Goal: Task Accomplishment & Management: Manage account settings

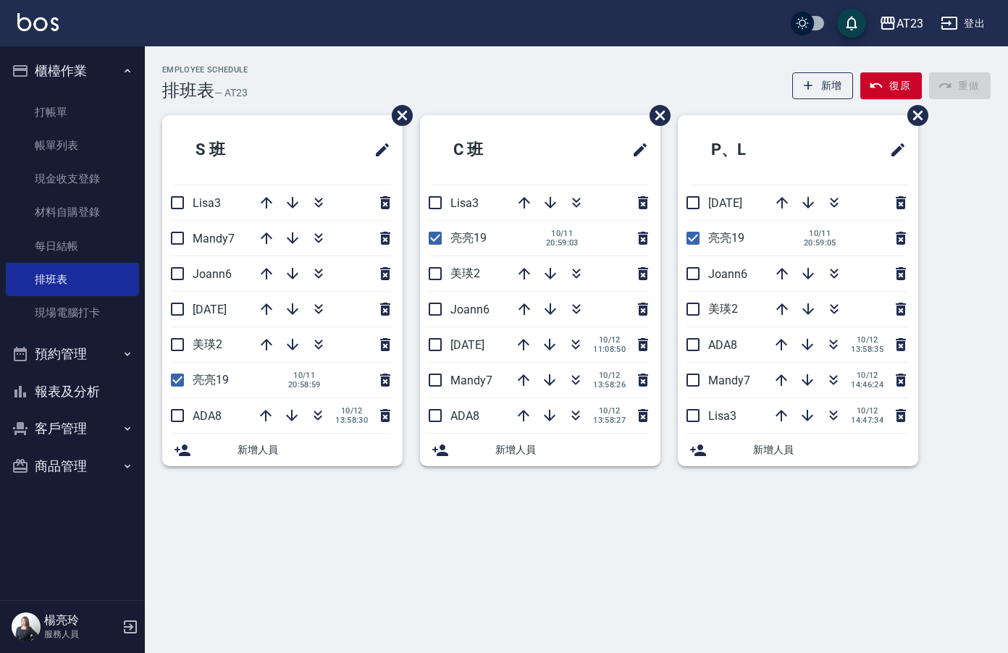
click at [60, 90] on ul "打帳單 帳單列表 現金收支登錄 材料自購登錄 每日結帳 排班表 現場電腦打卡" at bounding box center [72, 213] width 133 height 246
click at [62, 124] on link "打帳單" at bounding box center [72, 112] width 133 height 33
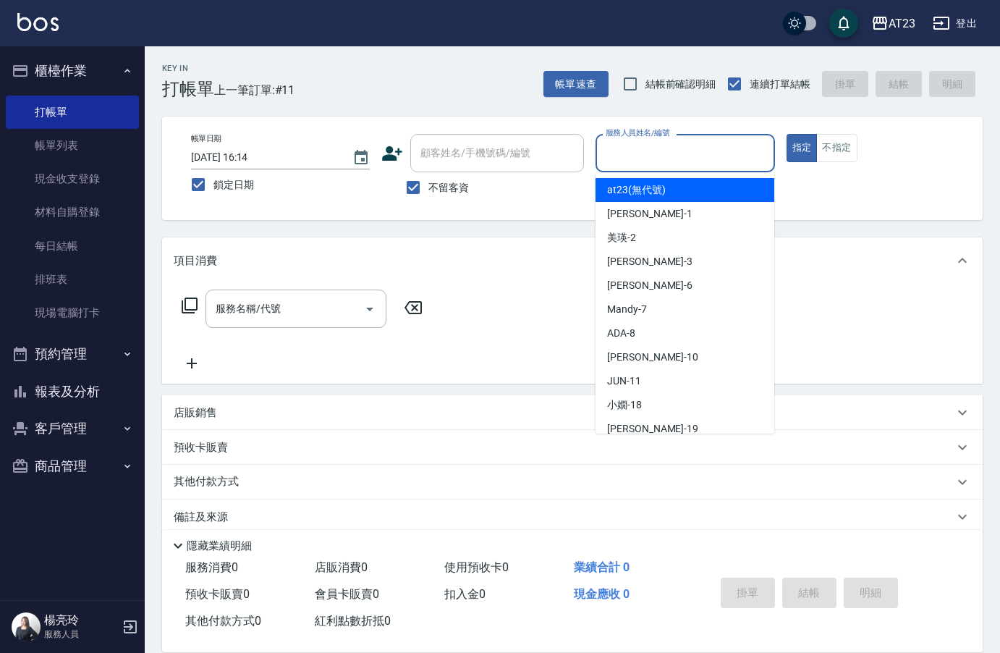
click at [656, 153] on input "服務人員姓名/編號" at bounding box center [685, 152] width 166 height 25
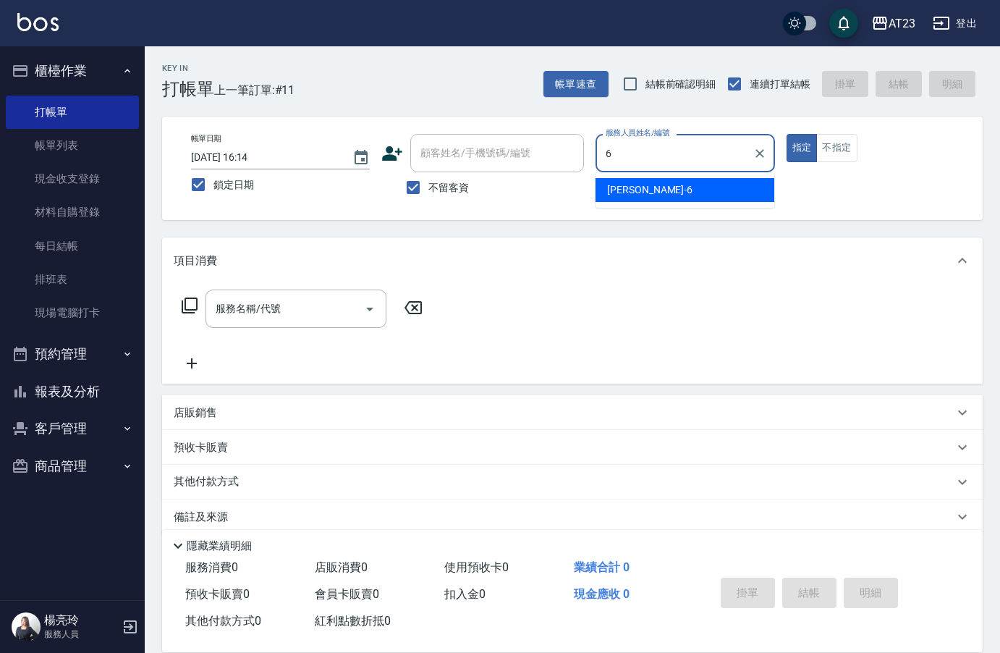
type input "Joann-6"
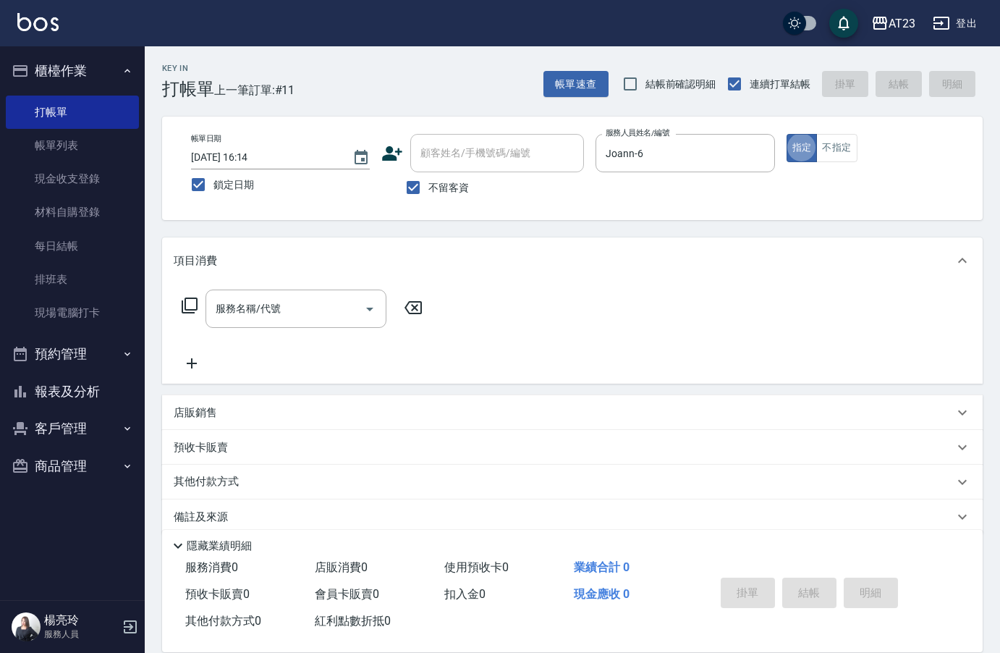
type button "true"
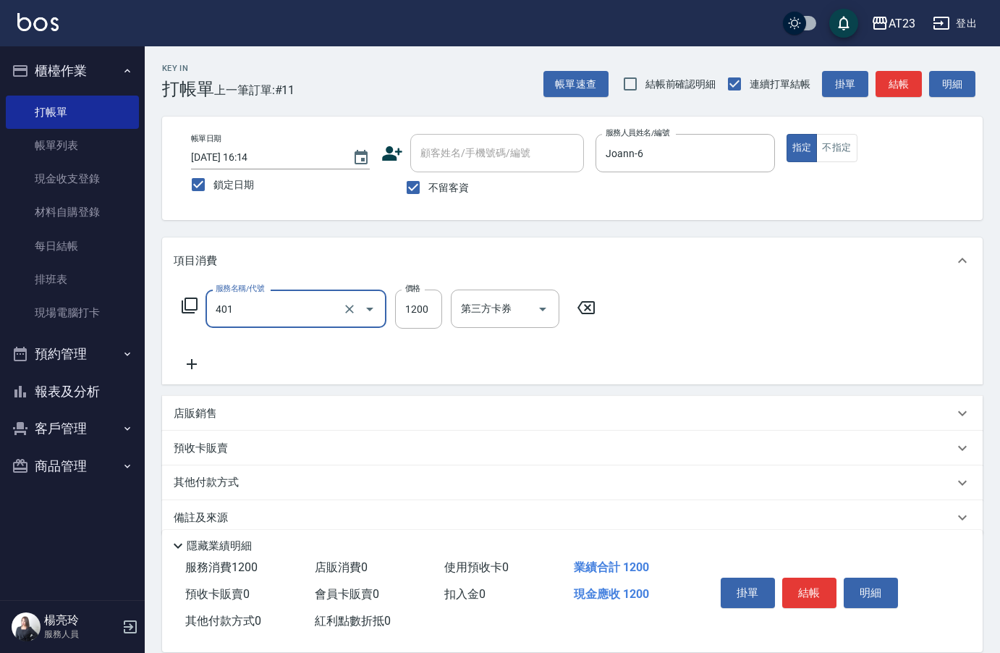
type input "燙髮(401)"
type input "4500"
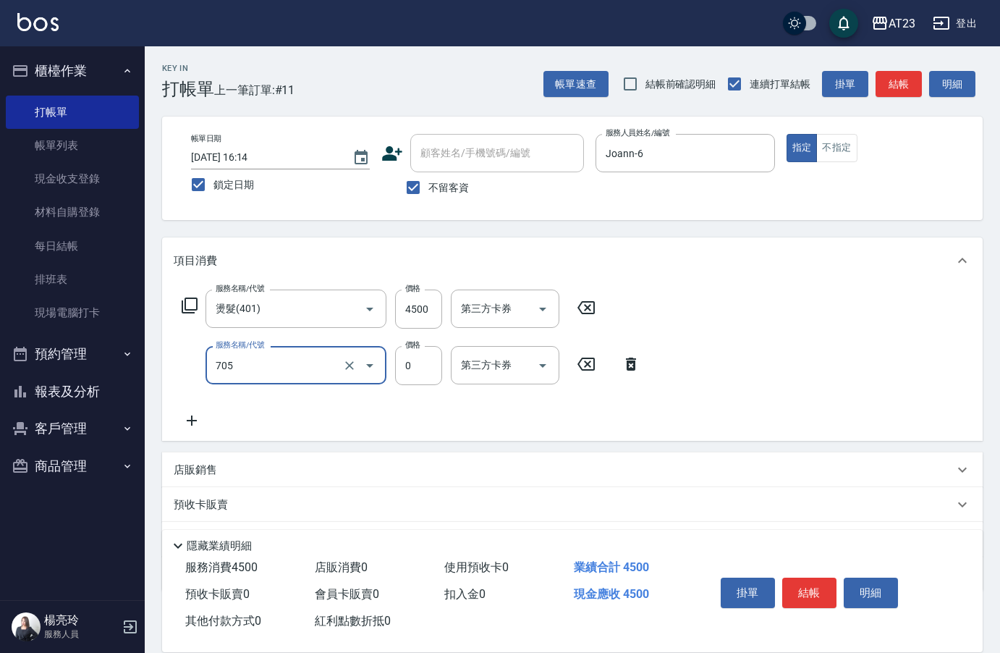
type input "互助50(705)"
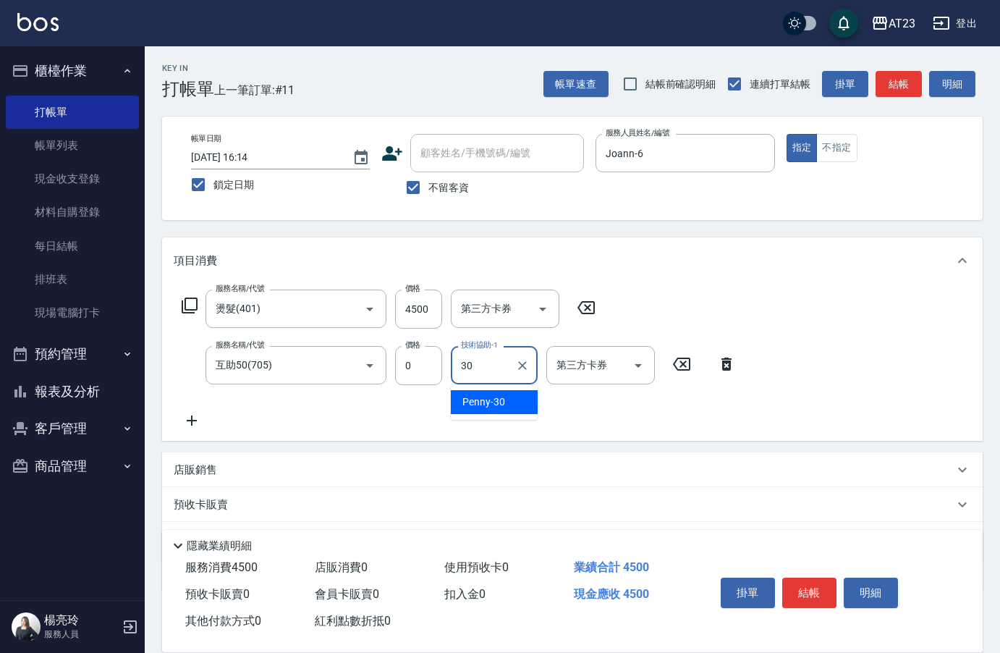
type input "Penny-30"
click at [818, 578] on button "結帳" at bounding box center [810, 593] width 54 height 30
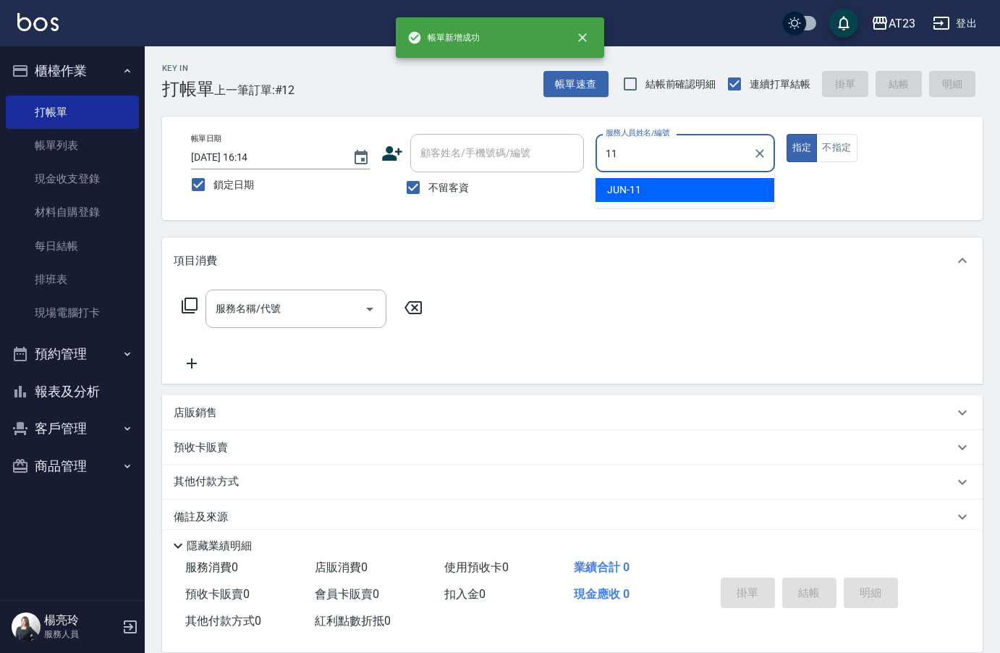
type input "JUN-11"
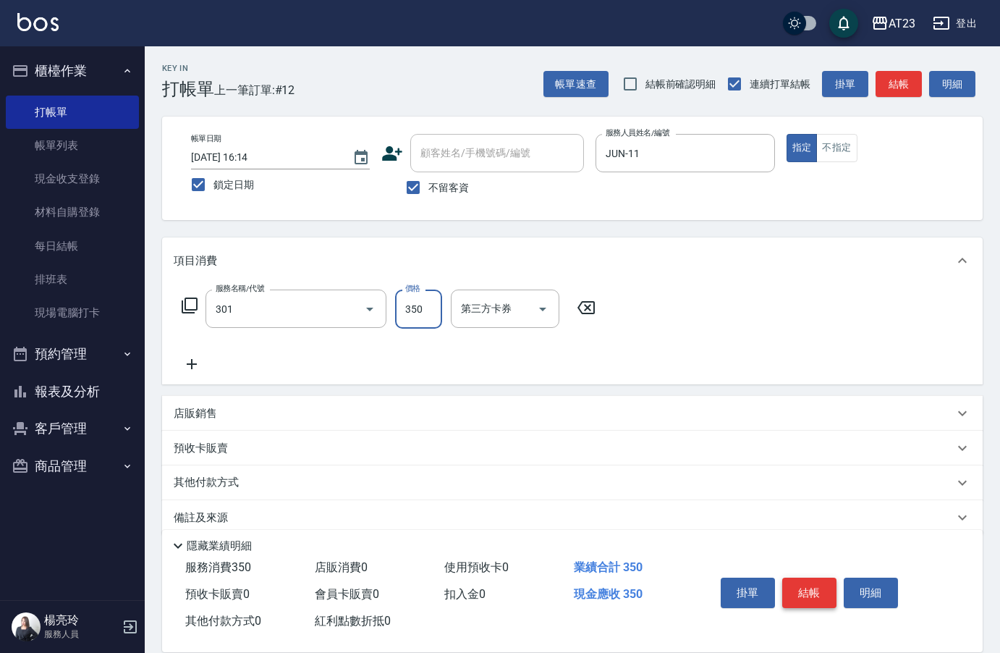
type input "造型剪髮(301)"
type input "400"
click at [818, 578] on button "結帳" at bounding box center [810, 593] width 54 height 30
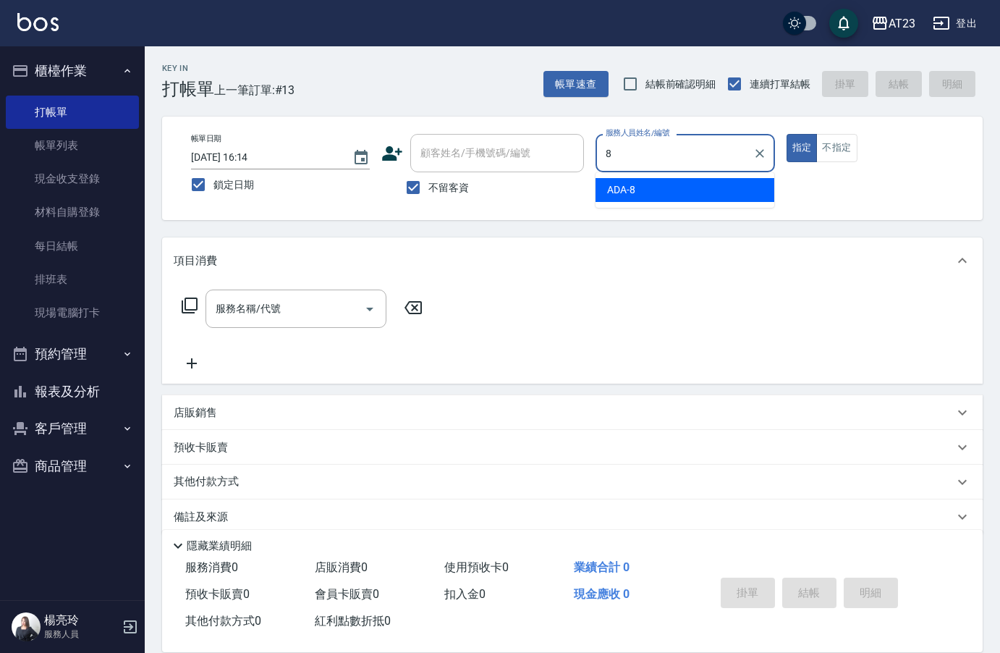
type input "ADA-8"
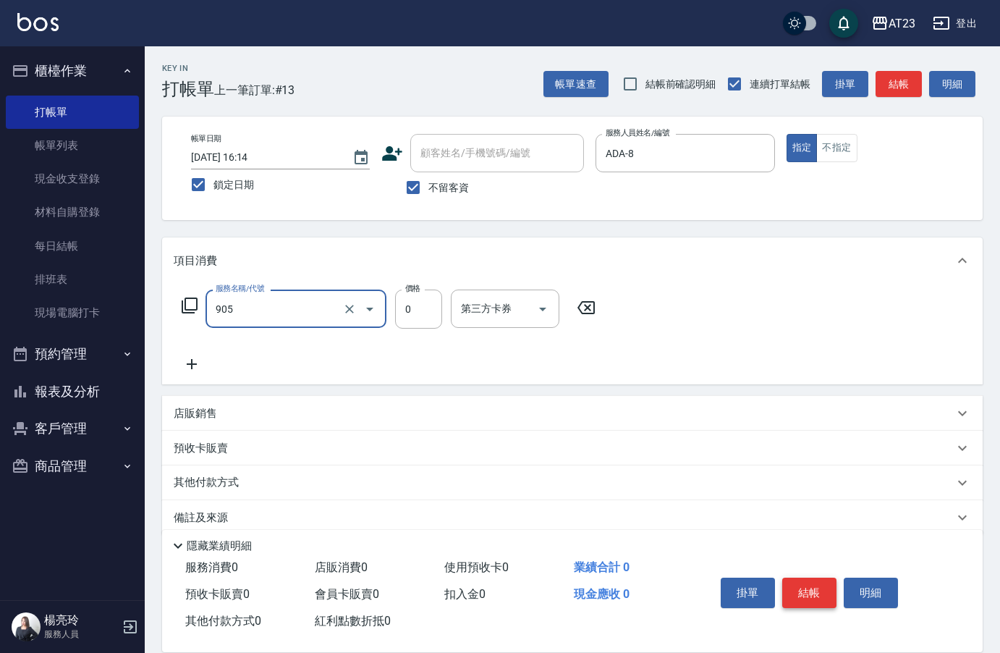
type input "頭皮卡使用(905)"
click at [193, 300] on icon at bounding box center [189, 305] width 17 height 17
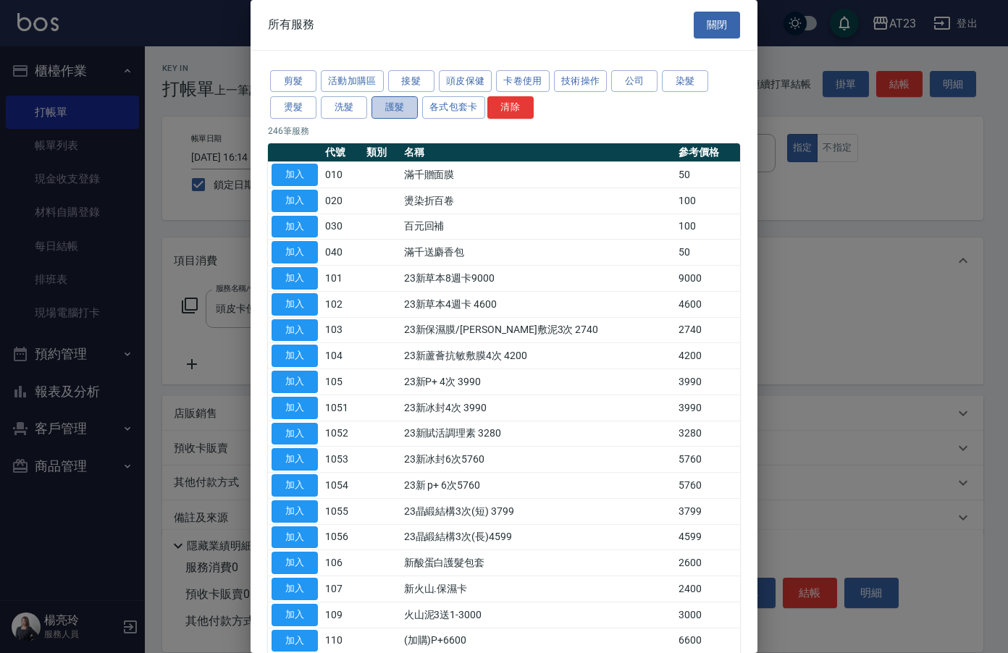
click at [389, 106] on button "護髮" at bounding box center [394, 107] width 46 height 22
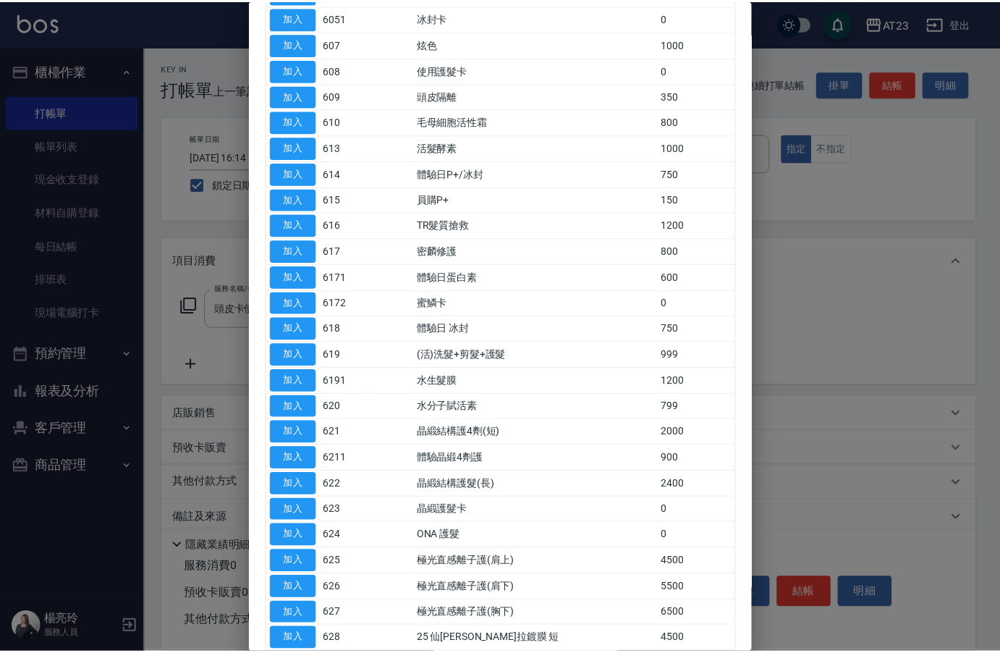
scroll to position [319, 0]
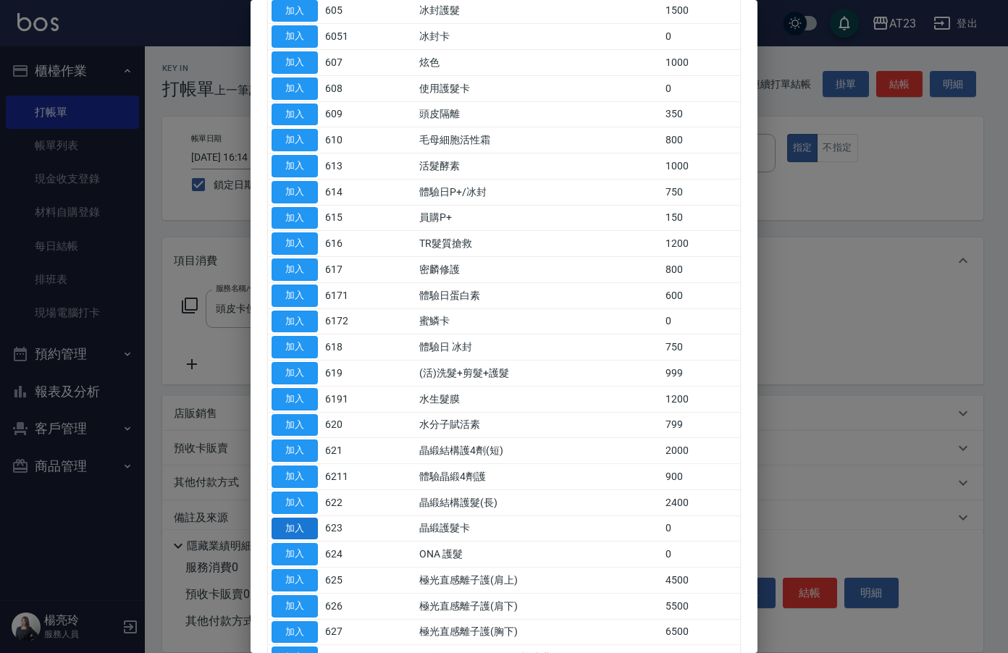
click at [292, 529] on button "加入" at bounding box center [294, 529] width 46 height 22
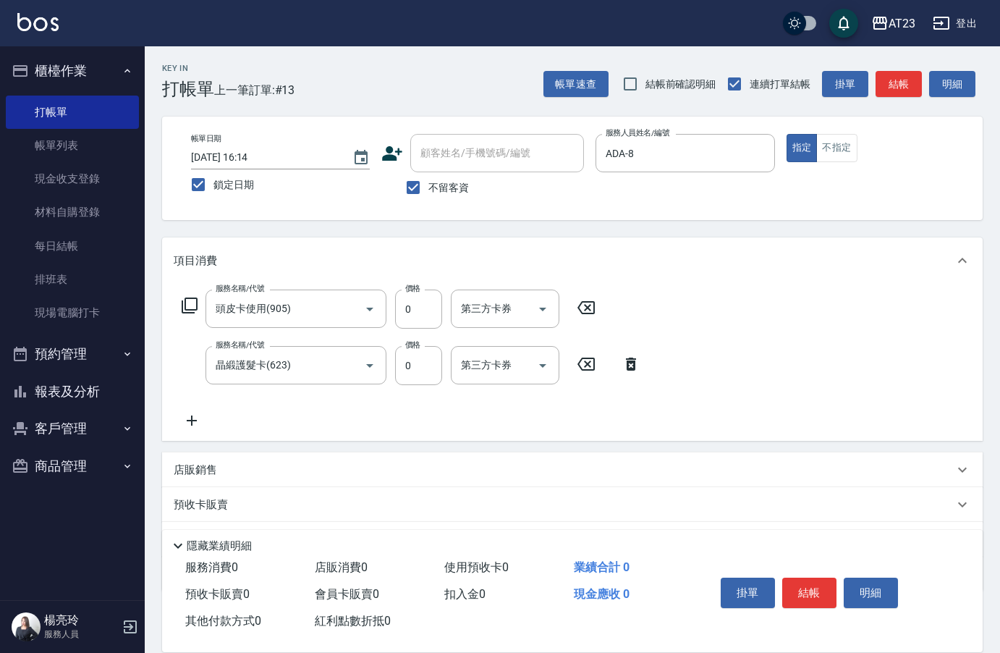
click at [195, 418] on icon at bounding box center [192, 420] width 36 height 17
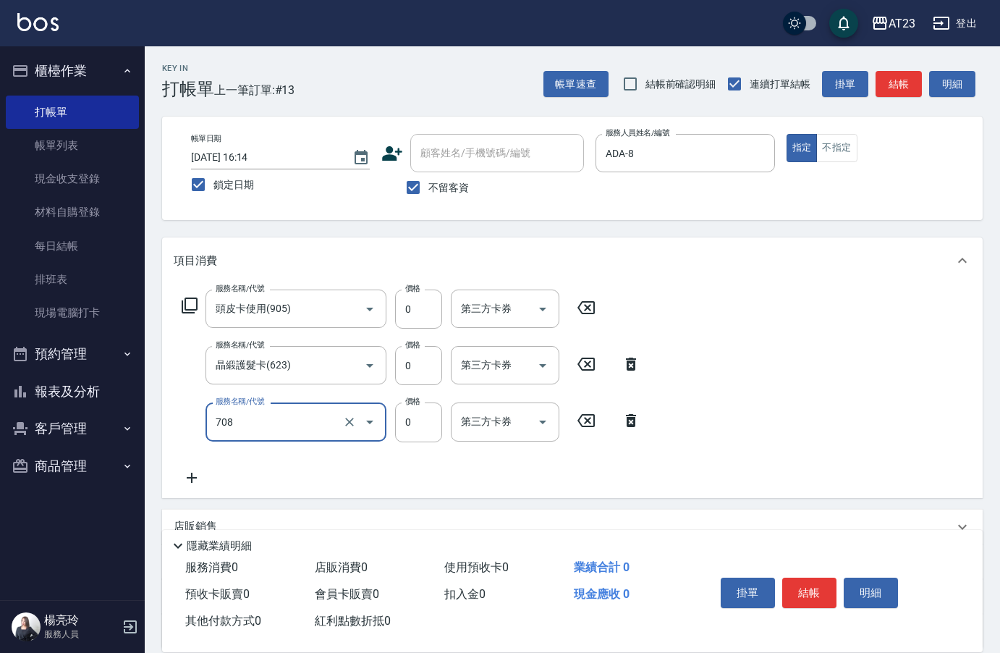
type input "互助80(708)"
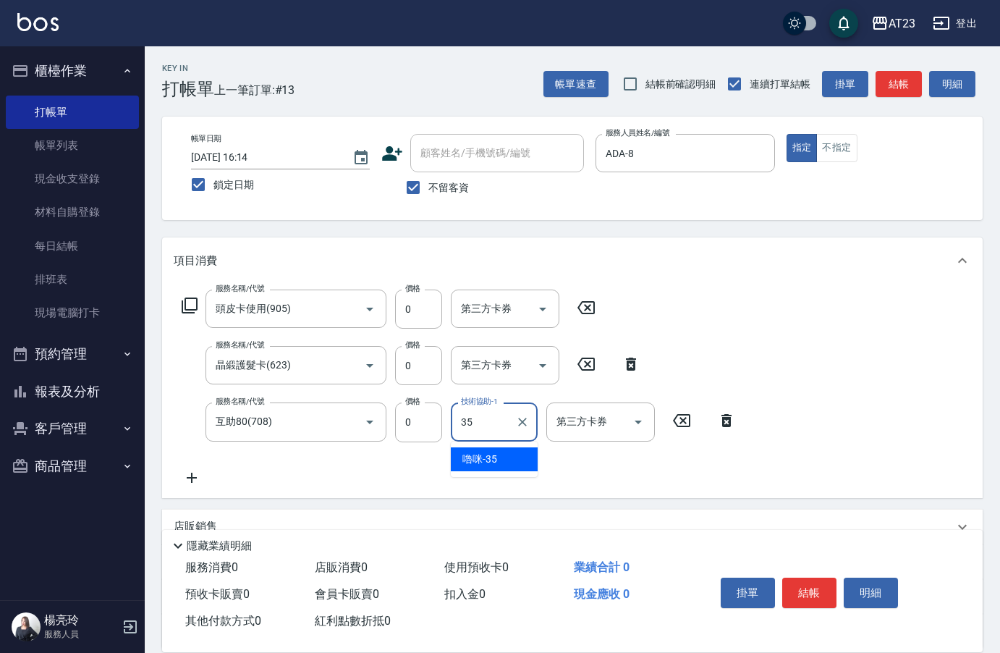
type input "嚕咪-35"
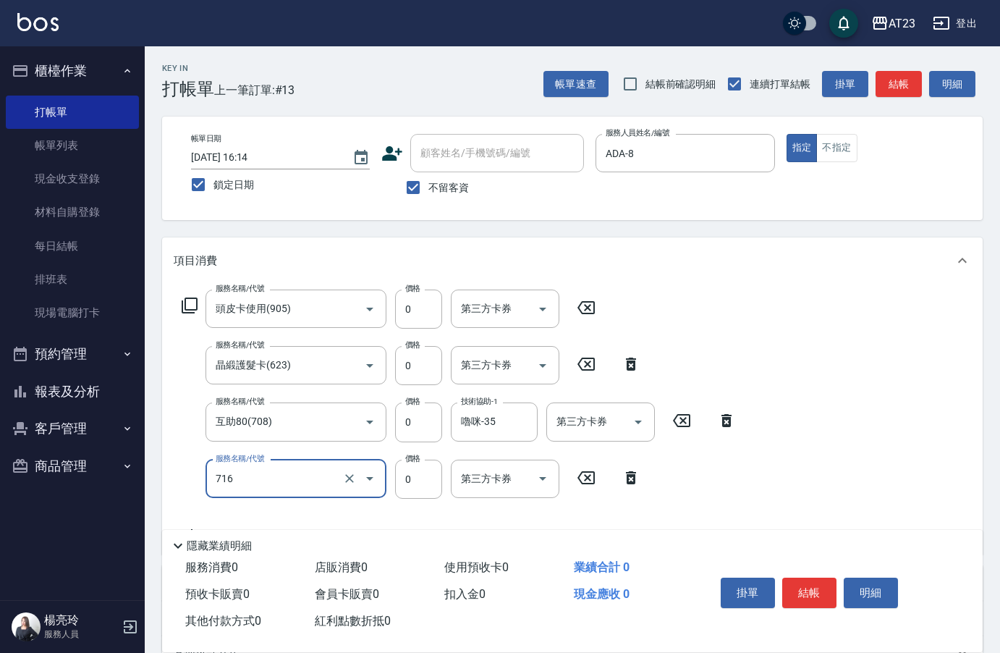
type input "互助160(716)"
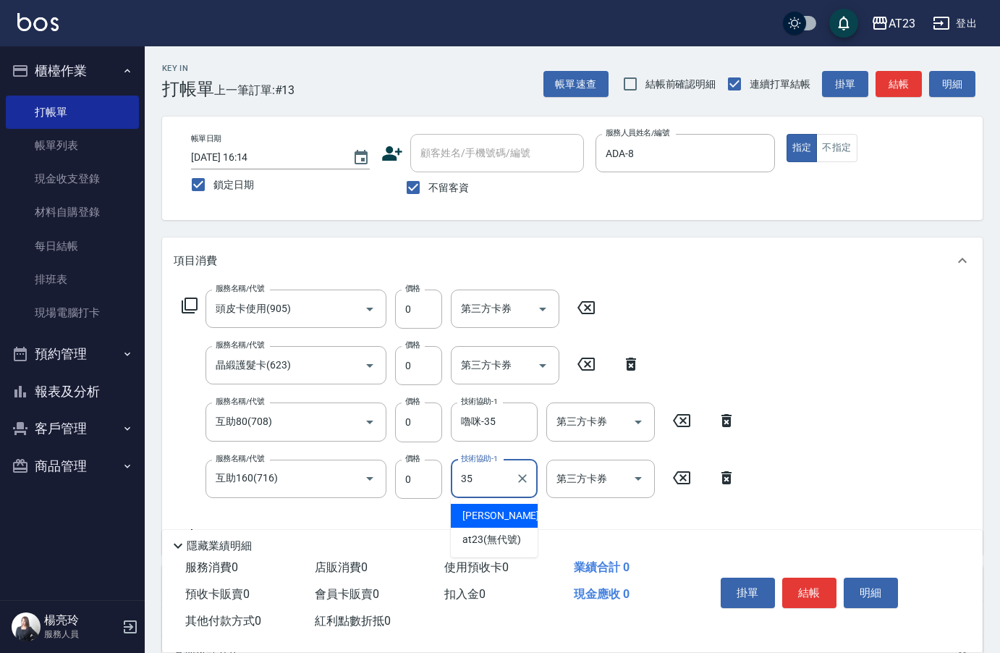
type input "嚕咪-35"
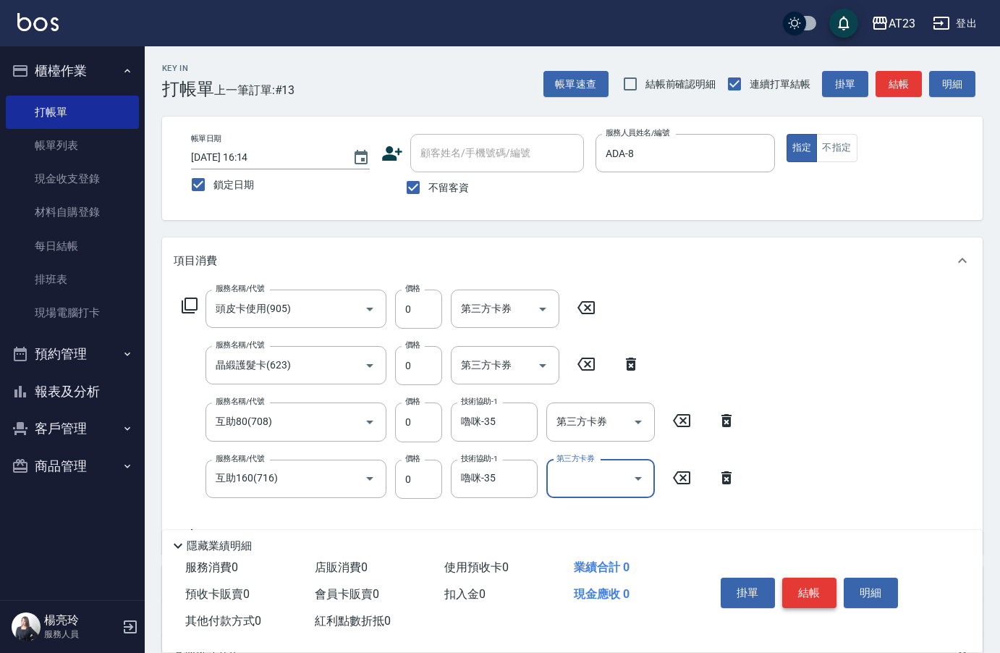
click at [808, 590] on button "結帳" at bounding box center [810, 593] width 54 height 30
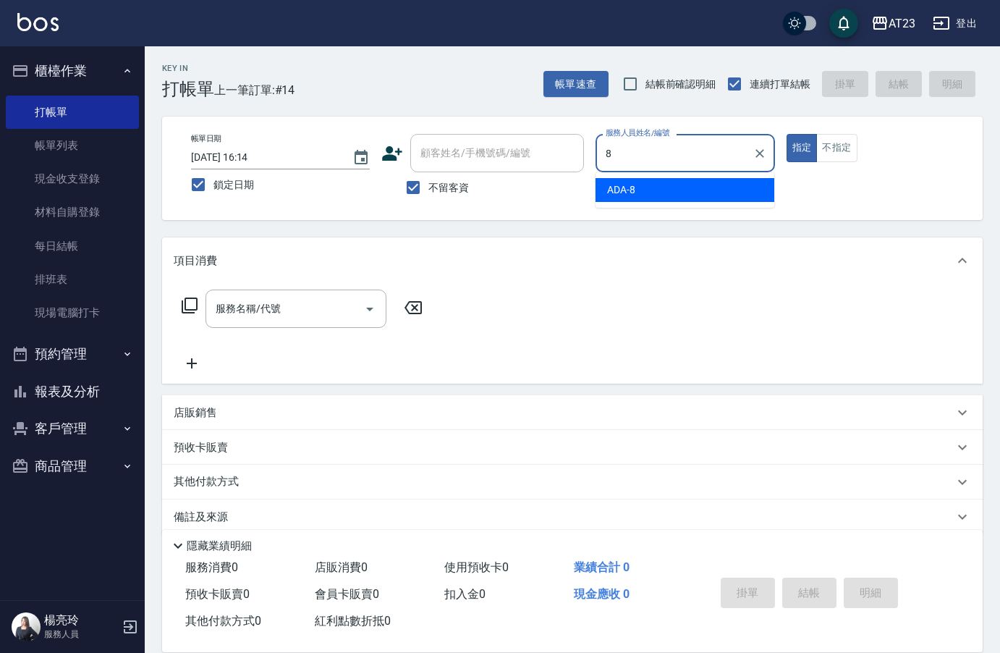
type input "ADA-8"
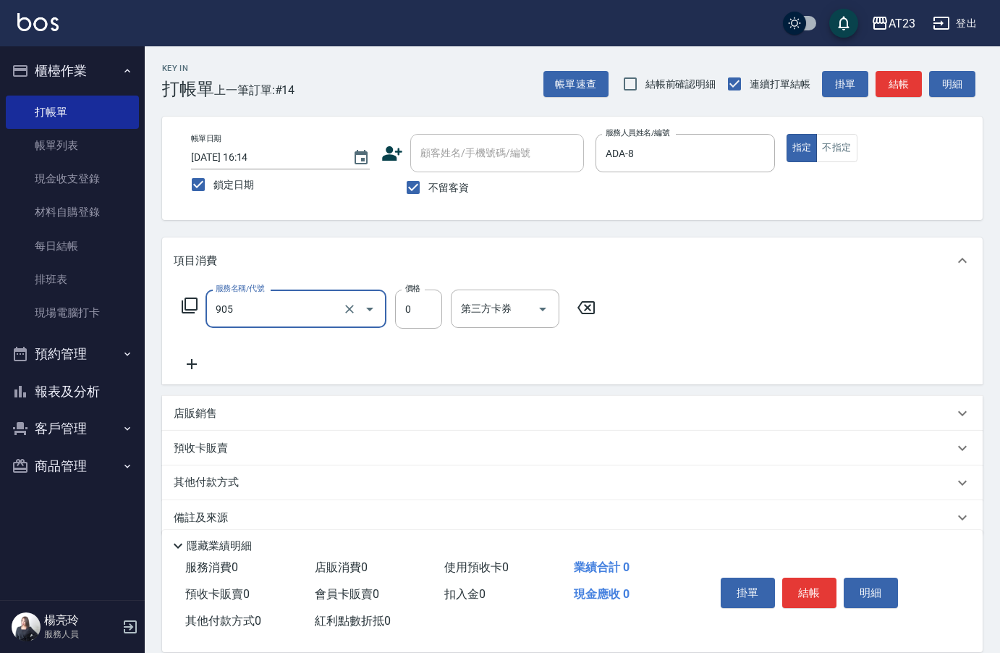
type input "頭皮卡使用(905)"
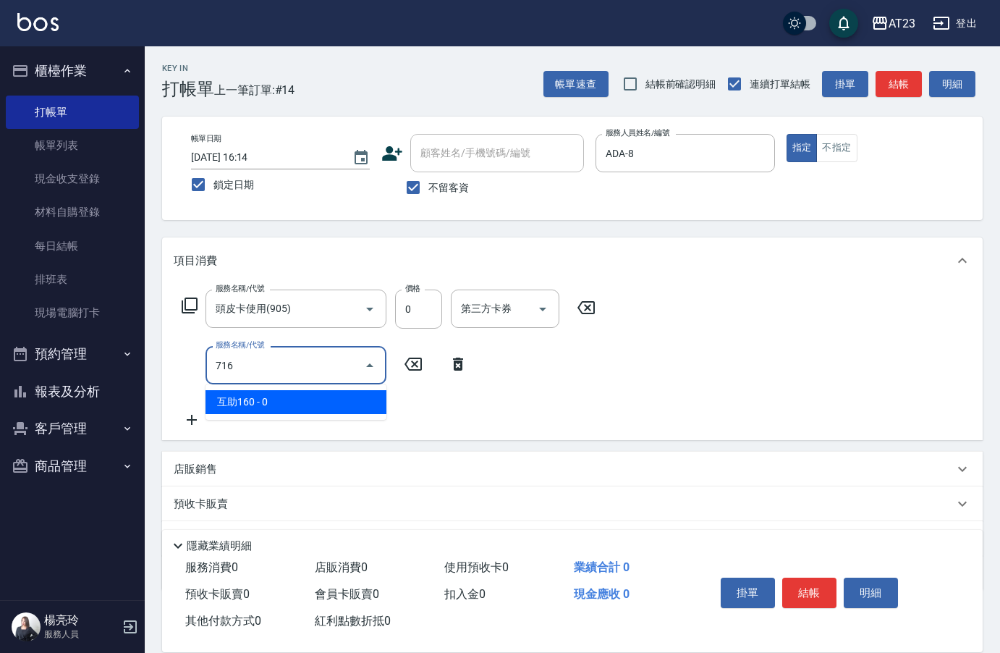
type input "互助160(716)"
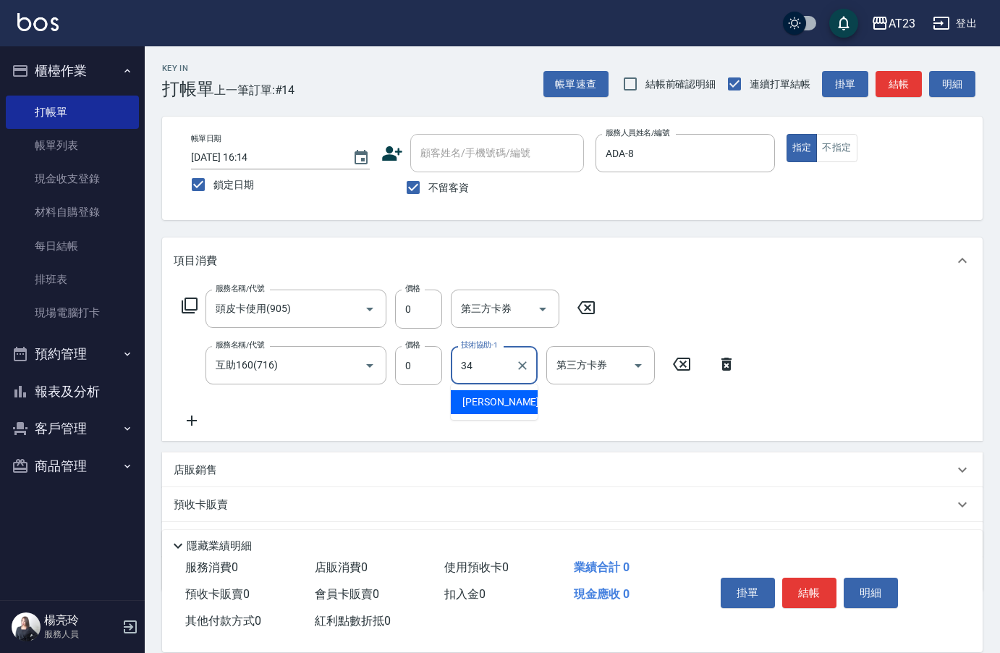
type input "[PERSON_NAME]-34"
click at [817, 583] on button "結帳" at bounding box center [810, 593] width 54 height 30
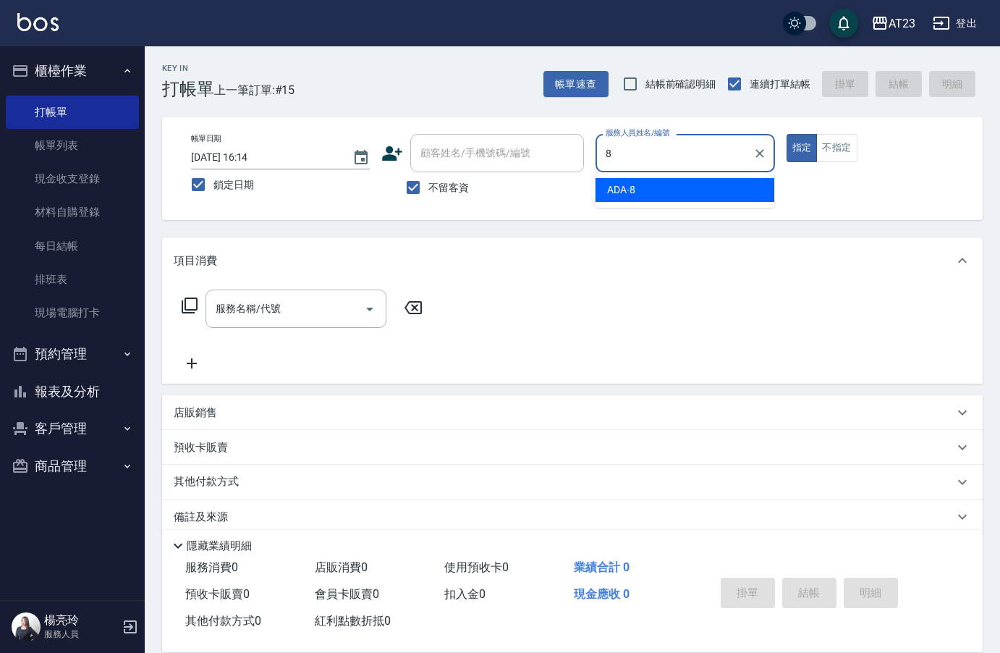
type input "ADA-8"
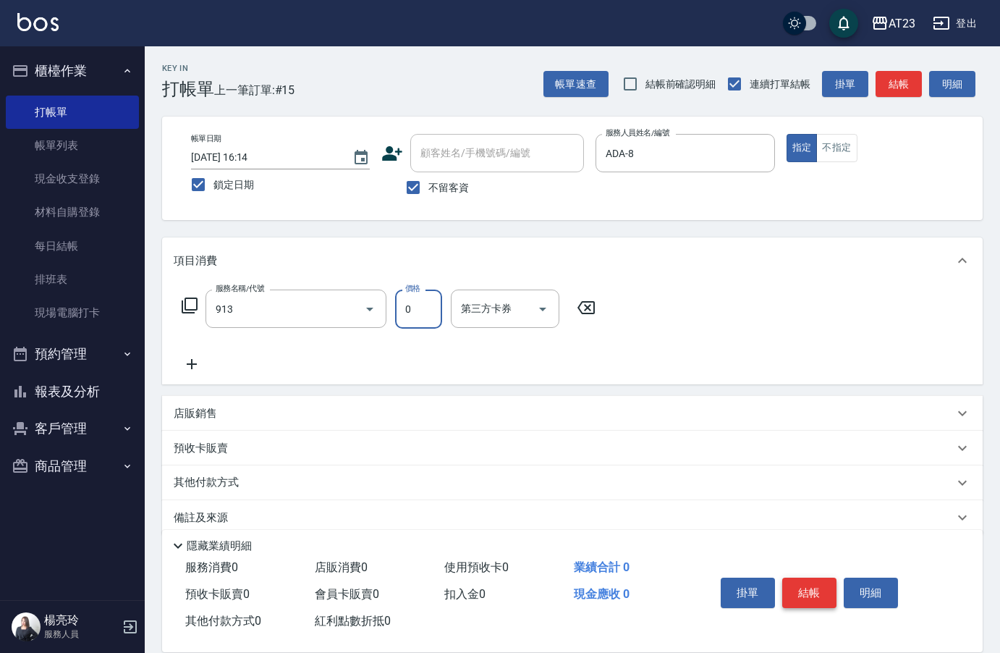
type input "蘆薈卡(913)"
click at [195, 300] on icon at bounding box center [189, 305] width 17 height 17
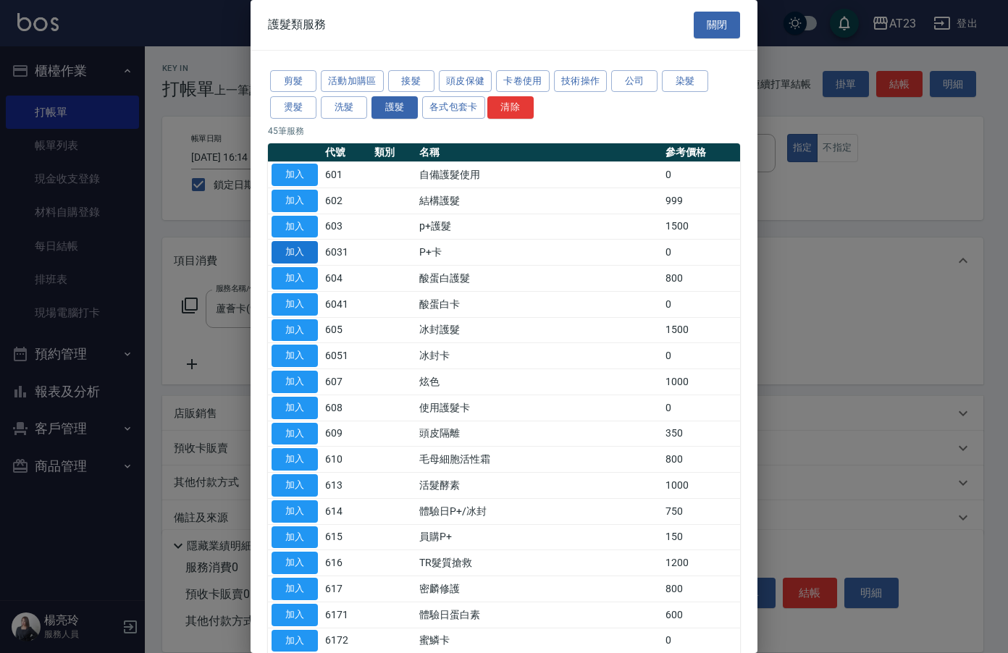
click at [293, 246] on button "加入" at bounding box center [294, 252] width 46 height 22
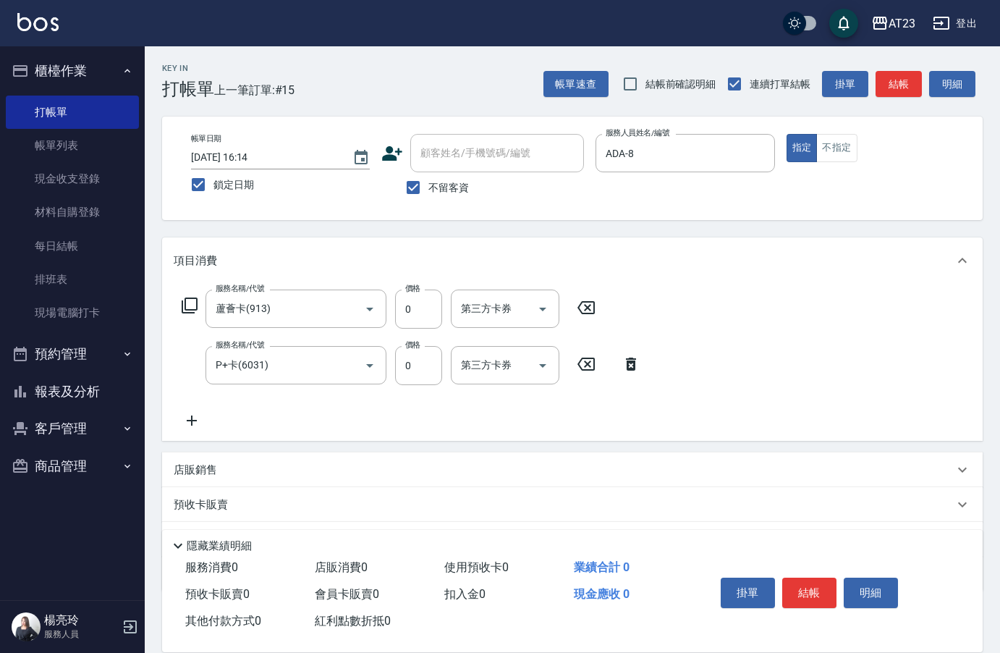
click at [192, 422] on icon at bounding box center [192, 421] width 10 height 10
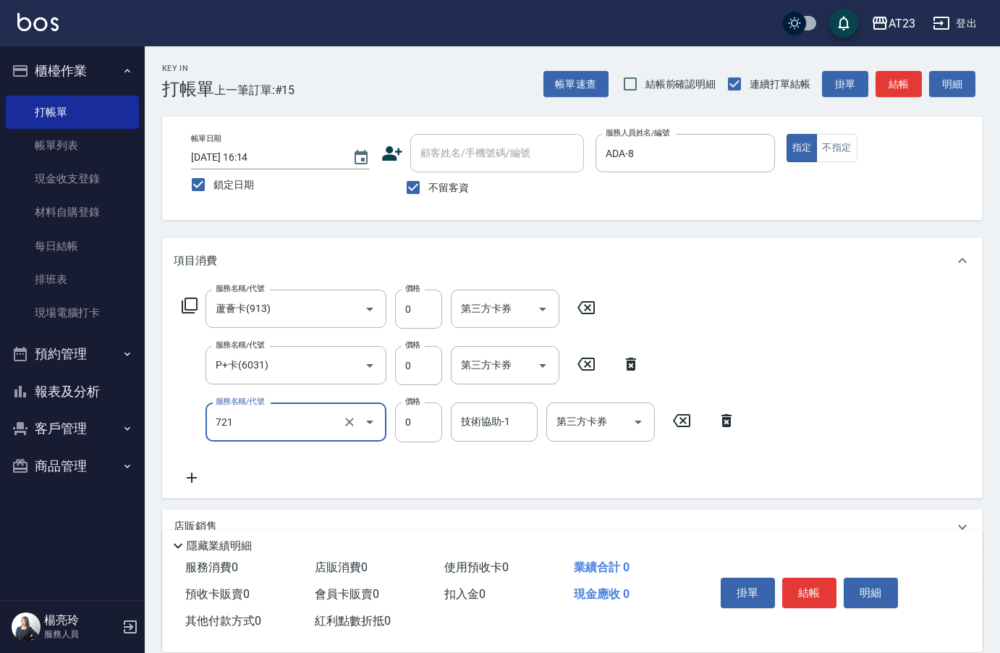
type input "互助210(721)"
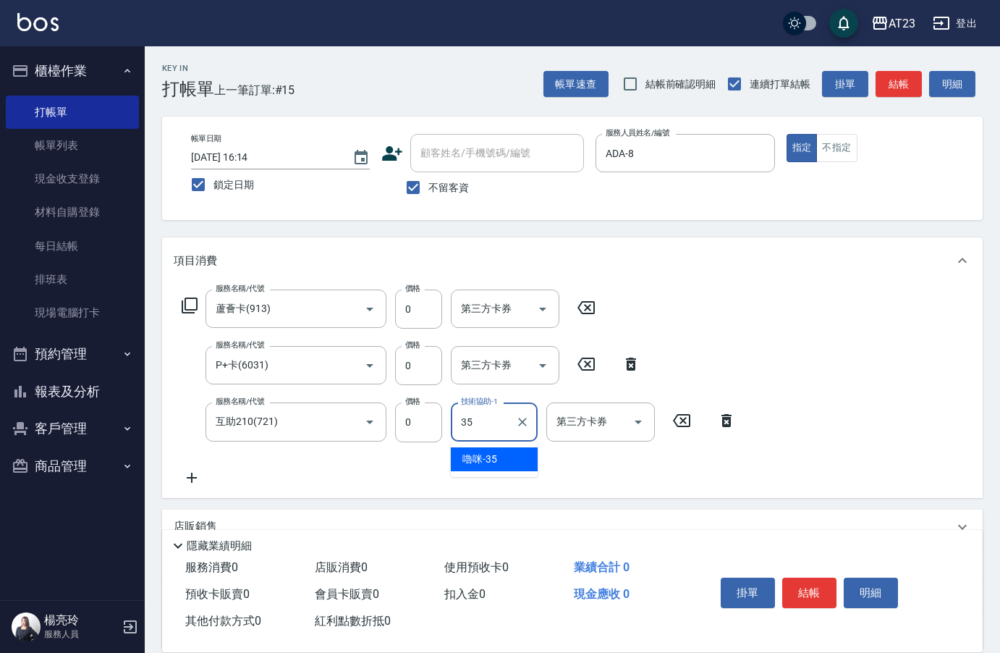
type input "嚕咪-35"
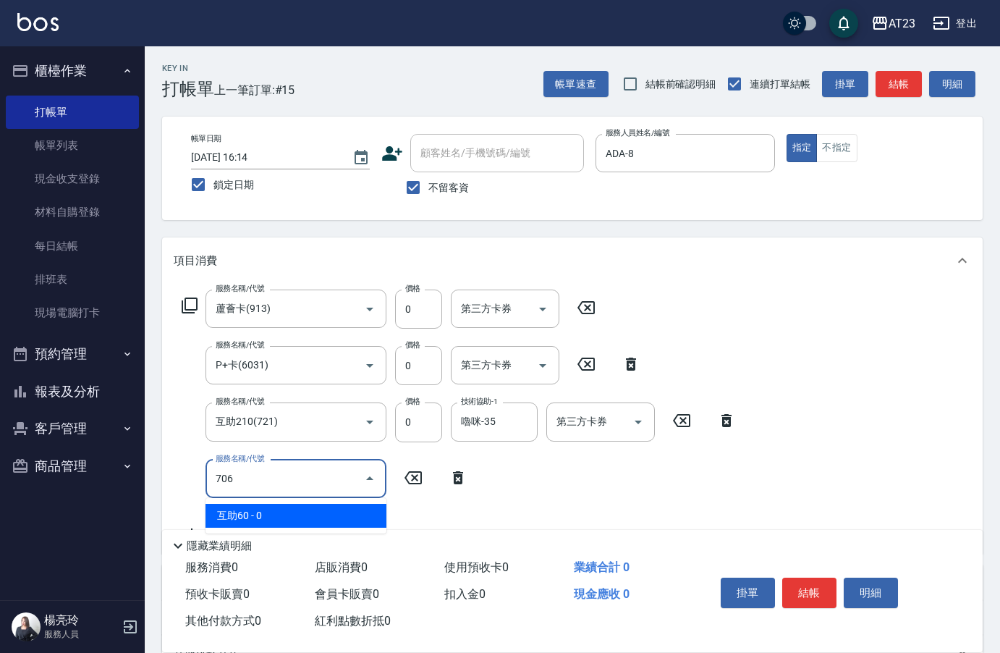
type input "互助60(706)"
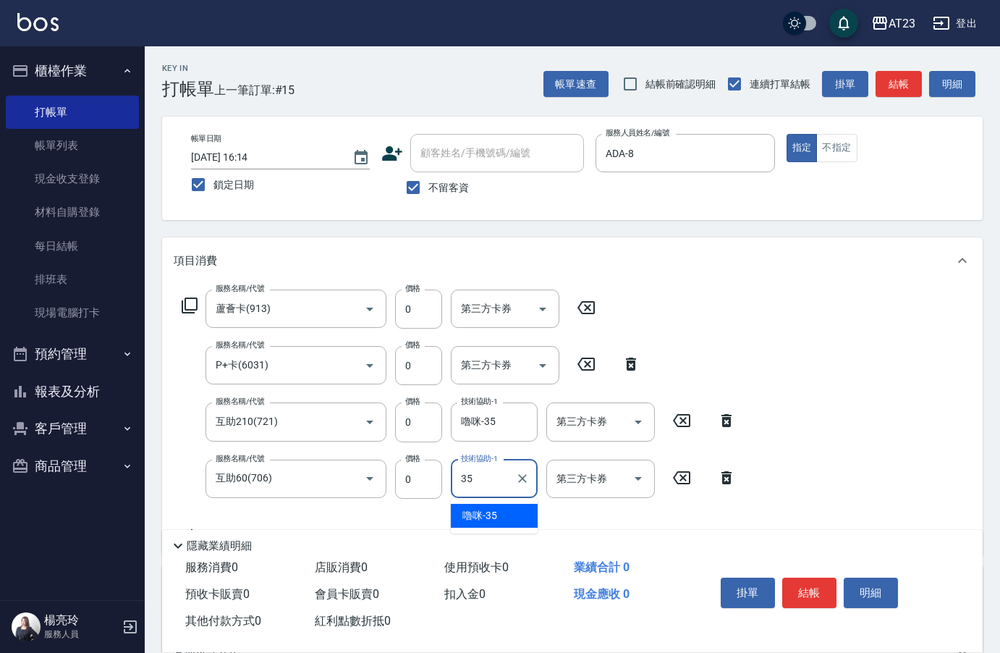
type input "嚕咪-35"
click at [810, 582] on button "結帳" at bounding box center [810, 593] width 54 height 30
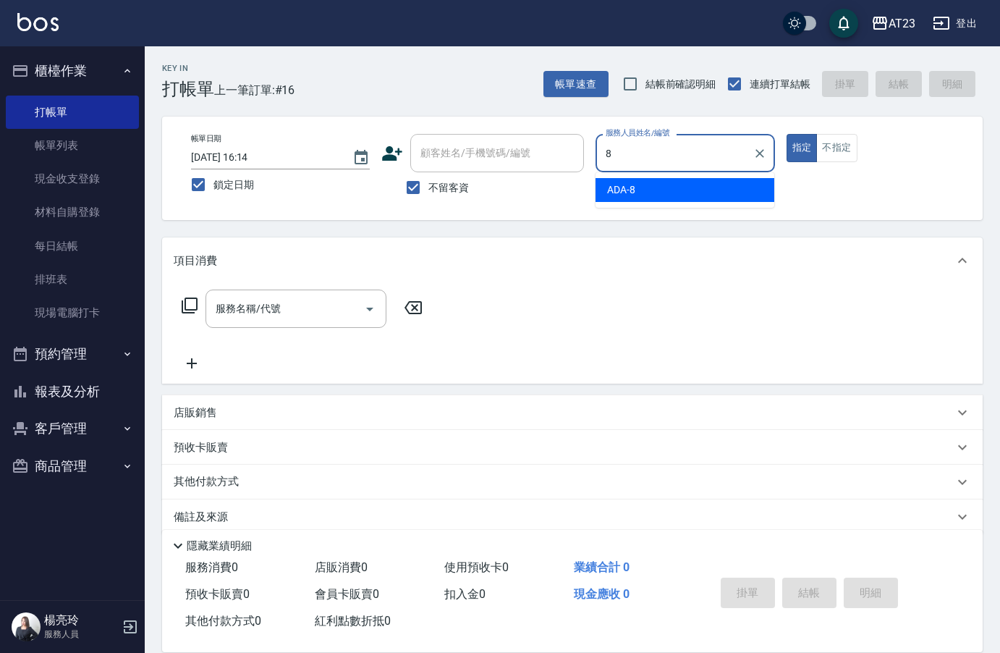
type input "ADA-8"
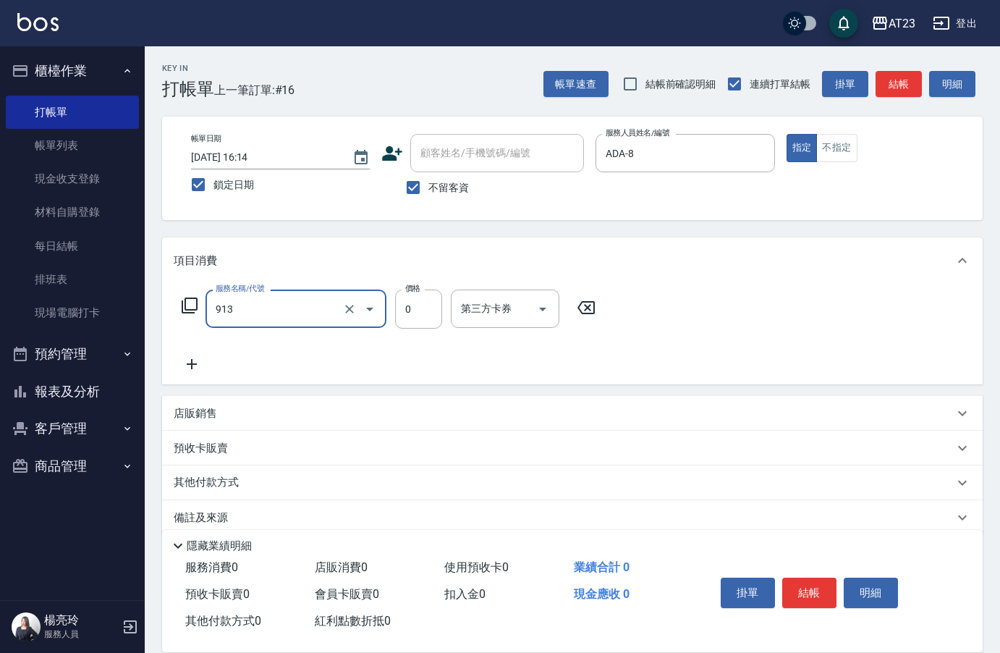
type input "蘆薈卡(913)"
click at [185, 305] on icon at bounding box center [190, 306] width 16 height 16
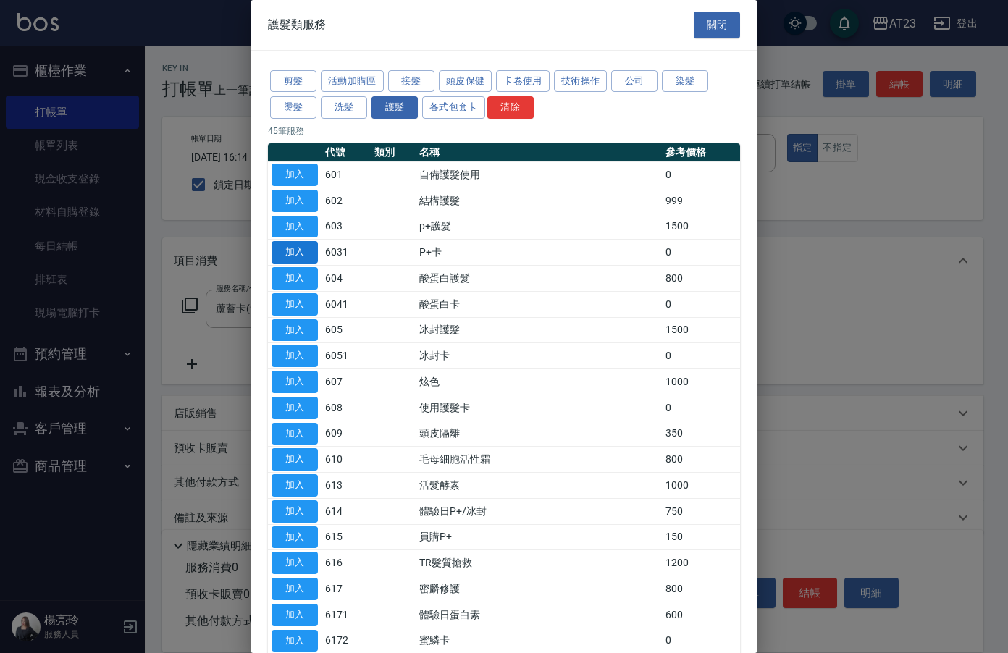
click at [305, 250] on button "加入" at bounding box center [294, 252] width 46 height 22
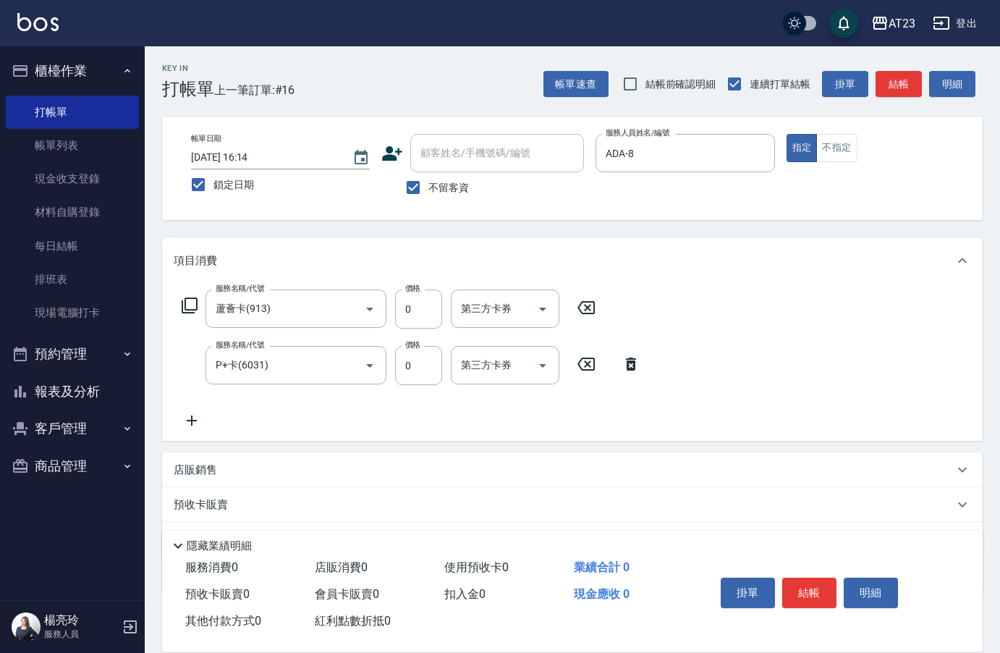
click at [194, 410] on div "服務名稱/代號 蘆薈卡(913) 服務名稱/代號 價格 0 價格 第三方卡券 第三方卡券 服務名稱/代號 P+卡(6031) 服務名稱/代號 價格 0 價格 …" at bounding box center [412, 360] width 476 height 140
click at [193, 426] on icon at bounding box center [192, 421] width 10 height 10
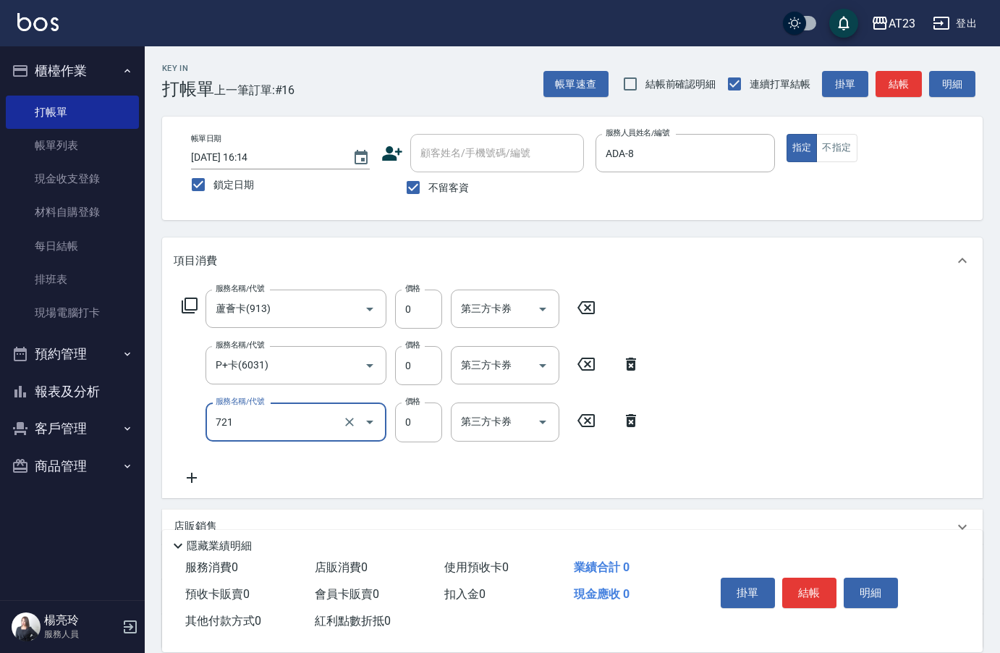
type input "互助210(721)"
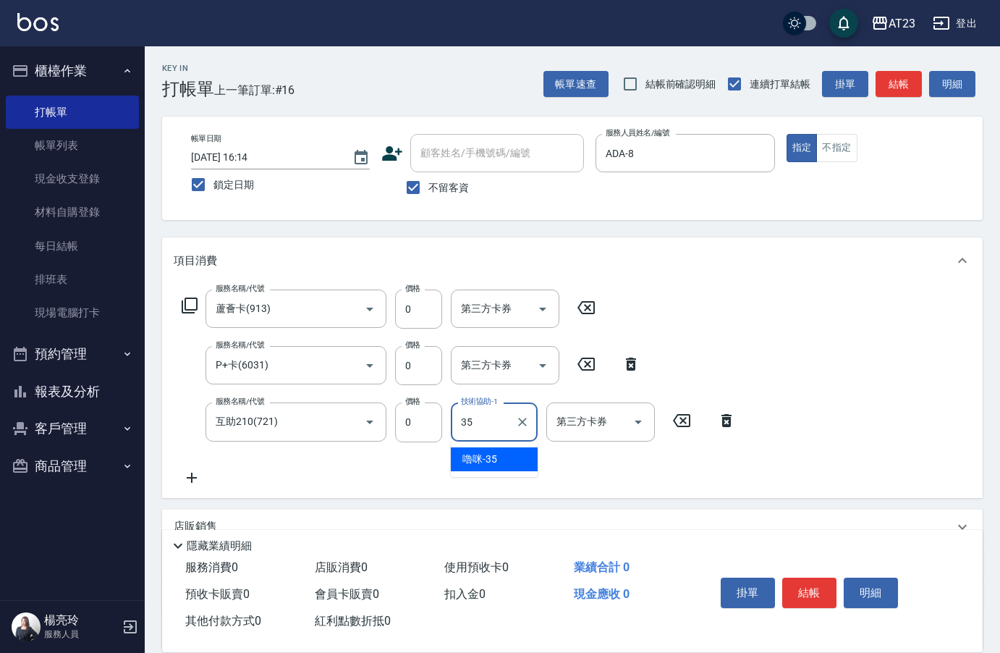
type input "嚕咪-35"
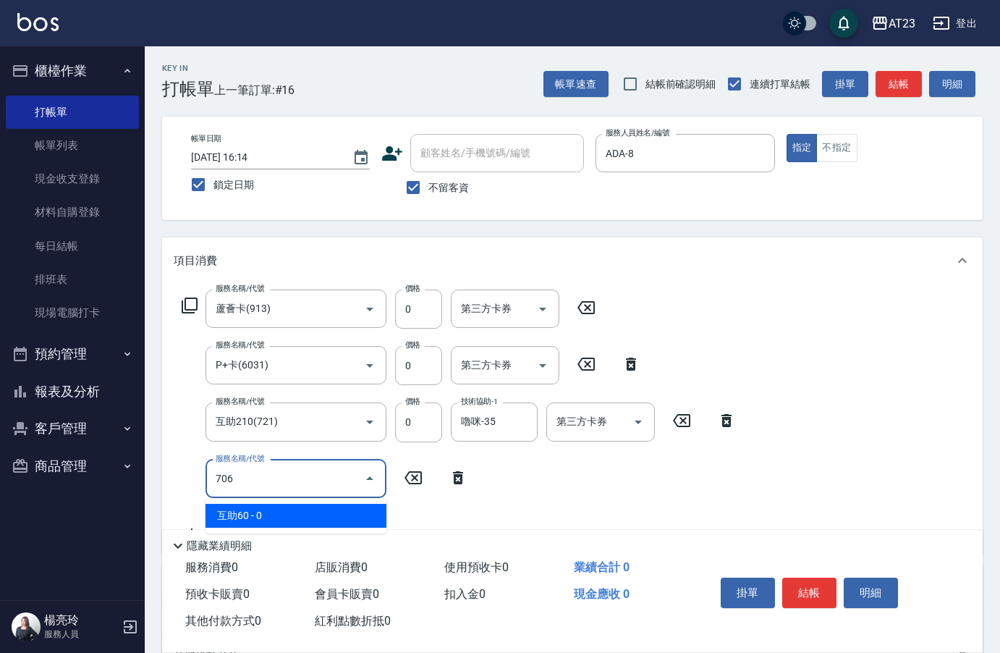
type input "互助60(706)"
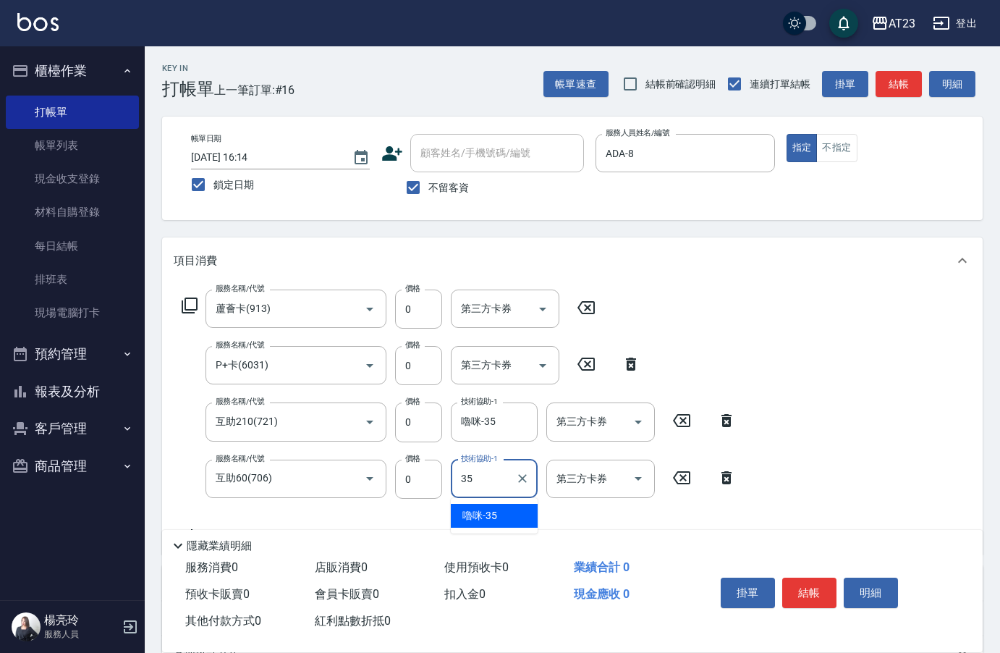
type input "嚕咪-35"
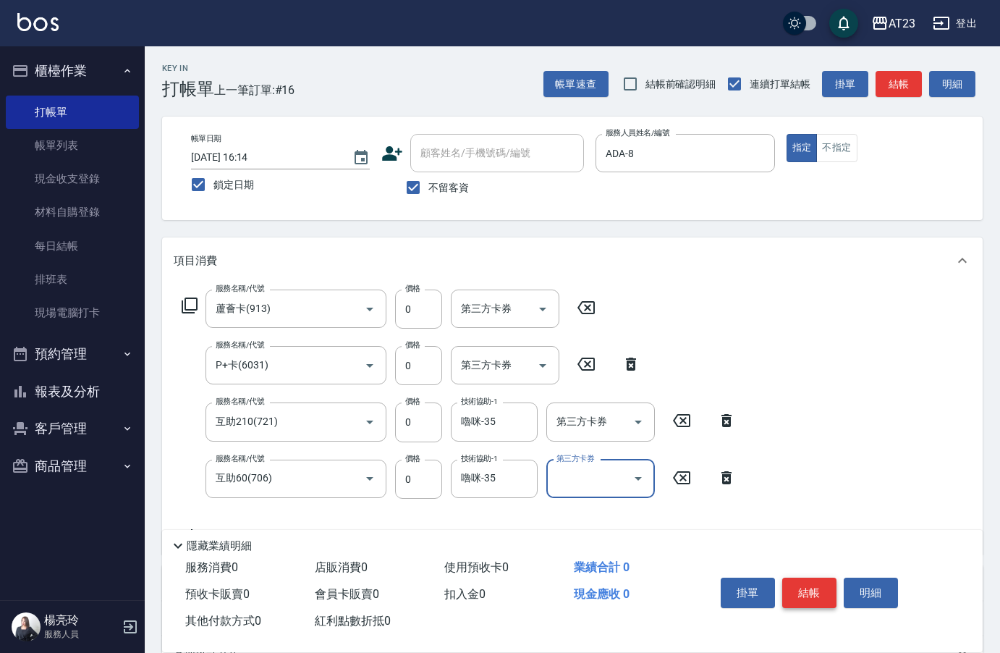
click at [806, 592] on button "結帳" at bounding box center [810, 593] width 54 height 30
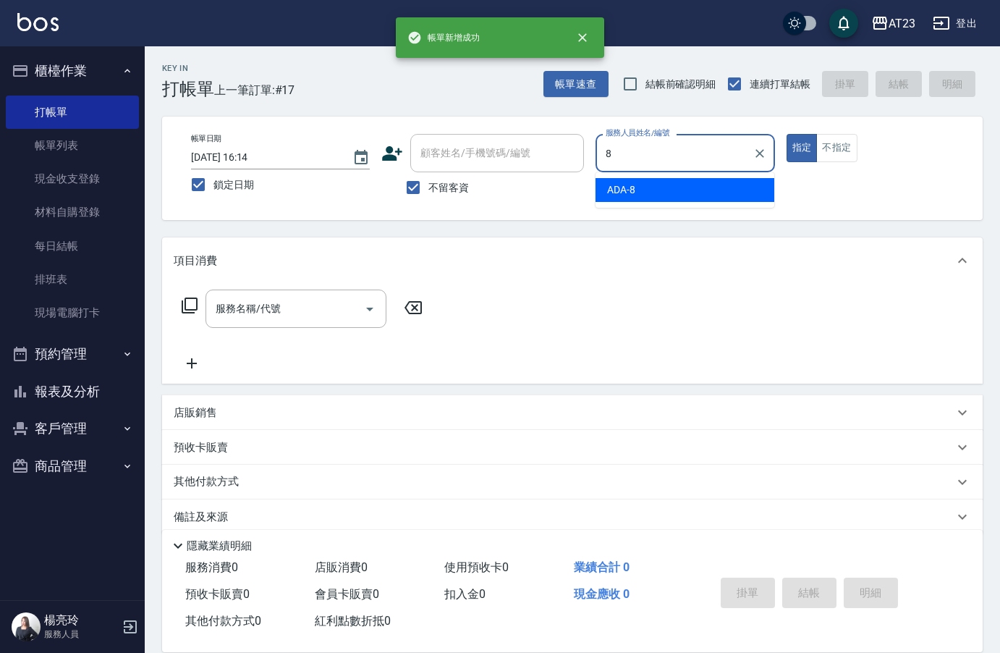
type input "ADA-8"
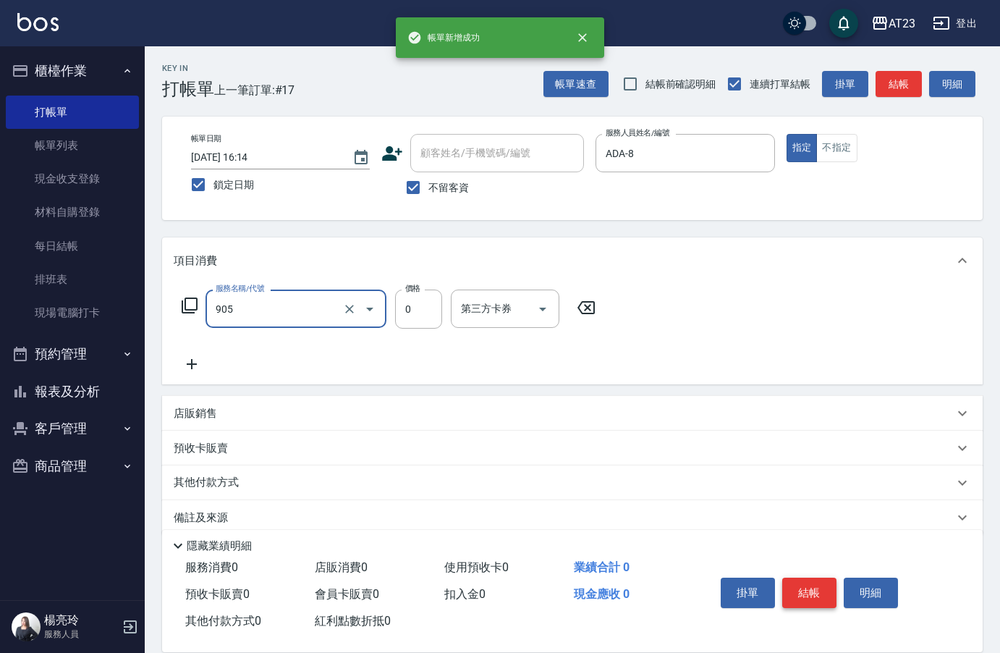
type input "頭皮卡使用(905)"
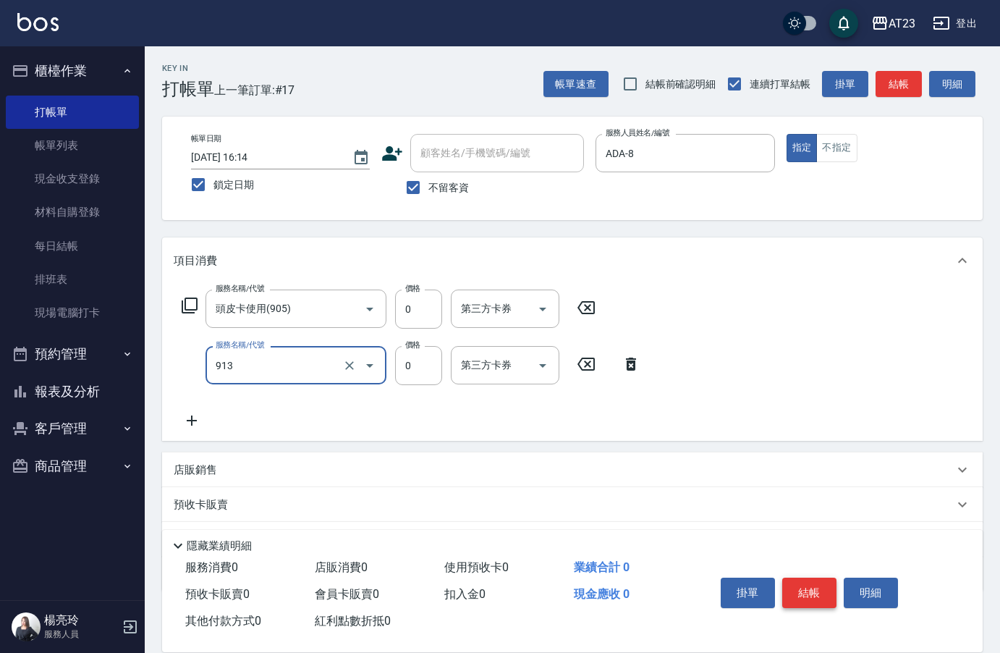
type input "蘆薈卡(913)"
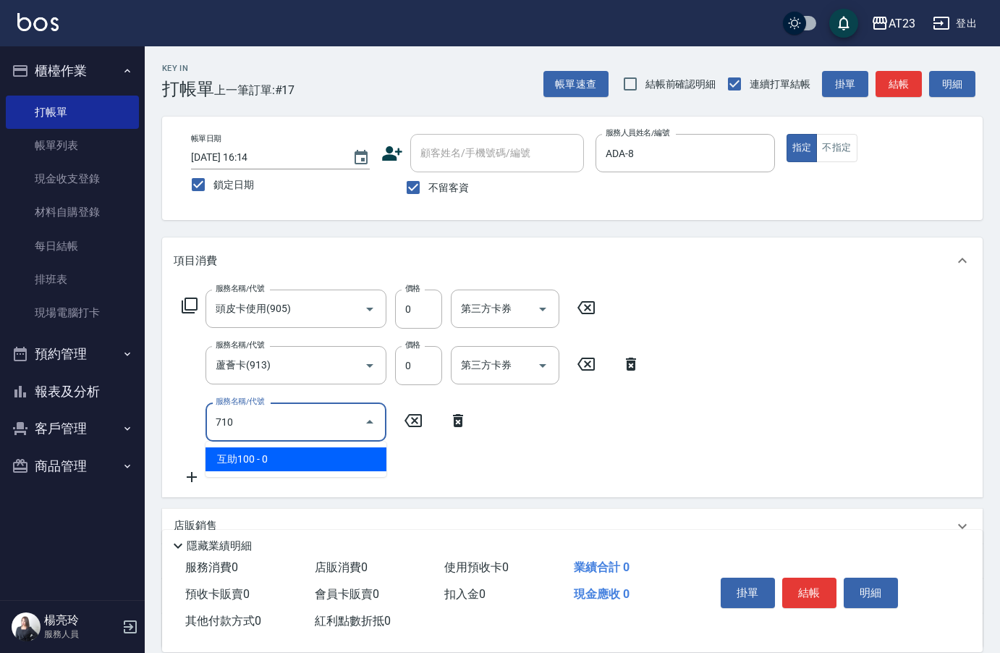
type input "互助100(710)"
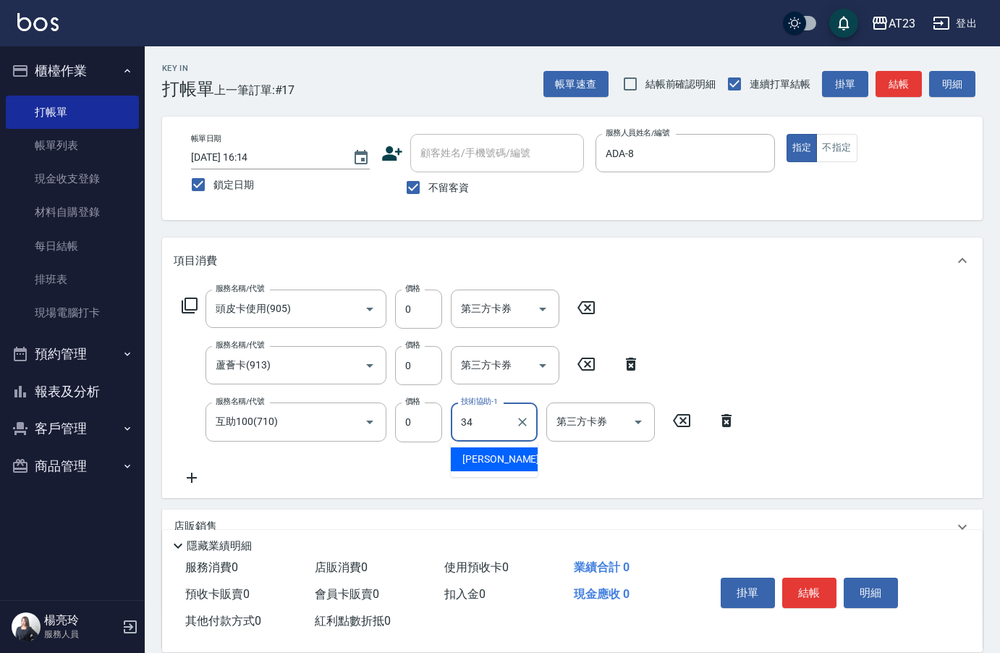
type input "[PERSON_NAME]-34"
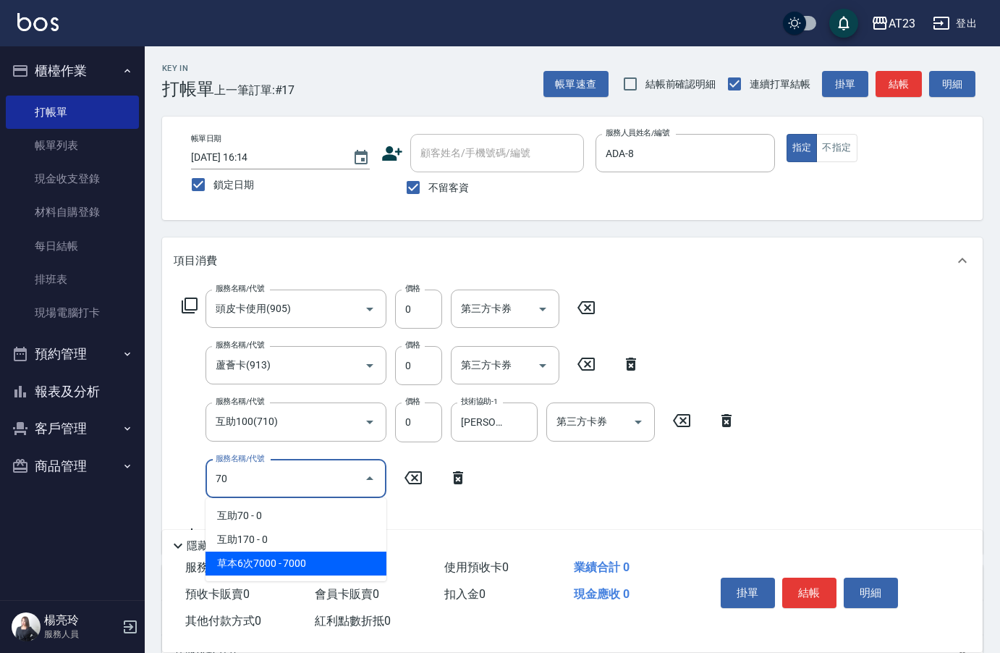
type input "7"
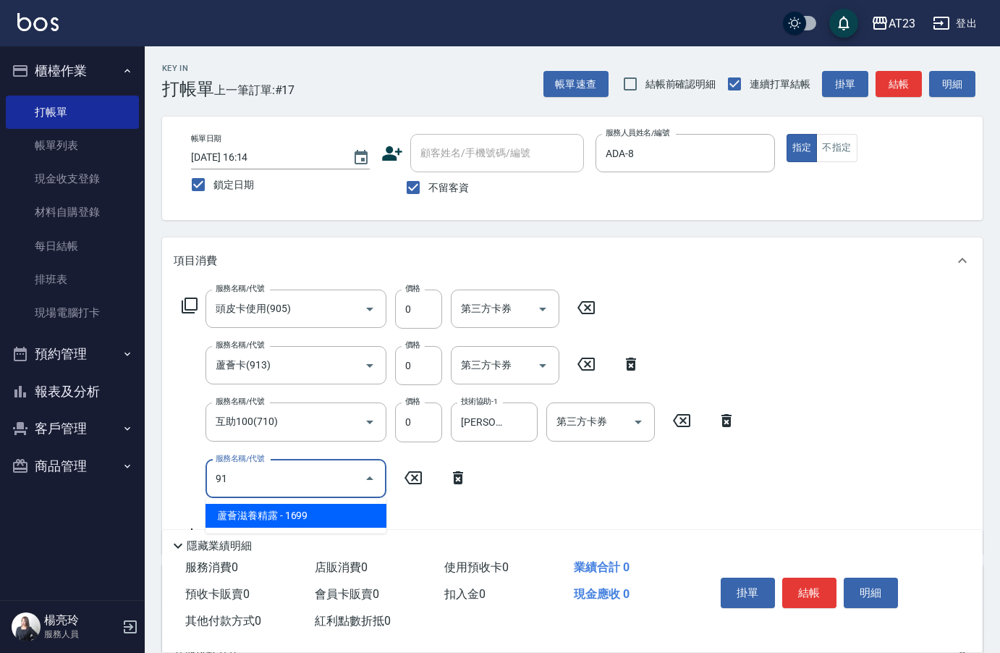
type input "9"
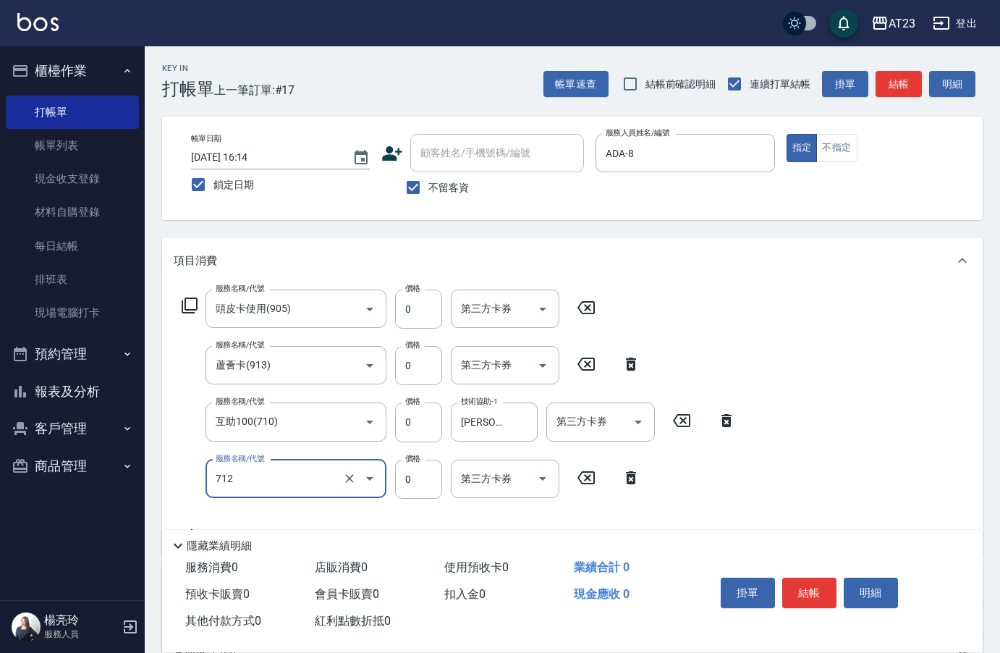
type input "互助120(712)"
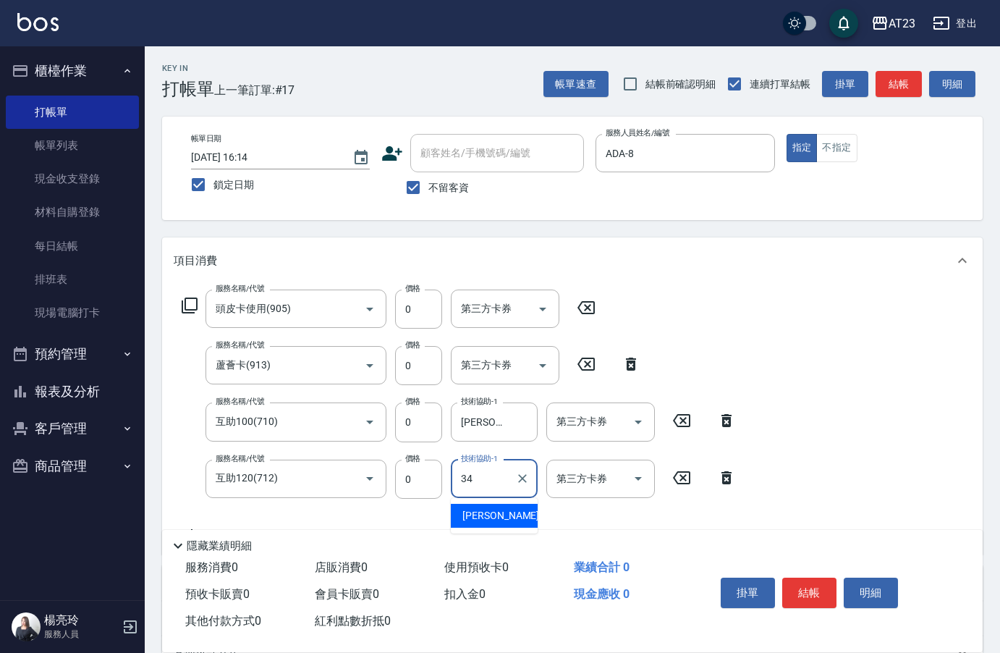
type input "[PERSON_NAME]-34"
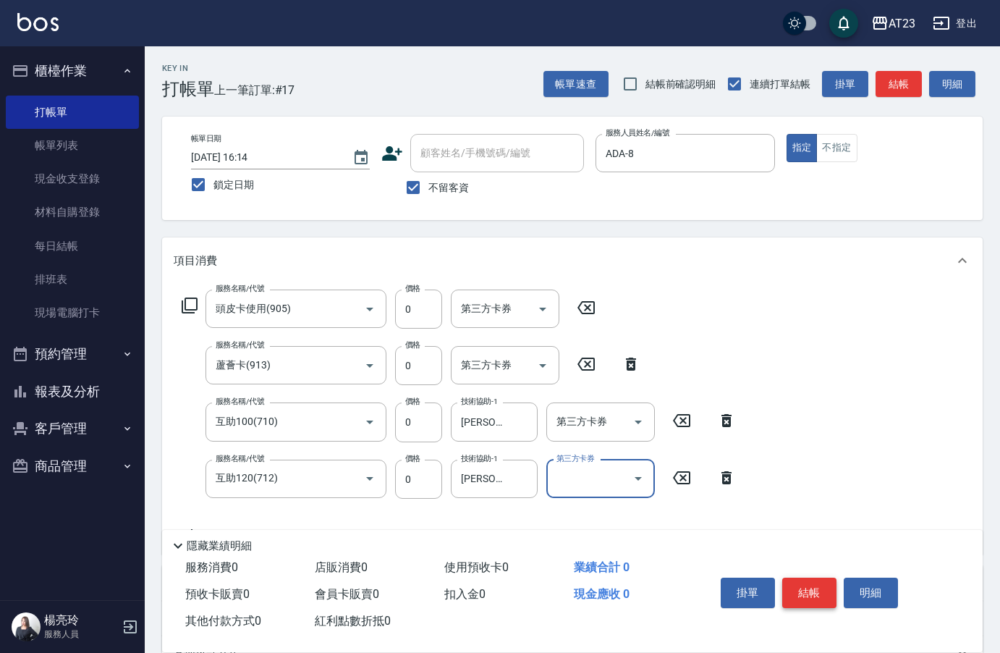
click at [825, 586] on button "結帳" at bounding box center [810, 593] width 54 height 30
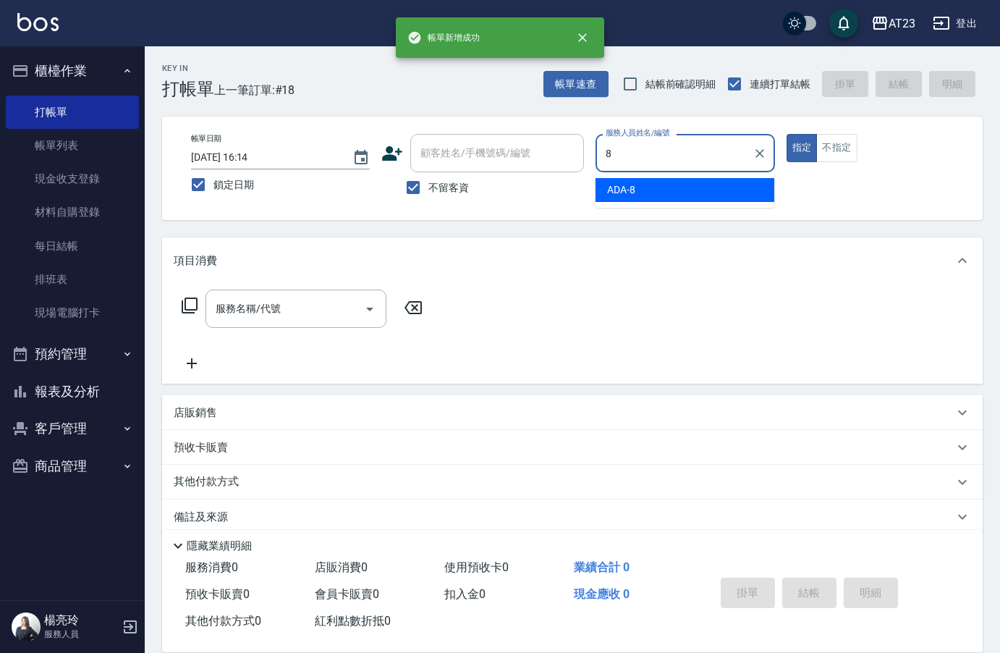
type input "ADA-8"
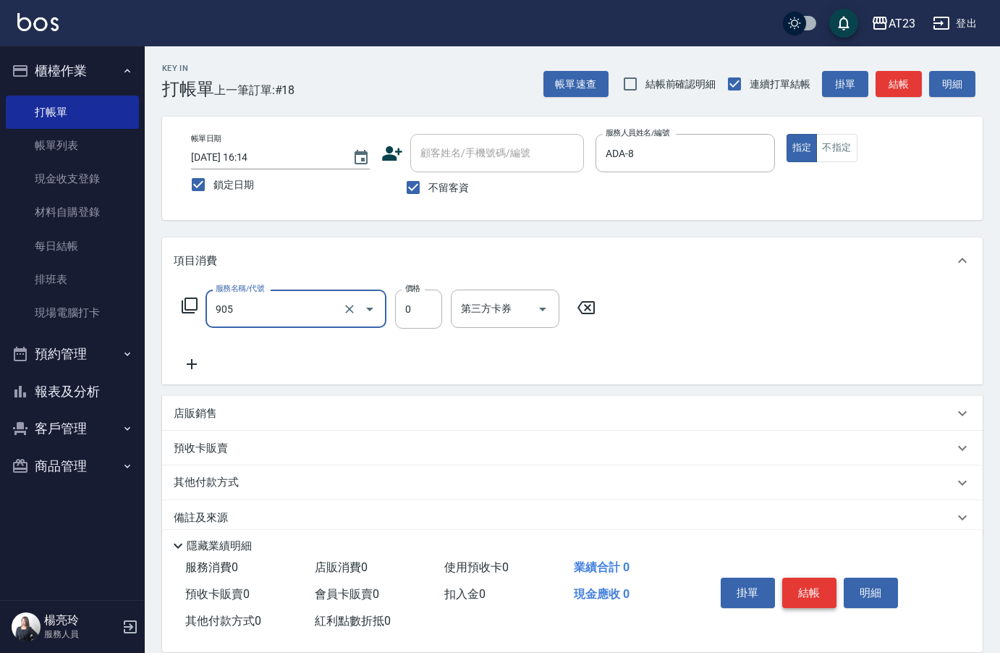
type input "頭皮卡使用(905)"
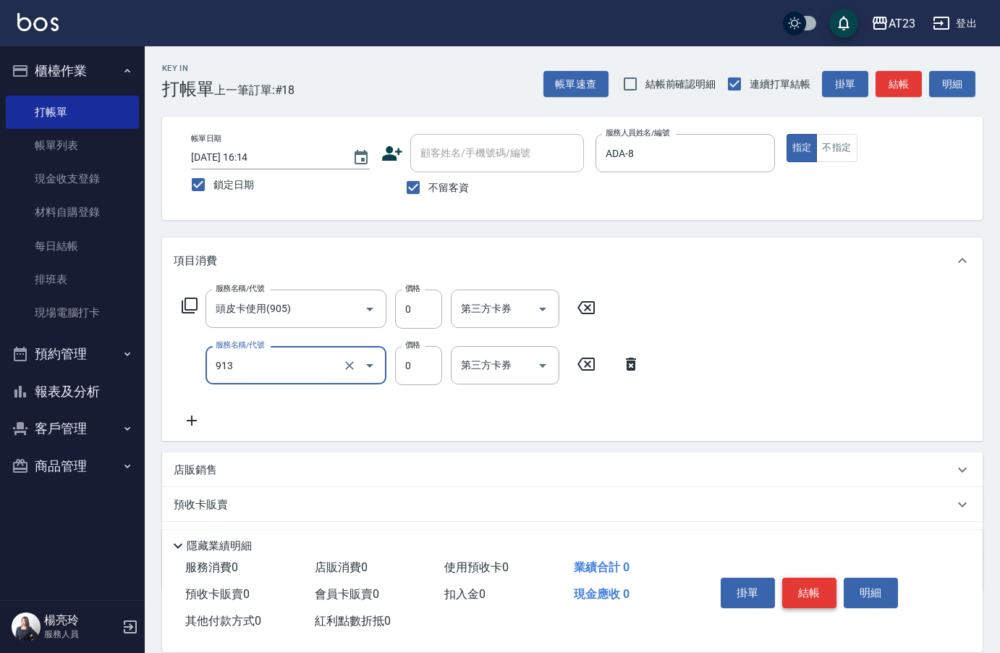
type input "蘆薈卡(913)"
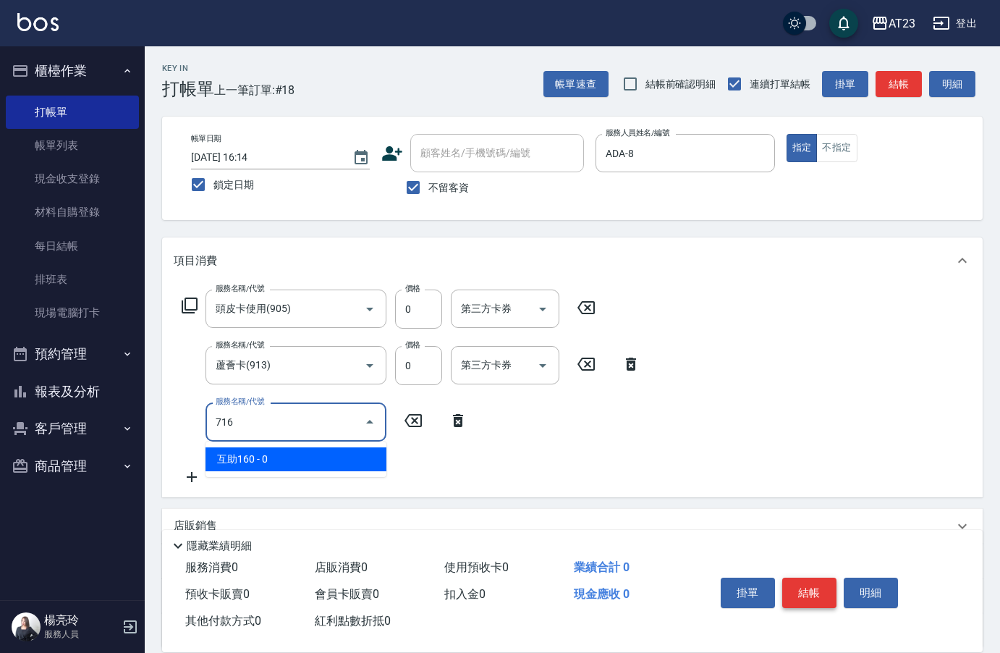
type input "互助160(716)"
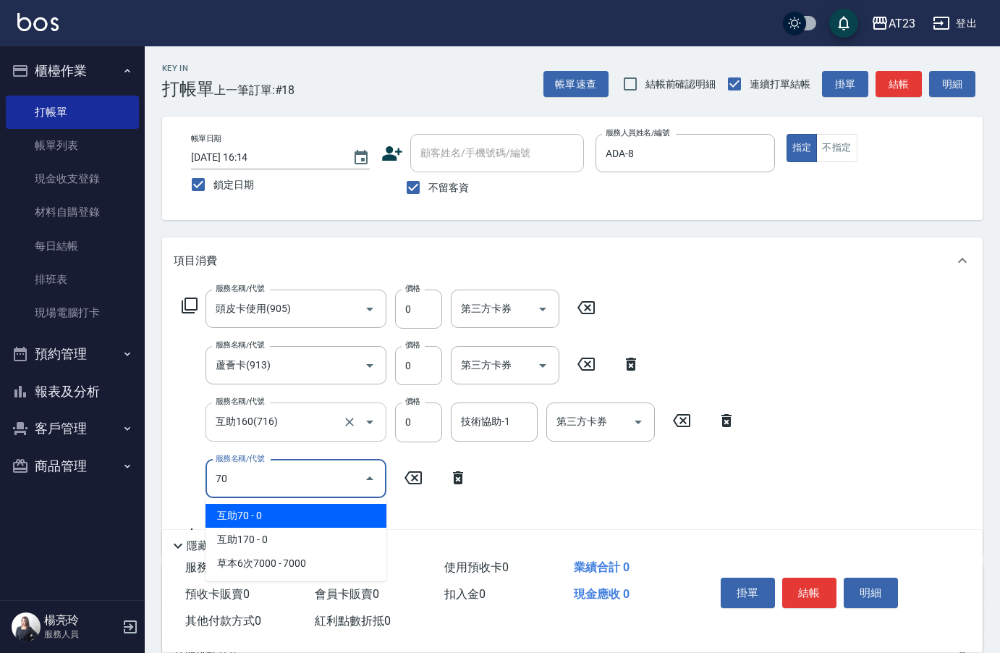
type input "70"
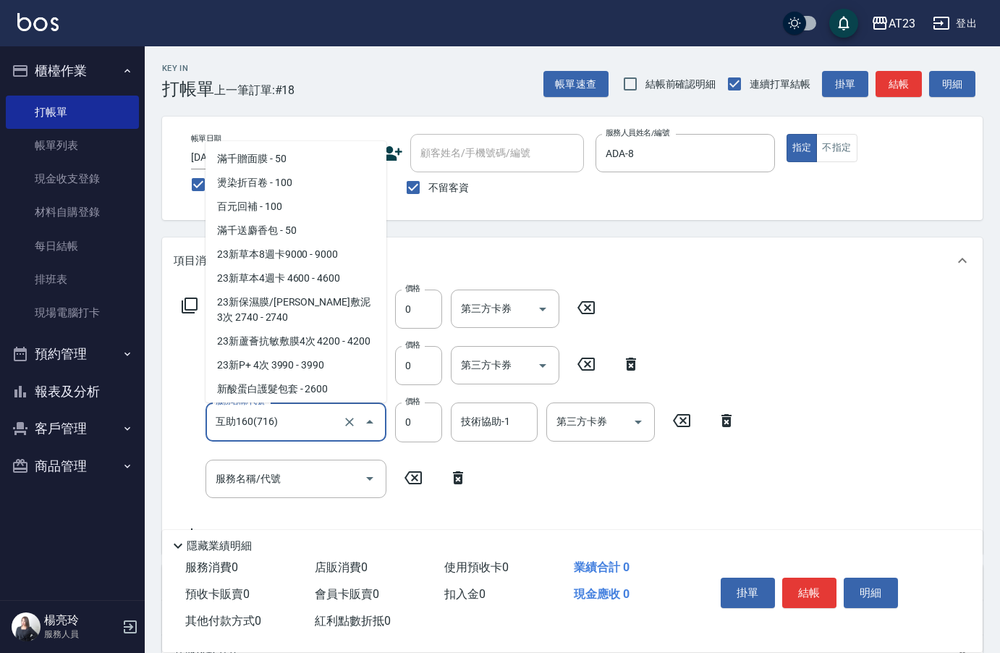
click at [306, 434] on input "互助160(716)" at bounding box center [275, 421] width 127 height 25
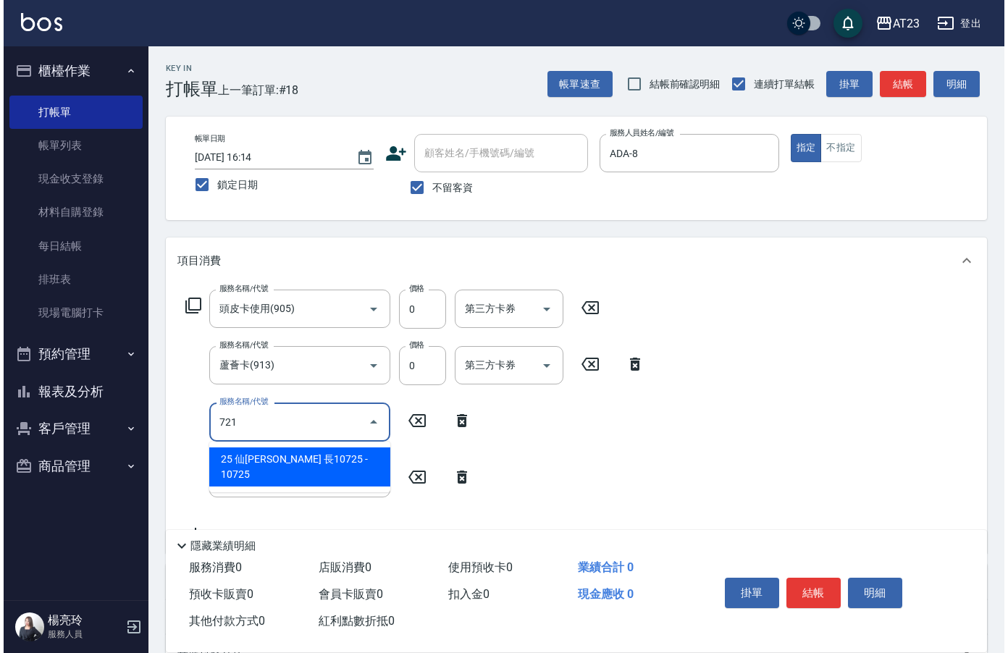
scroll to position [0, 0]
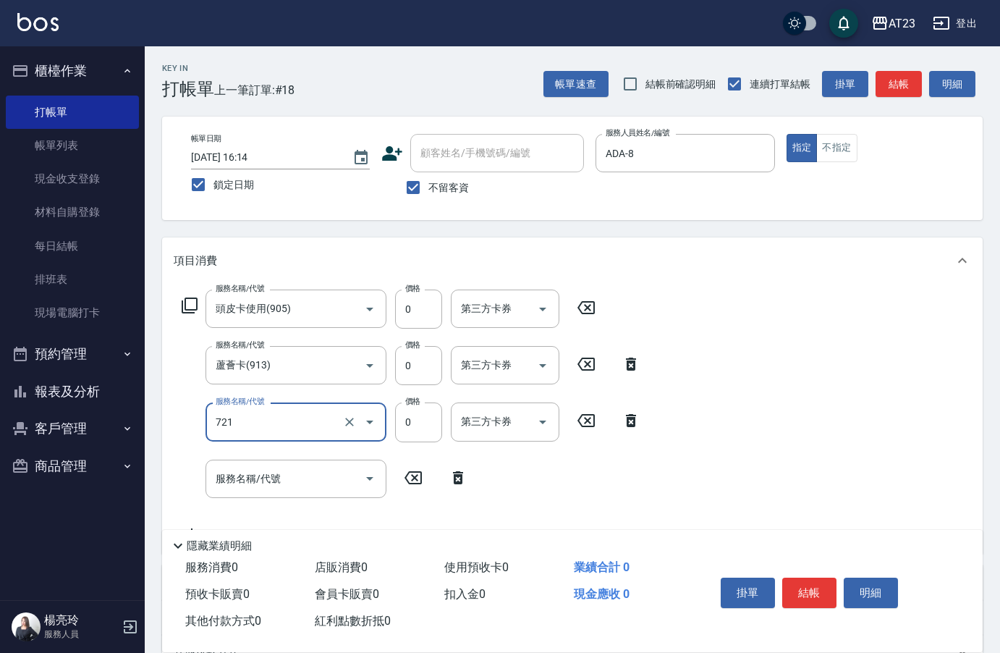
type input "互助210(721)"
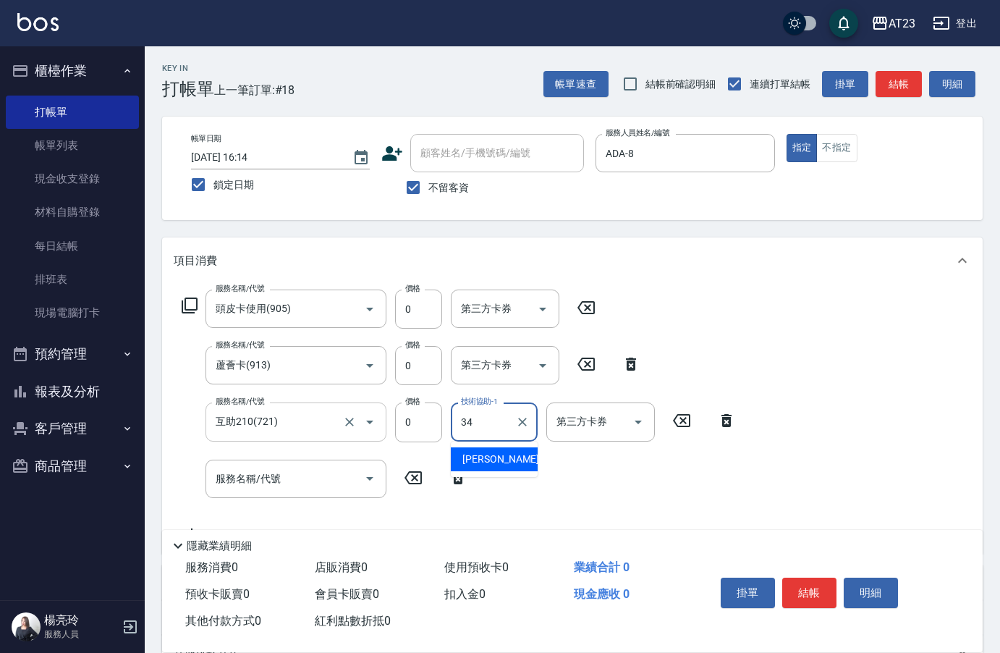
type input "[PERSON_NAME]-34"
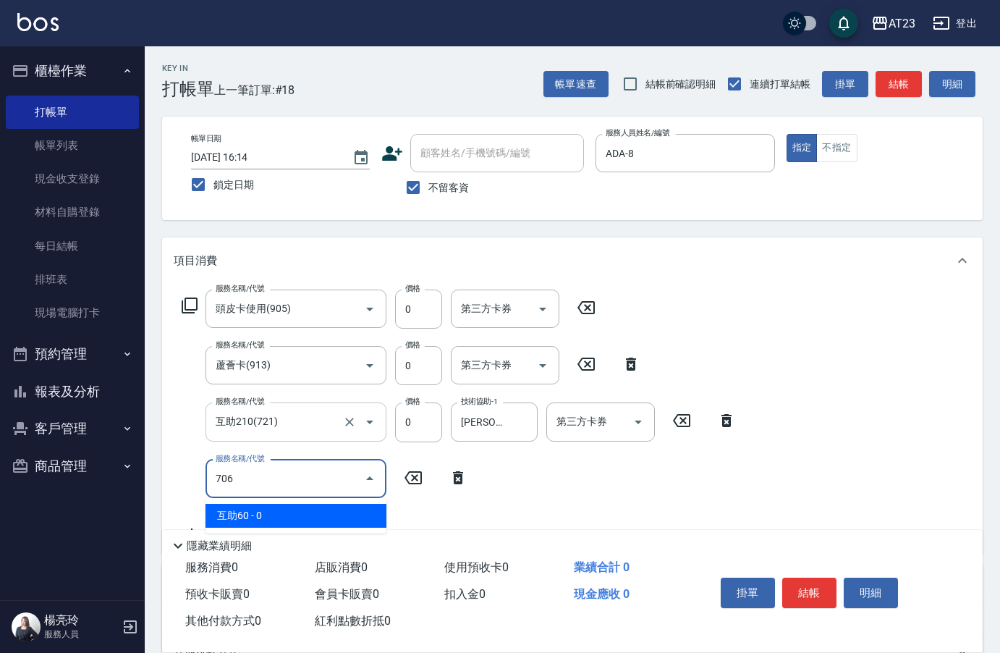
type input "互助60(706)"
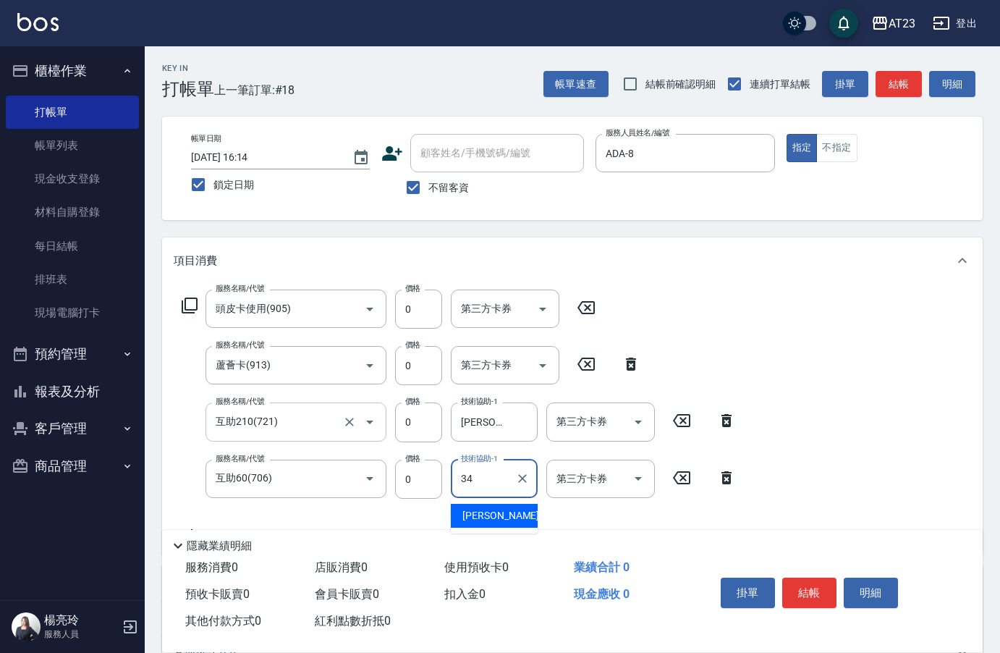
type input "[PERSON_NAME]-34"
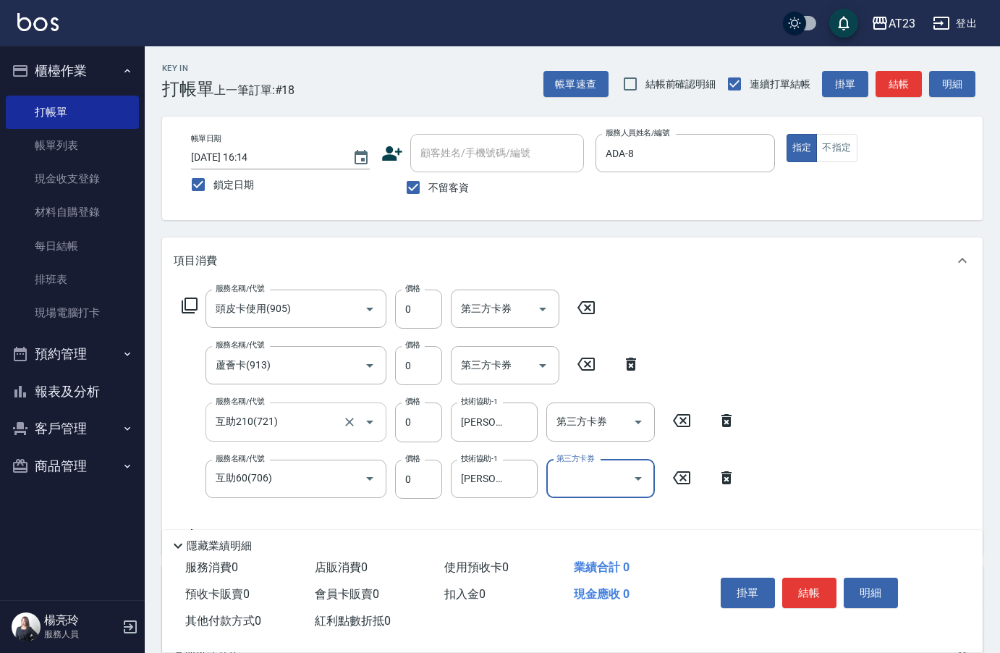
click at [306, 434] on input "互助210(721)" at bounding box center [275, 421] width 127 height 25
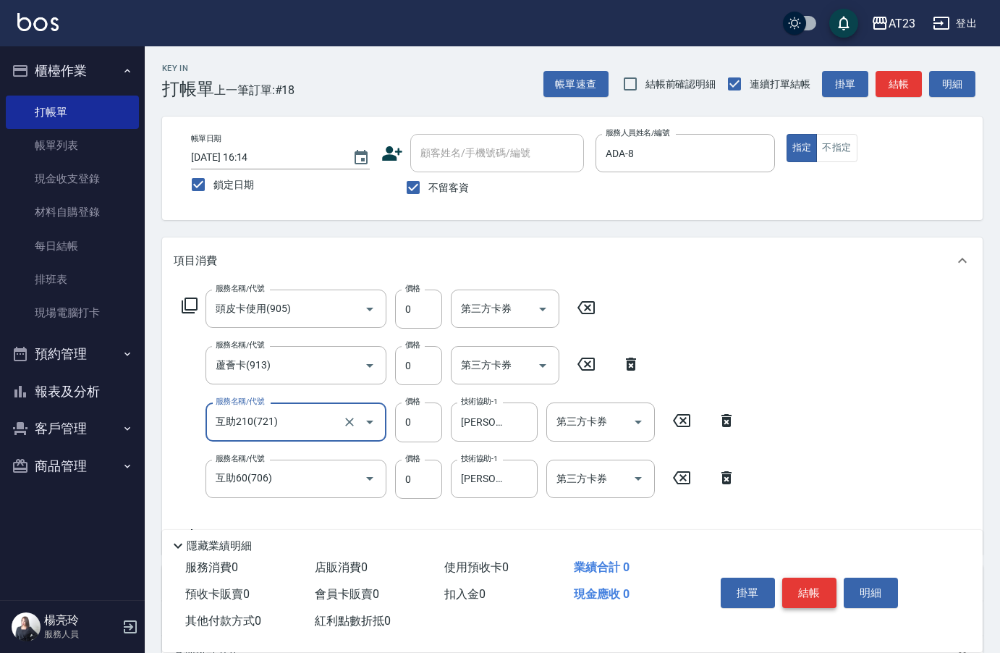
click at [807, 582] on button "結帳" at bounding box center [810, 593] width 54 height 30
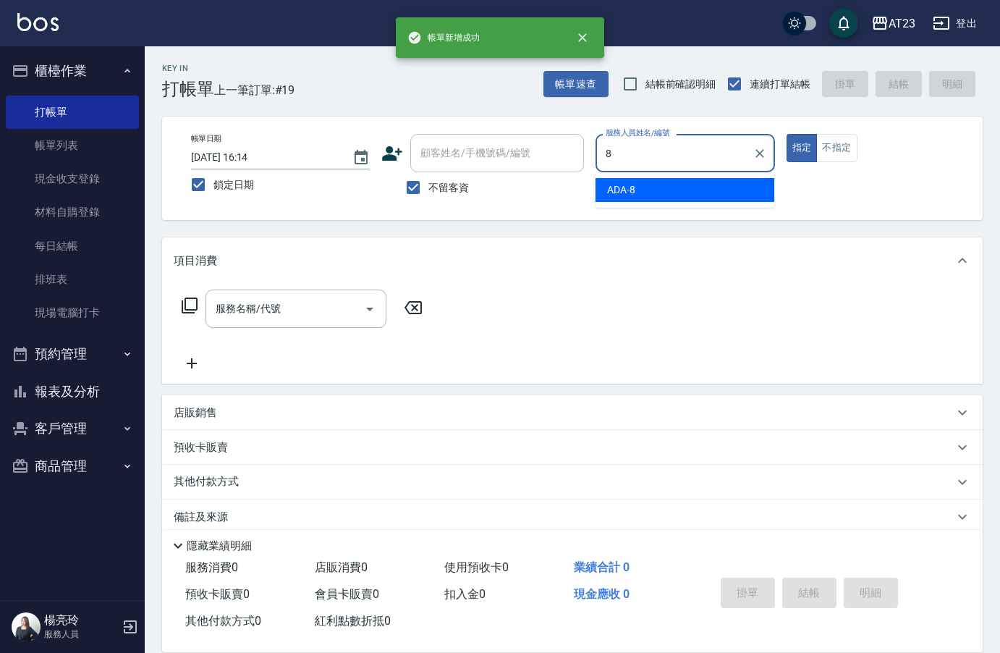
type input "ADA-8"
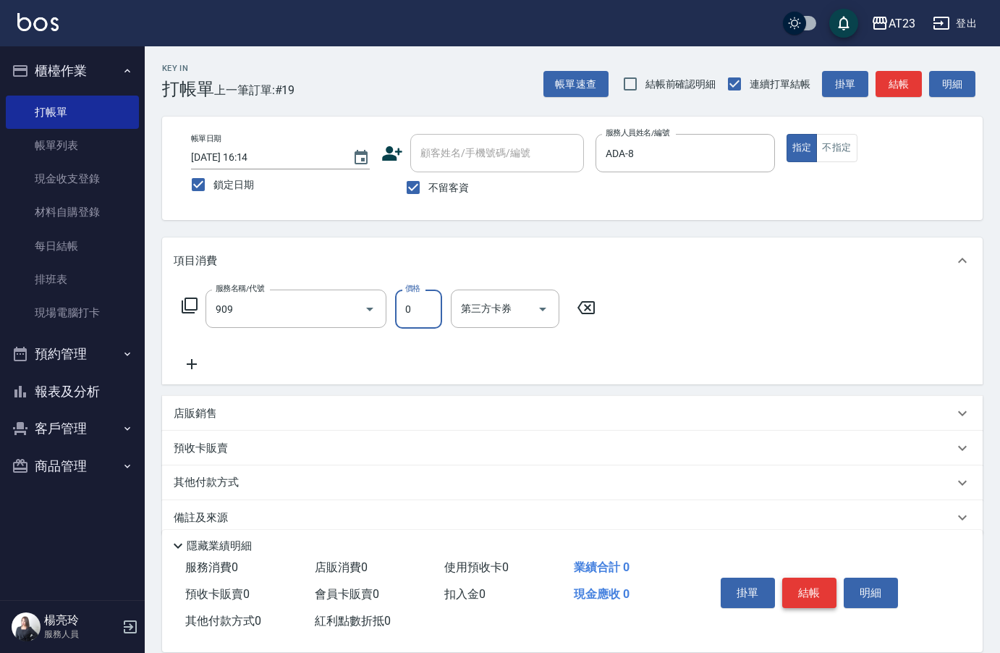
type input "火山泥(909)"
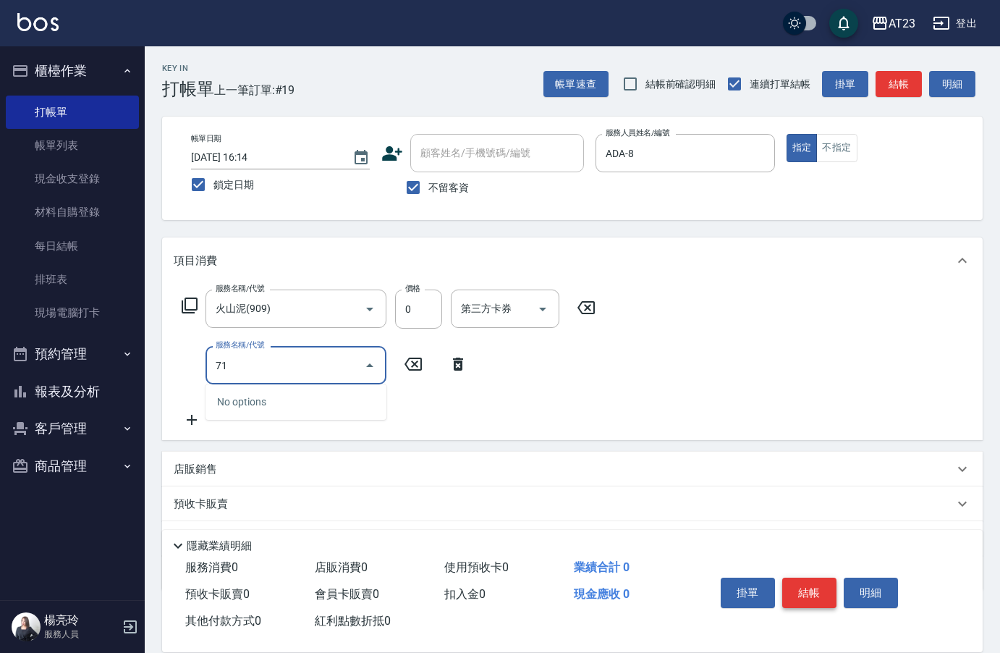
type input "7"
type input "互助50(705)"
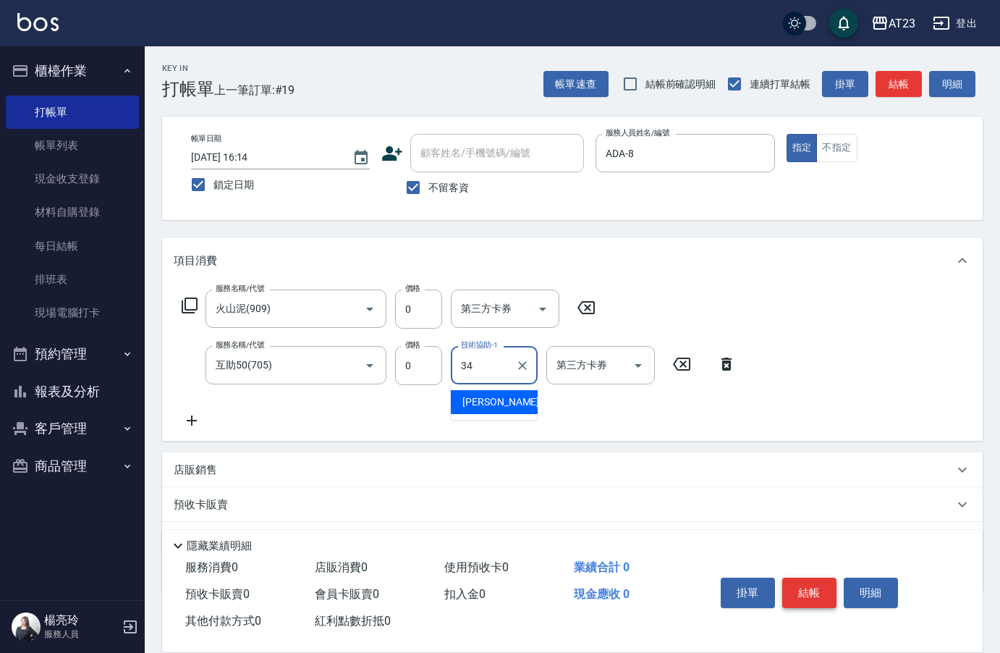
type input "[PERSON_NAME]-34"
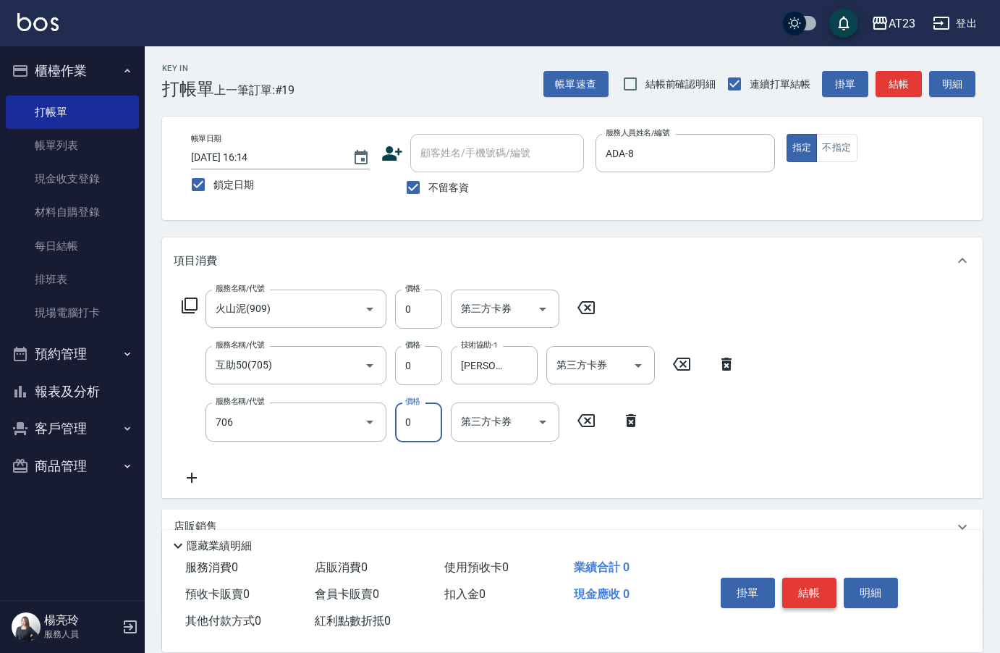
type input "互助60(706)"
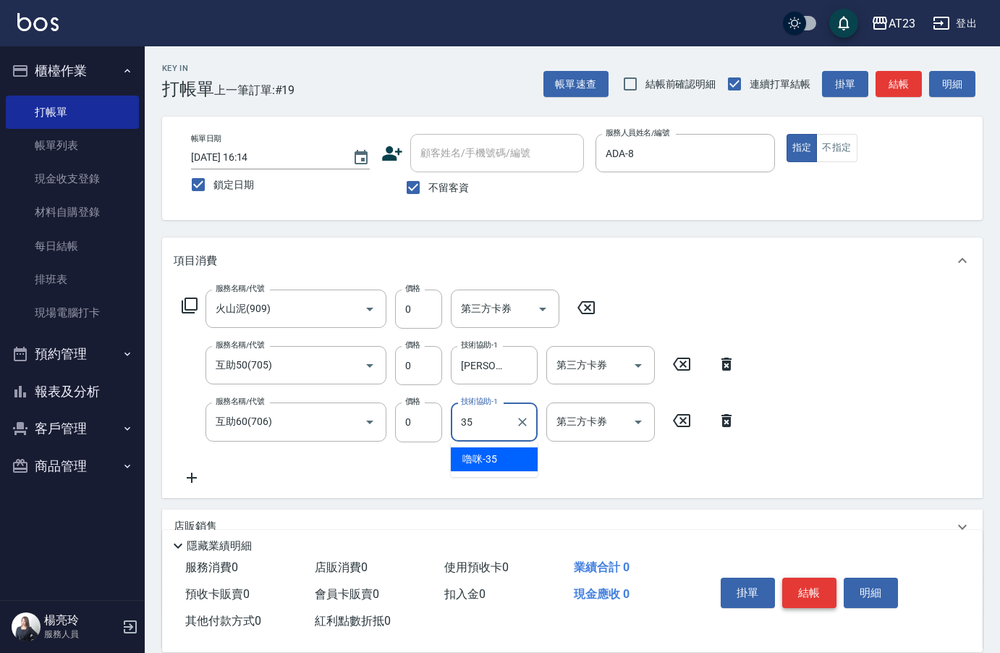
type input "嚕咪-35"
click at [807, 582] on button "結帳" at bounding box center [810, 593] width 54 height 30
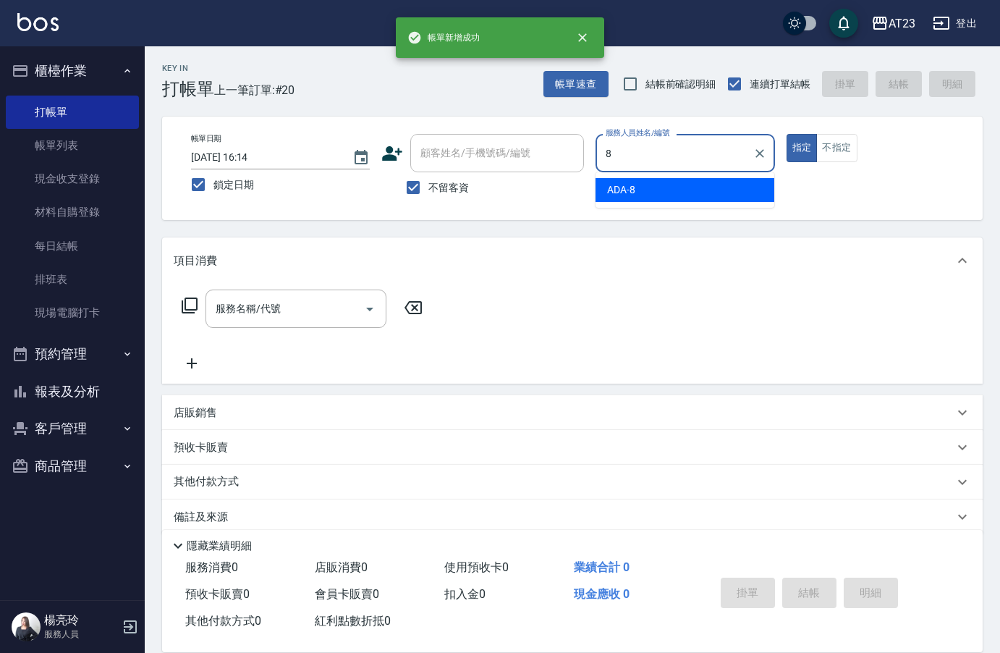
type input "ADA-8"
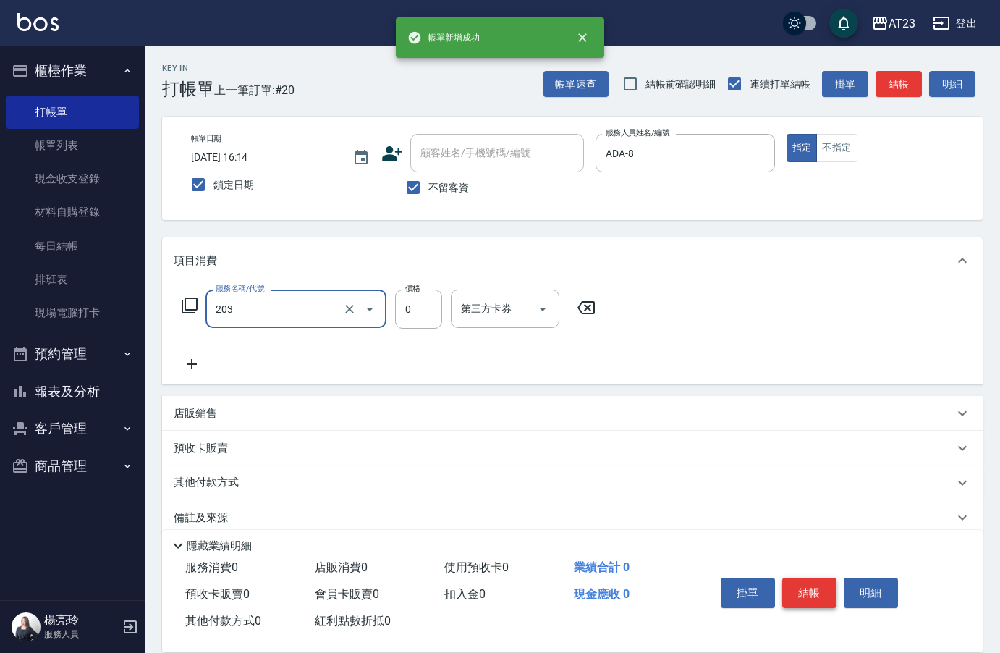
type input "使用洗髮卡(203)"
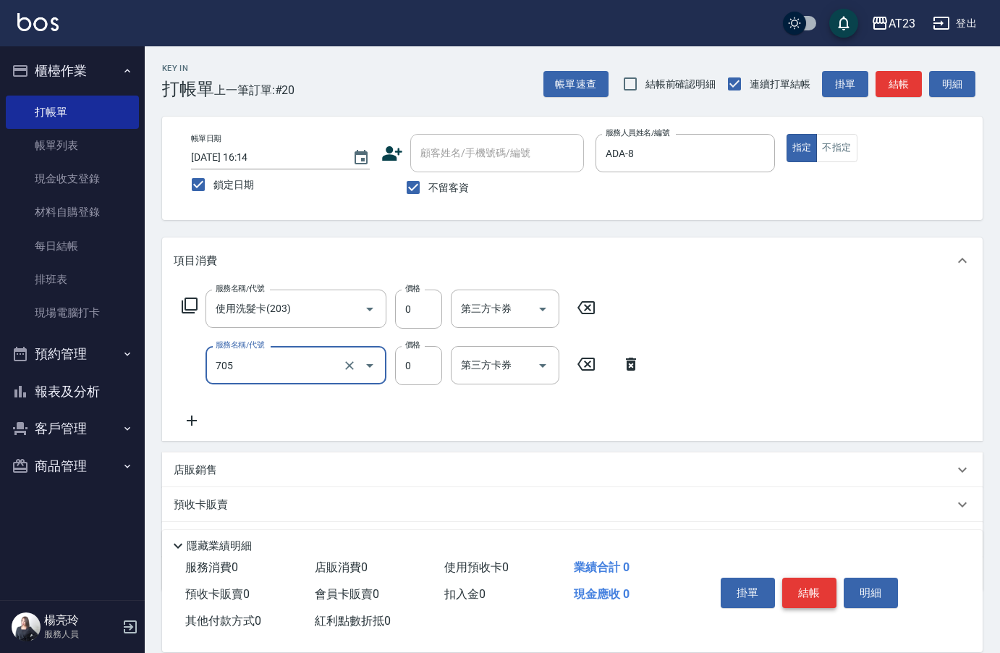
type input "互助50(705)"
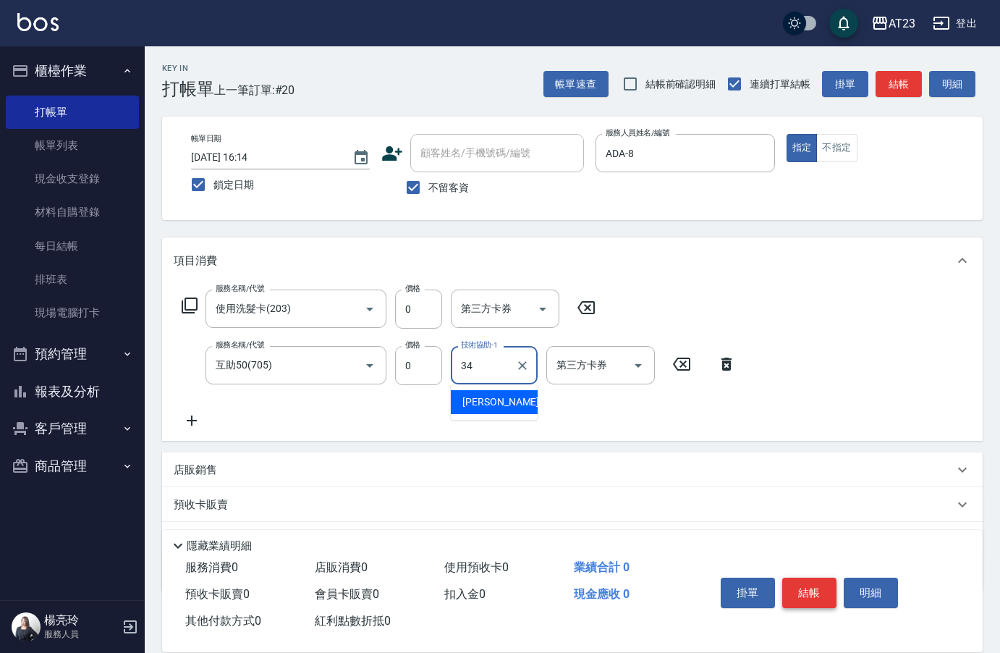
type input "[PERSON_NAME]-34"
click at [807, 582] on button "結帳" at bounding box center [810, 593] width 54 height 30
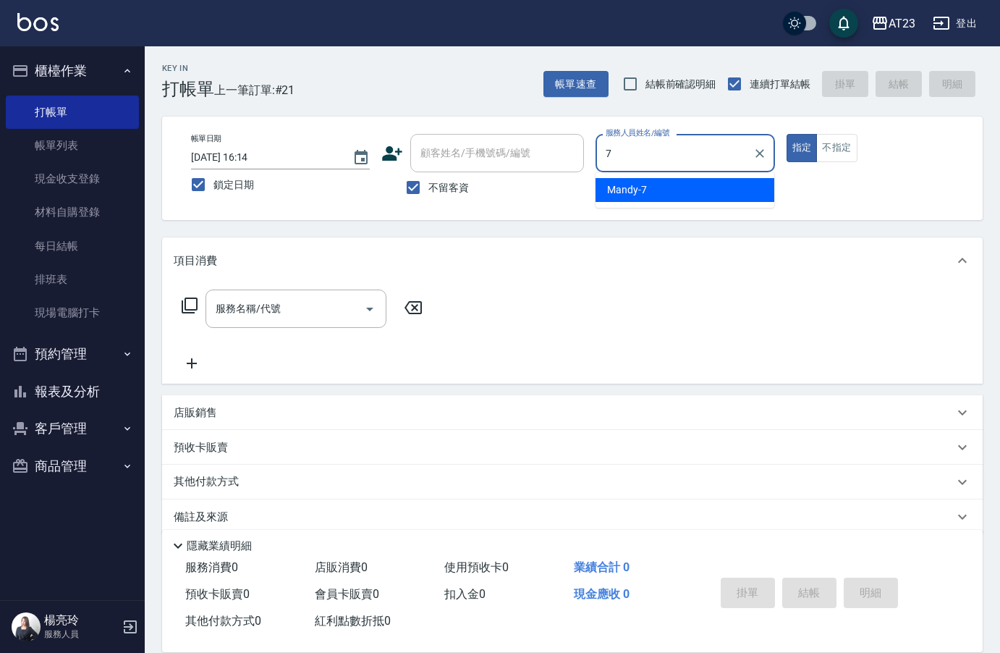
type input "Mandy-7"
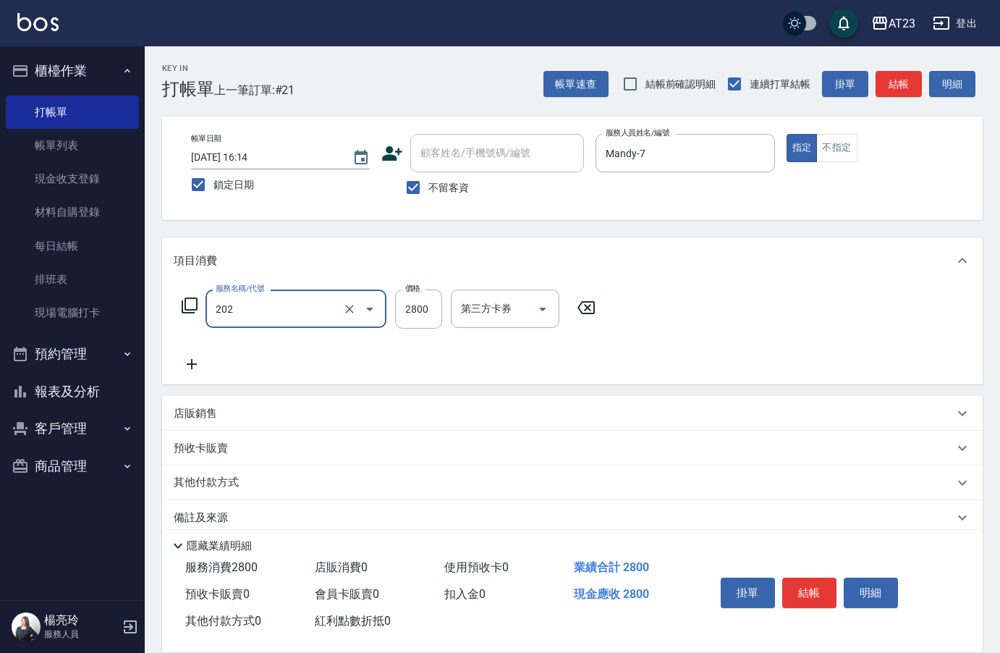
type input "一般洗髮卡(202)"
type input "3000"
click at [188, 306] on icon at bounding box center [189, 305] width 17 height 17
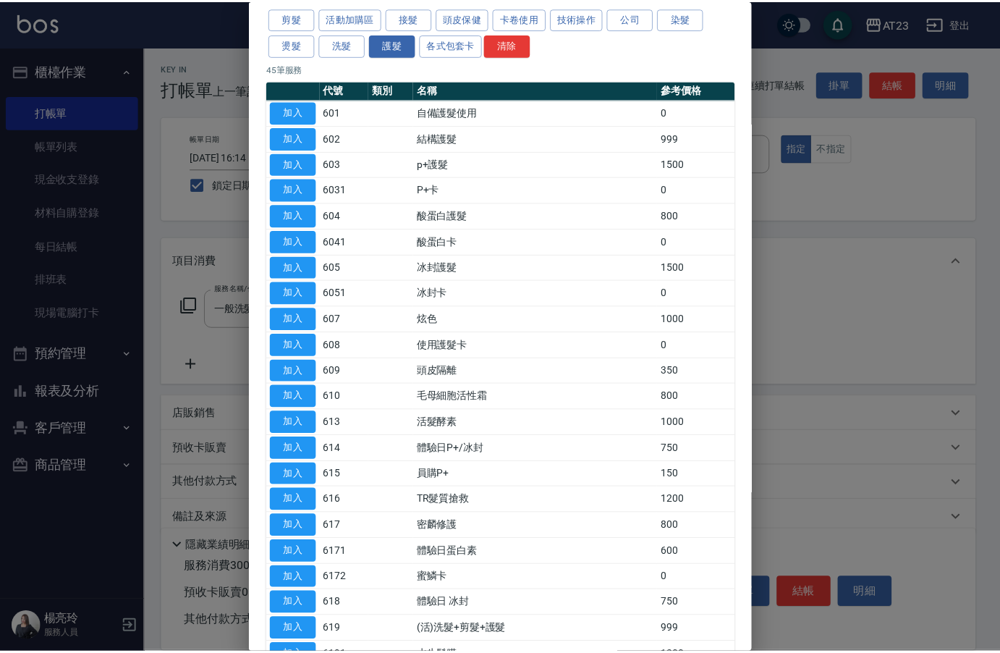
scroll to position [145, 0]
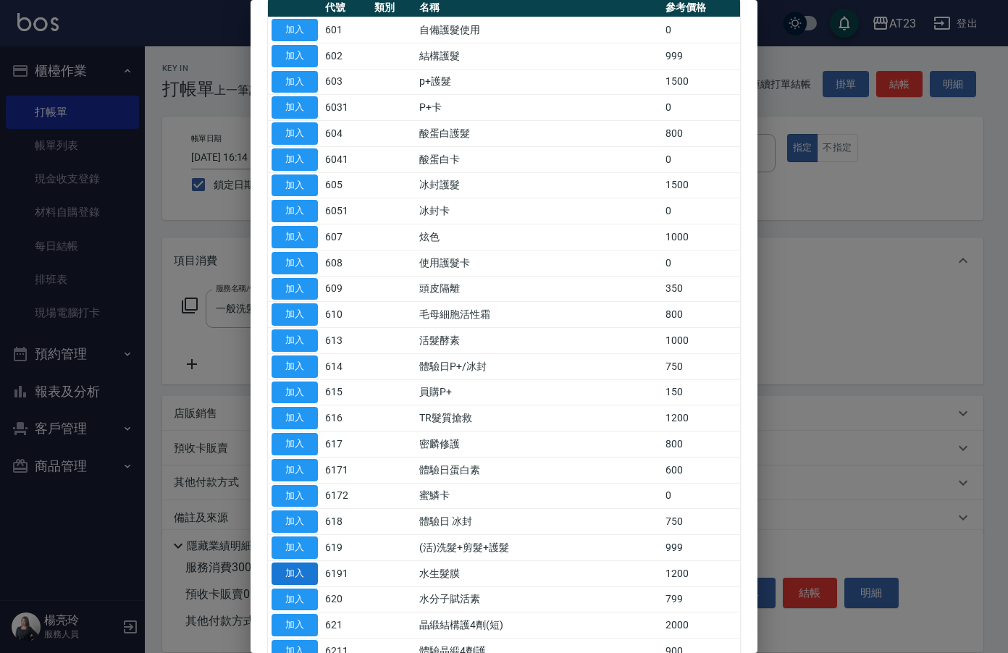
click at [292, 567] on button "加入" at bounding box center [294, 573] width 46 height 22
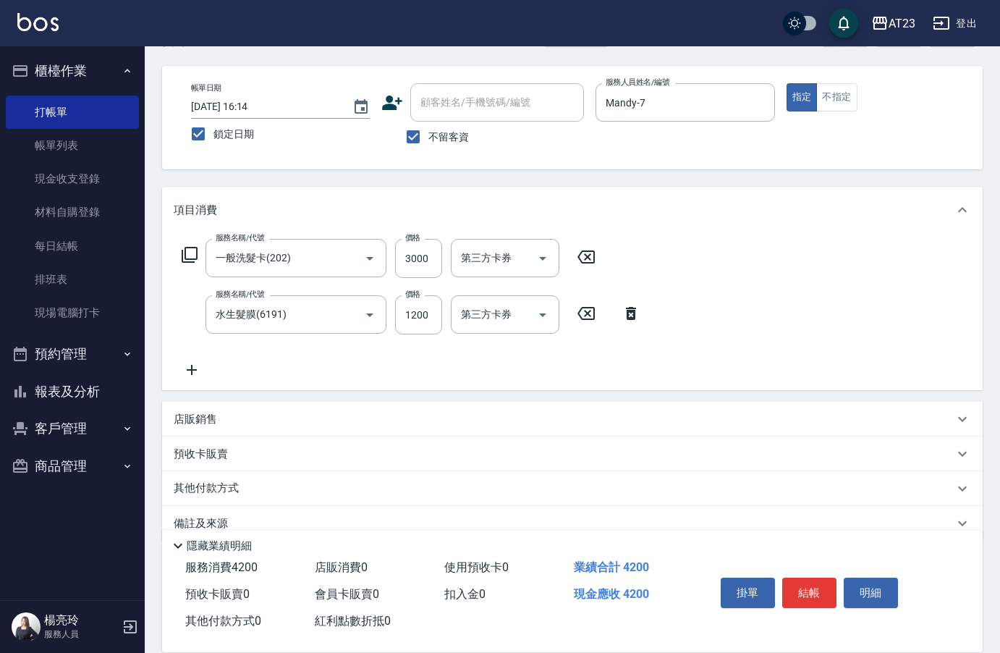
scroll to position [77, 0]
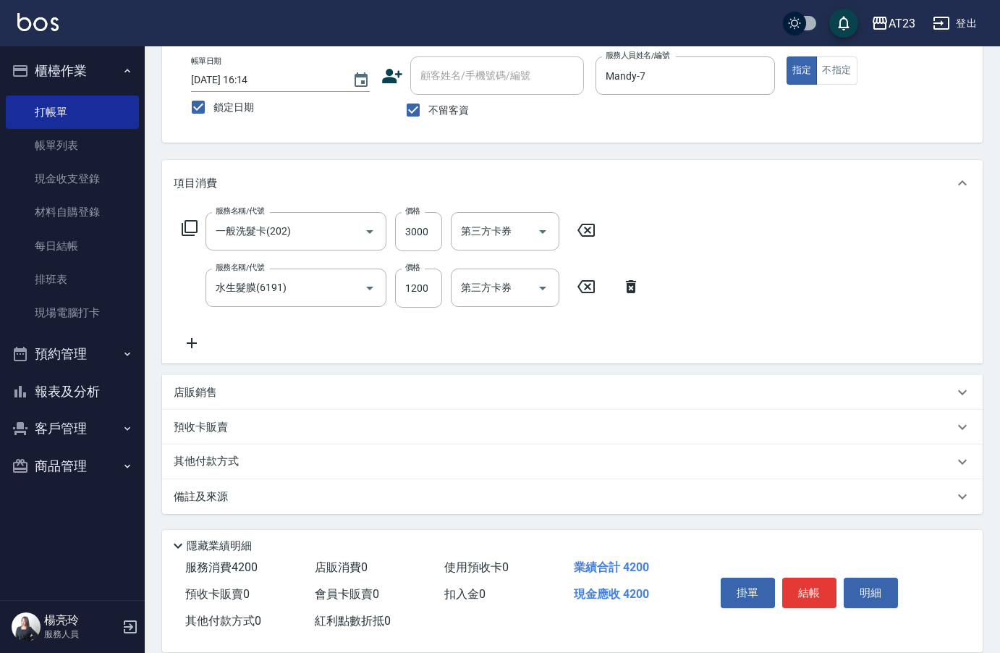
click at [239, 476] on div "其他付款方式" at bounding box center [572, 461] width 821 height 35
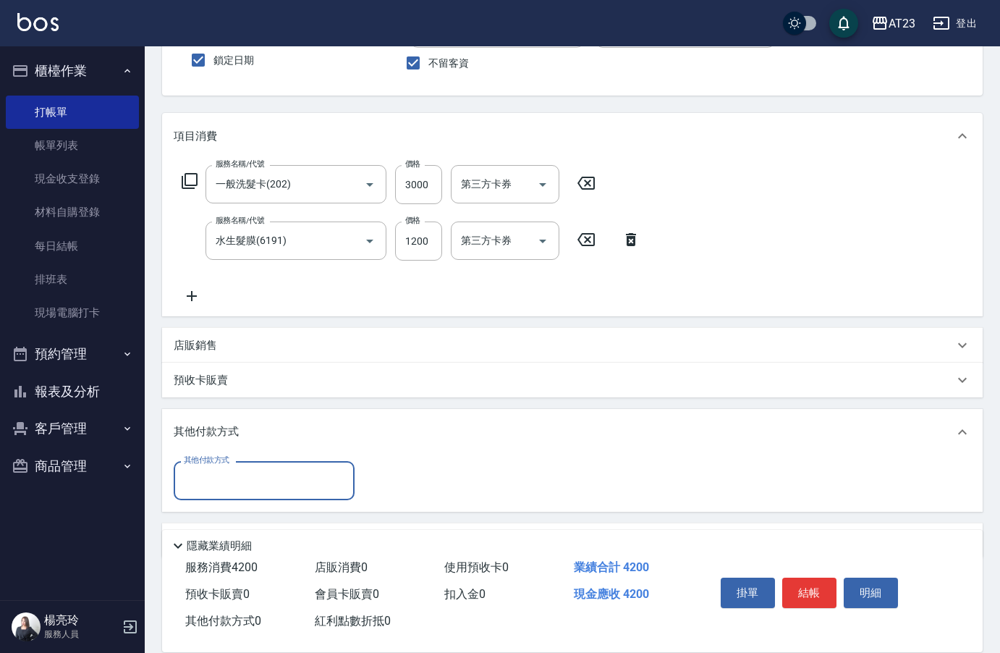
scroll to position [169, 0]
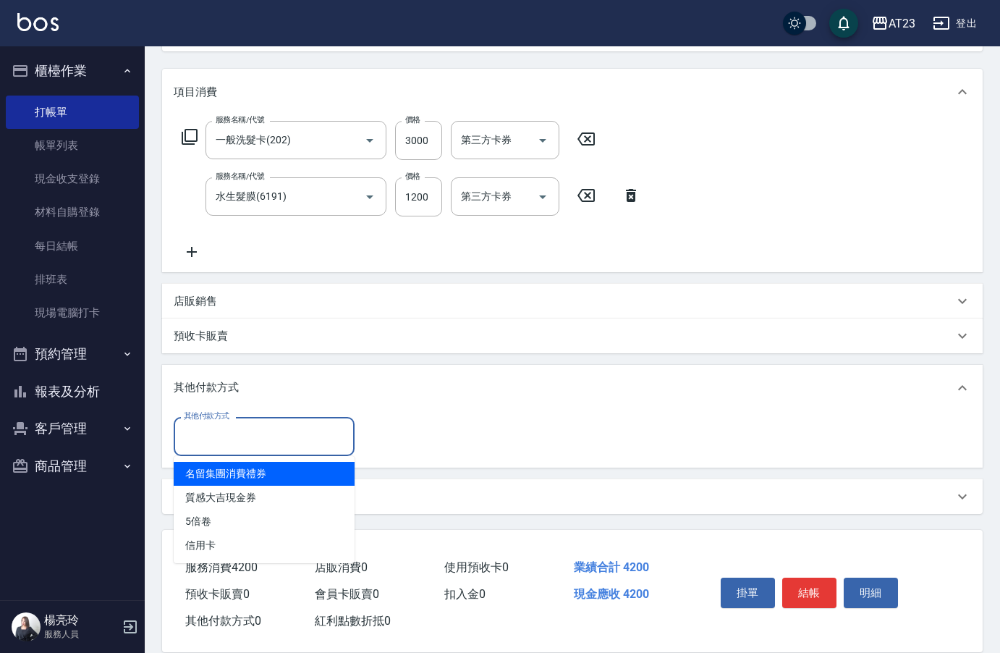
click at [248, 440] on input "其他付款方式" at bounding box center [264, 435] width 168 height 25
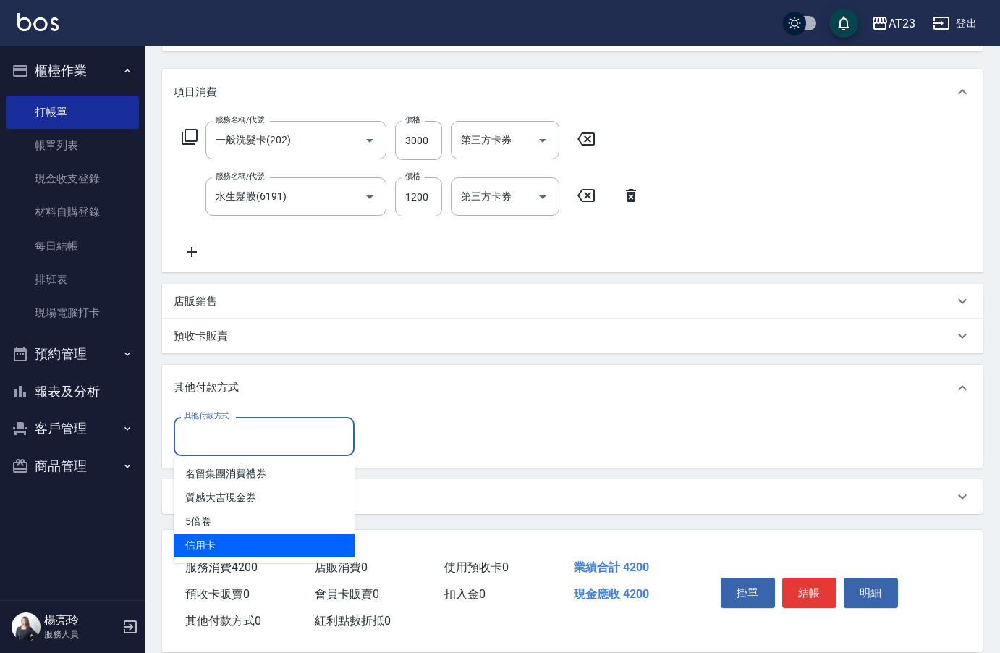
click at [249, 544] on span "信用卡" at bounding box center [264, 546] width 181 height 24
type input "信用卡"
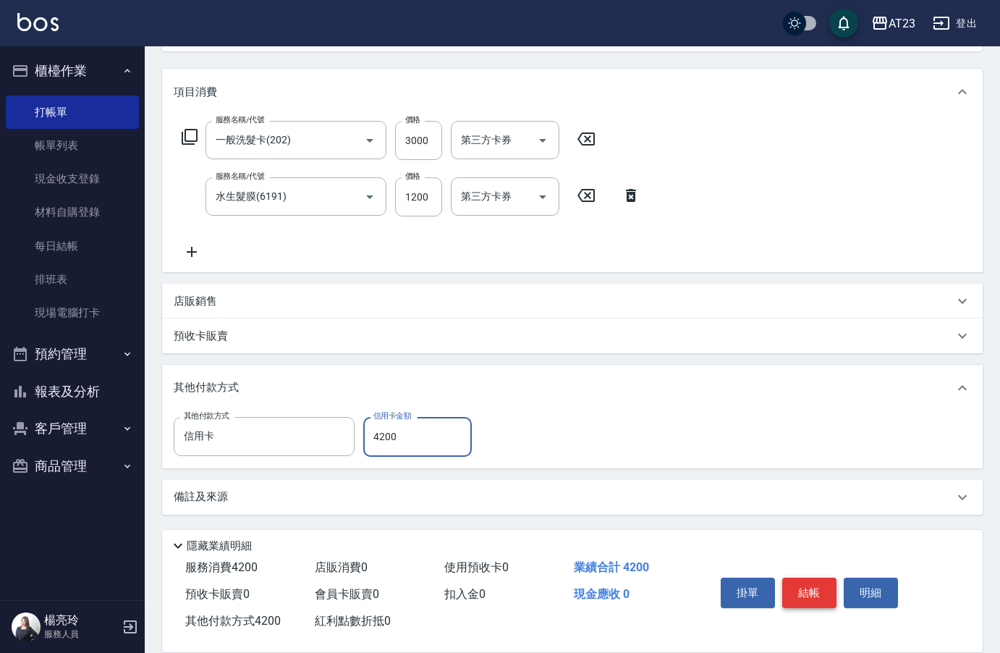
type input "4200"
click at [822, 586] on button "結帳" at bounding box center [810, 593] width 54 height 30
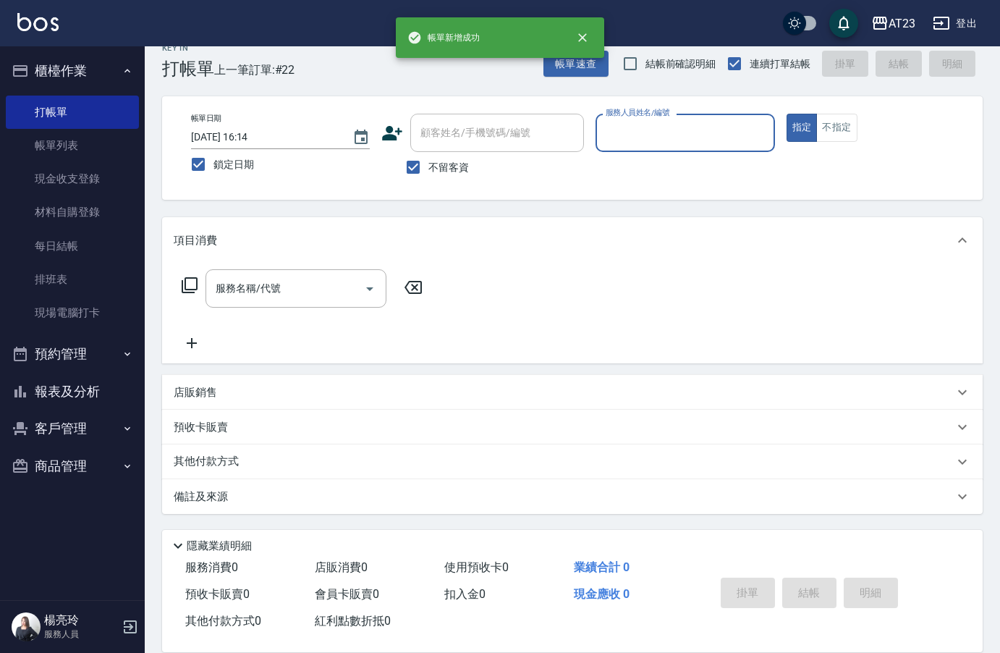
scroll to position [20, 0]
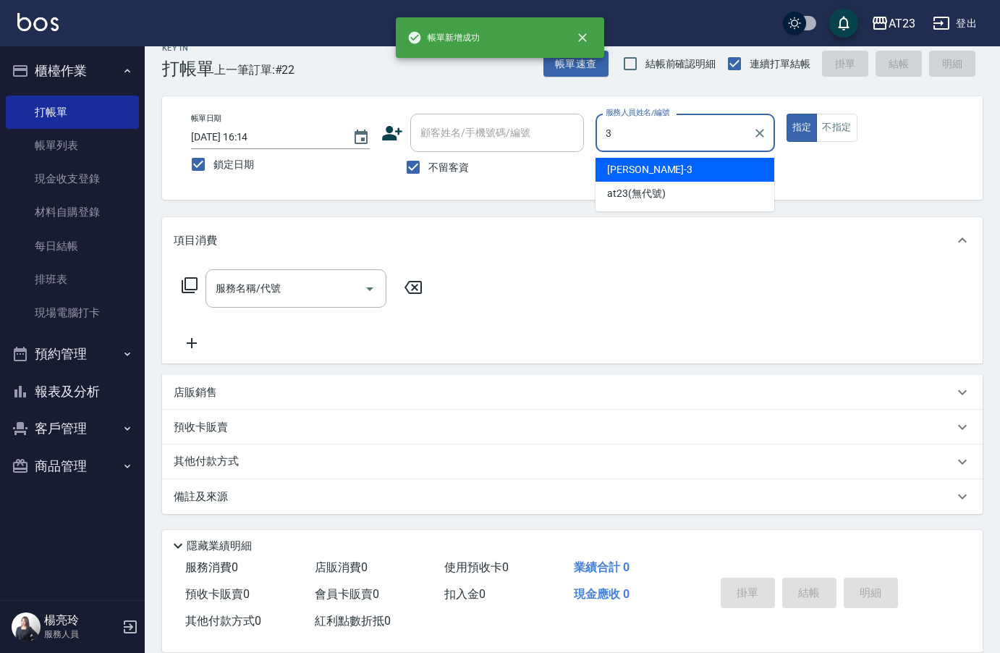
type input "[PERSON_NAME]-3"
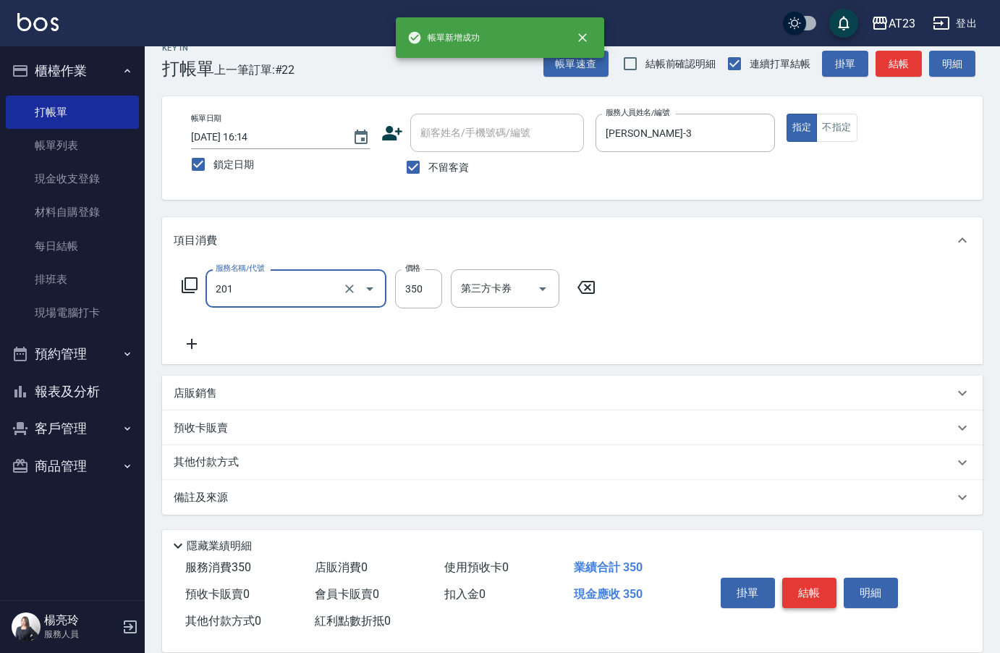
type input "一般洗髮(201)"
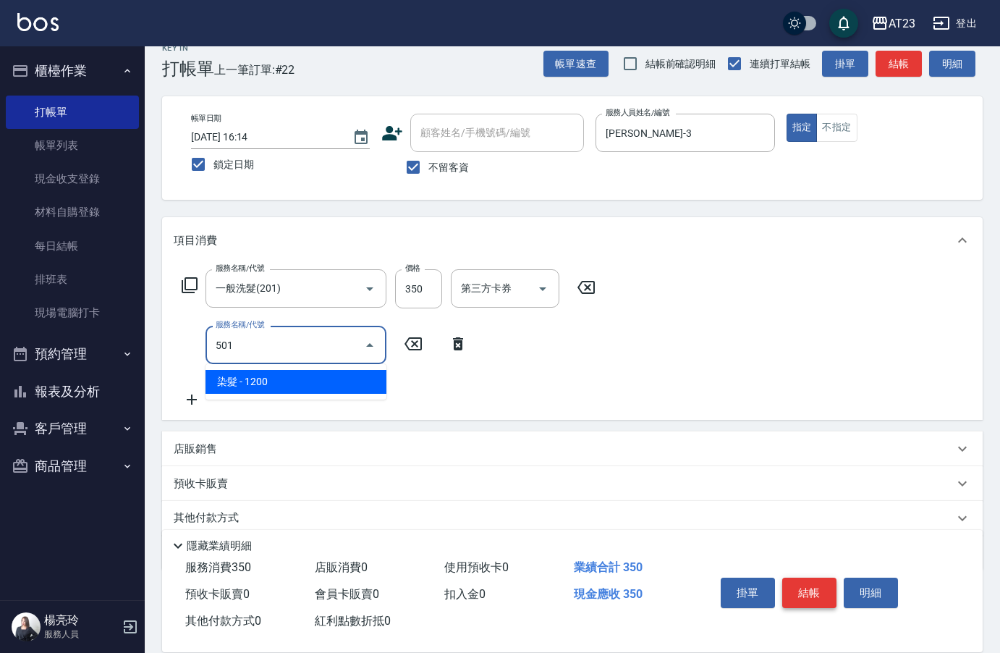
type input "染髮(501)"
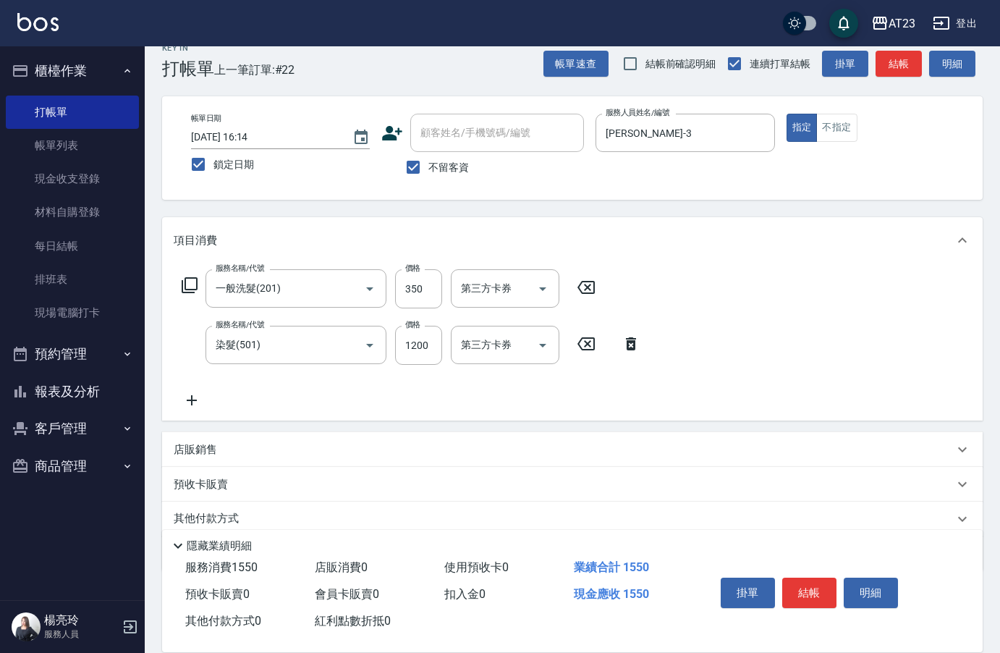
click at [187, 280] on icon at bounding box center [189, 285] width 17 height 17
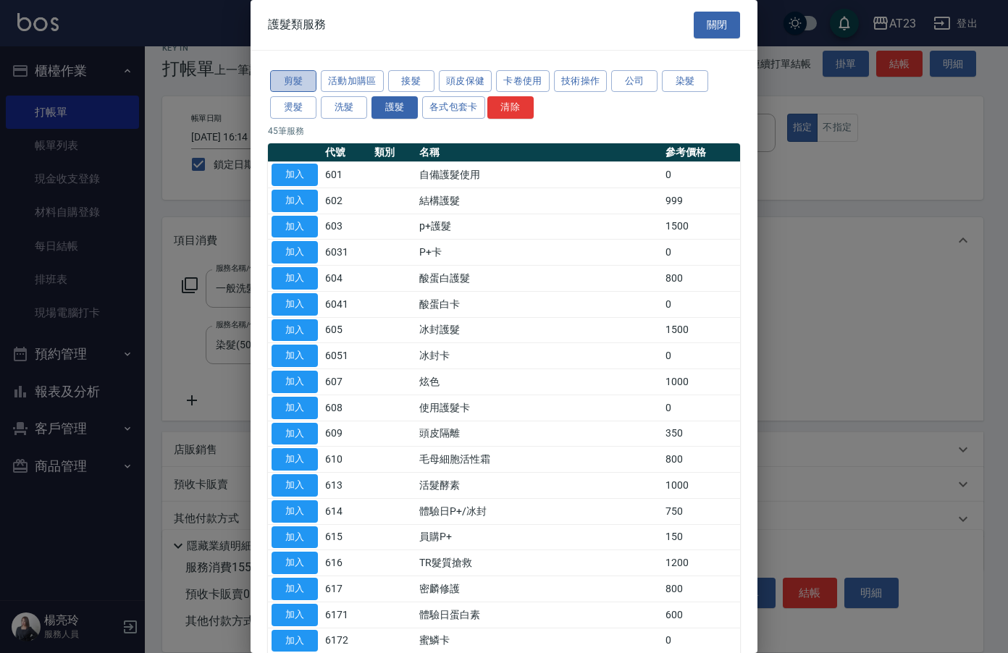
click at [288, 83] on button "剪髮" at bounding box center [293, 81] width 46 height 22
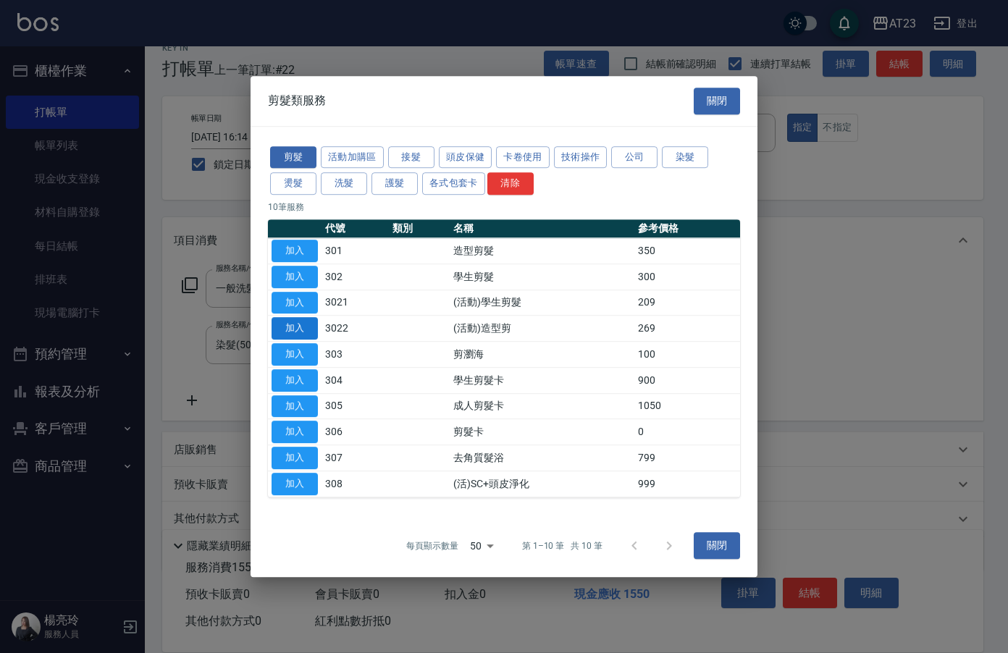
click at [300, 328] on button "加入" at bounding box center [294, 328] width 46 height 22
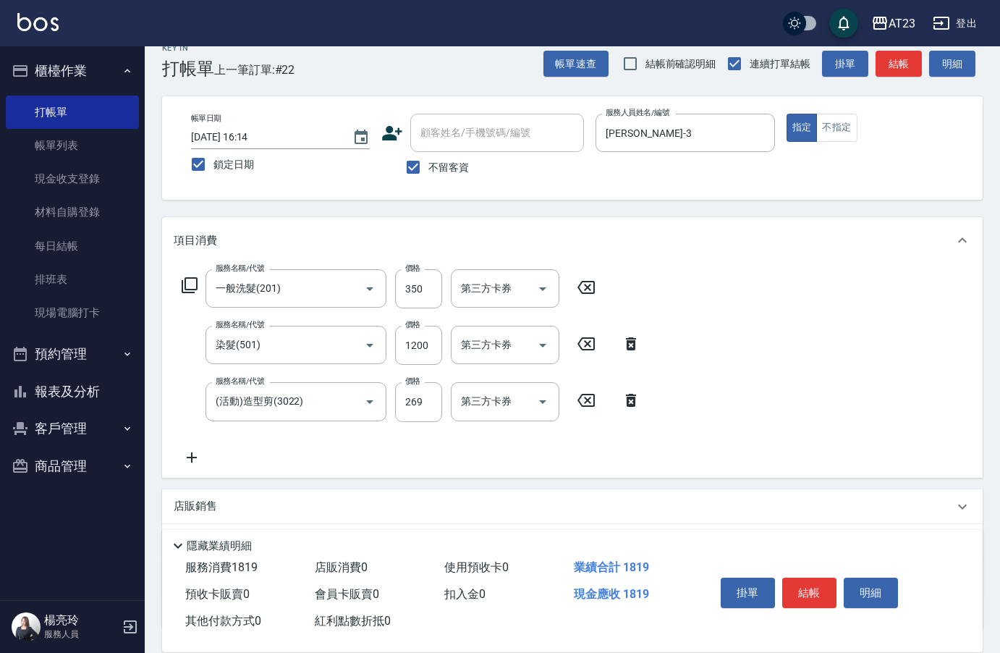
click at [190, 457] on icon at bounding box center [192, 457] width 10 height 10
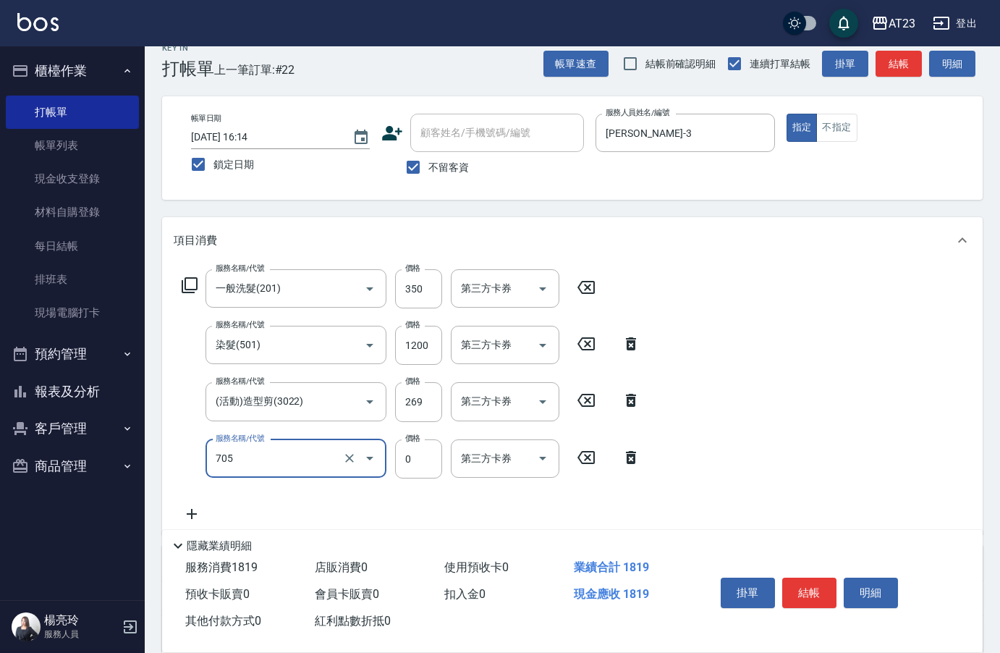
type input "互助50(705)"
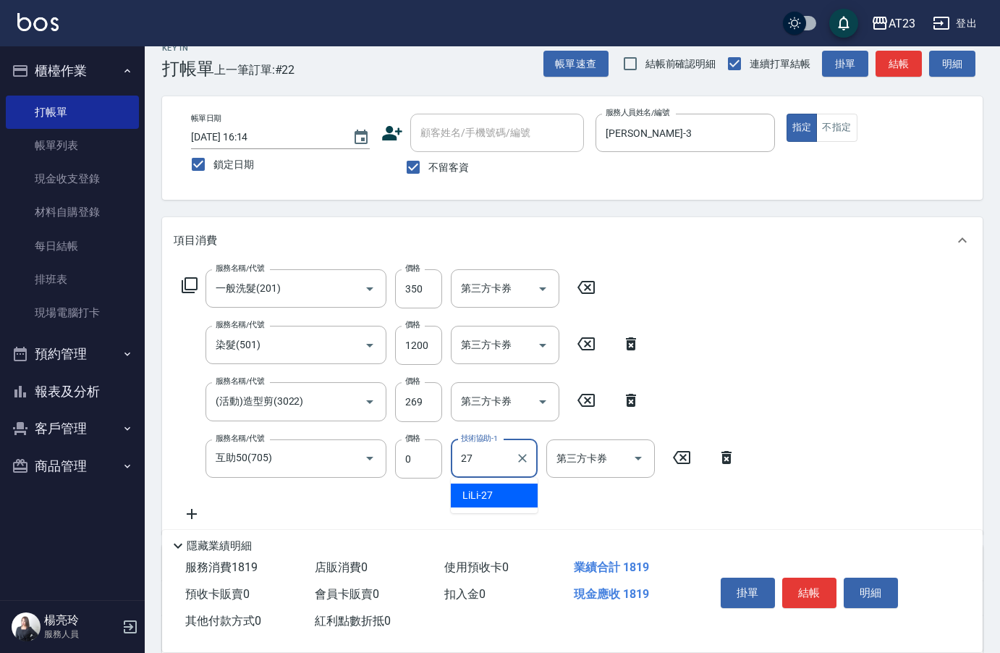
type input "LiLi-27"
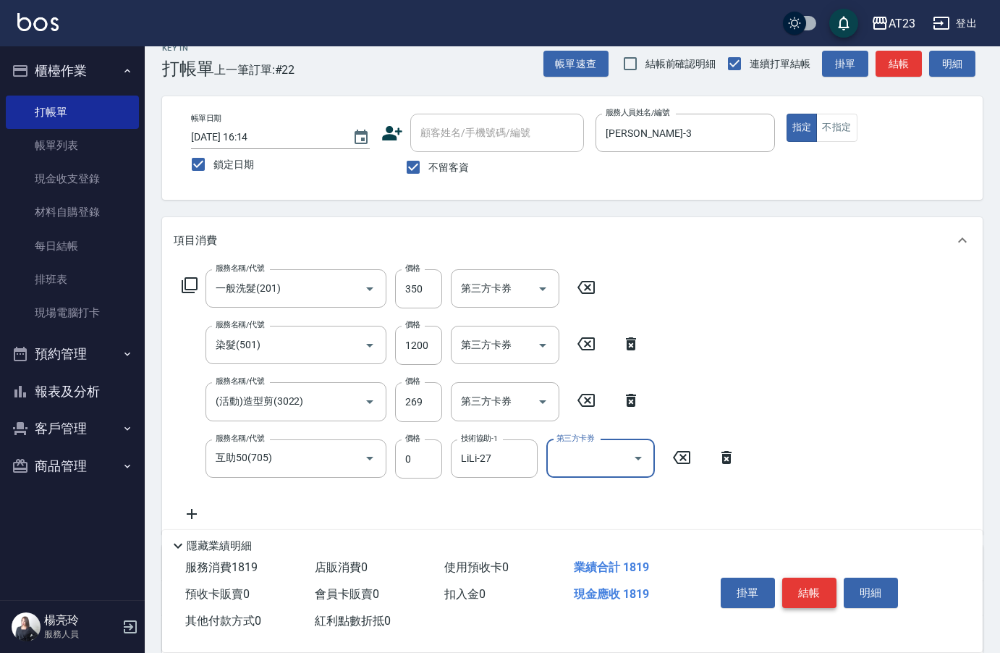
click at [821, 592] on button "結帳" at bounding box center [810, 593] width 54 height 30
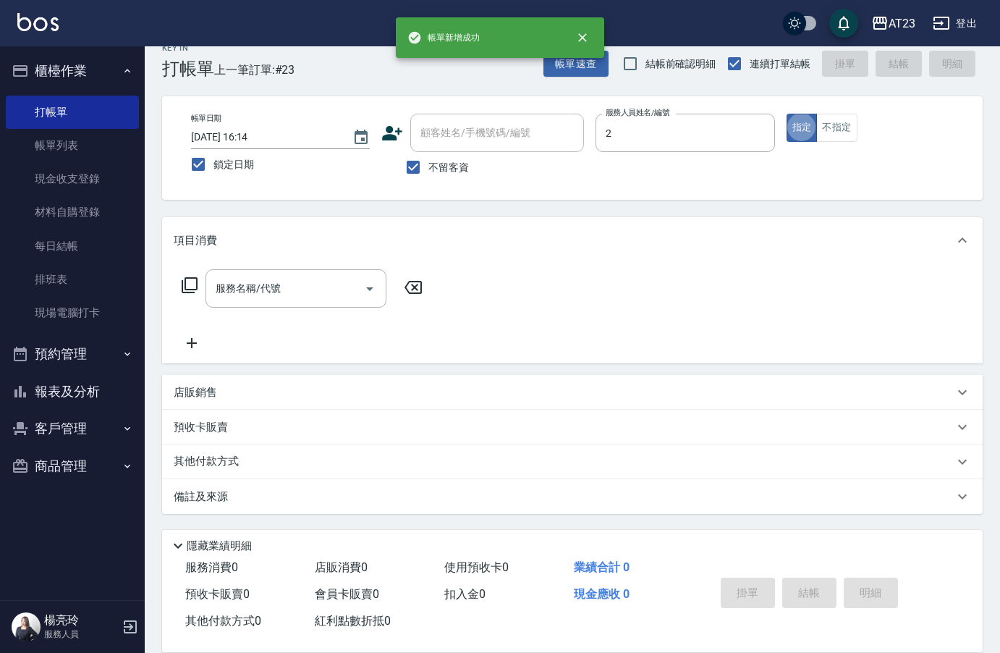
type input "美瑛-2"
click at [62, 140] on link "帳單列表" at bounding box center [72, 145] width 133 height 33
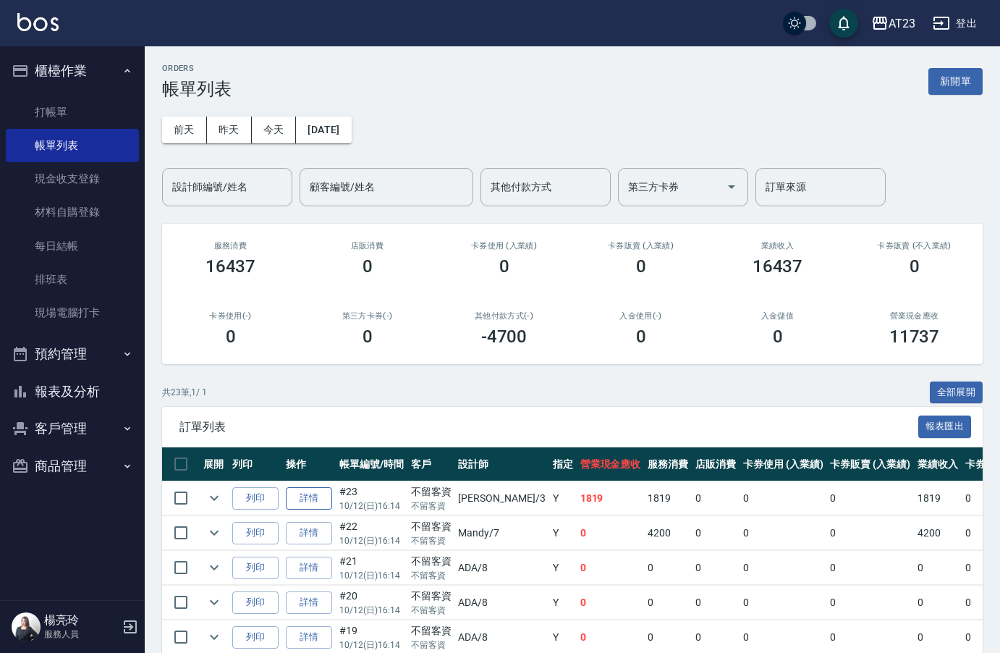
click at [296, 499] on link "詳情" at bounding box center [309, 498] width 46 height 22
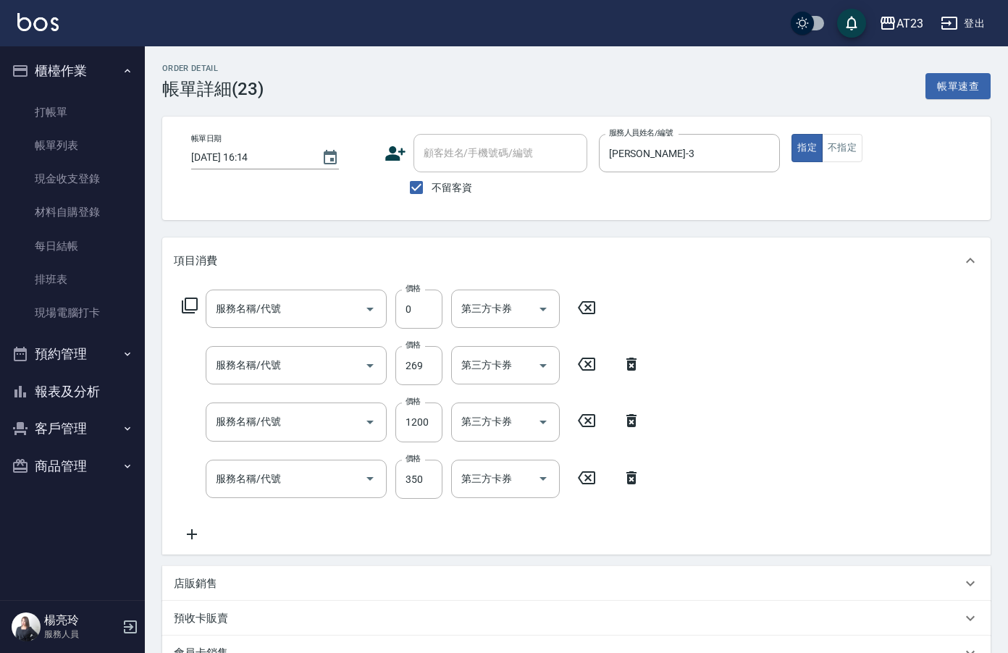
type input "[DATE] 16:14"
checkbox input "true"
type input "[PERSON_NAME]-3"
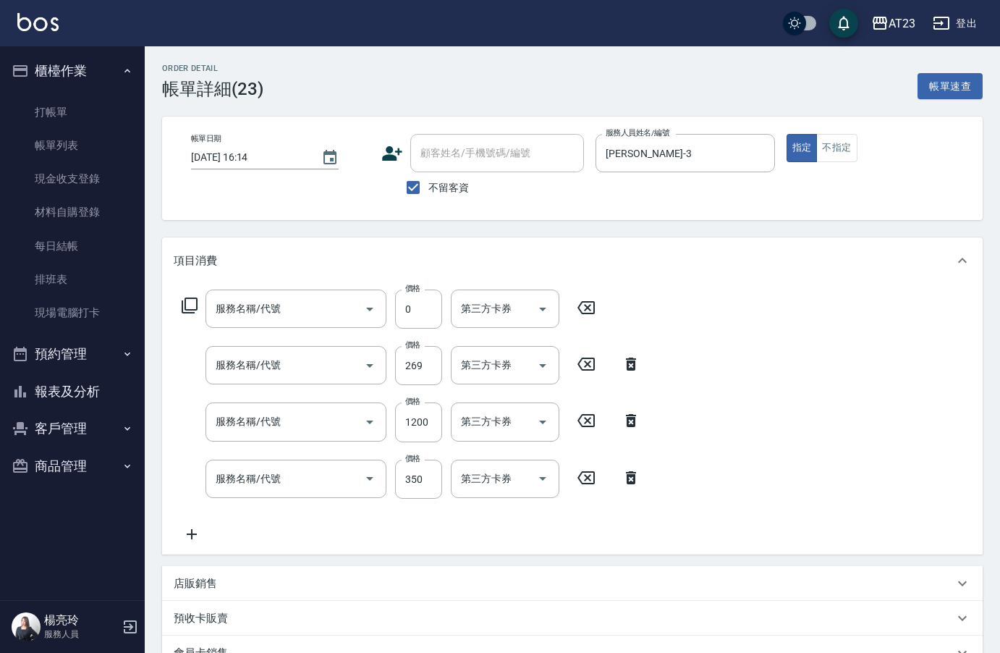
type input "互助50(705)"
type input "(活動)造型剪(3022)"
type input "染髮(501)"
type input "一般洗髮(201)"
click at [840, 158] on button "不指定" at bounding box center [837, 148] width 41 height 28
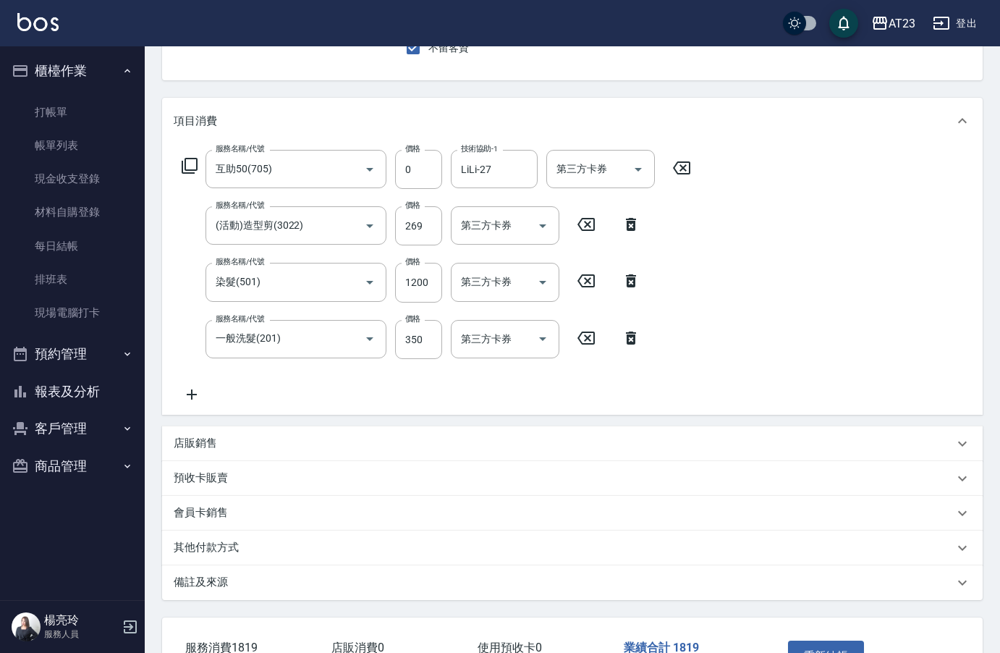
scroll to position [243, 0]
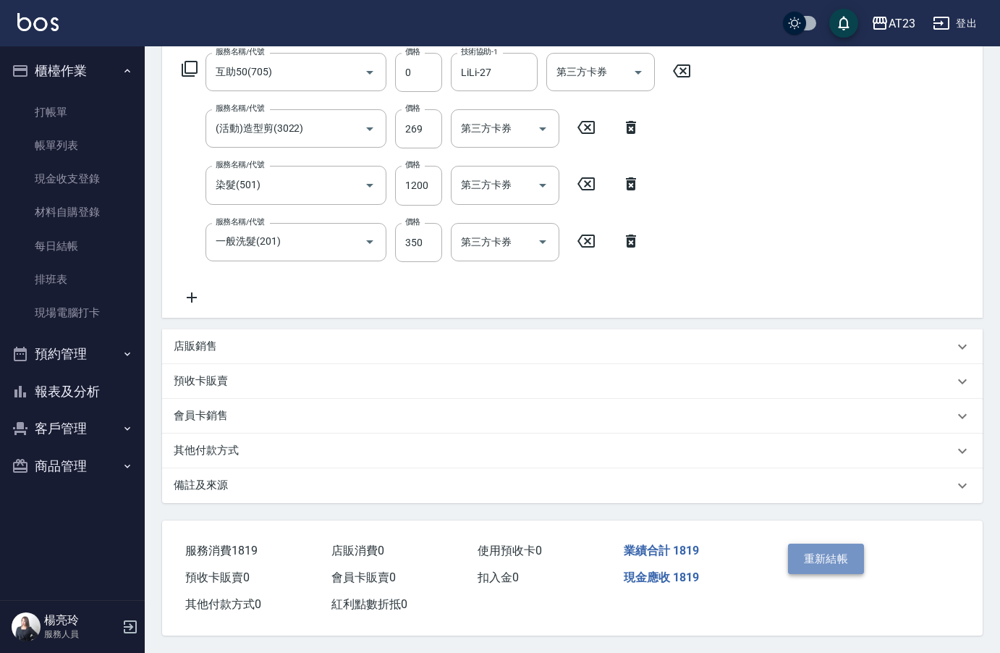
click at [812, 551] on button "重新結帳" at bounding box center [826, 559] width 77 height 30
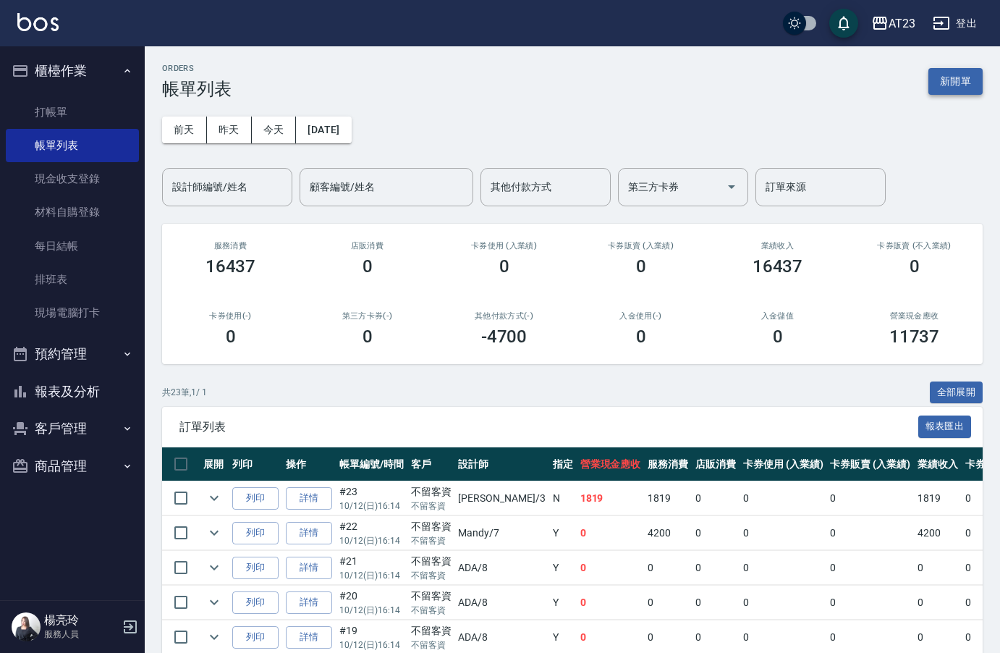
click at [955, 83] on button "新開單" at bounding box center [956, 81] width 54 height 27
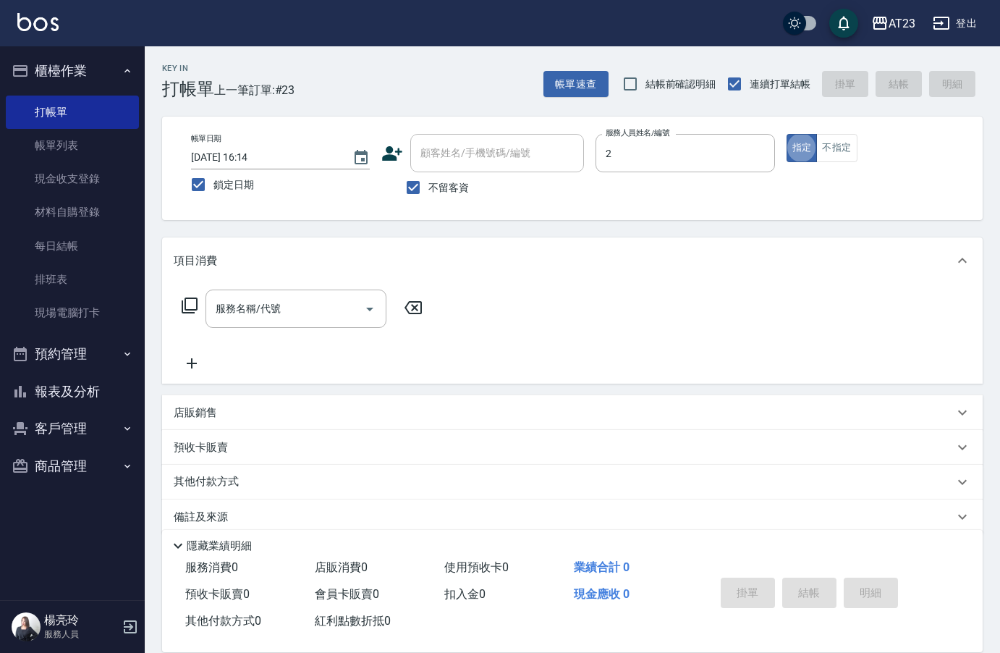
type input "美瑛-2"
type button "true"
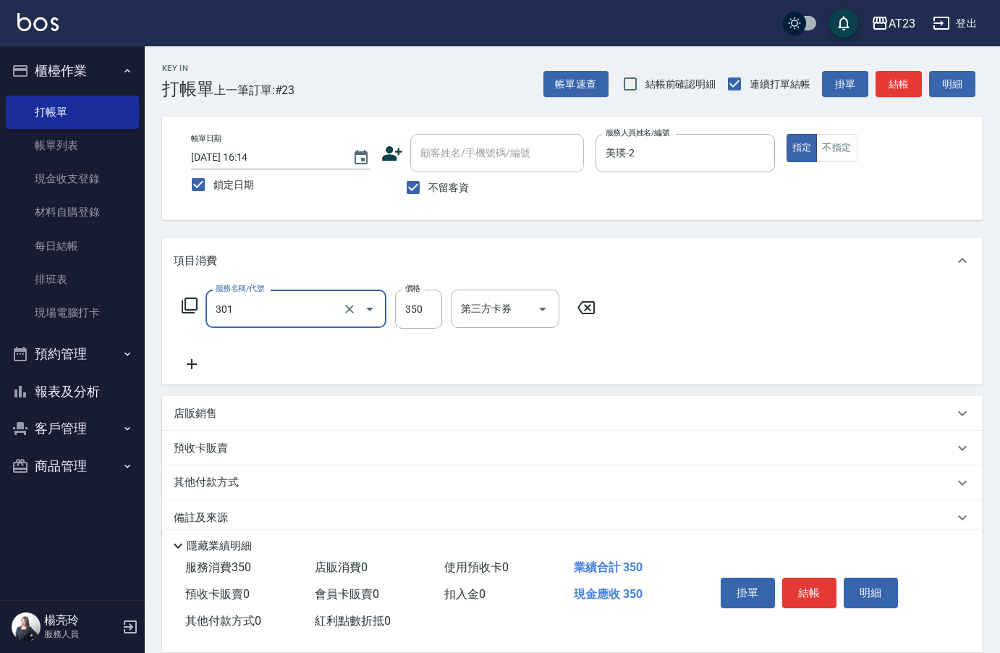
type input "造型剪髮(301)"
type input "500"
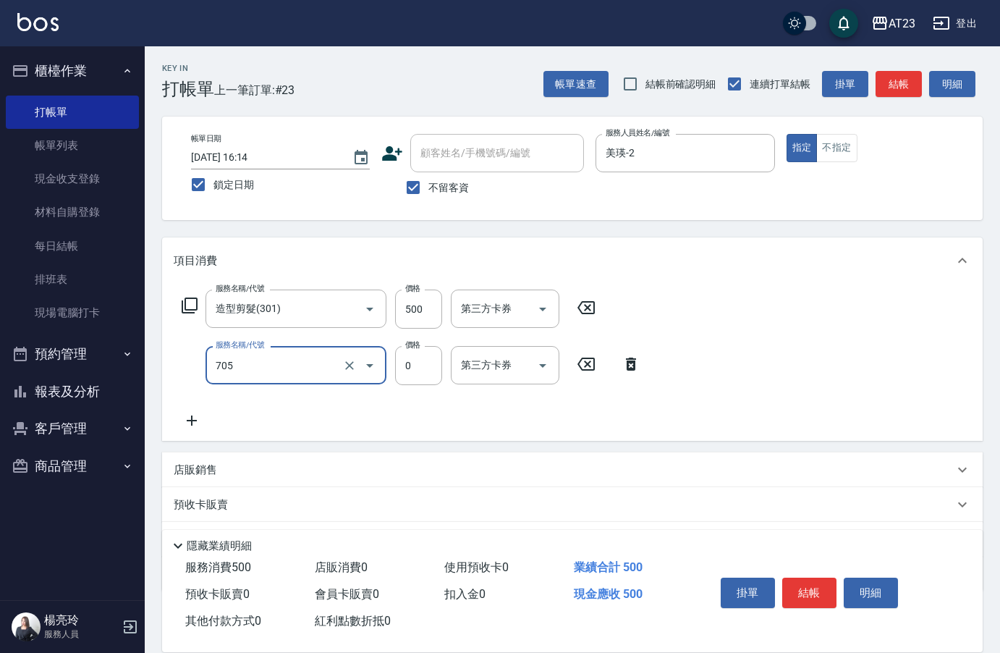
type input "互助50(705)"
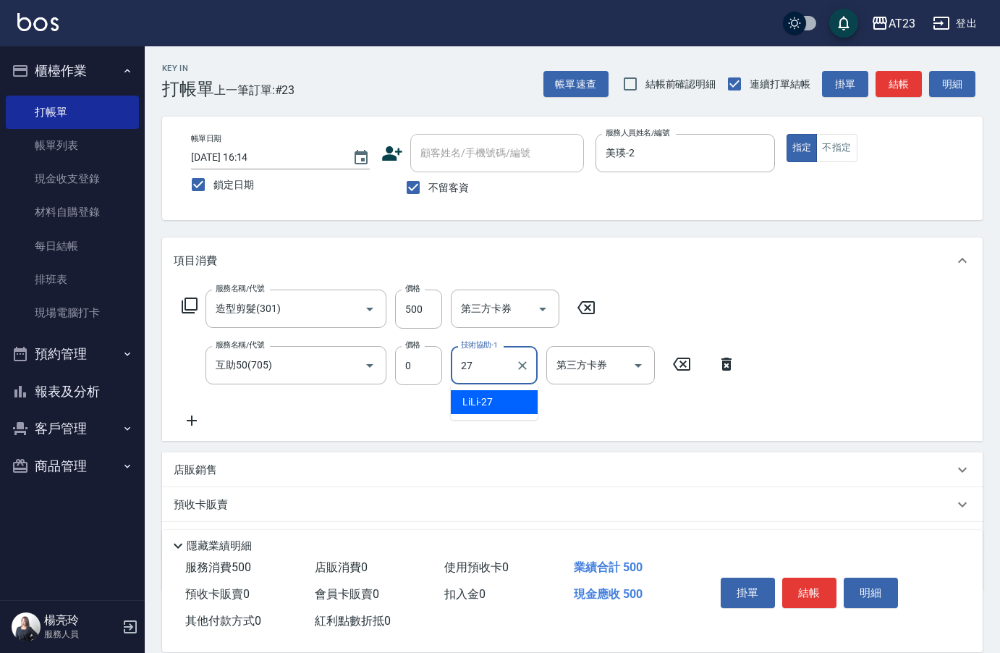
type input "LiLi-27"
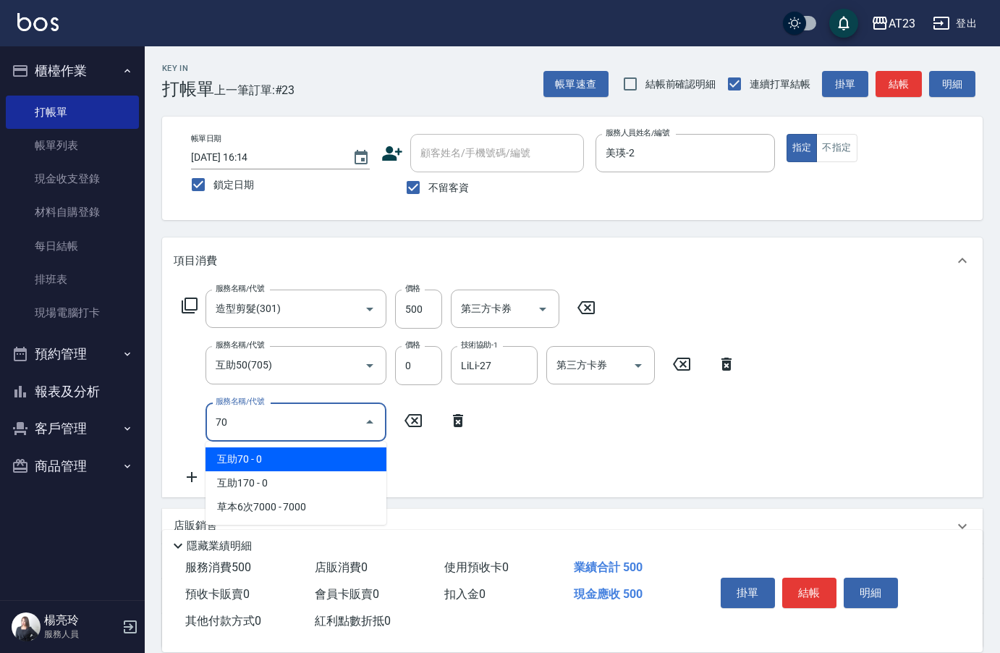
type input "7"
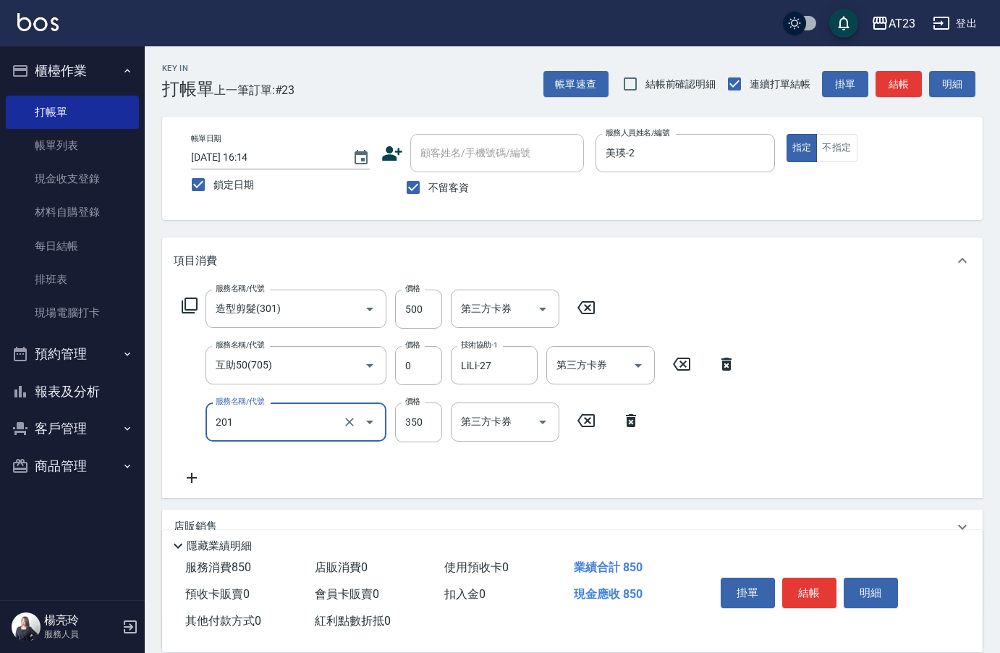
type input "一般洗髮(201)"
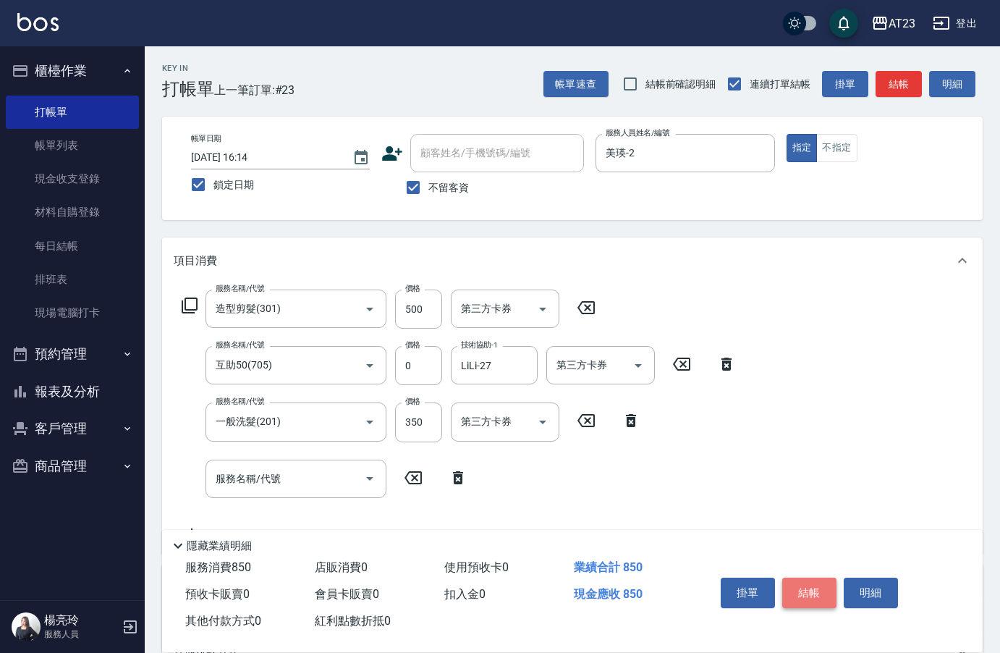
click at [811, 583] on button "結帳" at bounding box center [810, 593] width 54 height 30
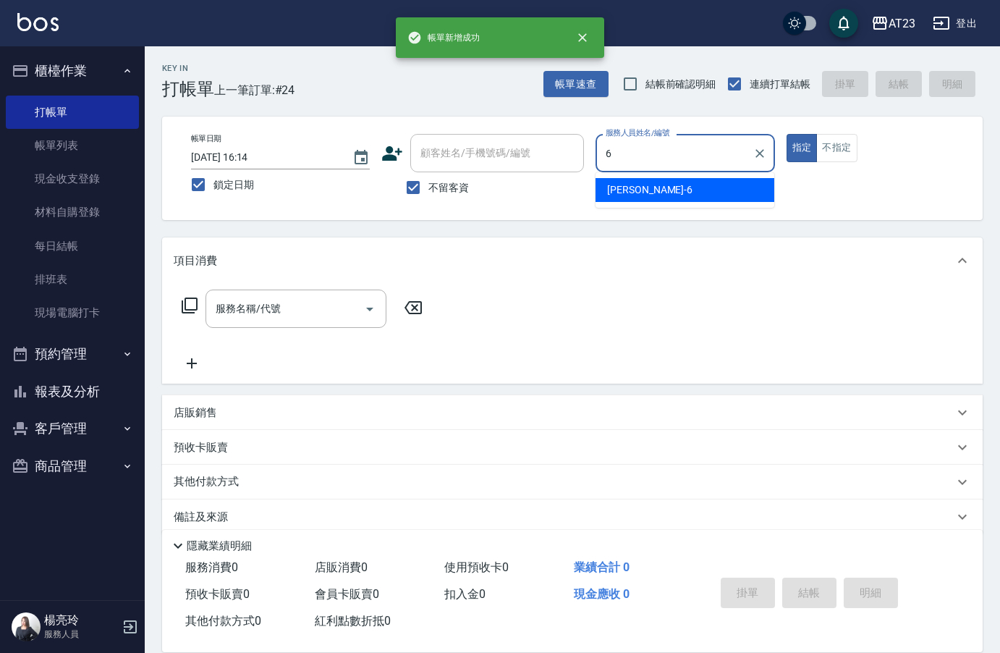
type input "Joann-6"
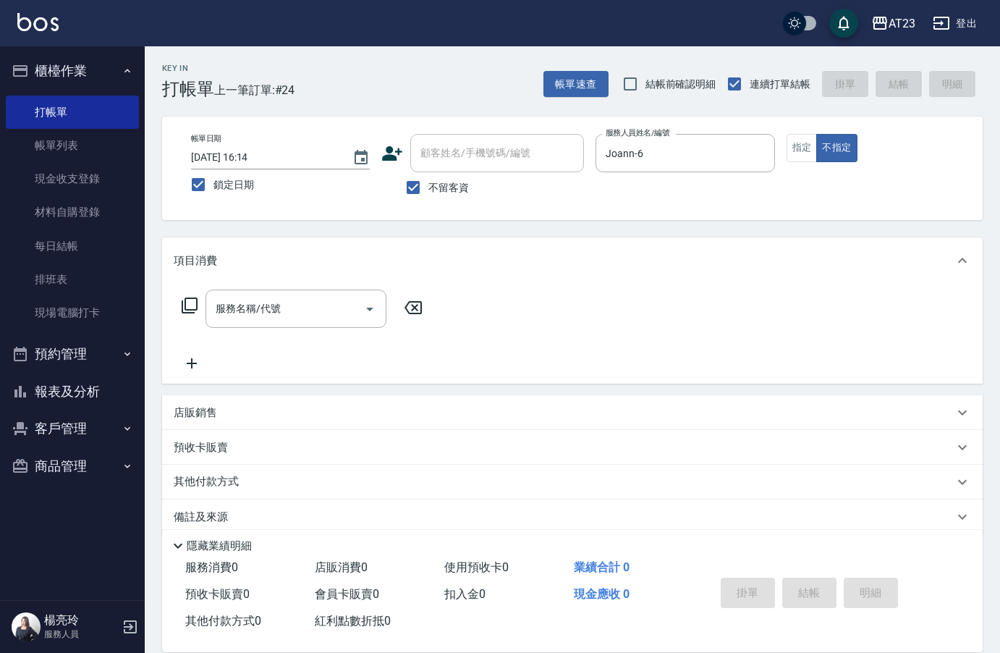
click at [185, 297] on icon at bounding box center [189, 305] width 17 height 17
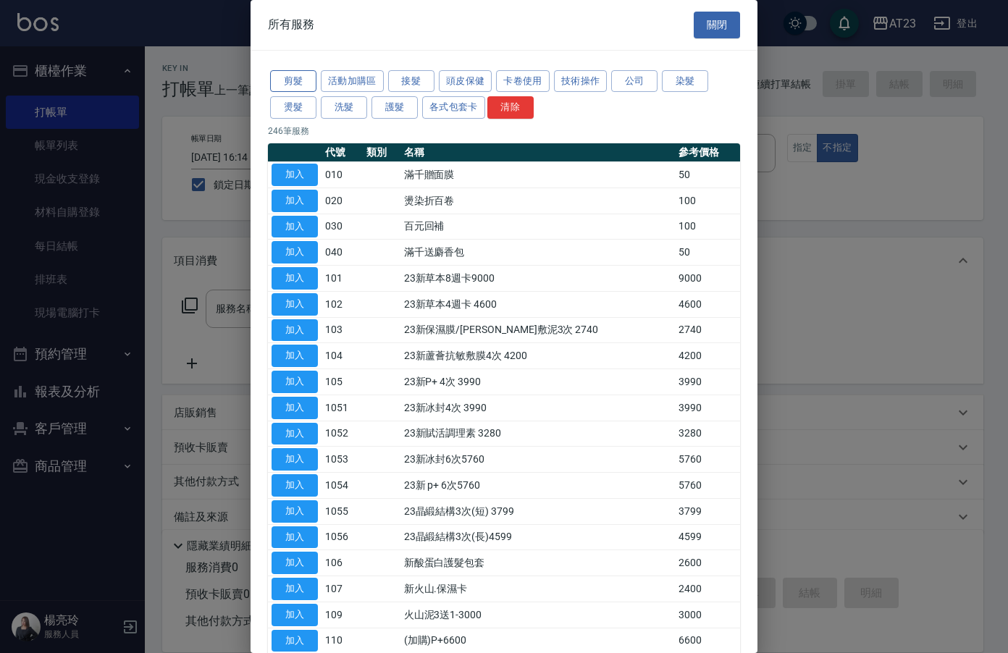
click at [291, 73] on button "剪髮" at bounding box center [293, 81] width 46 height 22
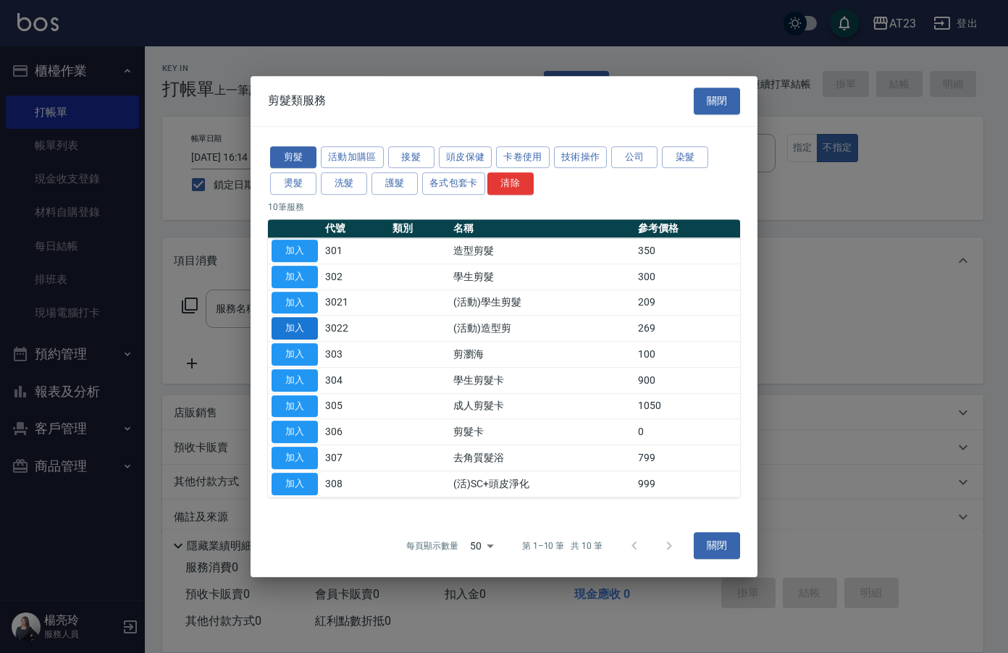
drag, startPoint x: 285, startPoint y: 332, endPoint x: 444, endPoint y: 397, distance: 171.4
click at [288, 332] on button "加入" at bounding box center [294, 328] width 46 height 22
type input "(活動)造型剪(3022)"
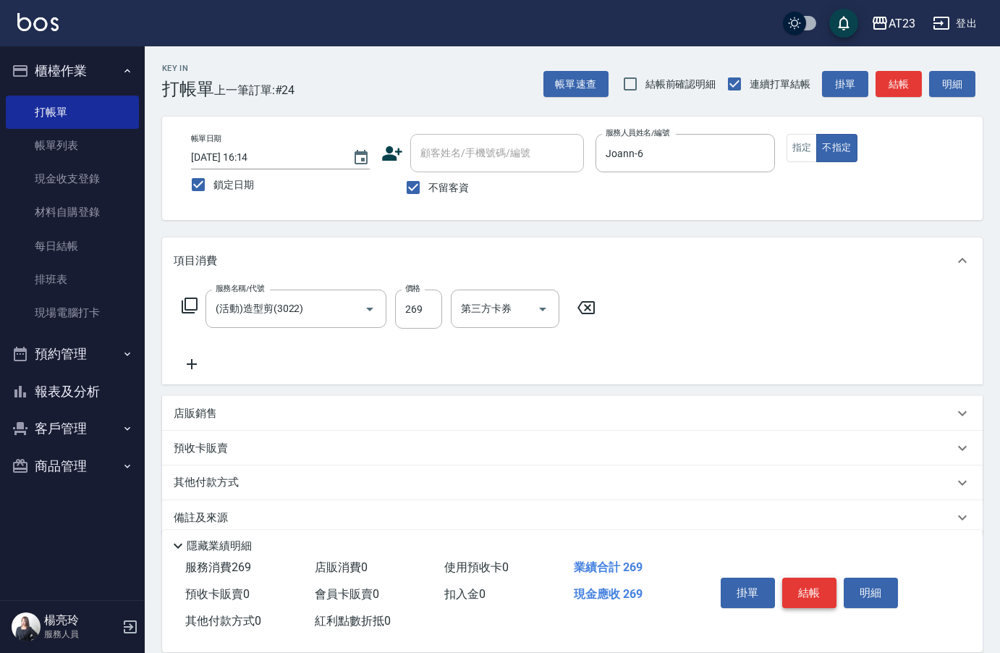
click at [809, 585] on button "結帳" at bounding box center [810, 593] width 54 height 30
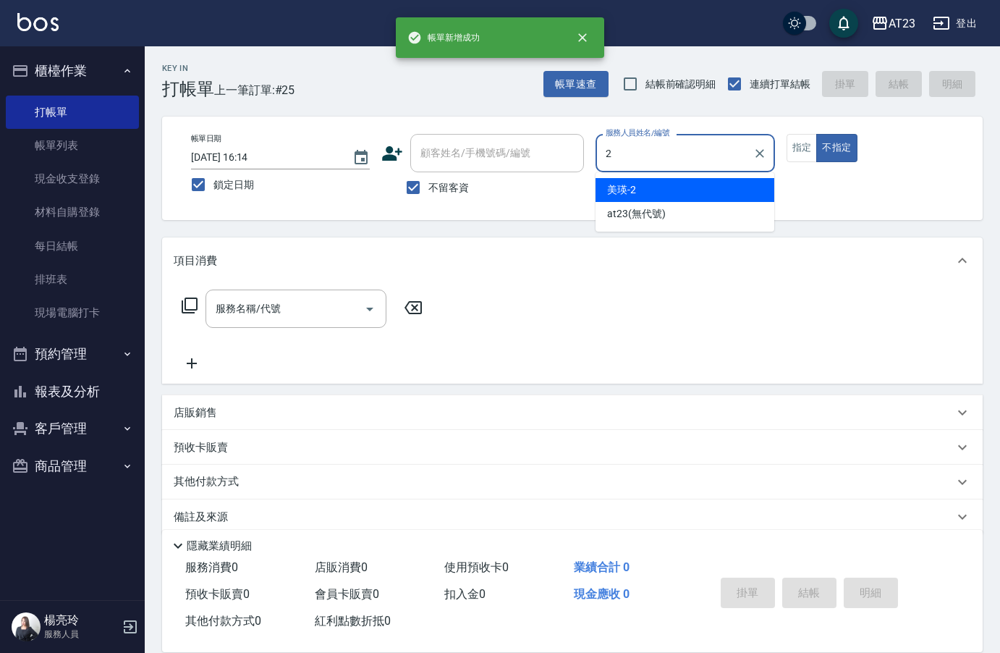
type input "美瑛-2"
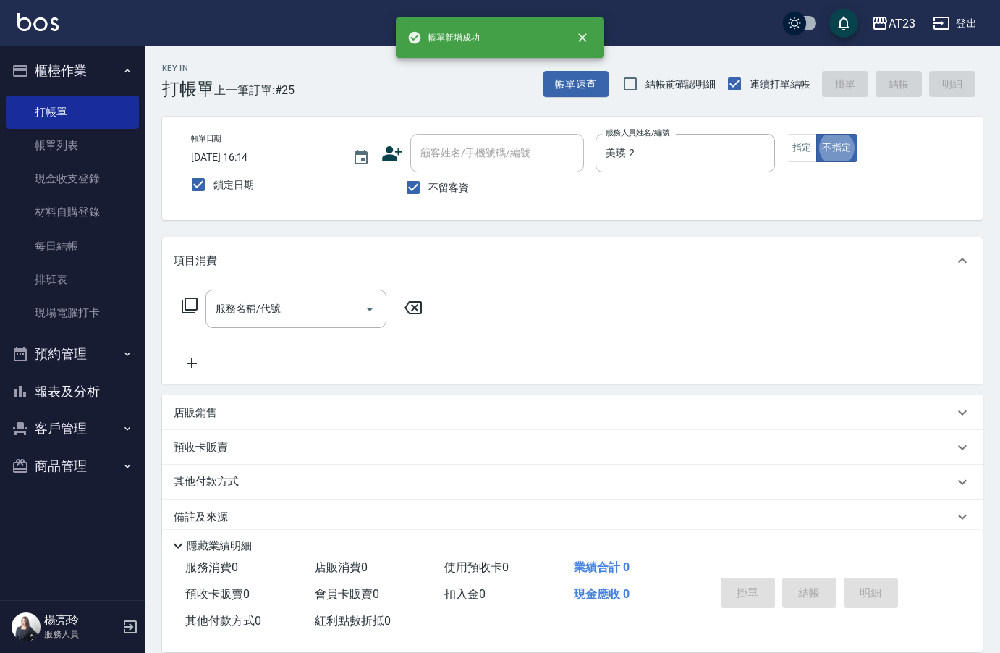
type button "false"
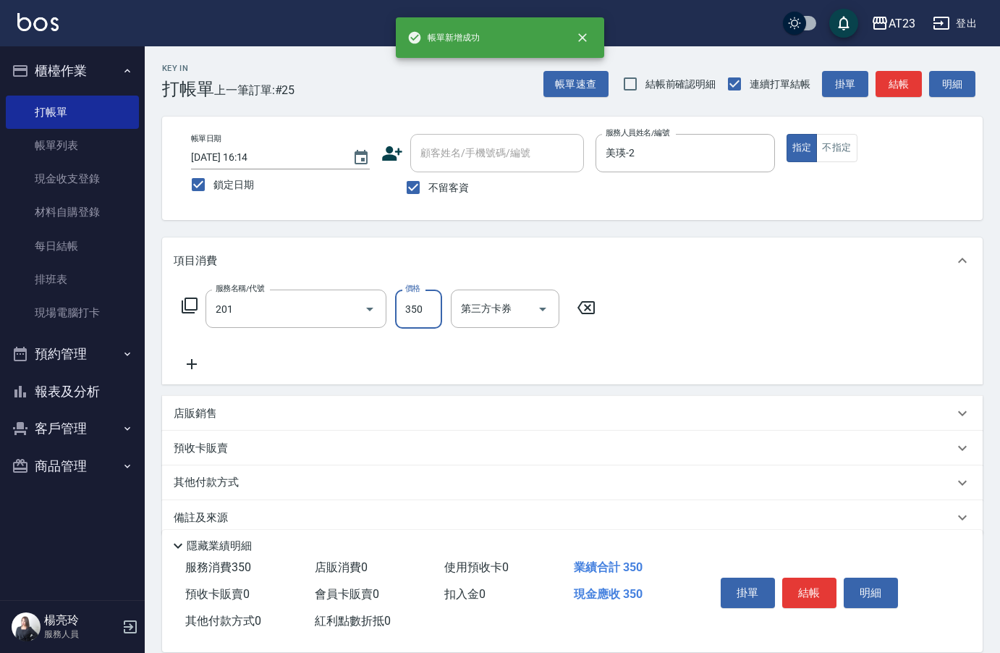
type input "一般洗髮(201)"
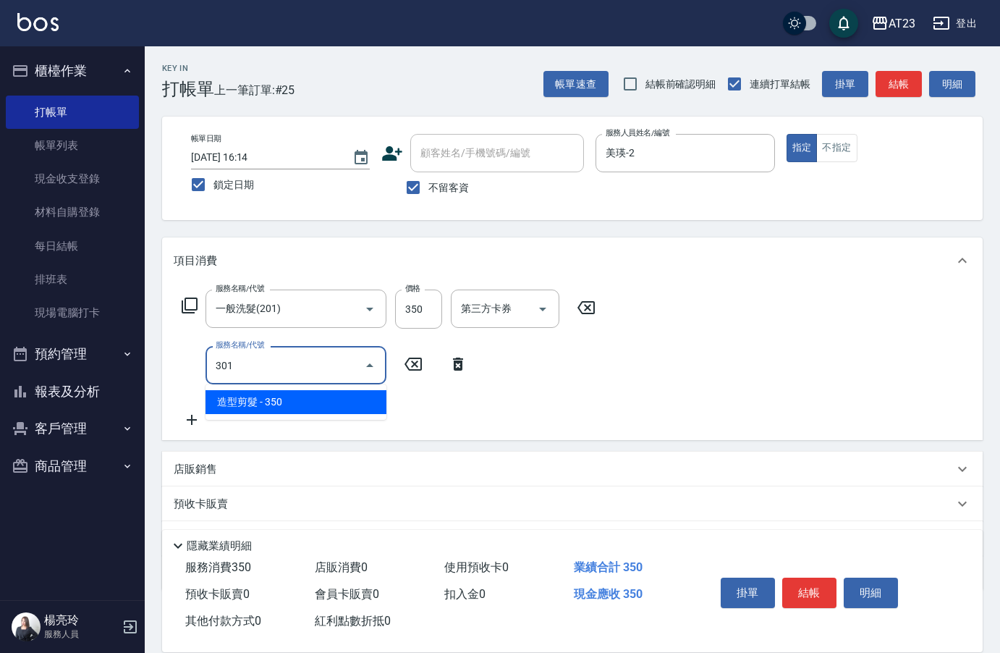
type input "造型剪髮(301)"
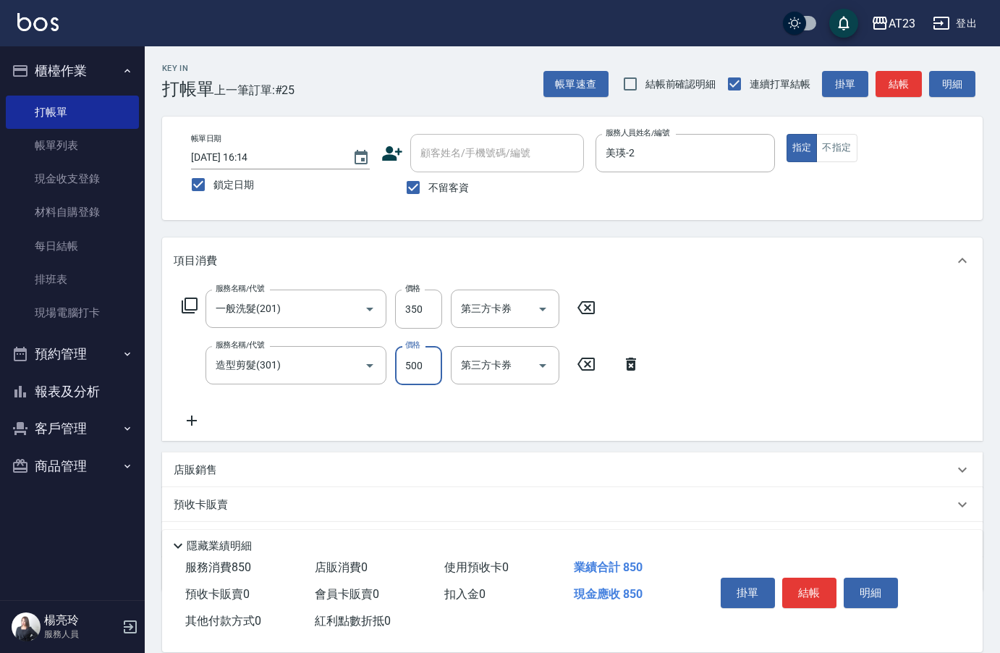
type input "500"
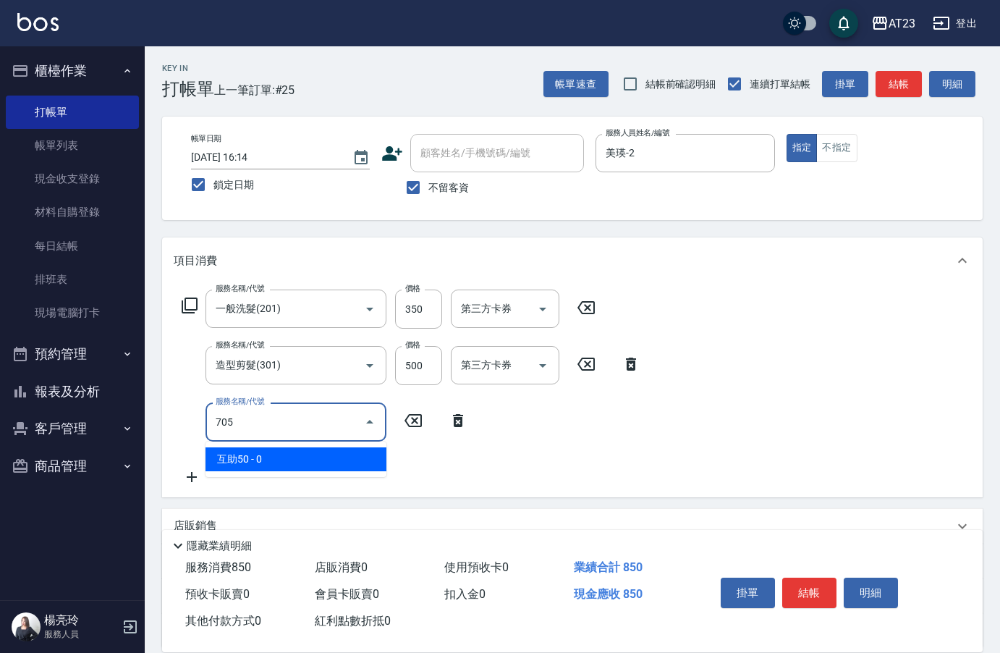
type input "互助50(705)"
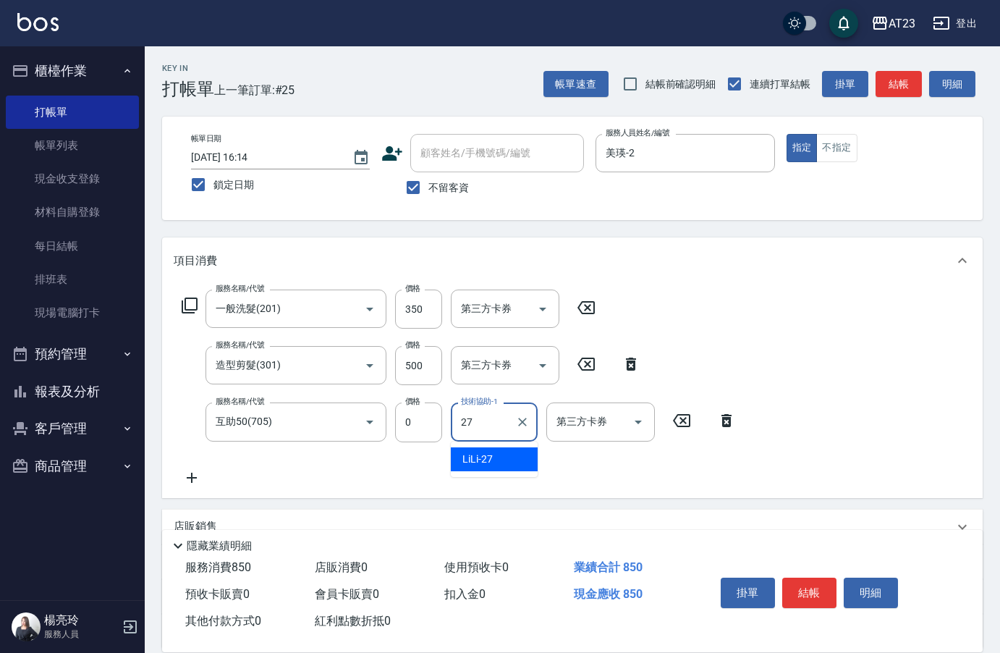
type input "LiLi-27"
click at [804, 579] on button "結帳" at bounding box center [810, 593] width 54 height 30
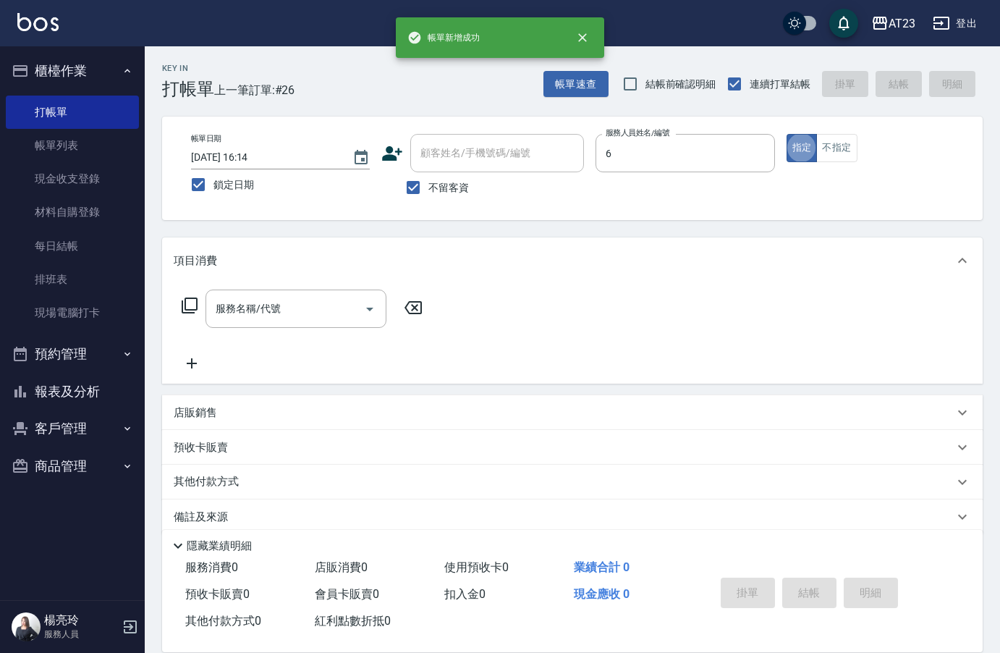
type input "Joann-6"
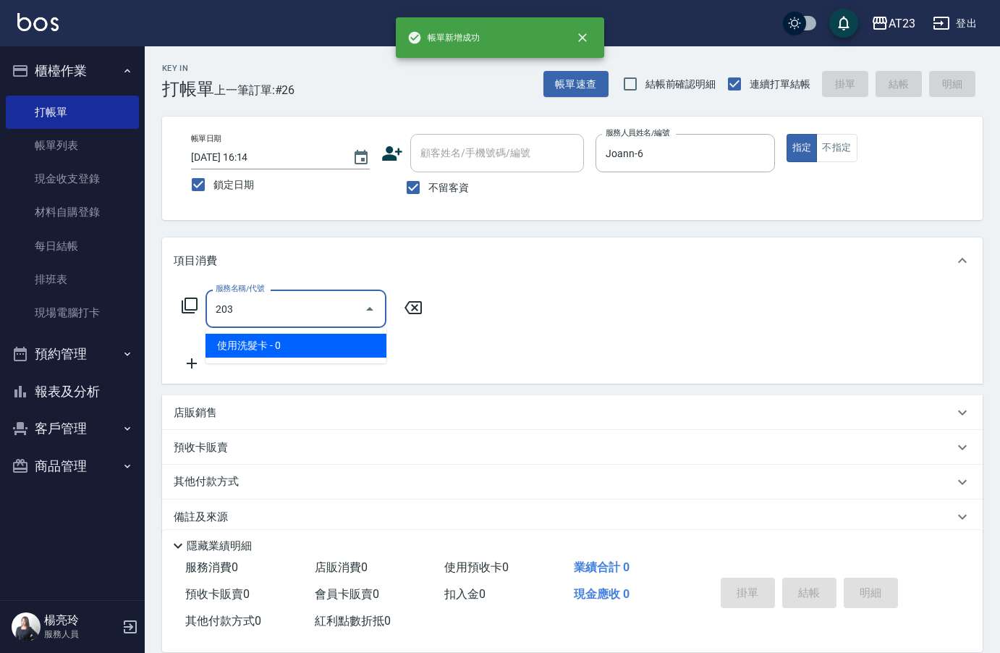
type input "使用洗髮卡(203)"
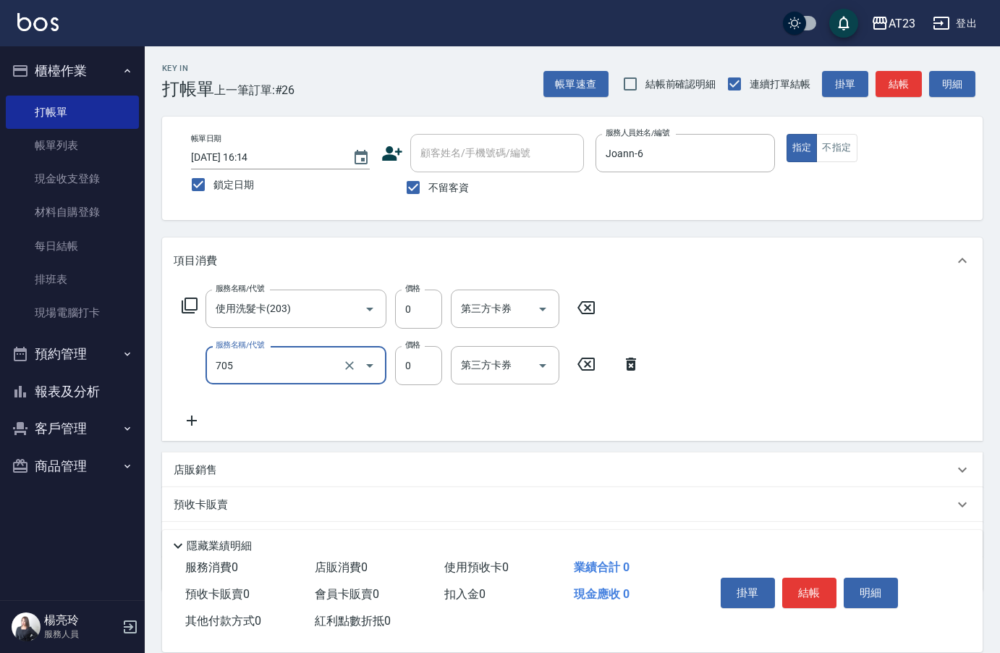
type input "互助50(705)"
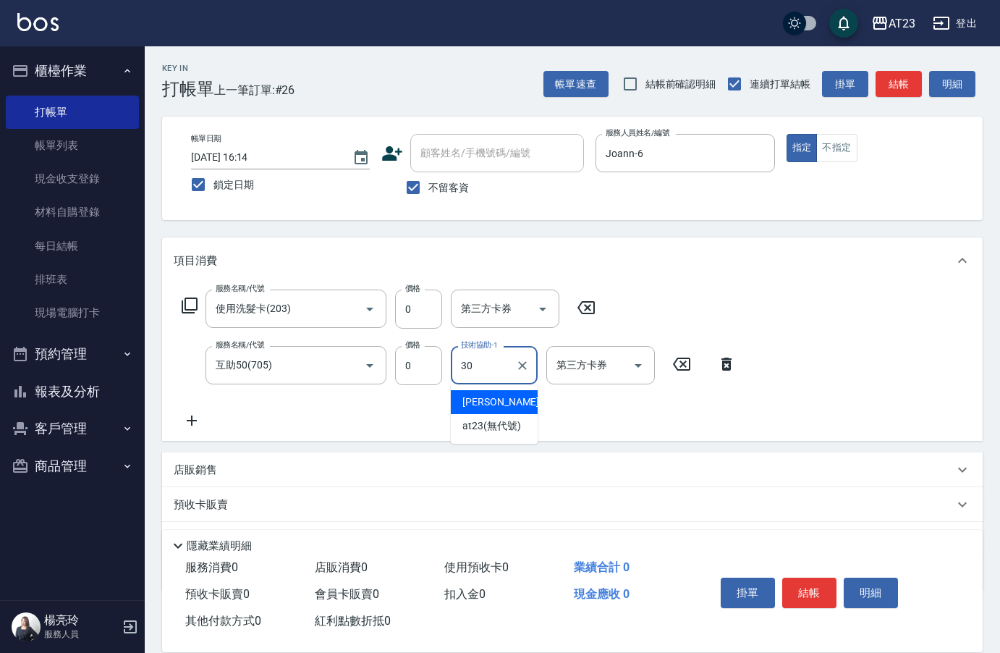
type input "Penny-30"
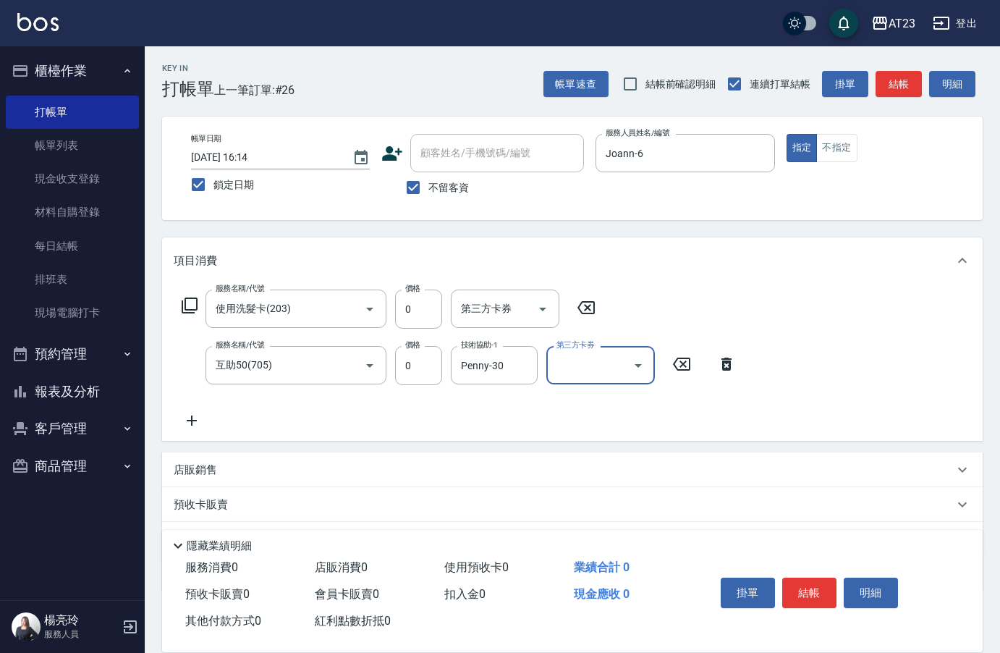
click at [804, 579] on button "結帳" at bounding box center [810, 593] width 54 height 30
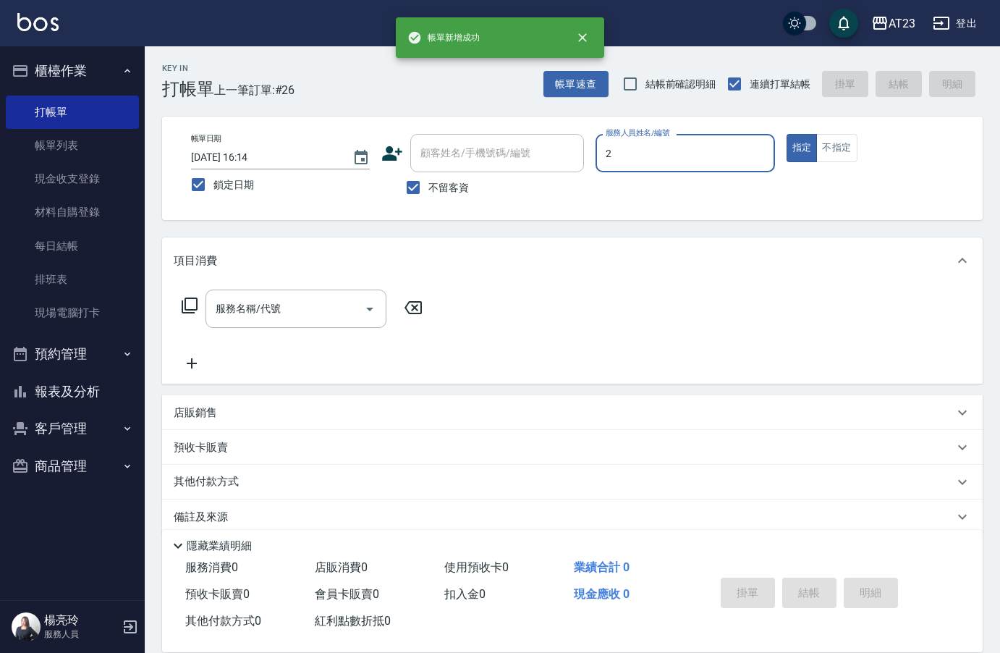
type input "美瑛-2"
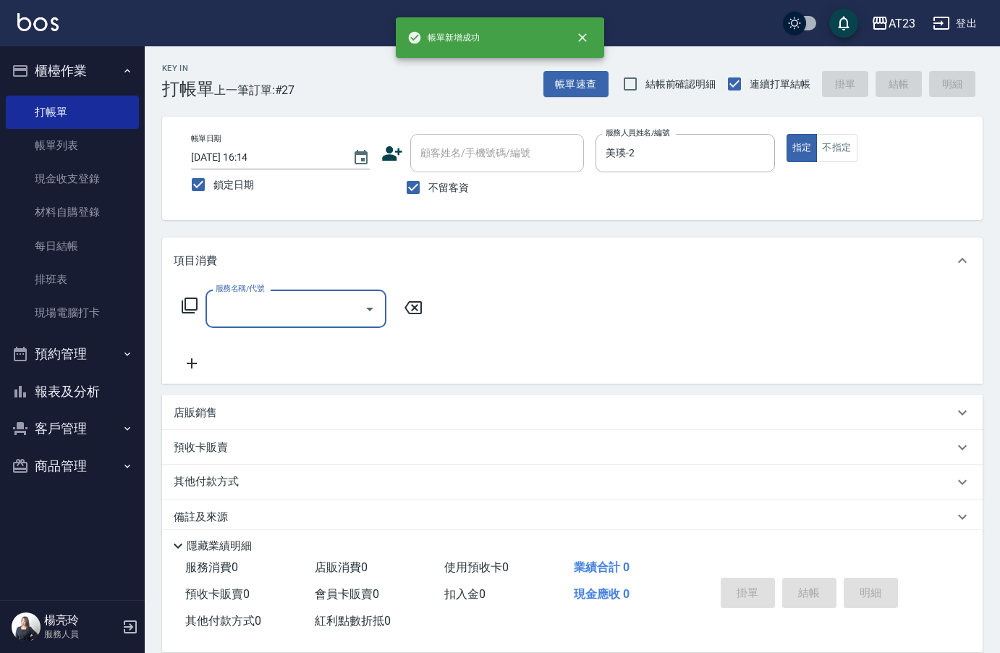
type input "0"
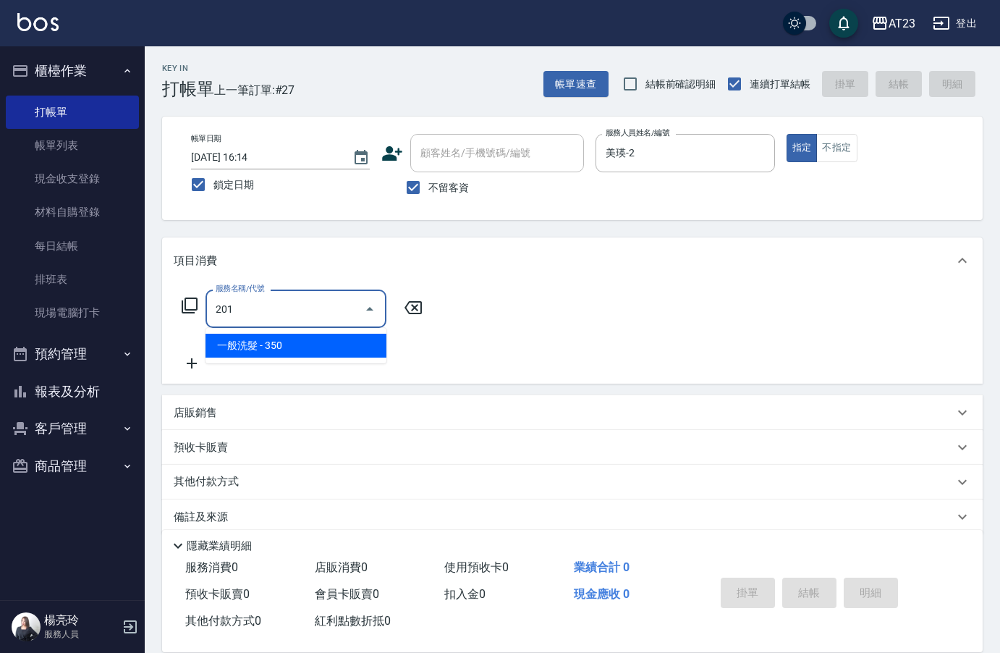
type input "一般洗髮(201)"
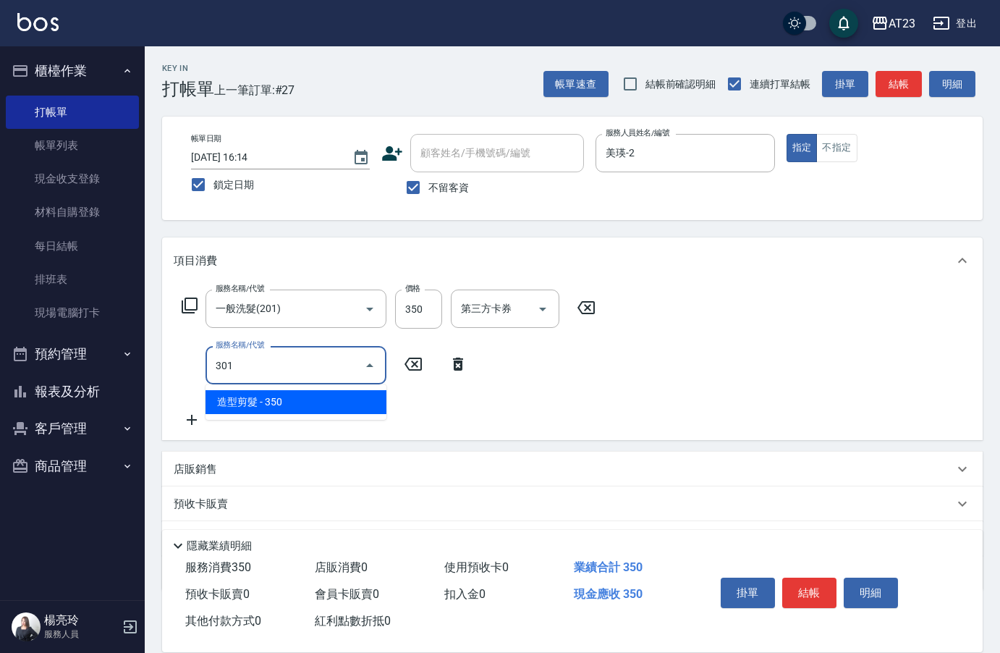
type input "造型剪髮(301)"
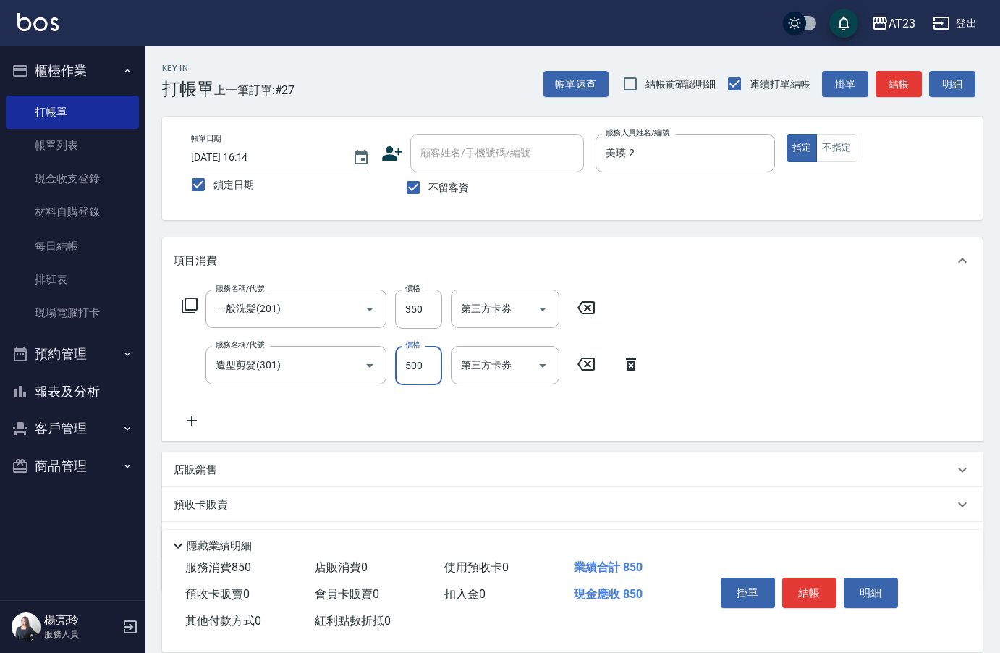
type input "500"
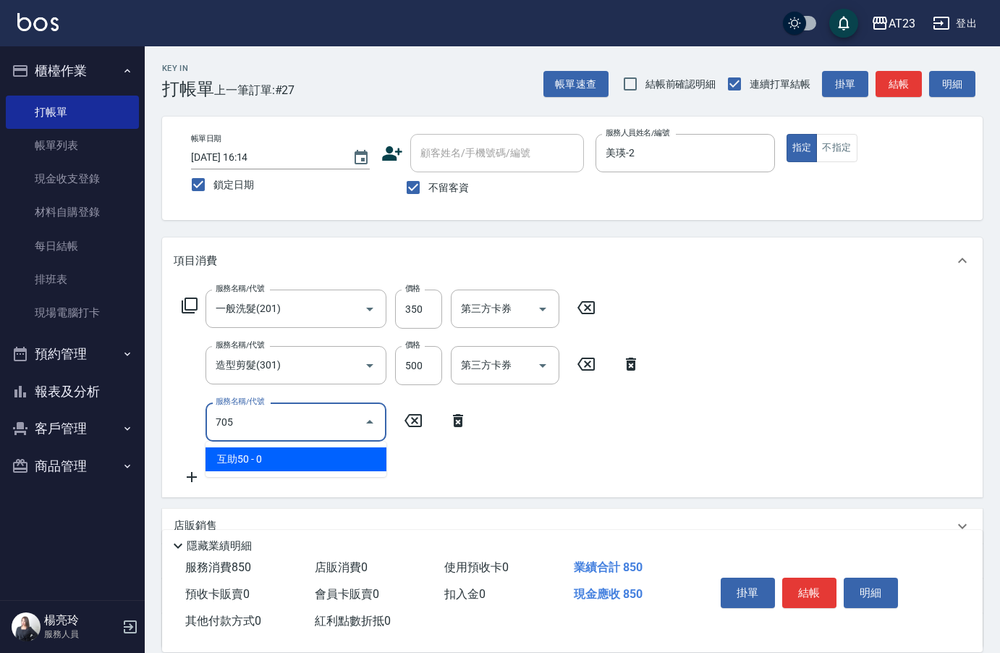
type input "互助50(705)"
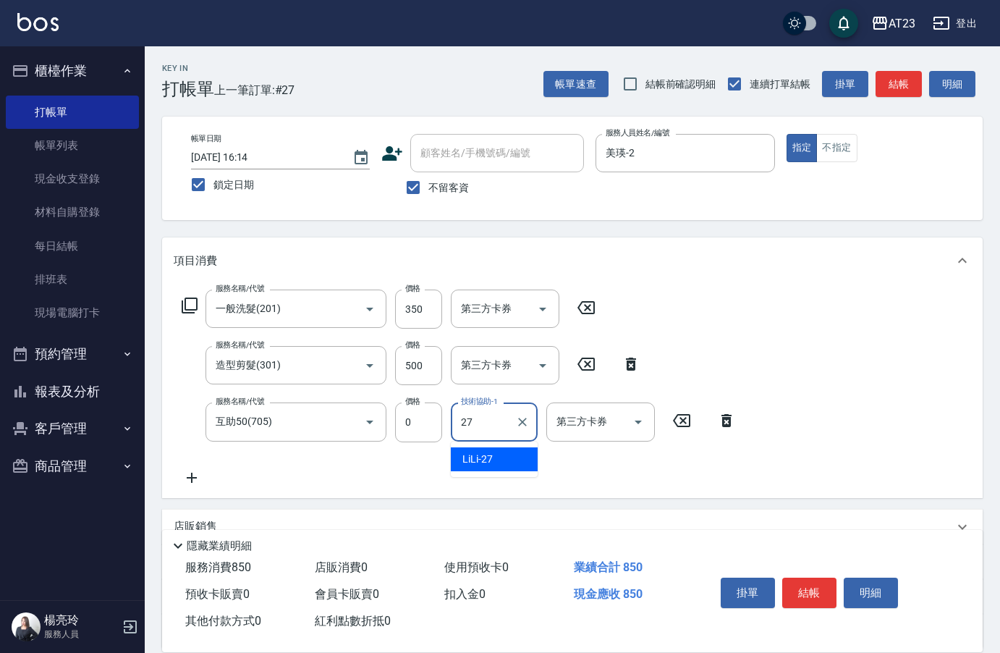
type input "LiLi-27"
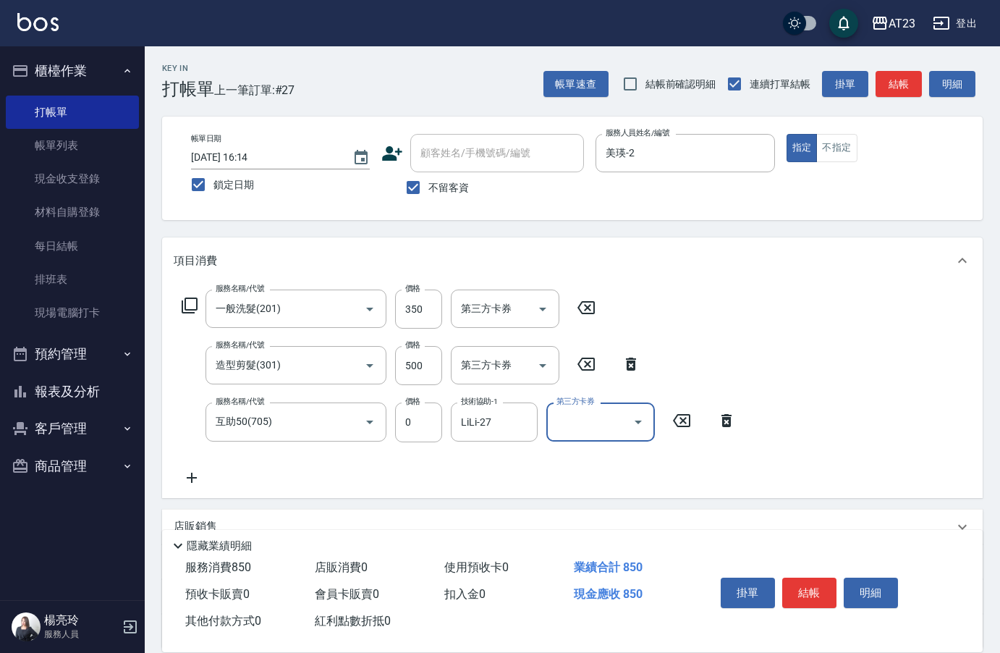
click at [804, 579] on button "結帳" at bounding box center [810, 593] width 54 height 30
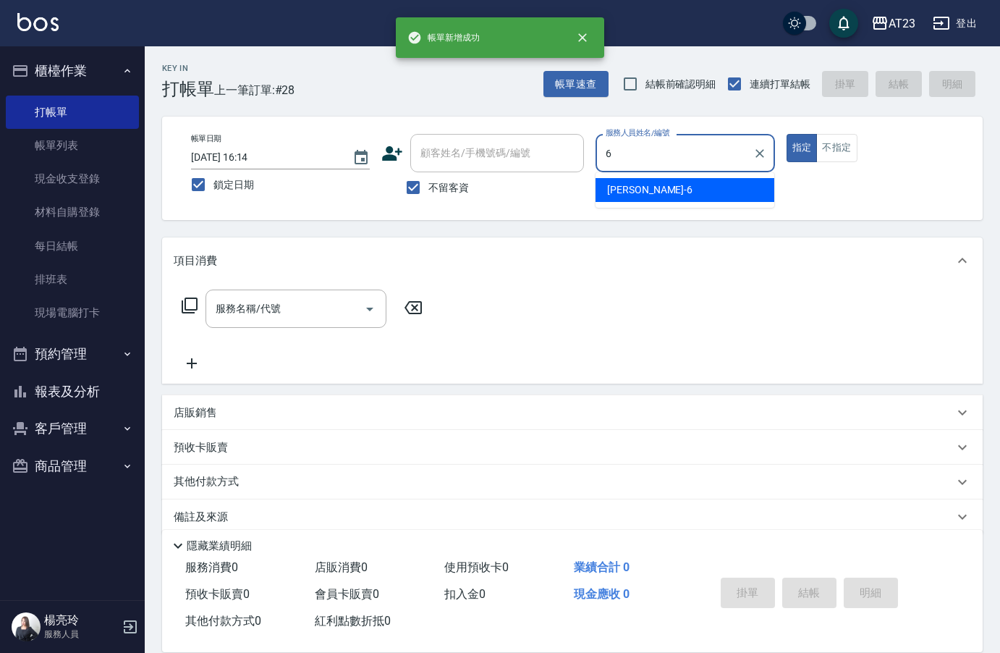
type input "Joann-6"
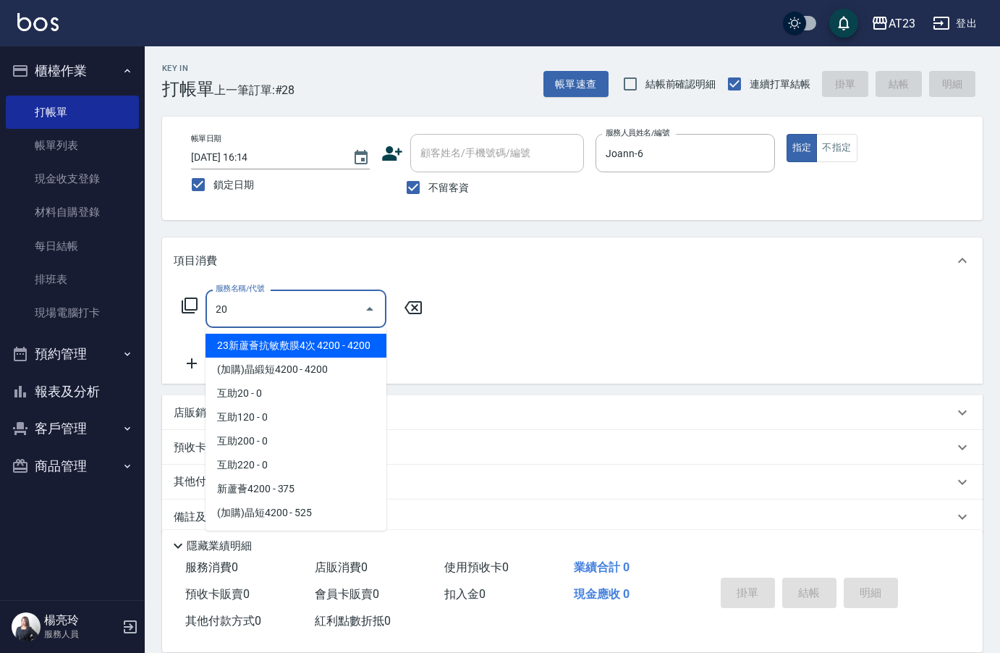
type input "2"
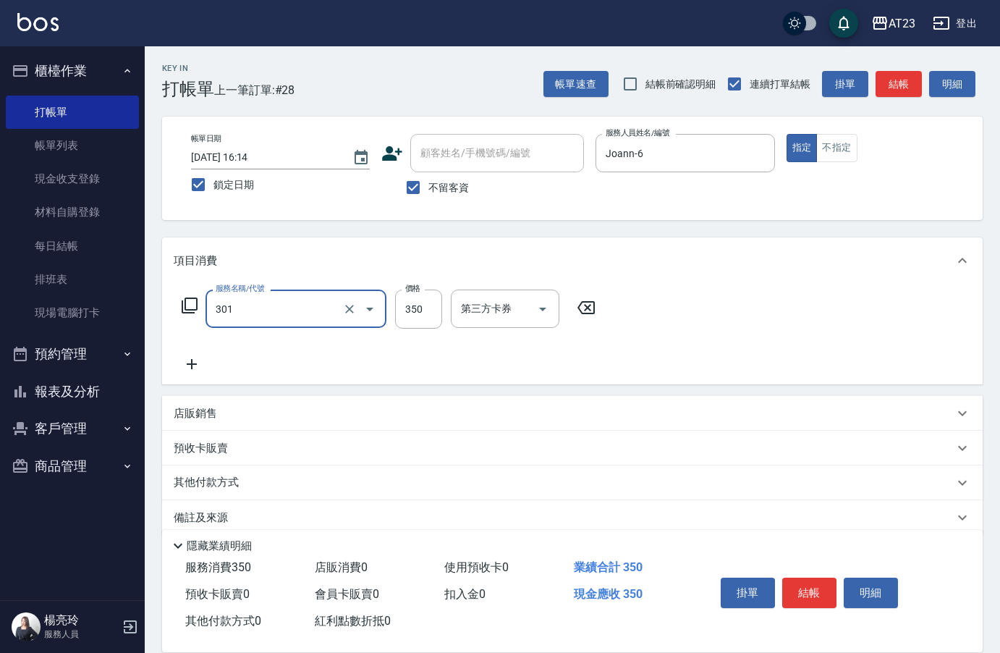
type input "造型剪髮(301)"
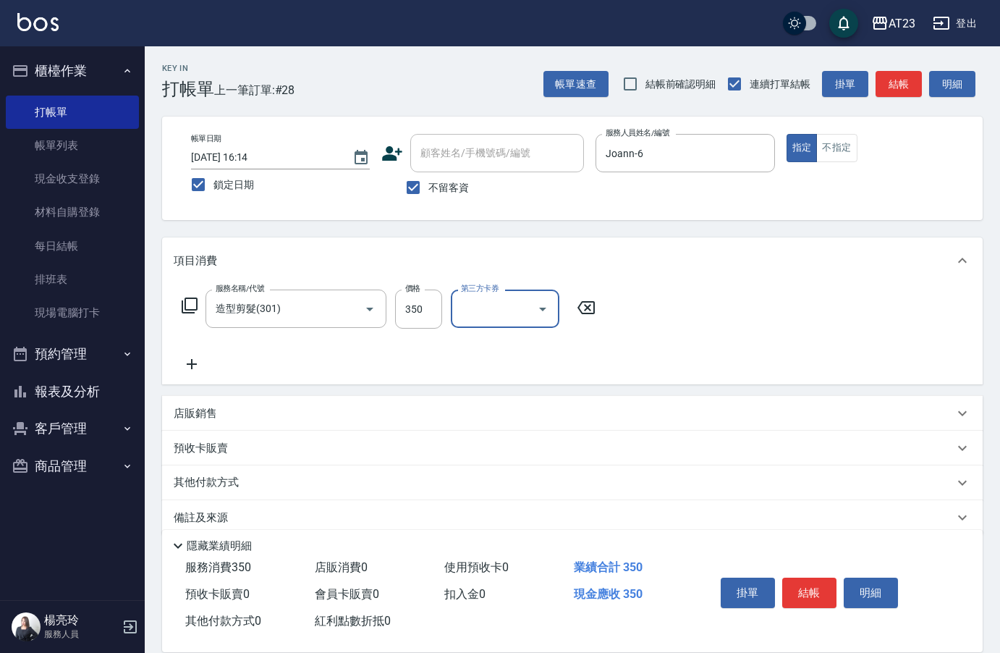
click at [189, 307] on icon at bounding box center [189, 305] width 17 height 17
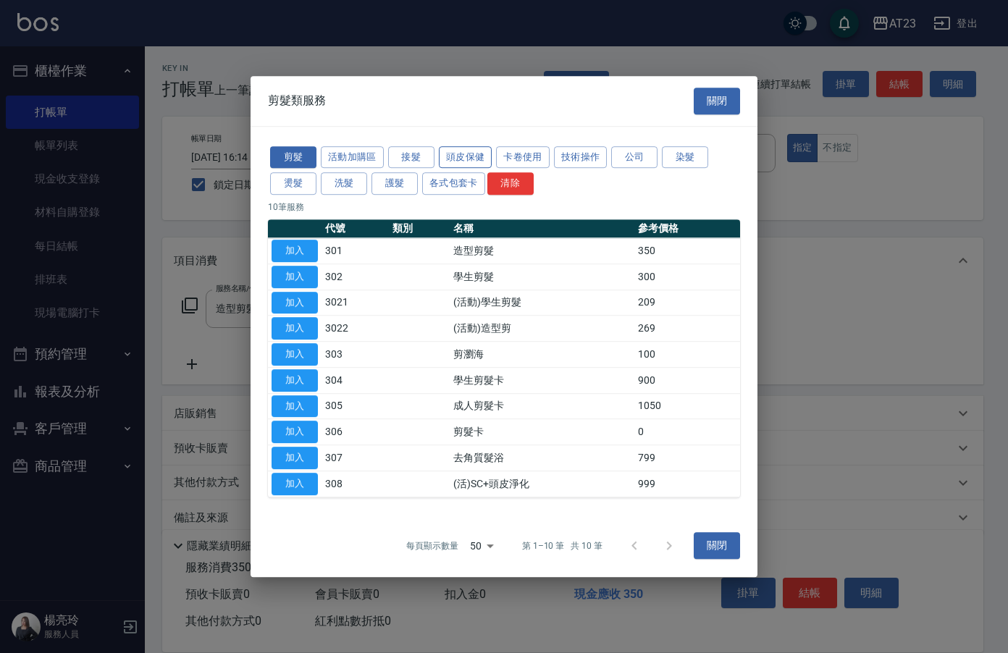
click at [478, 158] on button "頭皮保健" at bounding box center [466, 157] width 54 height 22
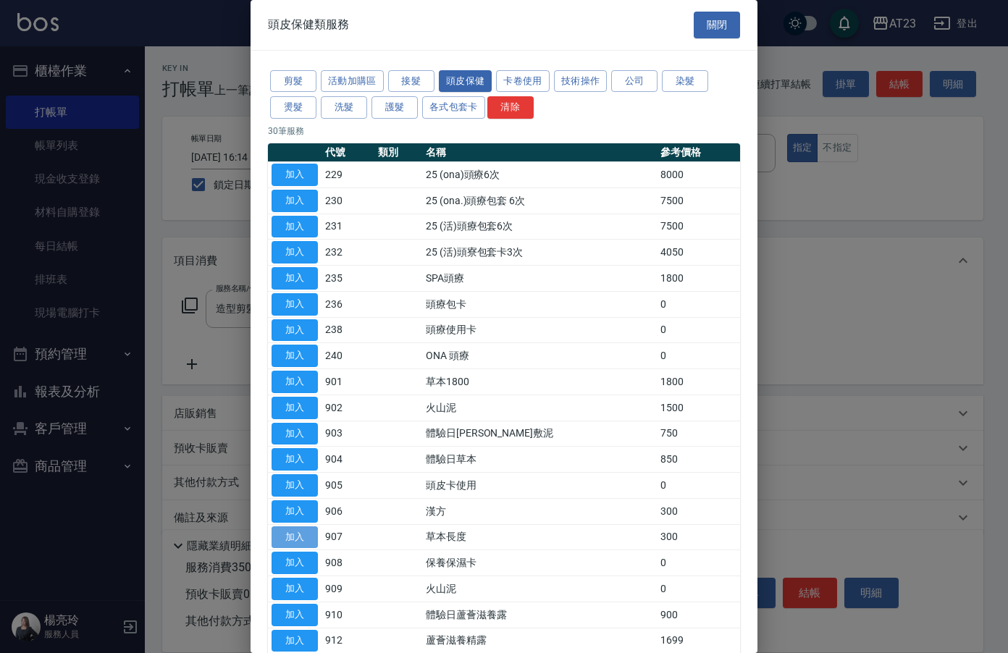
click at [287, 532] on button "加入" at bounding box center [294, 537] width 46 height 22
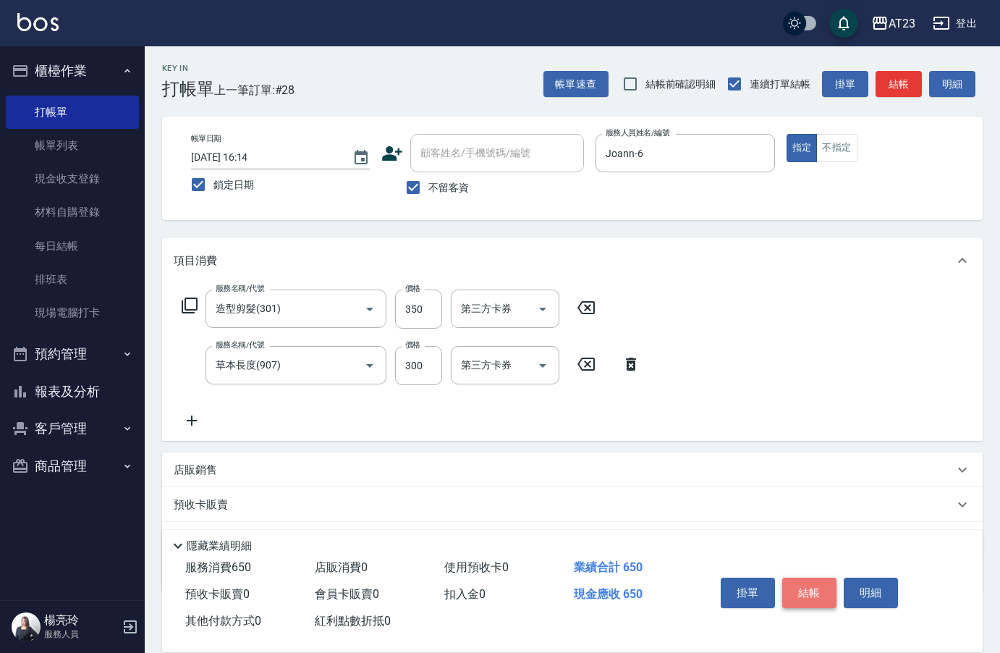
click at [804, 586] on button "結帳" at bounding box center [810, 593] width 54 height 30
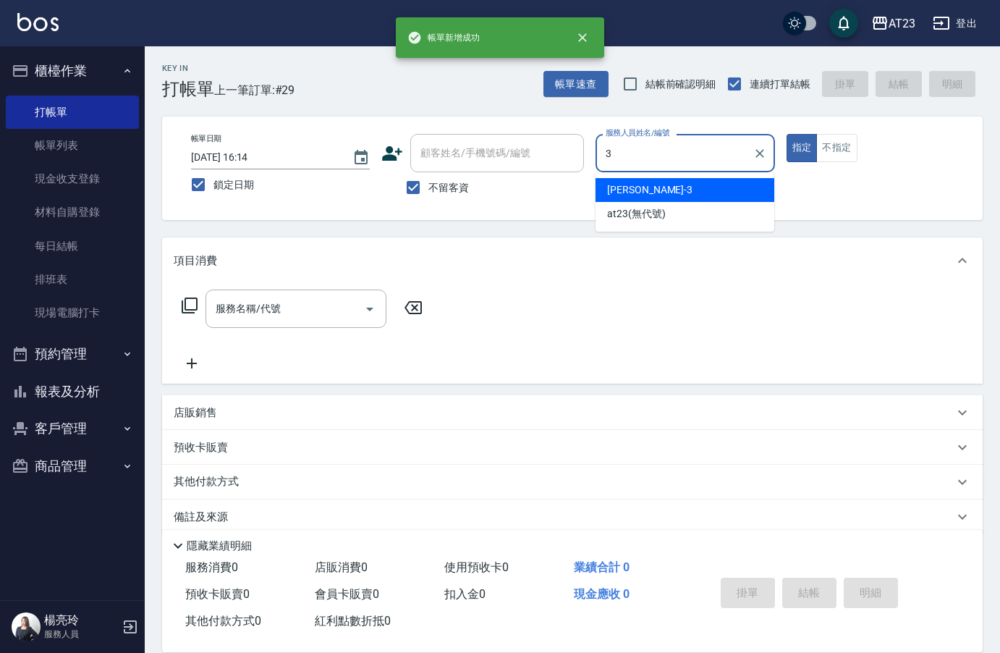
type input "[PERSON_NAME]-3"
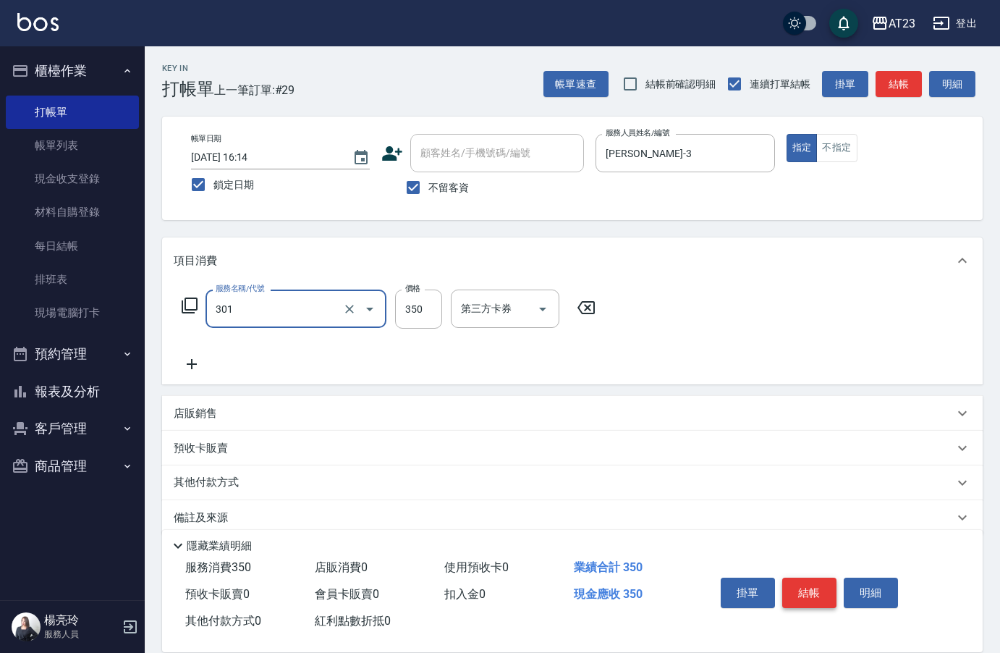
type input "造型剪髮(301)"
click at [804, 586] on button "結帳" at bounding box center [810, 593] width 54 height 30
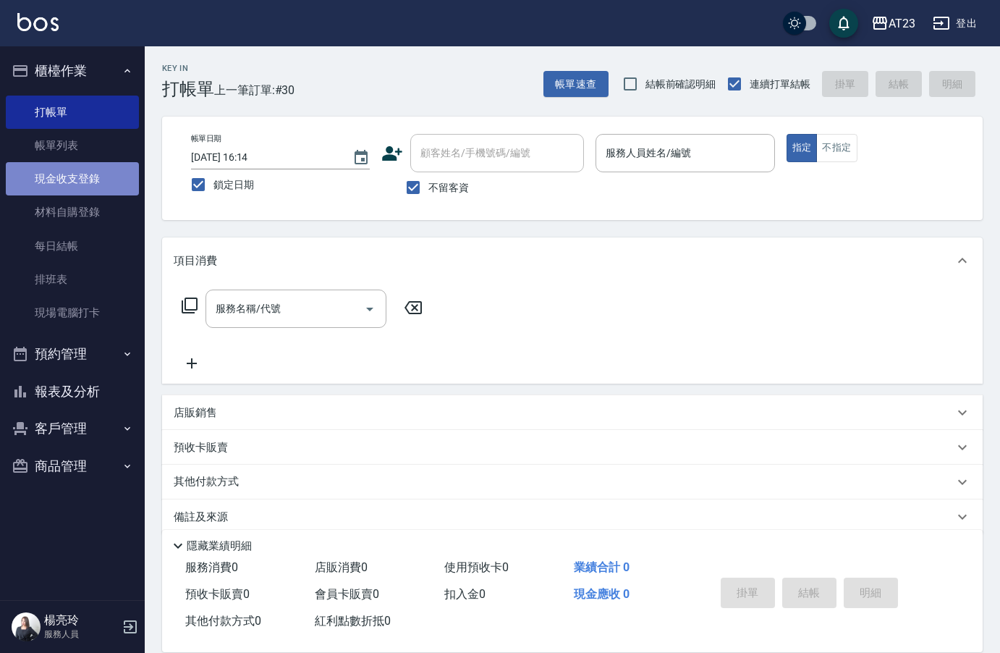
click at [98, 181] on link "現金收支登錄" at bounding box center [72, 178] width 133 height 33
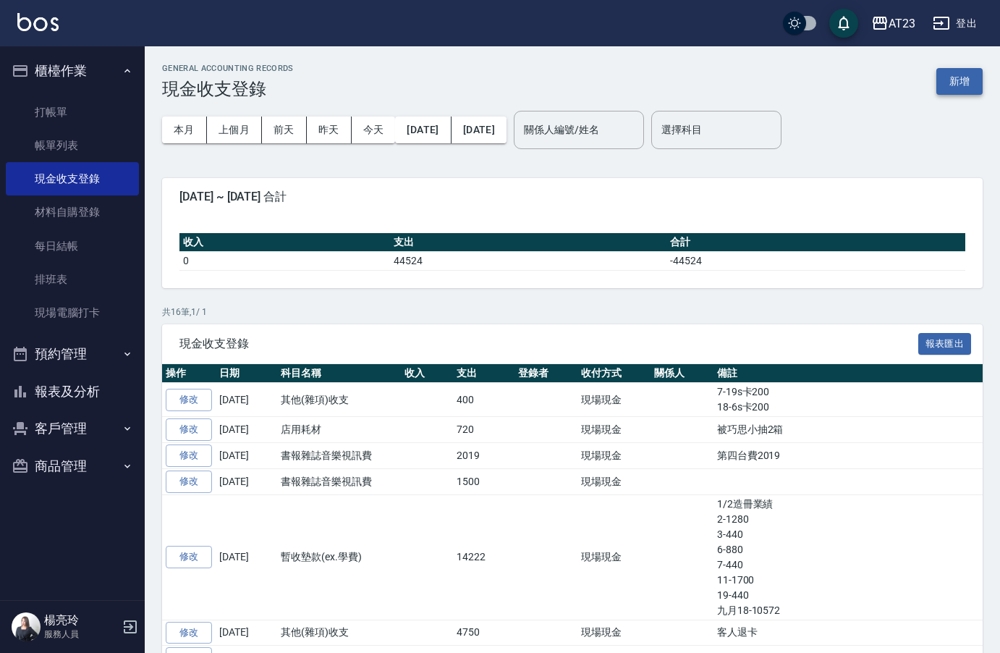
click at [952, 78] on button "新增" at bounding box center [960, 81] width 46 height 27
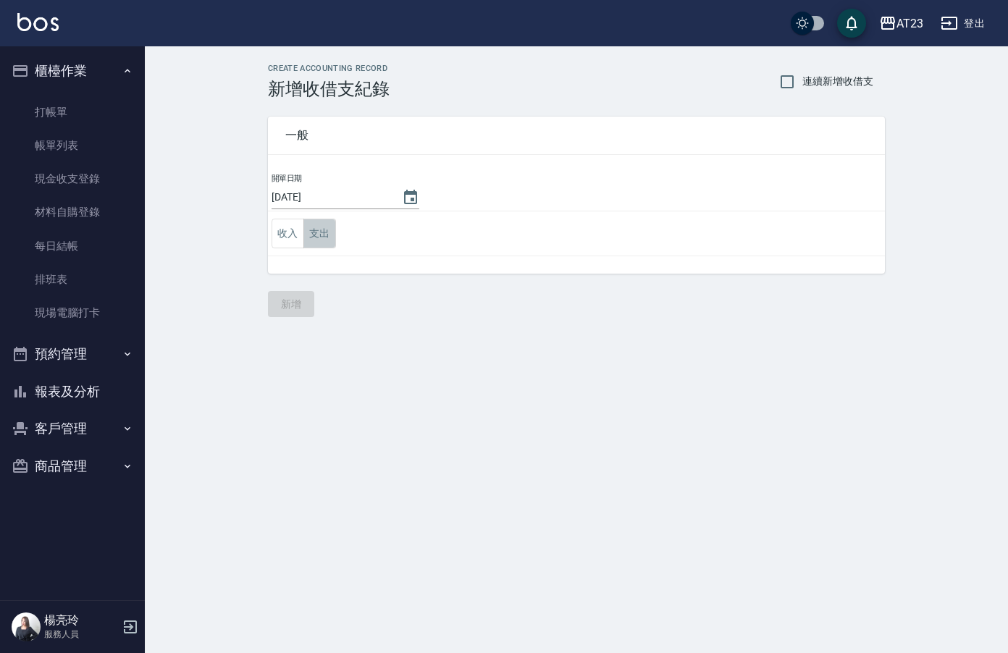
click at [334, 235] on button "支出" at bounding box center [319, 234] width 33 height 30
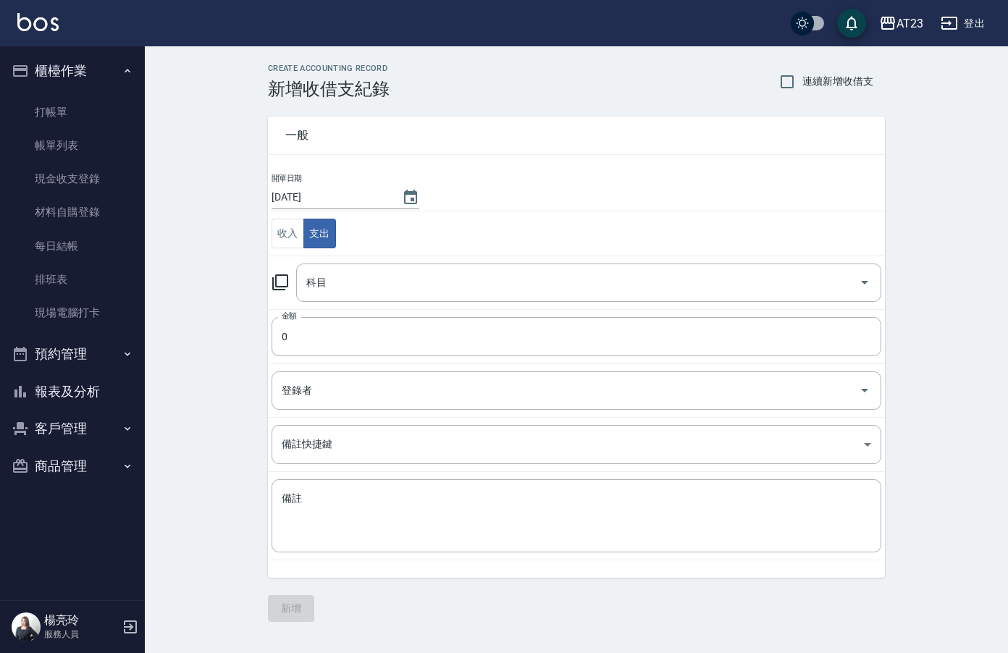
click at [283, 287] on icon at bounding box center [280, 282] width 16 height 16
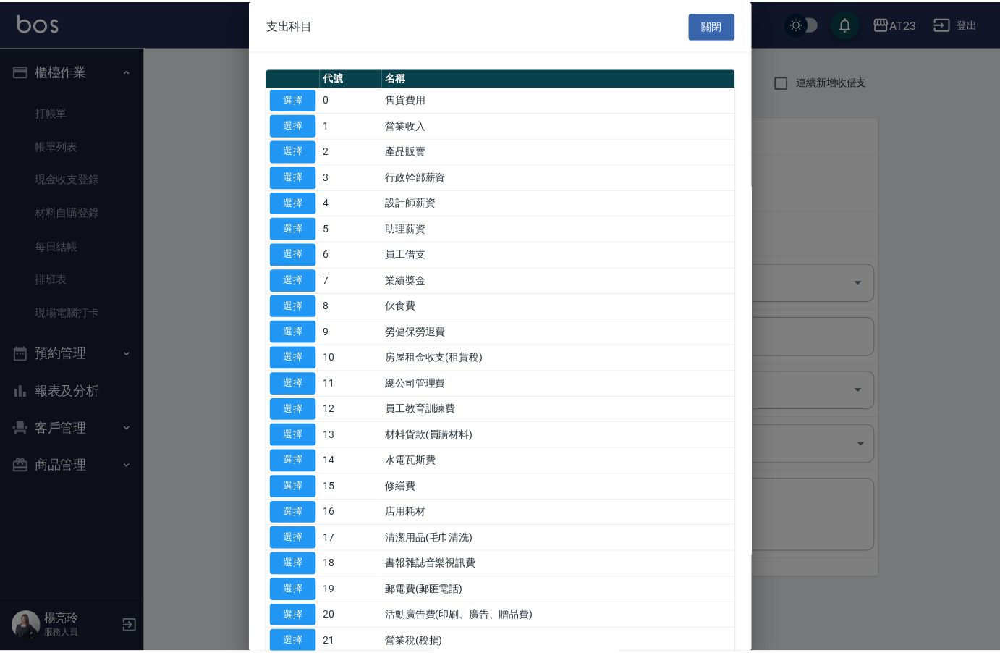
scroll to position [145, 0]
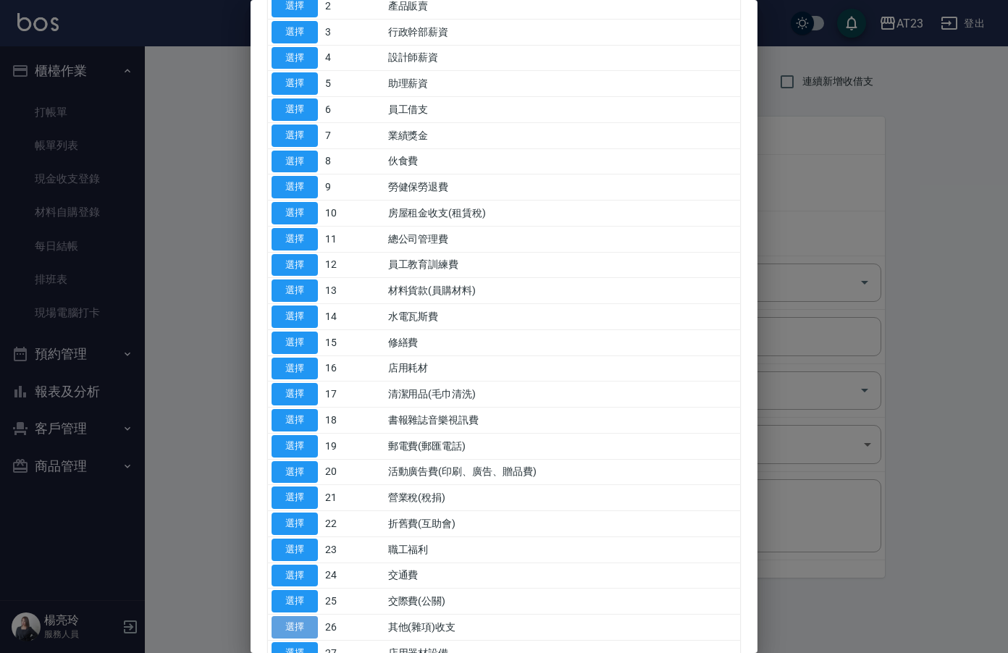
click at [305, 628] on button "選擇" at bounding box center [294, 627] width 46 height 22
type input "26 其他(雜項)收支"
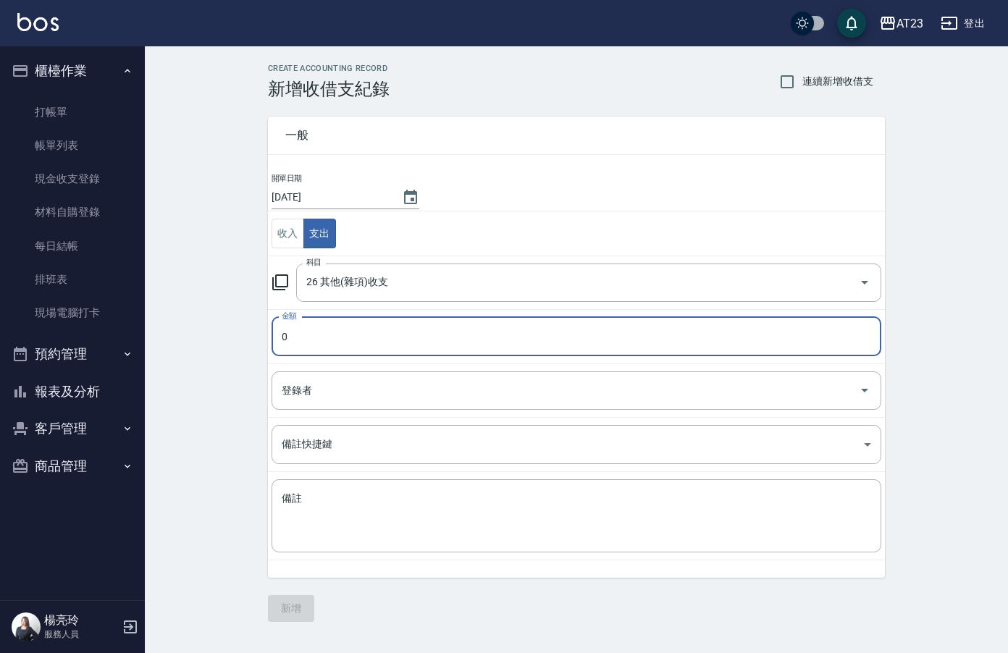
drag, startPoint x: 326, startPoint y: 338, endPoint x: 335, endPoint y: 342, distance: 9.4
click at [328, 339] on input "0" at bounding box center [576, 336] width 610 height 39
type input "280"
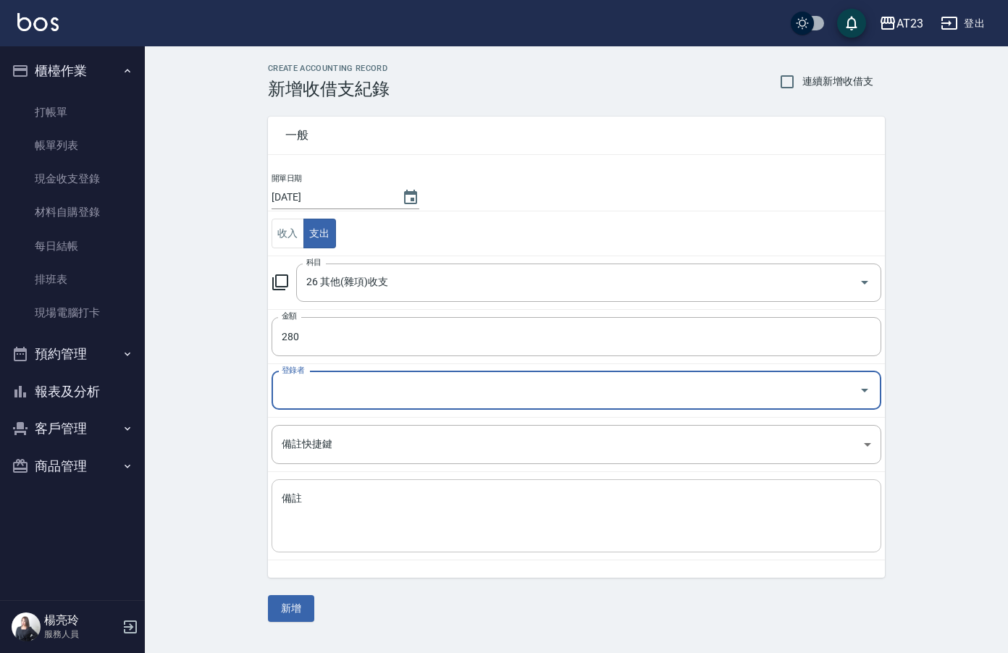
click at [321, 539] on textarea "備註" at bounding box center [576, 516] width 589 height 49
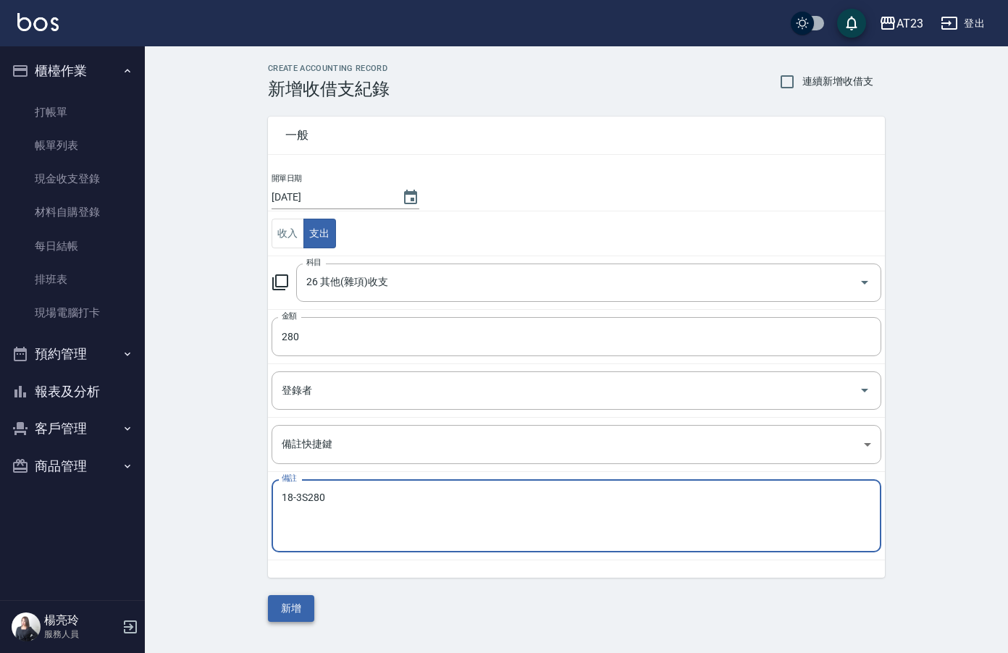
type textarea "18-3S280"
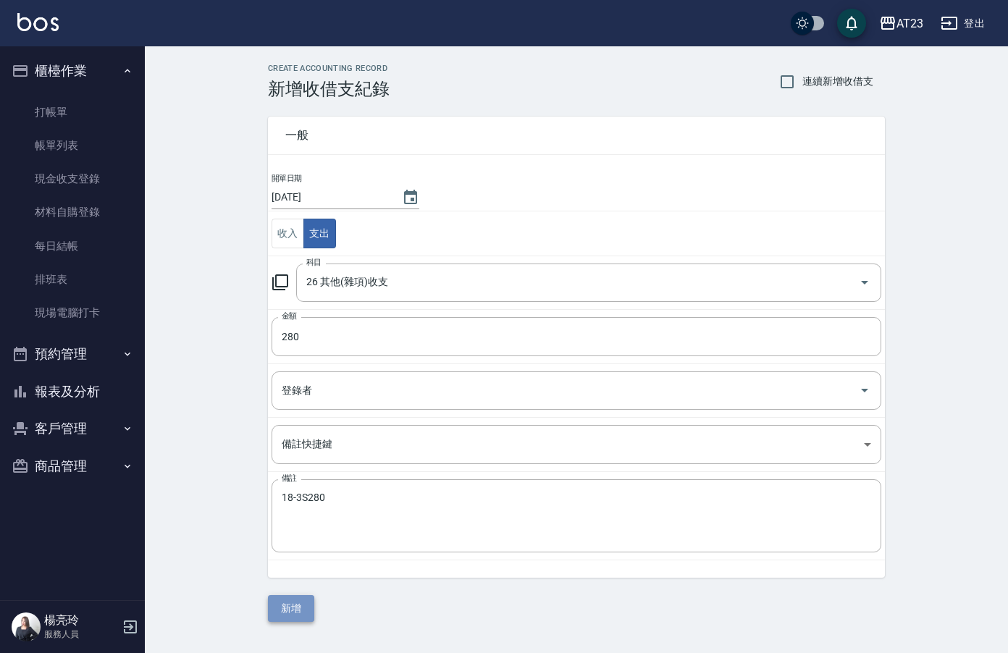
click at [307, 610] on button "新增" at bounding box center [291, 608] width 46 height 27
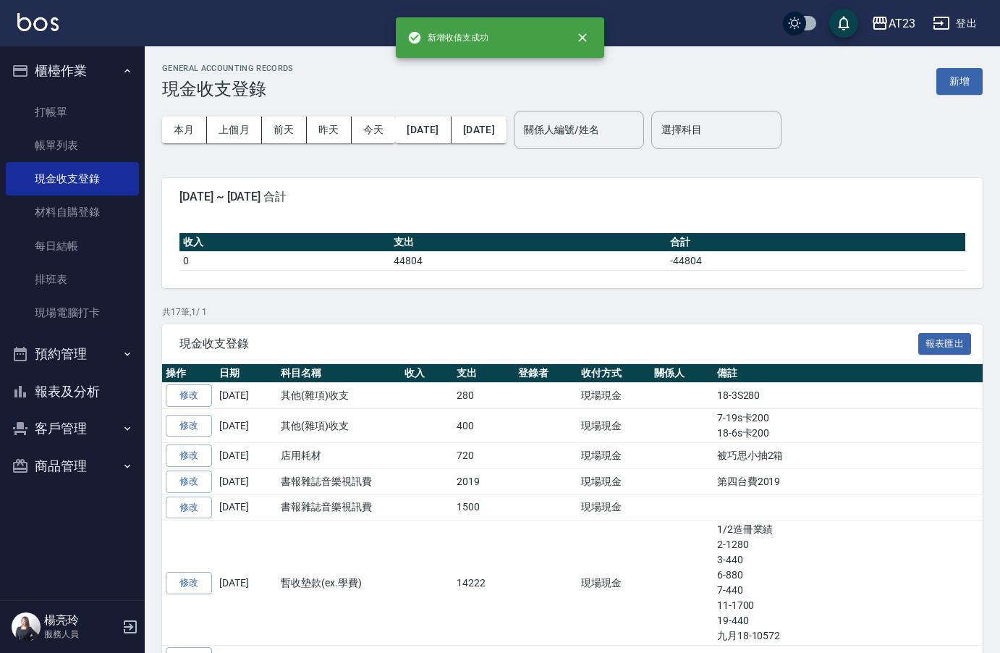
click at [53, 394] on button "報表及分析" at bounding box center [72, 392] width 133 height 38
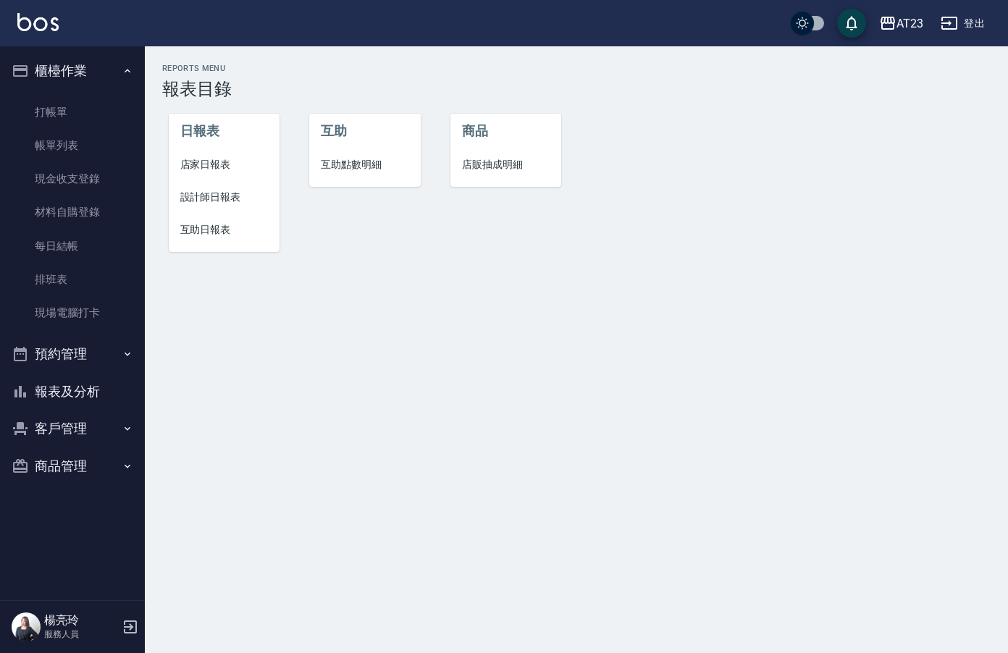
click at [197, 164] on span "店家日報表" at bounding box center [224, 164] width 88 height 15
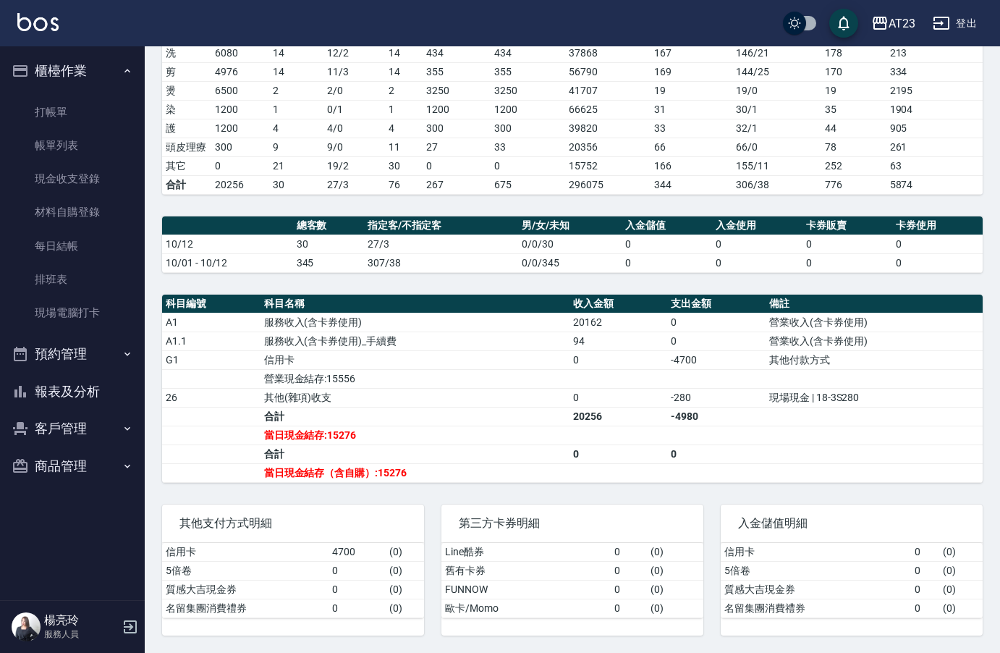
scroll to position [240, 0]
click at [86, 114] on link "打帳單" at bounding box center [72, 112] width 133 height 33
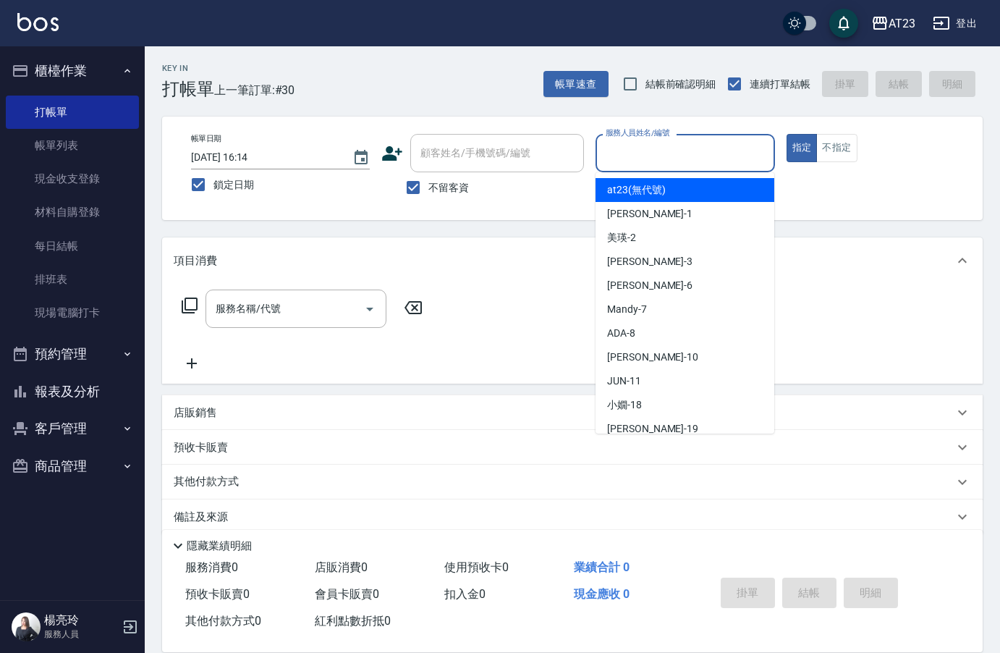
click at [699, 145] on input "服務人員姓名/編號" at bounding box center [685, 152] width 166 height 25
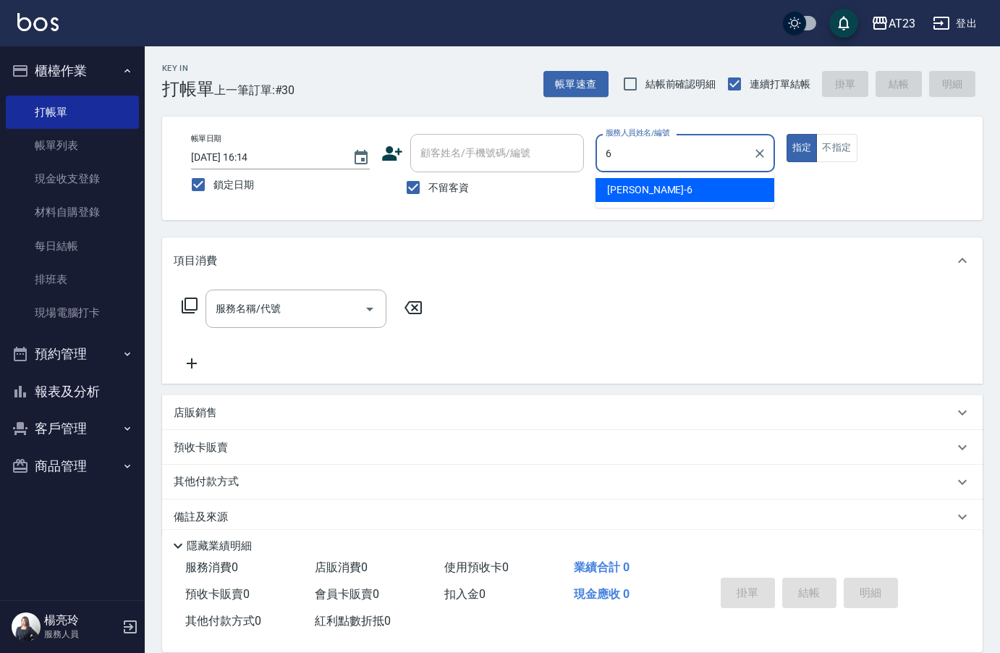
type input "Joann-6"
type button "true"
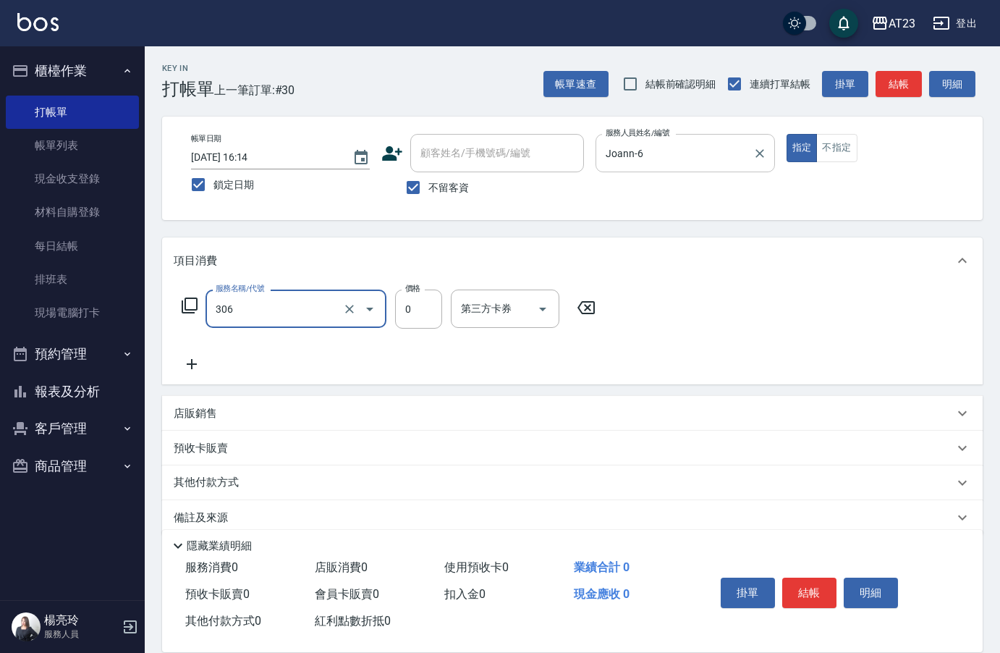
type input "剪髮卡(306)"
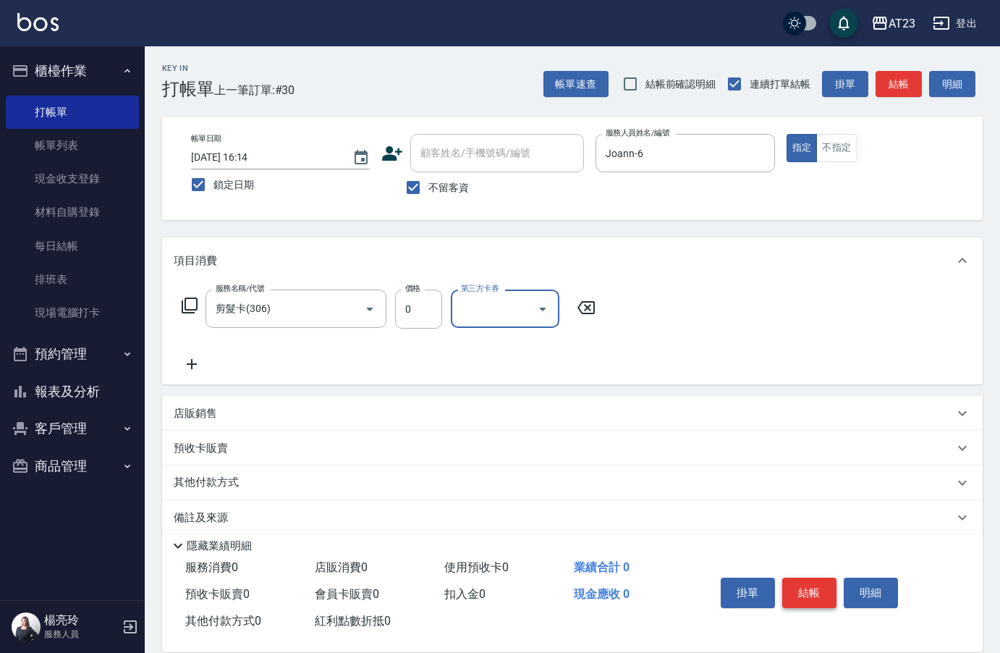
click at [817, 578] on button "結帳" at bounding box center [810, 593] width 54 height 30
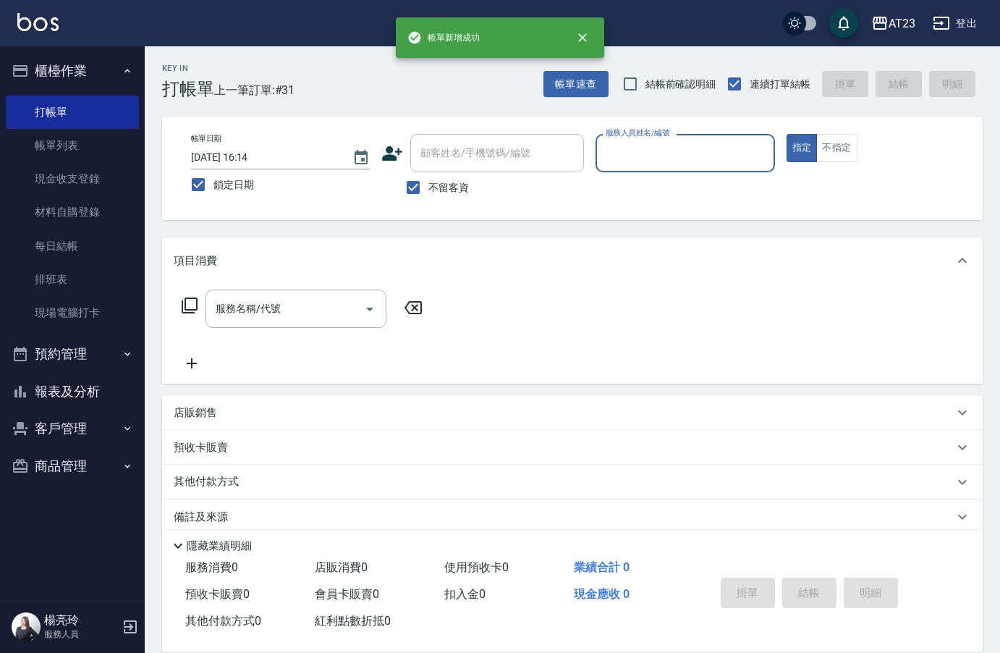
click at [90, 391] on button "報表及分析" at bounding box center [72, 392] width 133 height 38
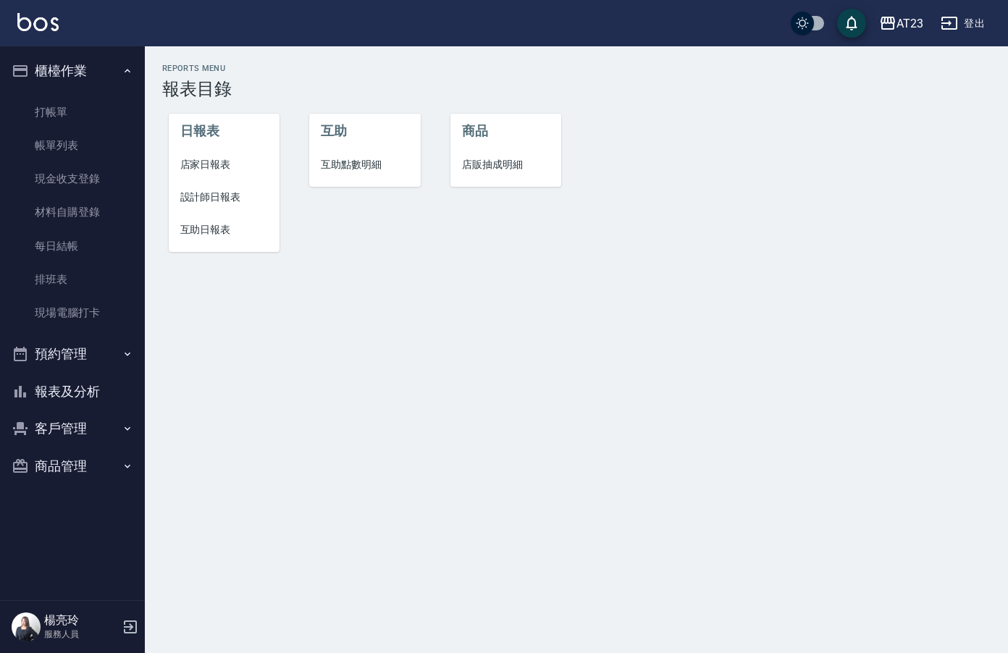
click at [231, 164] on span "店家日報表" at bounding box center [224, 164] width 88 height 15
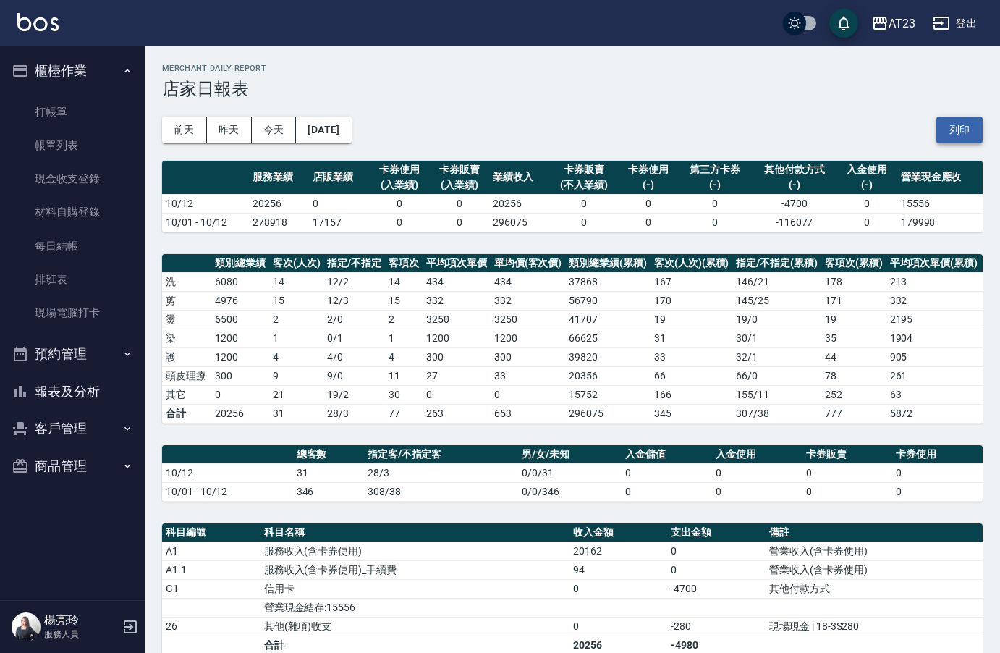
click at [951, 134] on button "列印" at bounding box center [960, 130] width 46 height 27
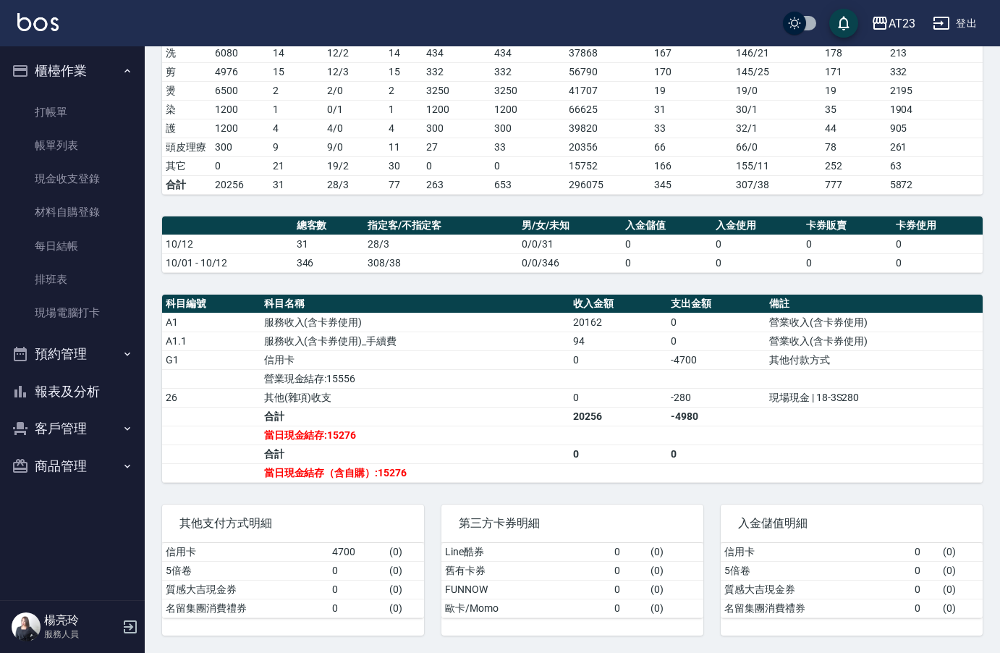
scroll to position [240, 0]
click at [85, 185] on link "現金收支登錄" at bounding box center [72, 178] width 133 height 33
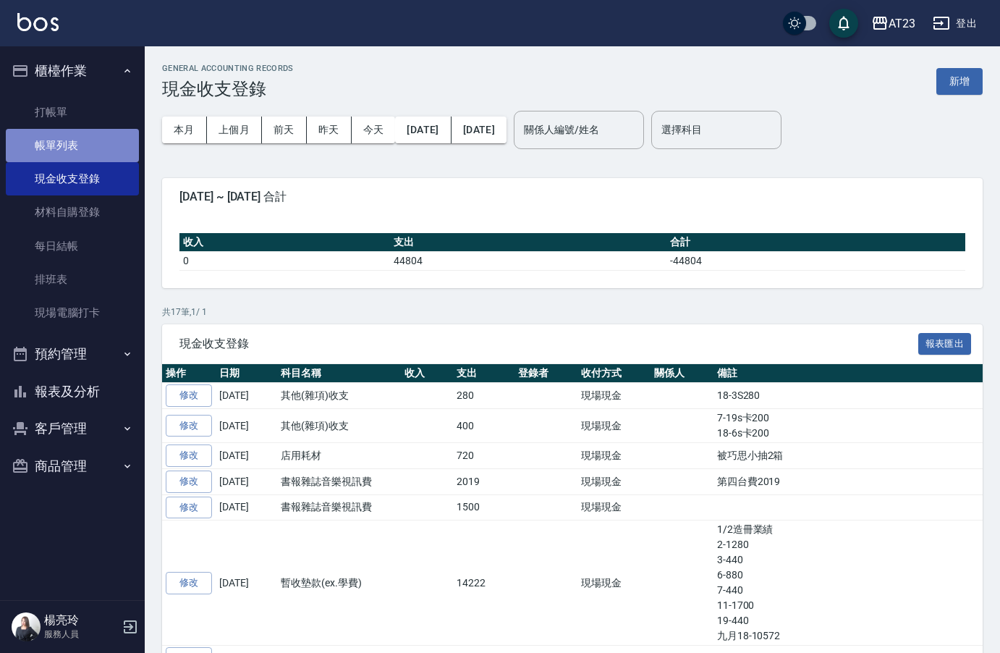
click at [89, 149] on link "帳單列表" at bounding box center [72, 145] width 133 height 33
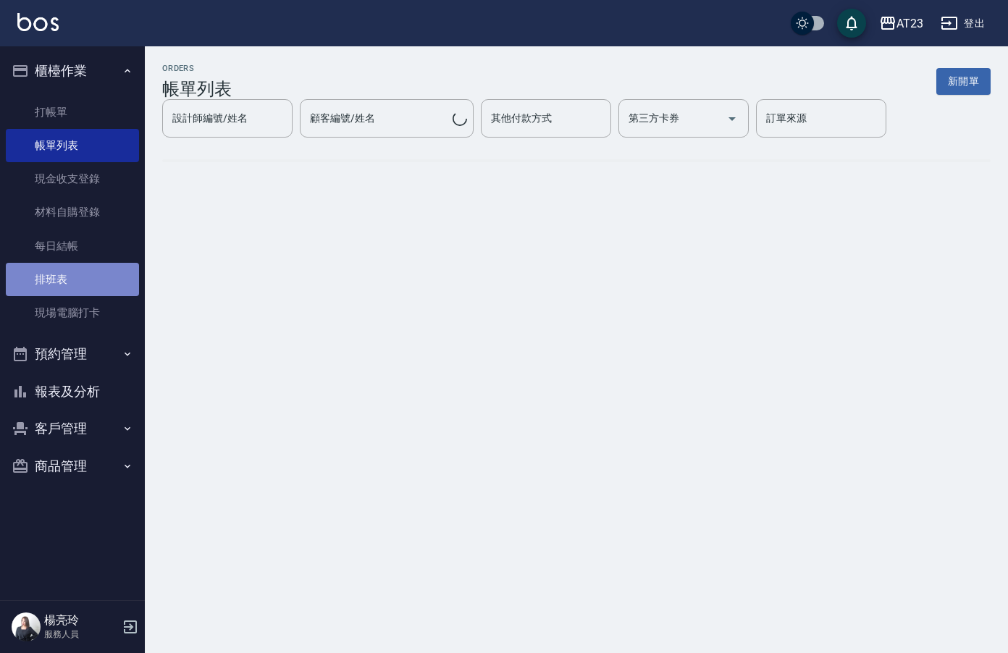
click at [55, 274] on link "排班表" at bounding box center [72, 279] width 133 height 33
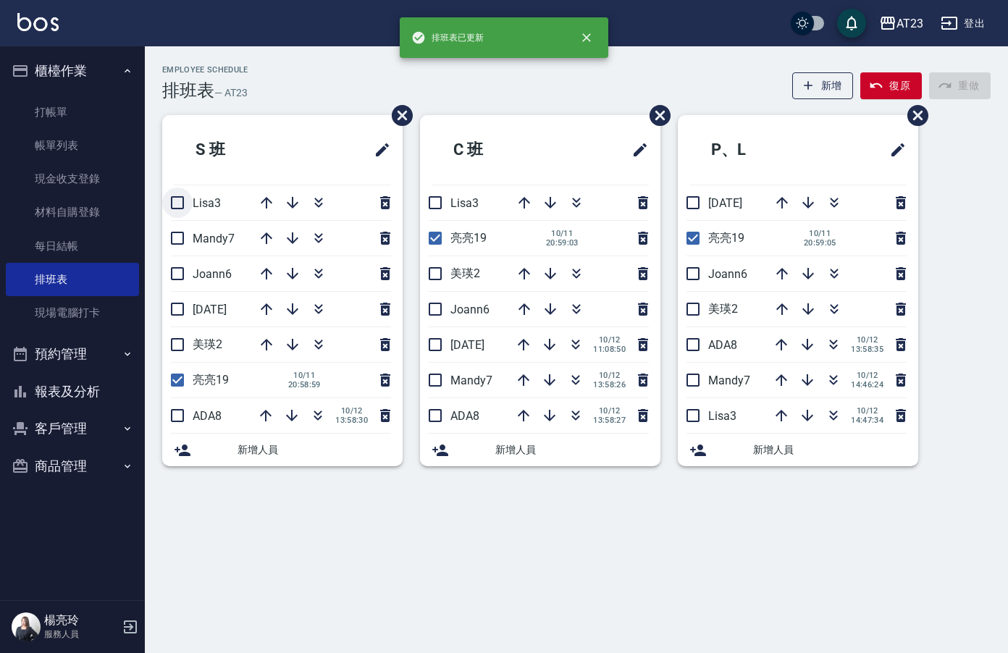
click at [176, 201] on input "checkbox" at bounding box center [177, 202] width 30 height 30
checkbox input "true"
drag, startPoint x: 174, startPoint y: 226, endPoint x: 187, endPoint y: 260, distance: 36.4
click at [175, 229] on input "checkbox" at bounding box center [177, 238] width 30 height 30
checkbox input "true"
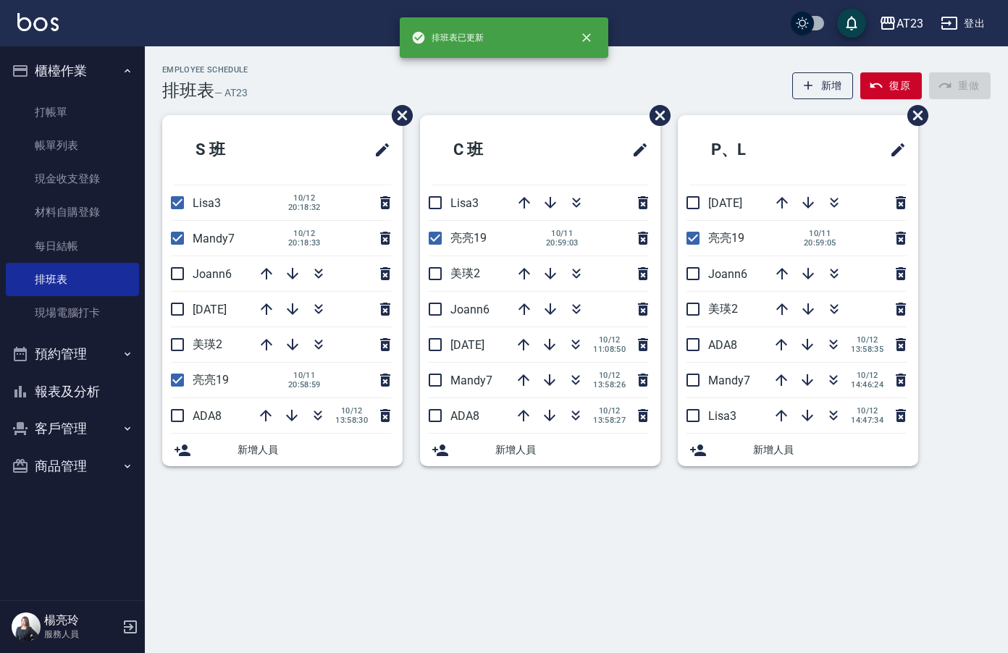
drag, startPoint x: 178, startPoint y: 279, endPoint x: 177, endPoint y: 293, distance: 14.5
click at [178, 280] on input "checkbox" at bounding box center [177, 273] width 30 height 30
checkbox input "true"
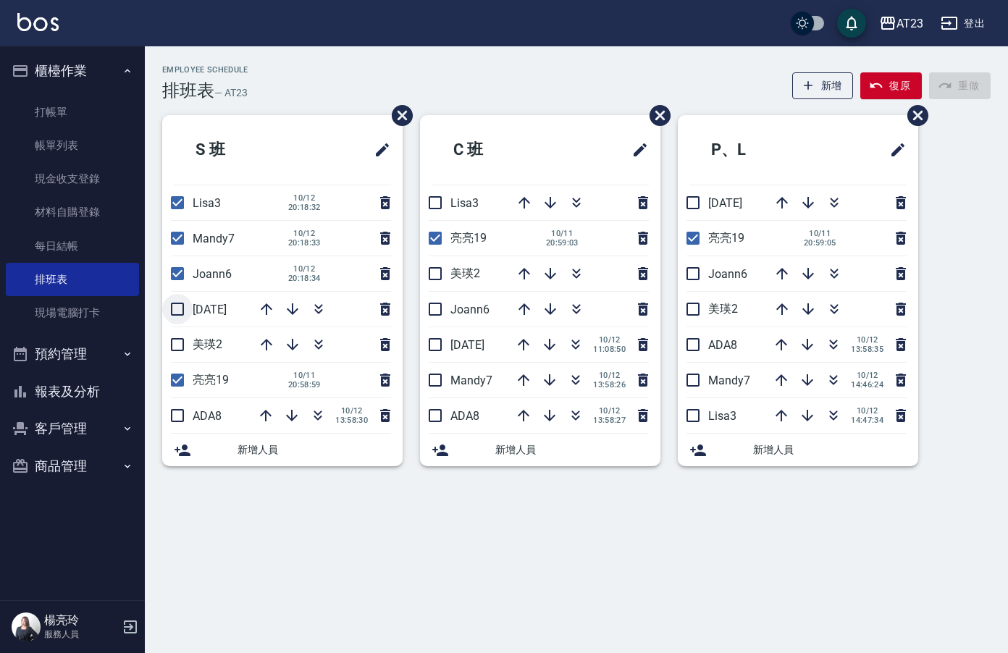
drag, startPoint x: 174, startPoint y: 305, endPoint x: 176, endPoint y: 356, distance: 50.7
click at [174, 309] on input "checkbox" at bounding box center [177, 309] width 30 height 30
checkbox input "true"
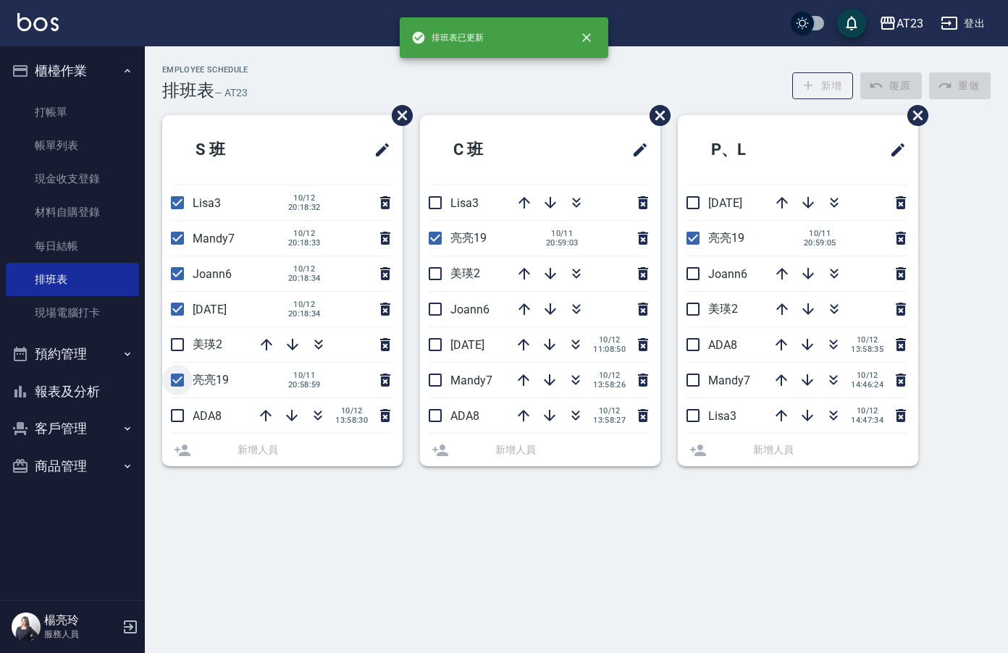
click at [180, 358] on li "美瑛2" at bounding box center [282, 344] width 240 height 35
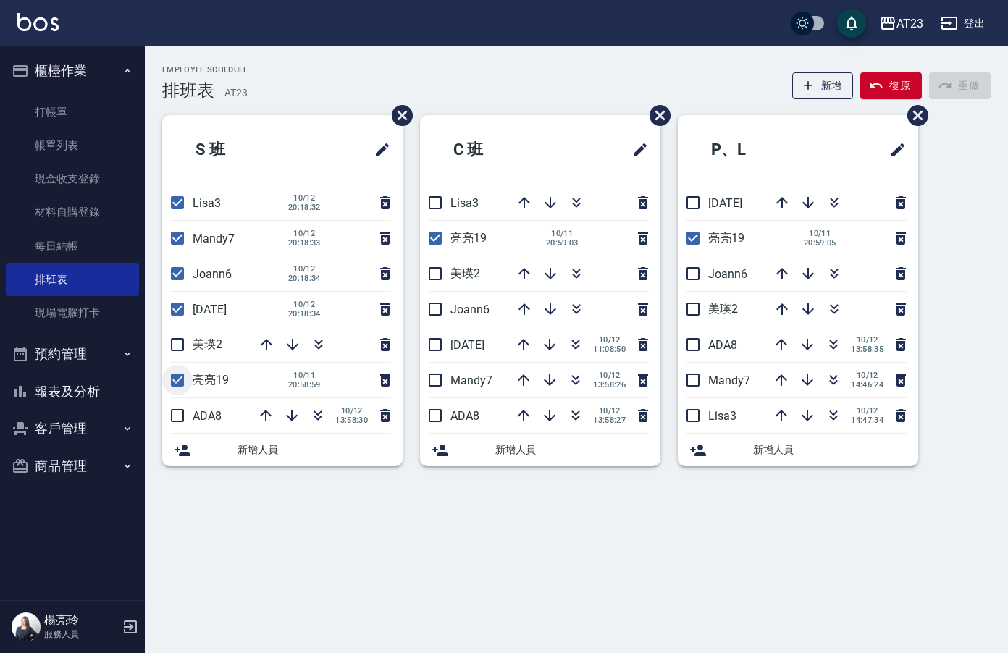
drag, startPoint x: 182, startPoint y: 414, endPoint x: 170, endPoint y: 365, distance: 50.7
click at [180, 398] on li "ADA8 [DATE] 13:58:30" at bounding box center [282, 415] width 240 height 35
click at [170, 341] on input "checkbox" at bounding box center [177, 344] width 30 height 30
checkbox input "true"
drag, startPoint x: 179, startPoint y: 409, endPoint x: 309, endPoint y: 410, distance: 130.3
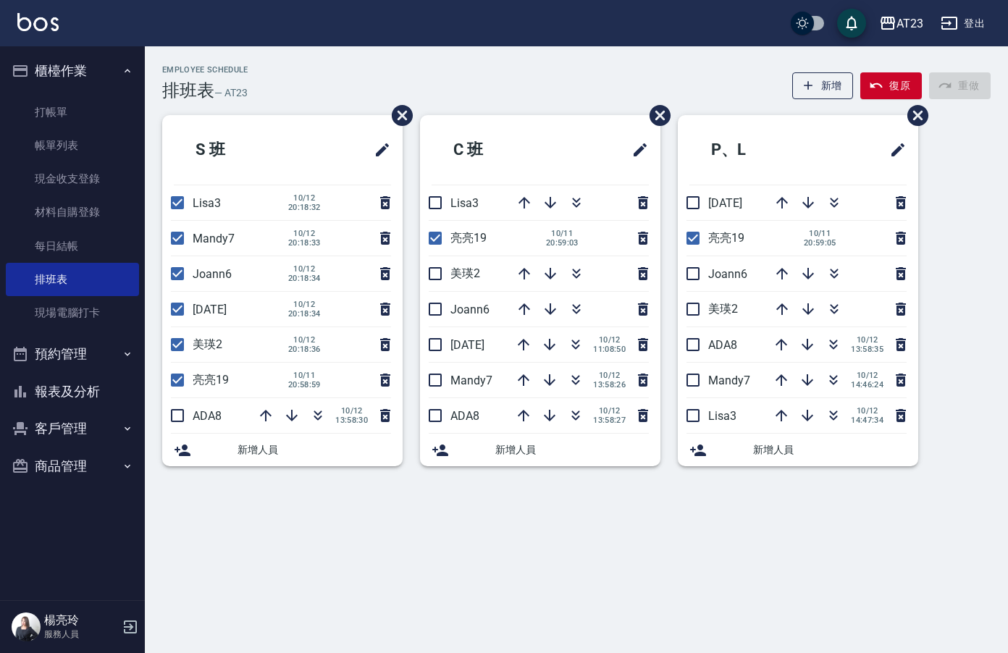
click at [182, 409] on input "checkbox" at bounding box center [177, 415] width 30 height 30
checkbox input "true"
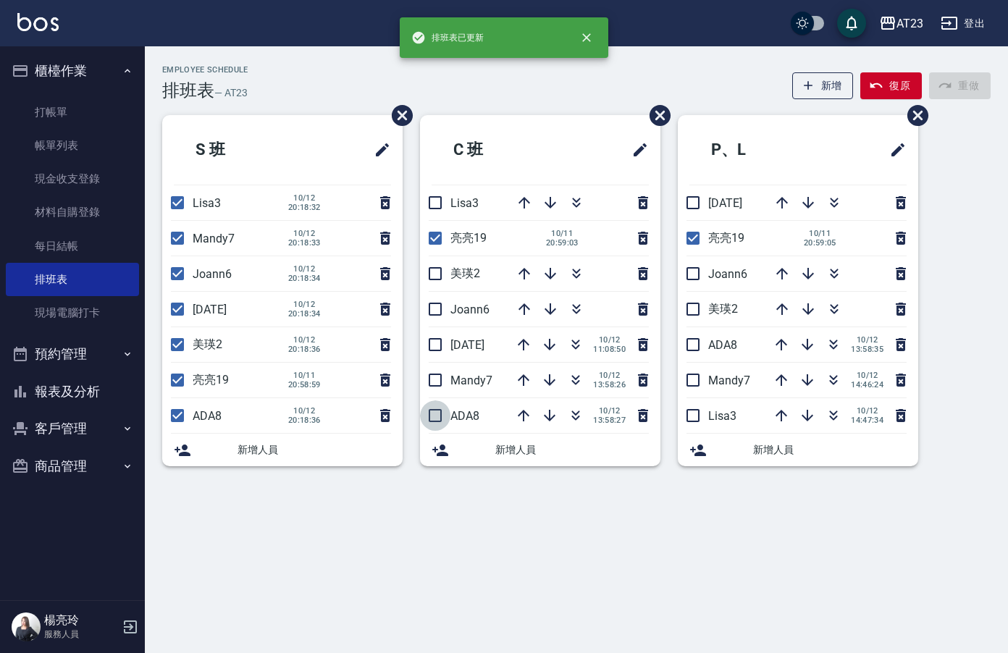
drag, startPoint x: 428, startPoint y: 410, endPoint x: 439, endPoint y: 383, distance: 28.9
click at [428, 408] on input "checkbox" at bounding box center [435, 415] width 30 height 30
checkbox input "true"
click at [439, 379] on li "Mandy7 [DATE] 13:58:26" at bounding box center [540, 380] width 240 height 35
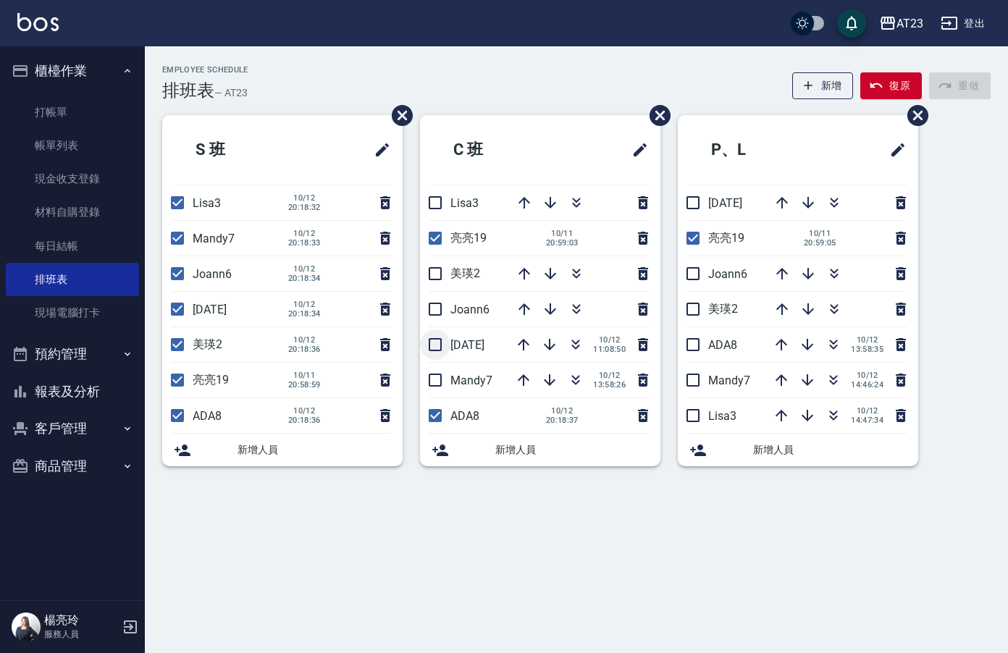
click at [433, 344] on input "checkbox" at bounding box center [435, 344] width 30 height 30
checkbox input "true"
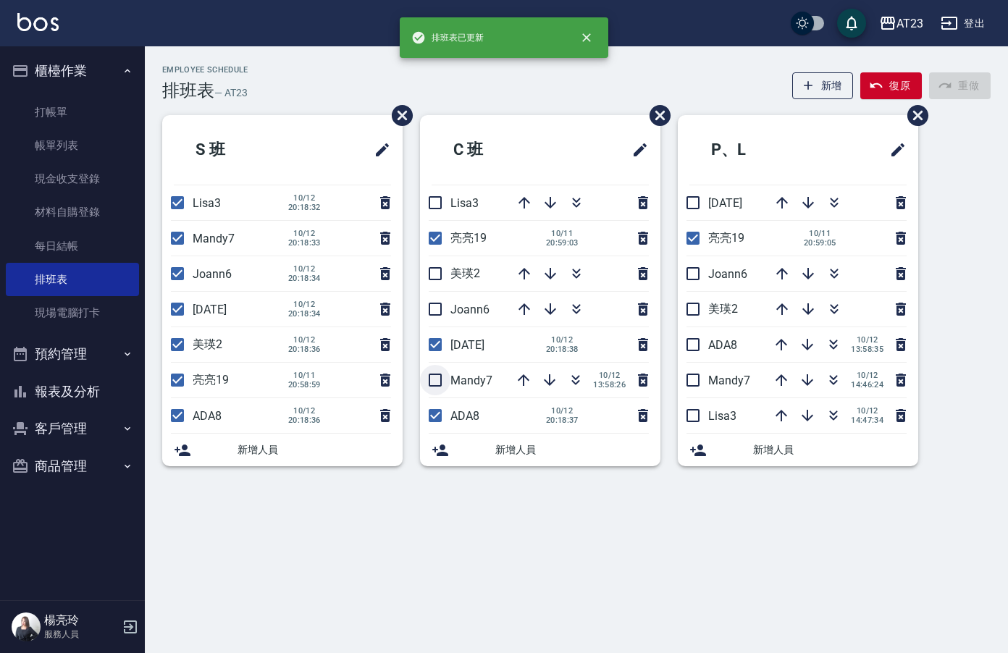
click at [430, 378] on input "checkbox" at bounding box center [435, 380] width 30 height 30
checkbox input "true"
click at [437, 301] on input "checkbox" at bounding box center [435, 309] width 30 height 30
checkbox input "true"
click at [439, 277] on input "checkbox" at bounding box center [435, 273] width 30 height 30
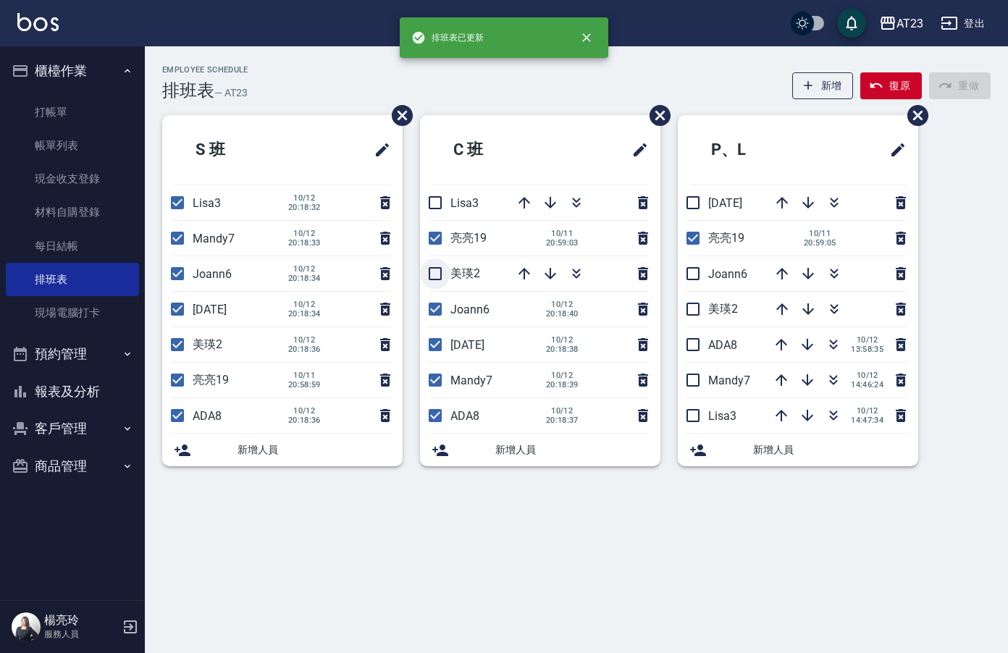
checkbox input "true"
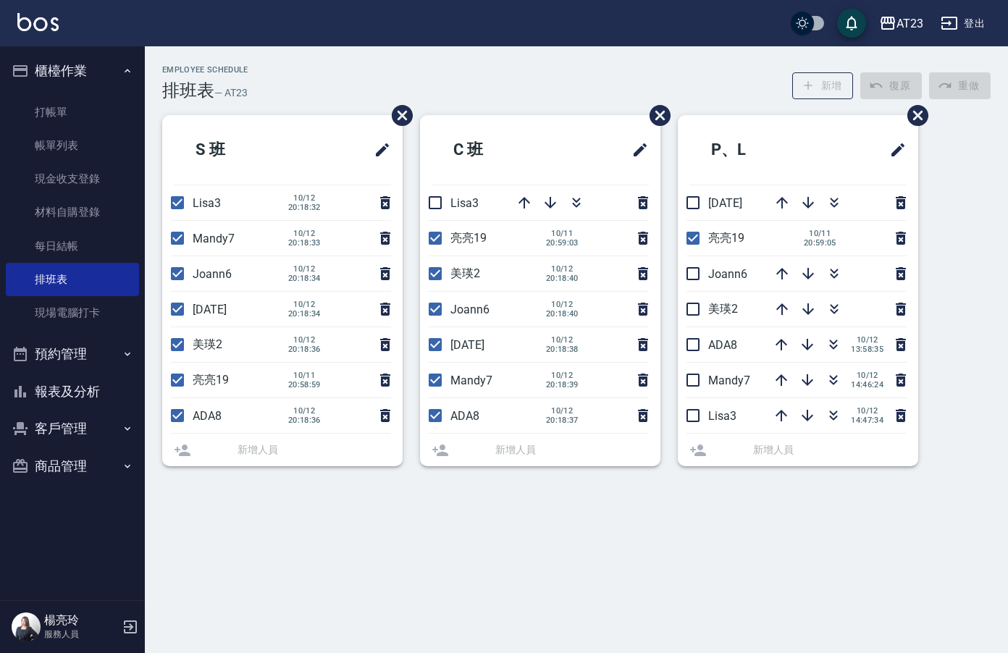
click at [434, 214] on li "Lisa3" at bounding box center [540, 202] width 240 height 35
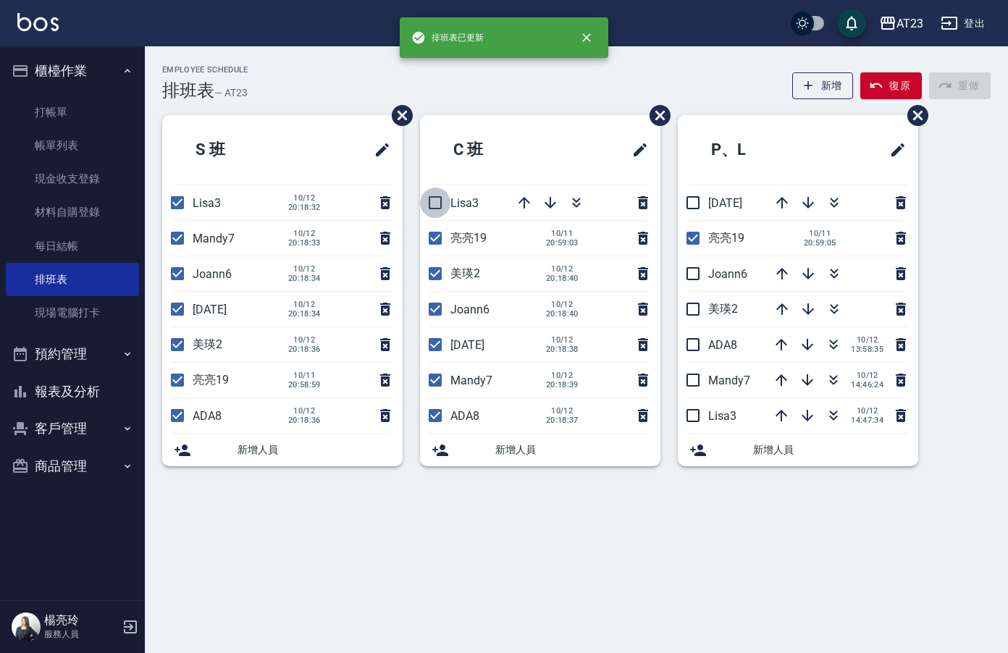
click at [433, 194] on input "checkbox" at bounding box center [435, 202] width 30 height 30
checkbox input "true"
click at [689, 202] on input "checkbox" at bounding box center [693, 202] width 30 height 30
checkbox input "true"
drag, startPoint x: 685, startPoint y: 271, endPoint x: 692, endPoint y: 290, distance: 20.2
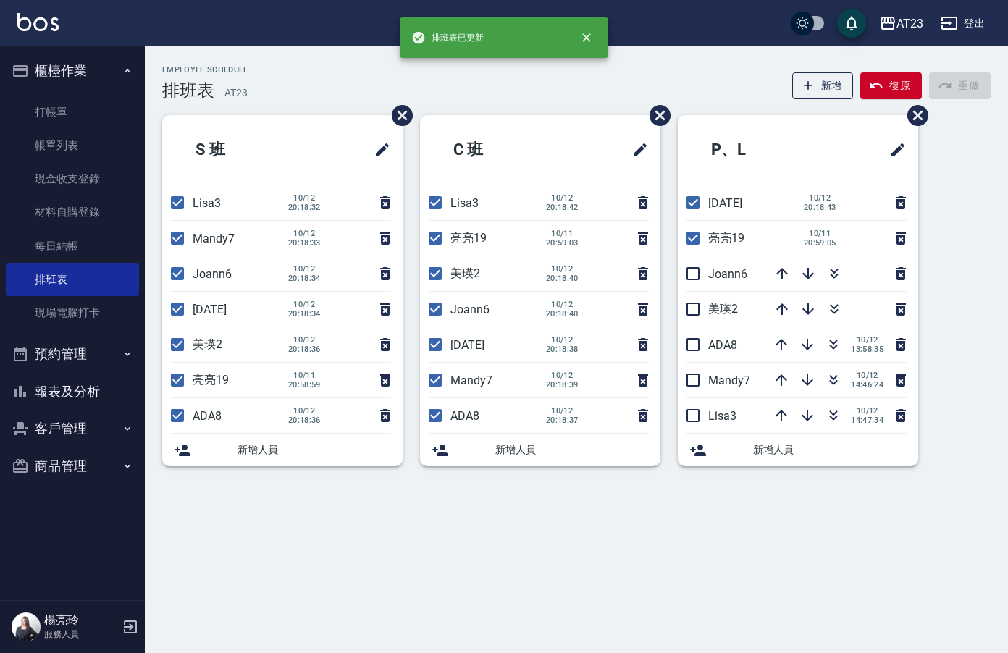
click at [686, 271] on input "checkbox" at bounding box center [693, 273] width 30 height 30
checkbox input "true"
click at [695, 308] on input "checkbox" at bounding box center [693, 309] width 30 height 30
checkbox input "true"
drag, startPoint x: 688, startPoint y: 345, endPoint x: 693, endPoint y: 372, distance: 28.0
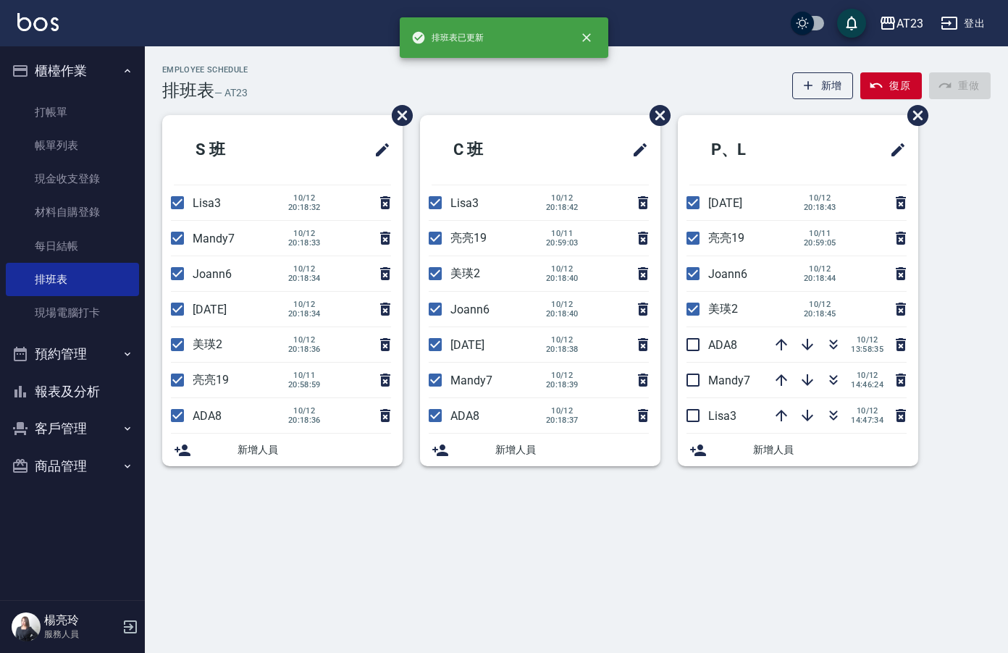
click at [688, 345] on input "checkbox" at bounding box center [693, 344] width 30 height 30
checkbox input "true"
click at [698, 379] on input "checkbox" at bounding box center [693, 380] width 30 height 30
checkbox input "true"
click at [691, 422] on input "checkbox" at bounding box center [693, 415] width 30 height 30
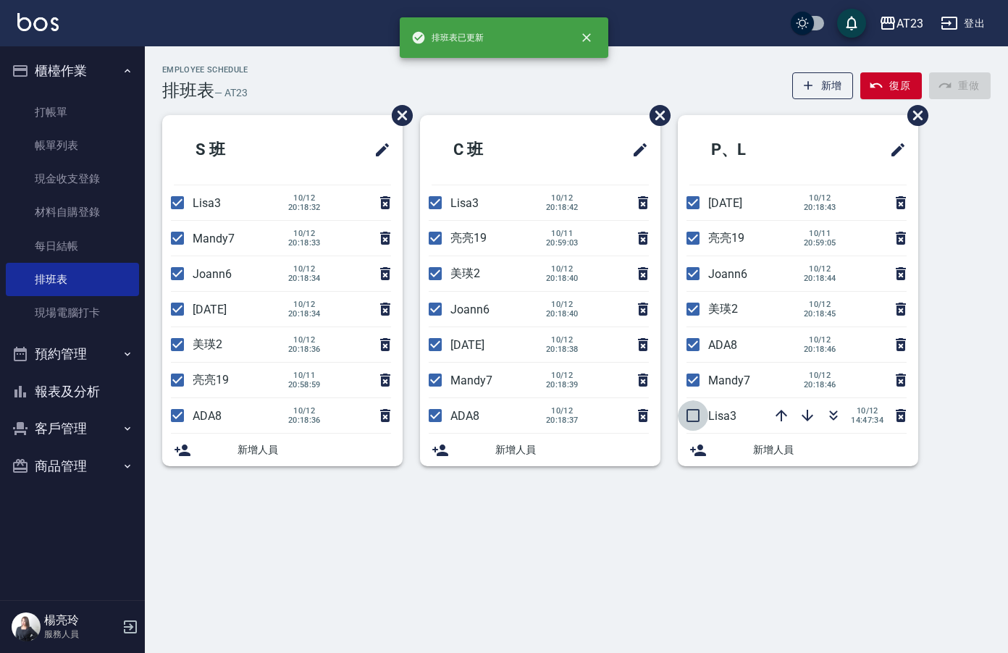
checkbox input "true"
drag, startPoint x: 93, startPoint y: 395, endPoint x: 98, endPoint y: 369, distance: 25.7
click at [93, 395] on button "報表及分析" at bounding box center [72, 392] width 133 height 38
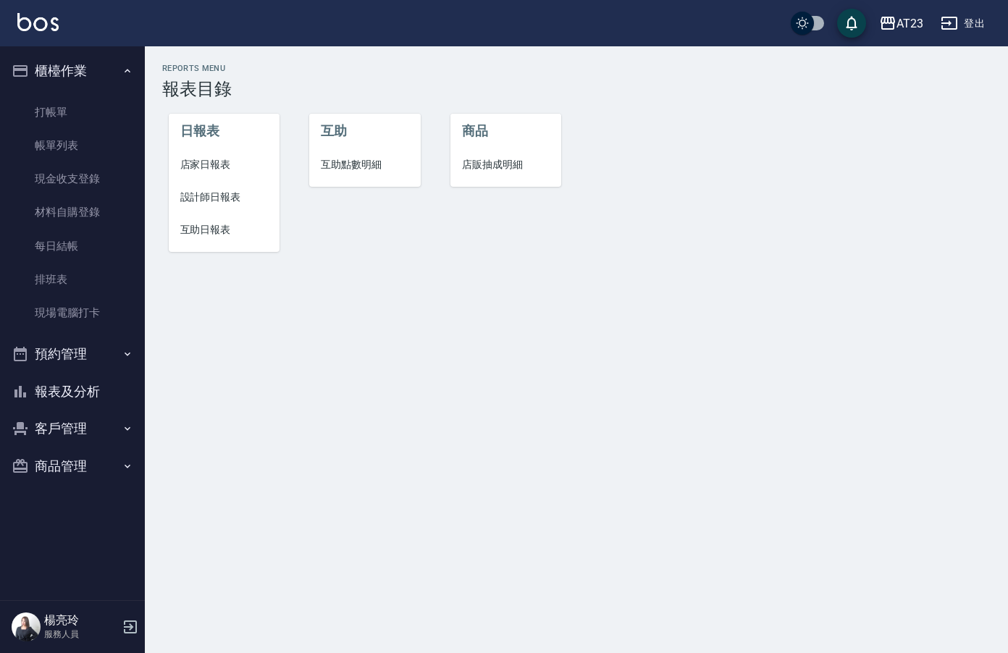
click at [198, 196] on span "設計師日報表" at bounding box center [224, 197] width 88 height 15
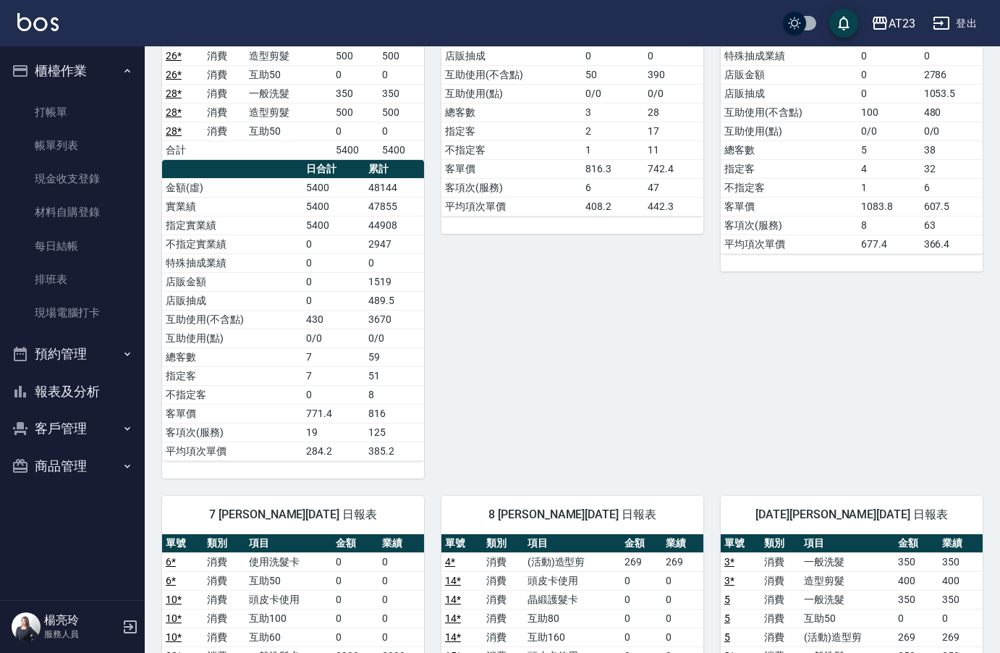
scroll to position [724, 0]
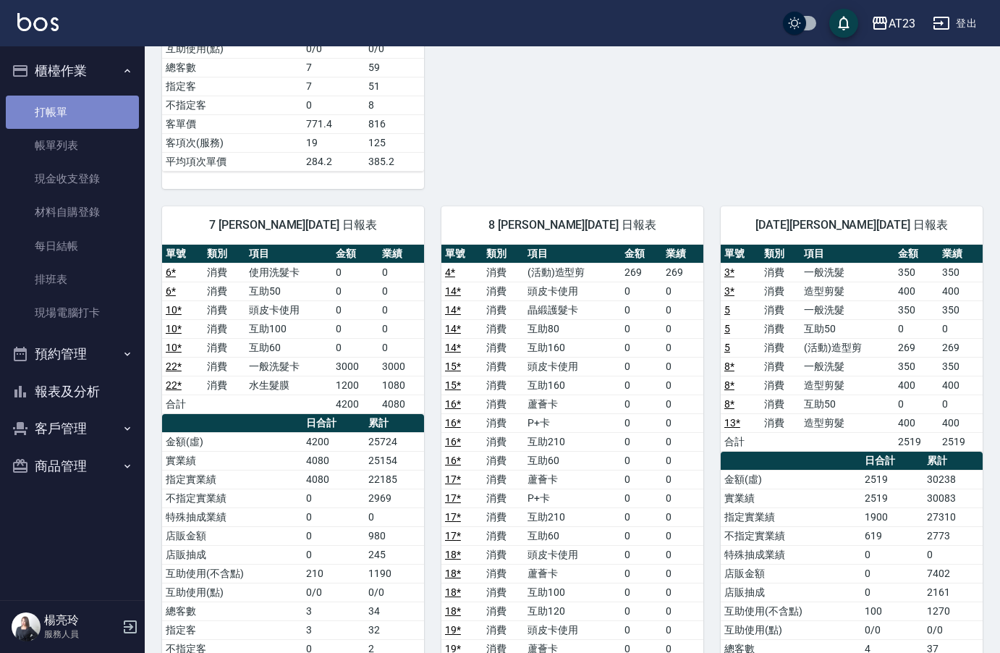
click at [76, 124] on link "打帳單" at bounding box center [72, 112] width 133 height 33
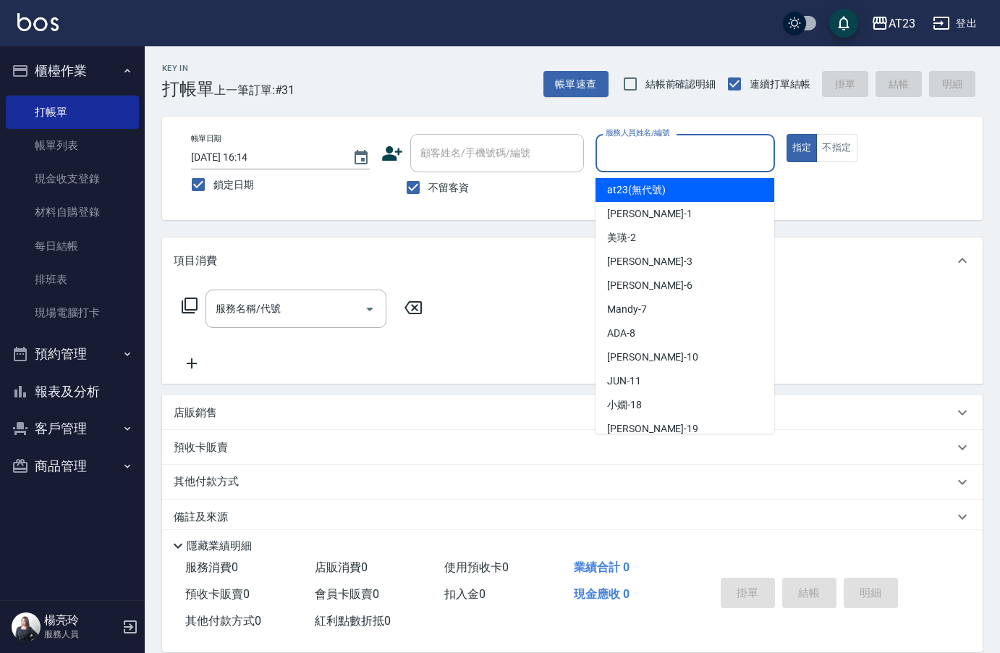
click at [733, 163] on input "服務人員姓名/編號" at bounding box center [685, 152] width 166 height 25
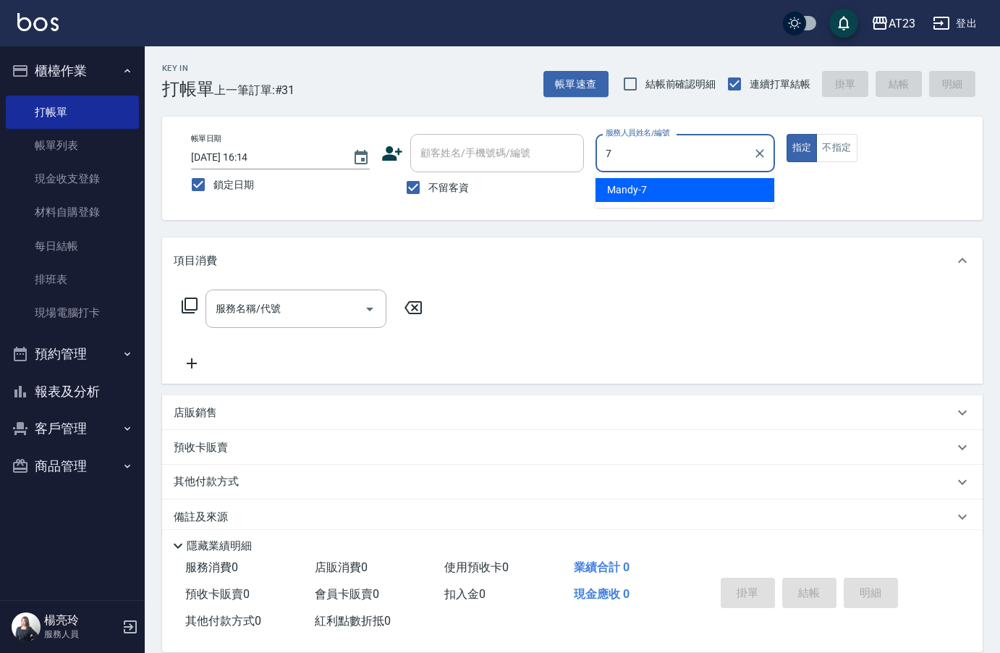
type input "Mandy-7"
type button "true"
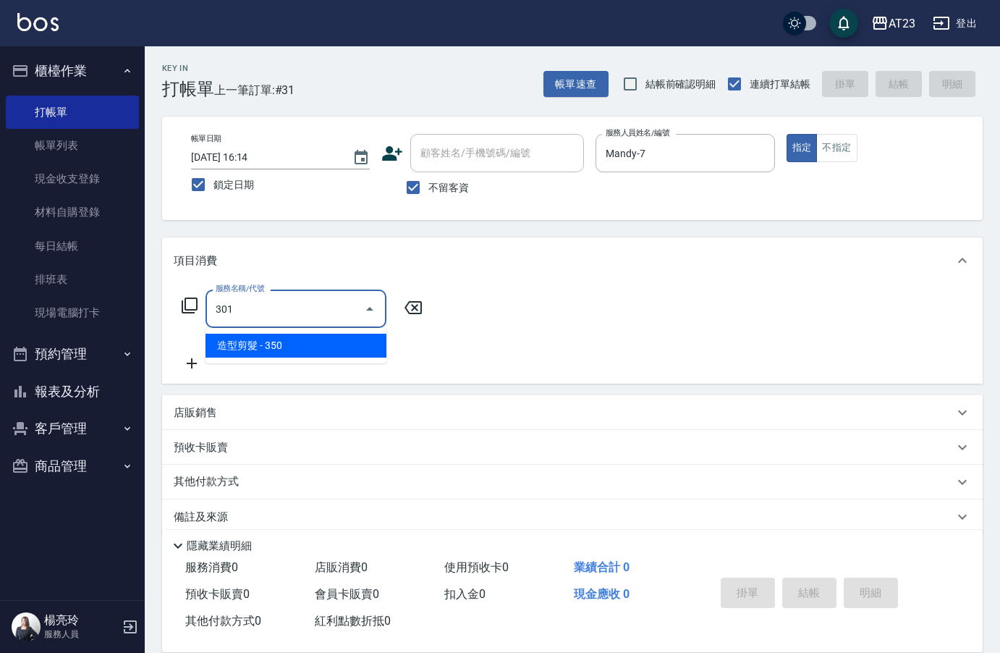
type input "造型剪髮(301)"
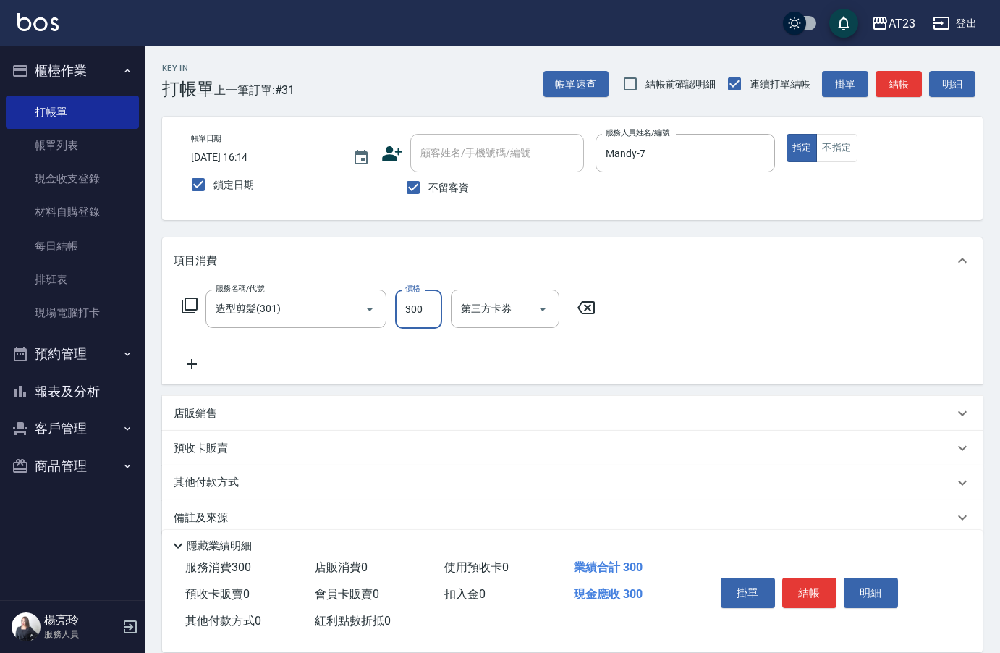
type input "300"
click at [193, 313] on icon at bounding box center [190, 306] width 16 height 16
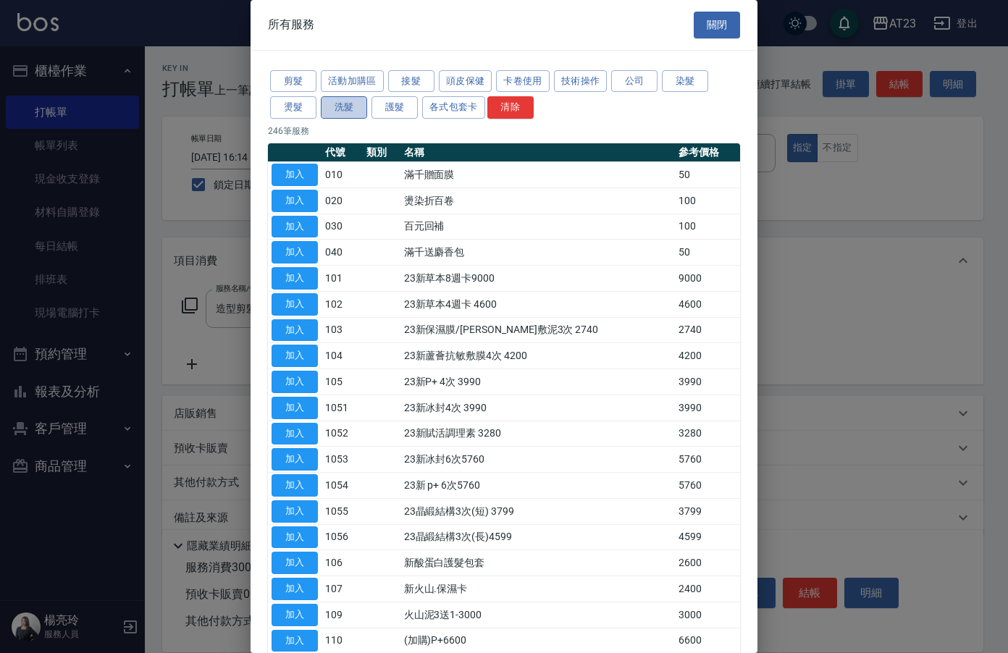
click at [344, 99] on button "洗髮" at bounding box center [344, 107] width 46 height 22
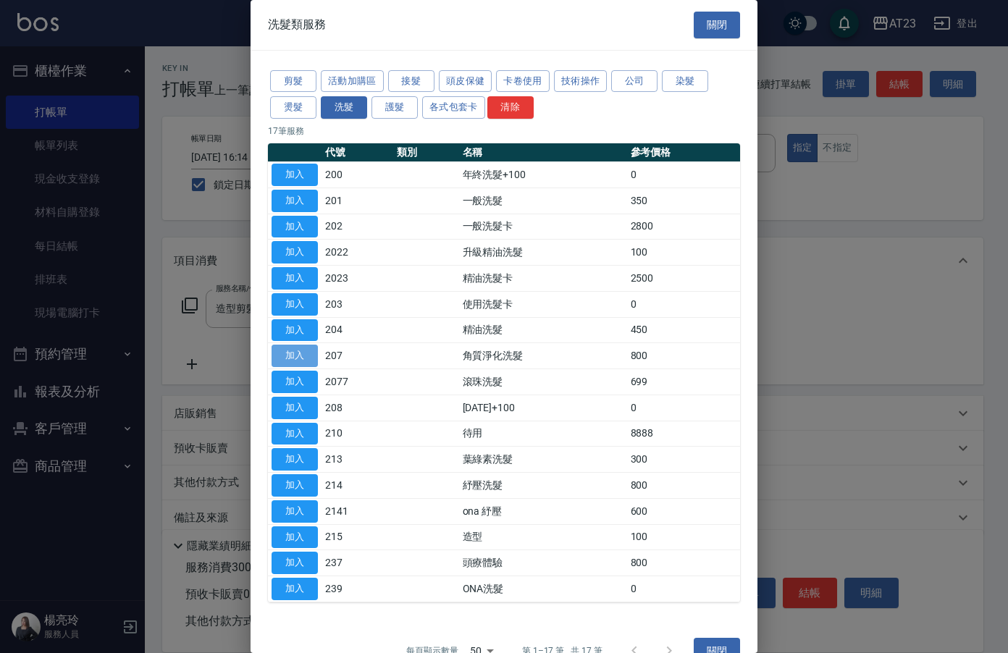
click at [311, 358] on button "加入" at bounding box center [294, 356] width 46 height 22
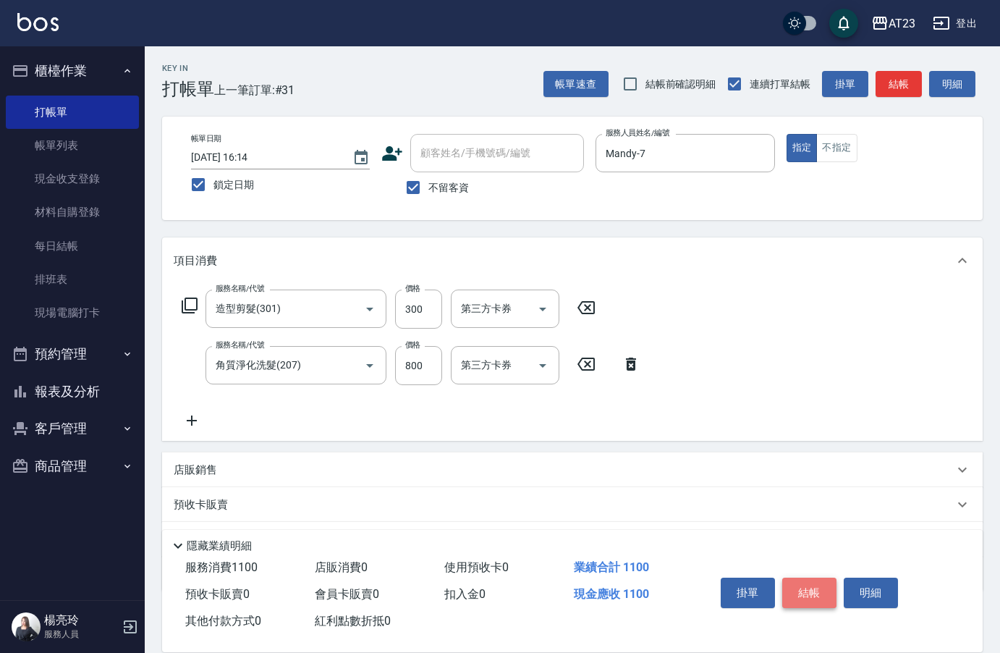
click at [796, 588] on button "結帳" at bounding box center [810, 593] width 54 height 30
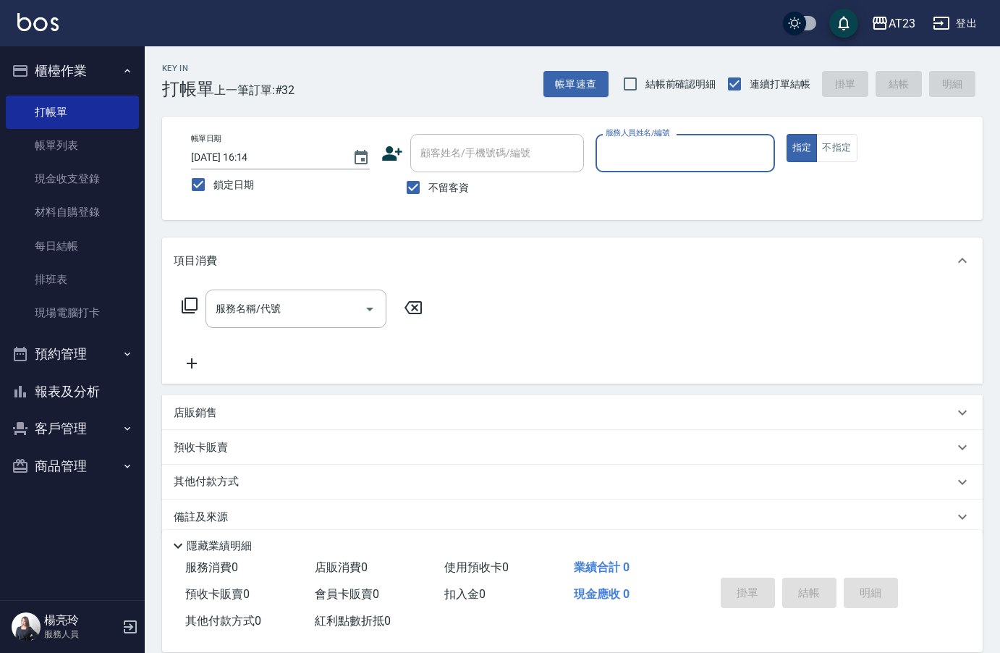
click at [84, 380] on button "報表及分析" at bounding box center [72, 392] width 133 height 38
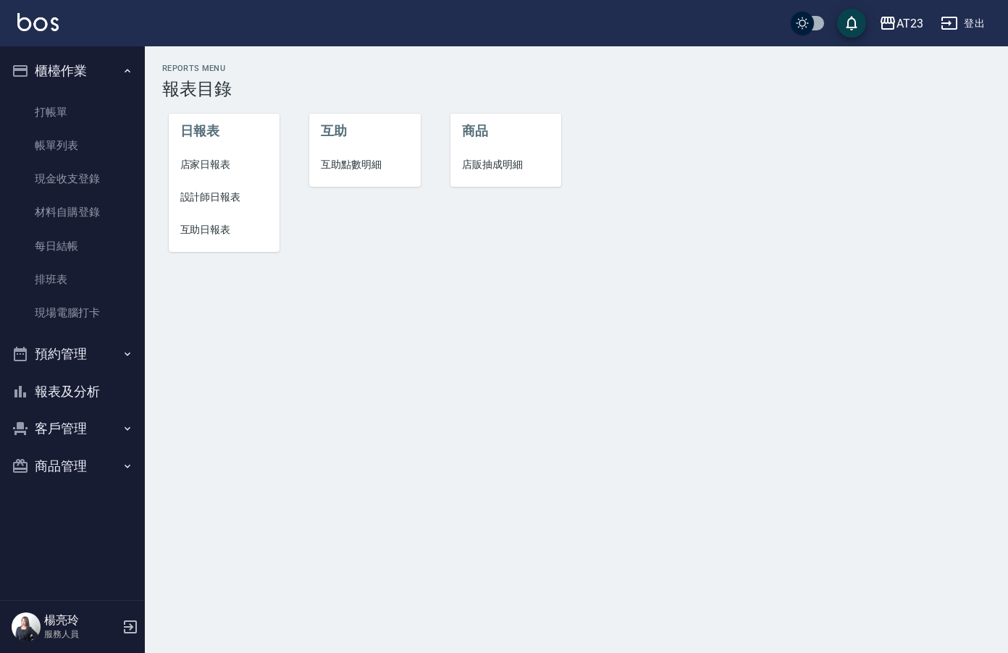
click at [221, 166] on span "店家日報表" at bounding box center [224, 164] width 88 height 15
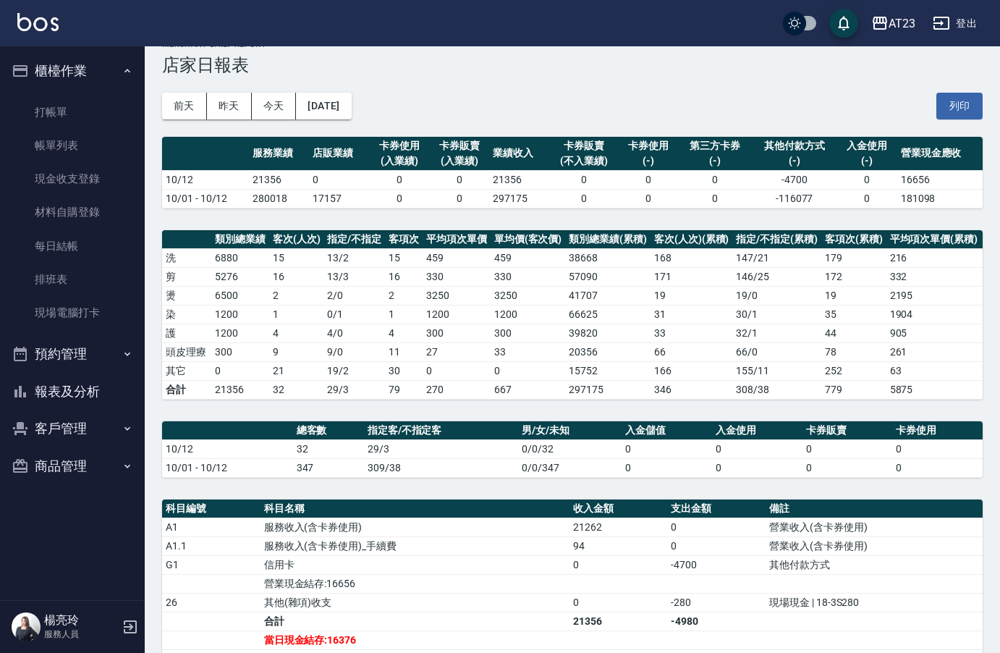
scroll to position [22, 0]
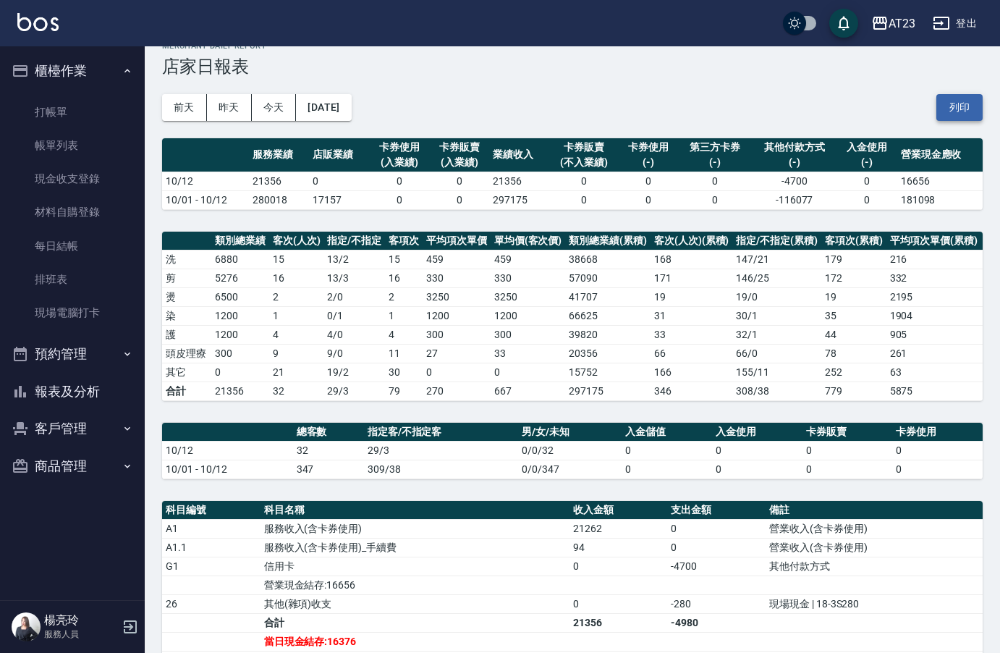
click at [958, 103] on button "列印" at bounding box center [960, 107] width 46 height 27
click at [106, 387] on button "報表及分析" at bounding box center [72, 392] width 133 height 38
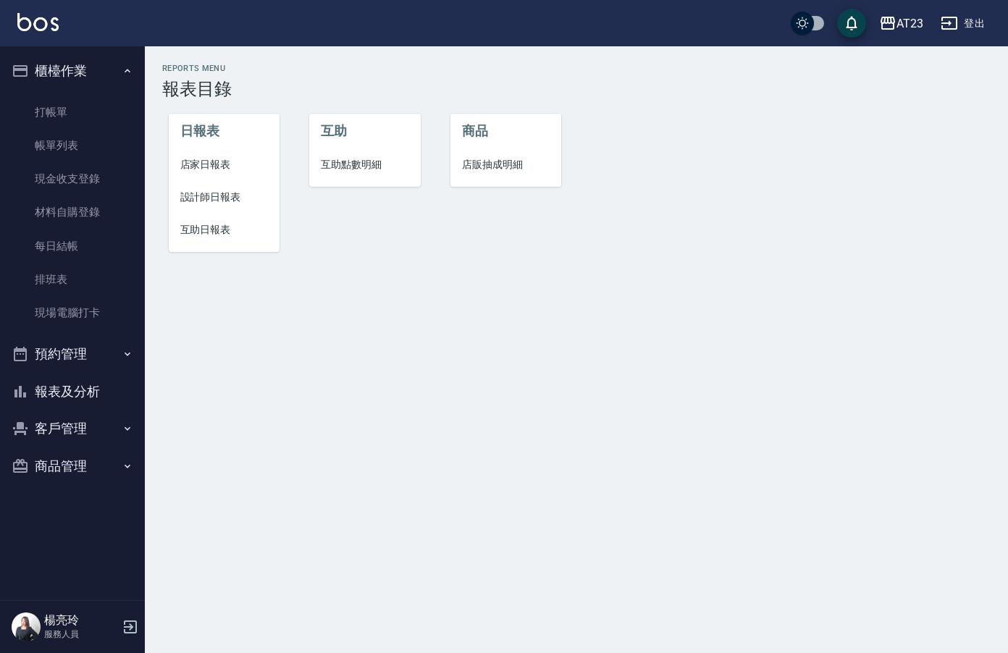
click at [203, 191] on span "設計師日報表" at bounding box center [224, 197] width 88 height 15
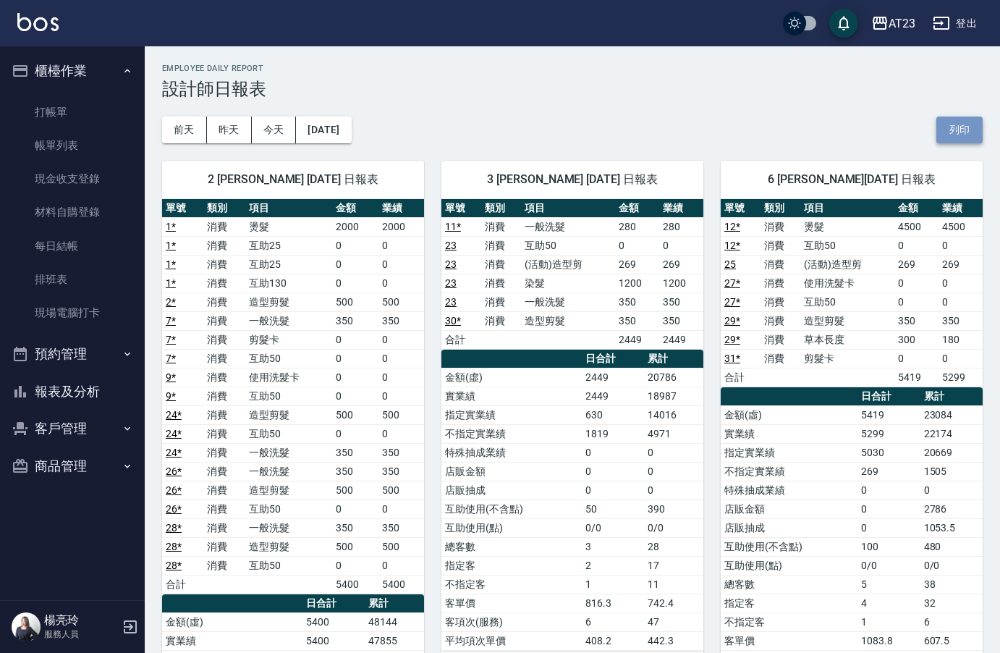
click at [961, 131] on button "列印" at bounding box center [960, 130] width 46 height 27
click at [98, 387] on button "報表及分析" at bounding box center [72, 392] width 133 height 38
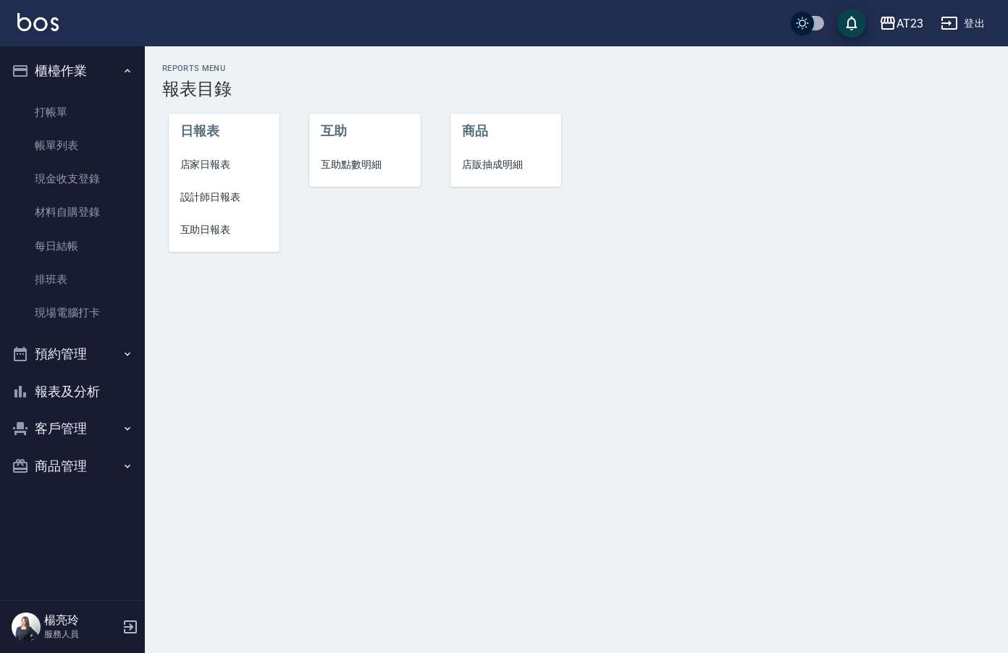
click at [212, 229] on span "互助日報表" at bounding box center [224, 229] width 88 height 15
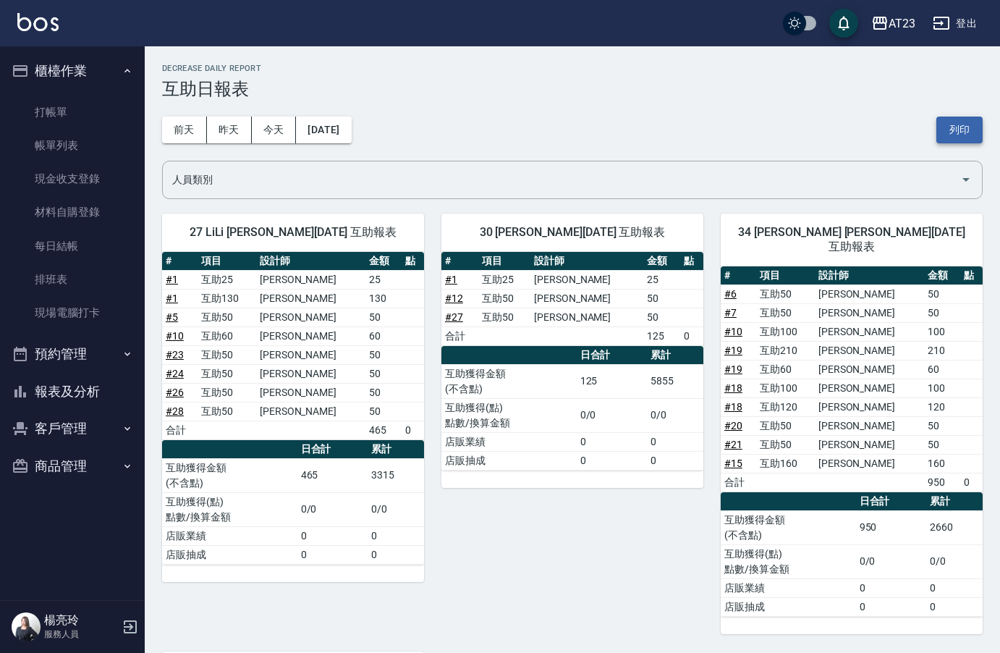
click at [960, 137] on button "列印" at bounding box center [960, 130] width 46 height 27
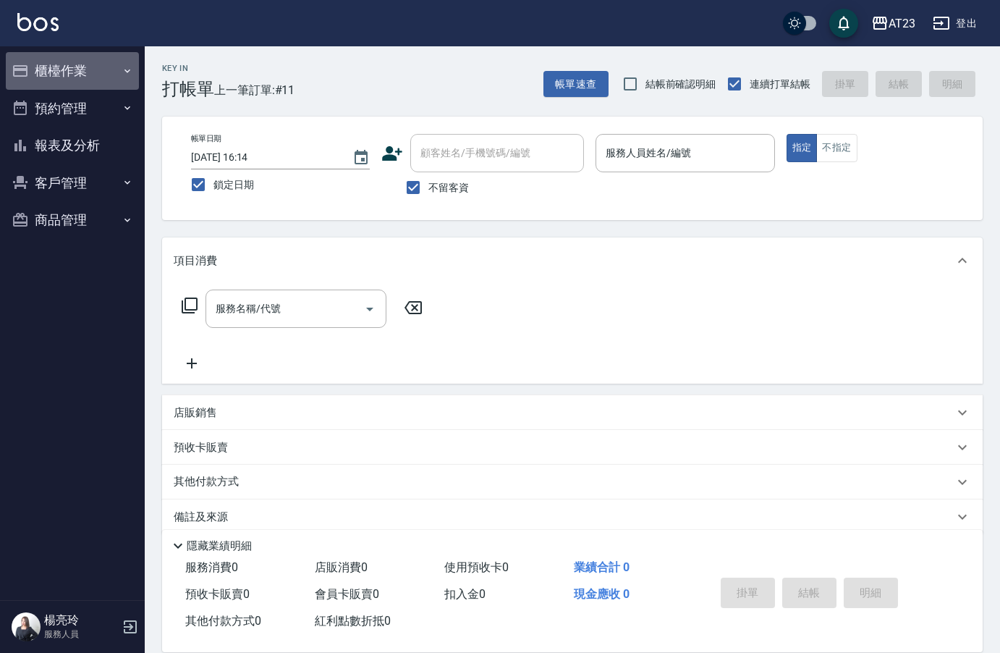
click at [91, 77] on button "櫃檯作業" at bounding box center [72, 71] width 133 height 38
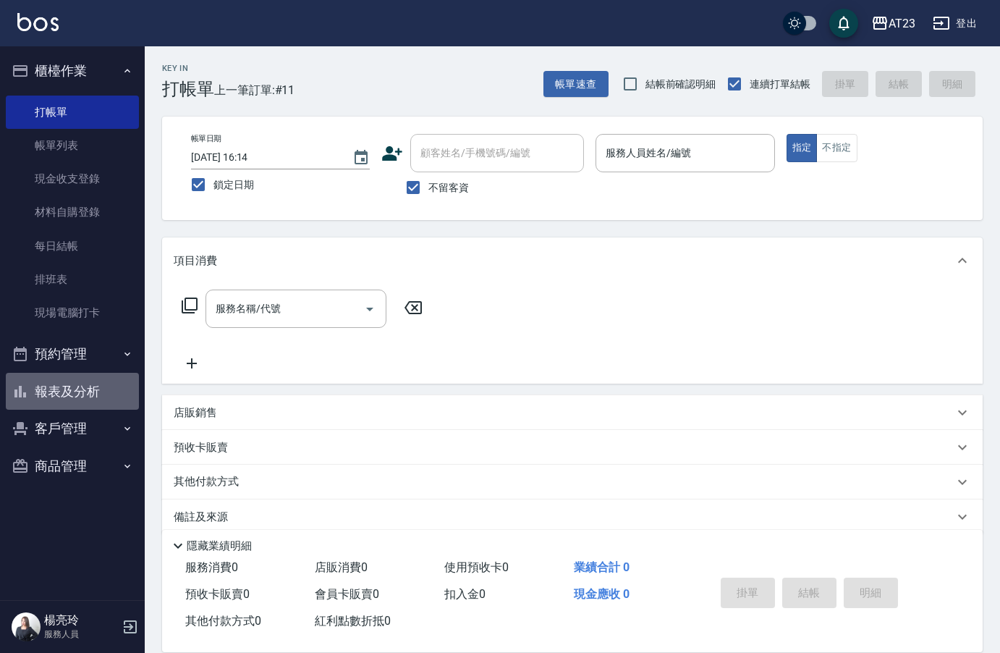
click at [79, 394] on button "報表及分析" at bounding box center [72, 392] width 133 height 38
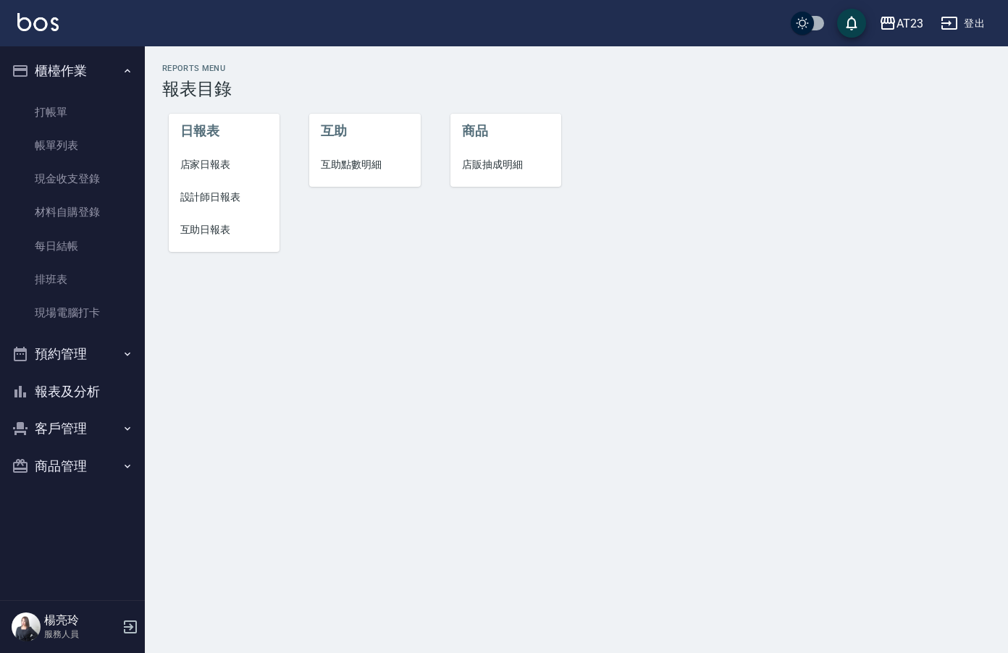
click at [207, 170] on span "店家日報表" at bounding box center [224, 164] width 88 height 15
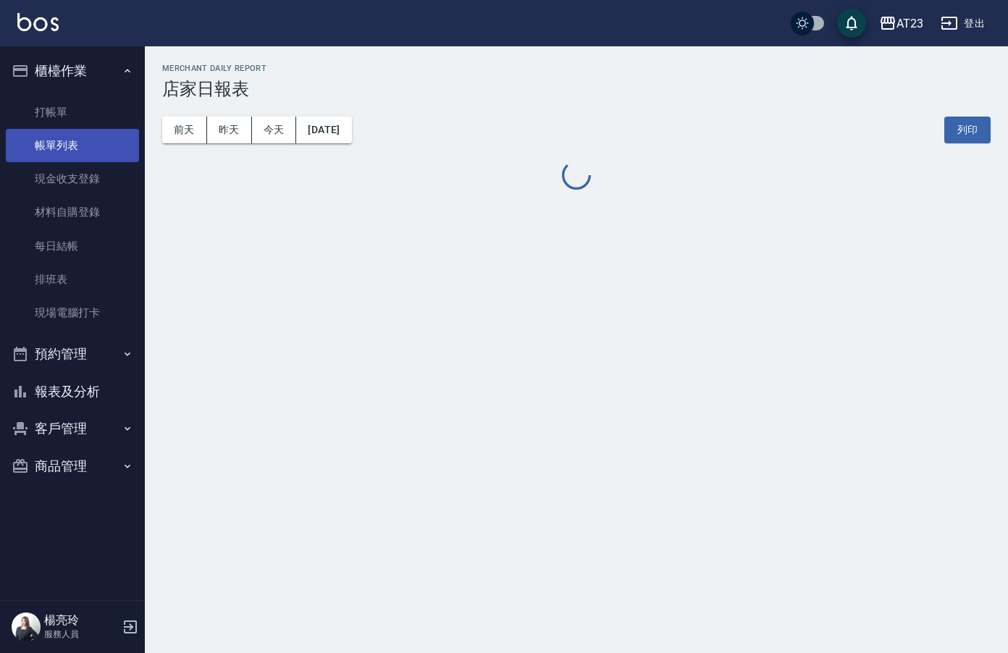
click at [83, 156] on link "帳單列表" at bounding box center [72, 145] width 133 height 33
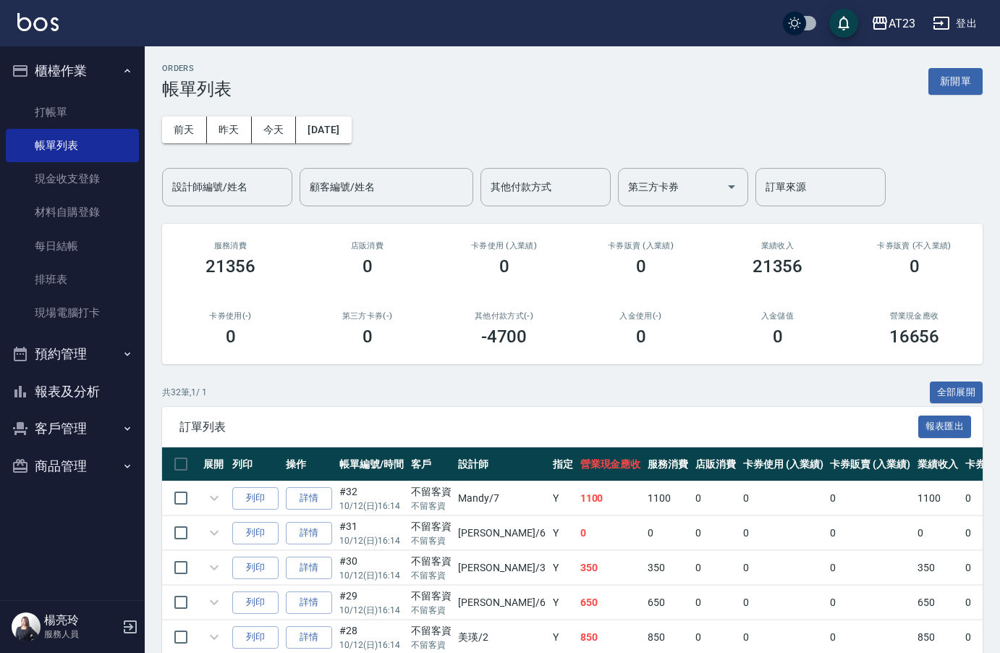
scroll to position [72, 0]
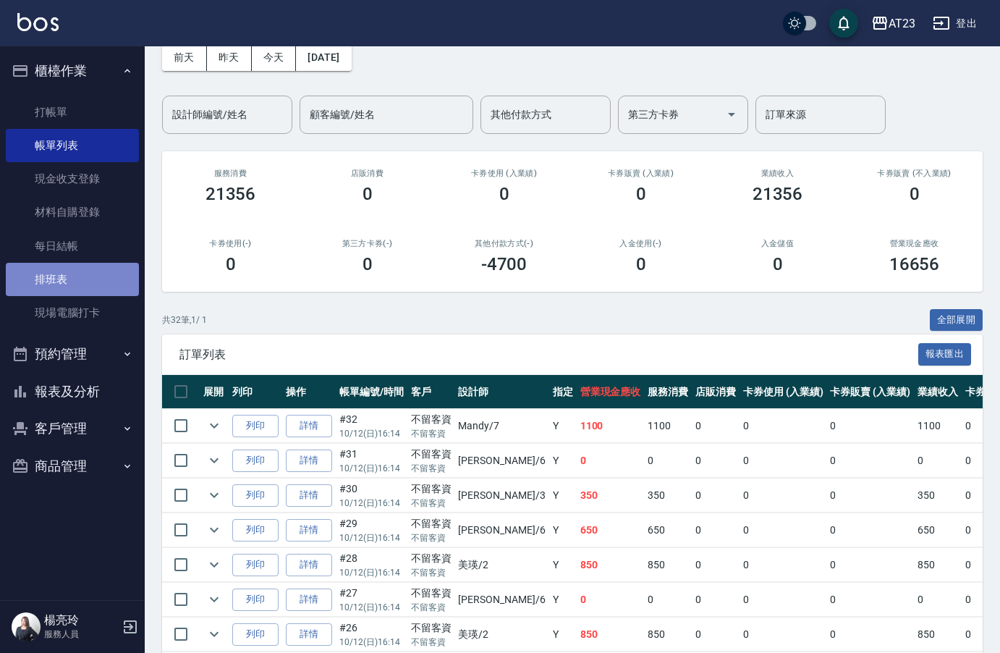
click at [95, 290] on link "排班表" at bounding box center [72, 279] width 133 height 33
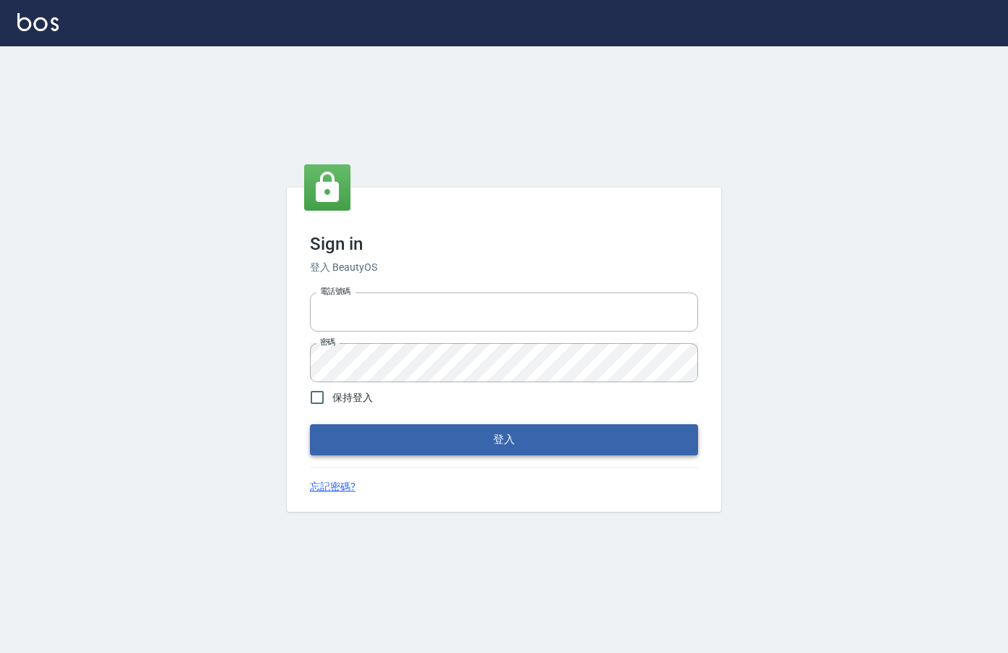
type input "0912850395"
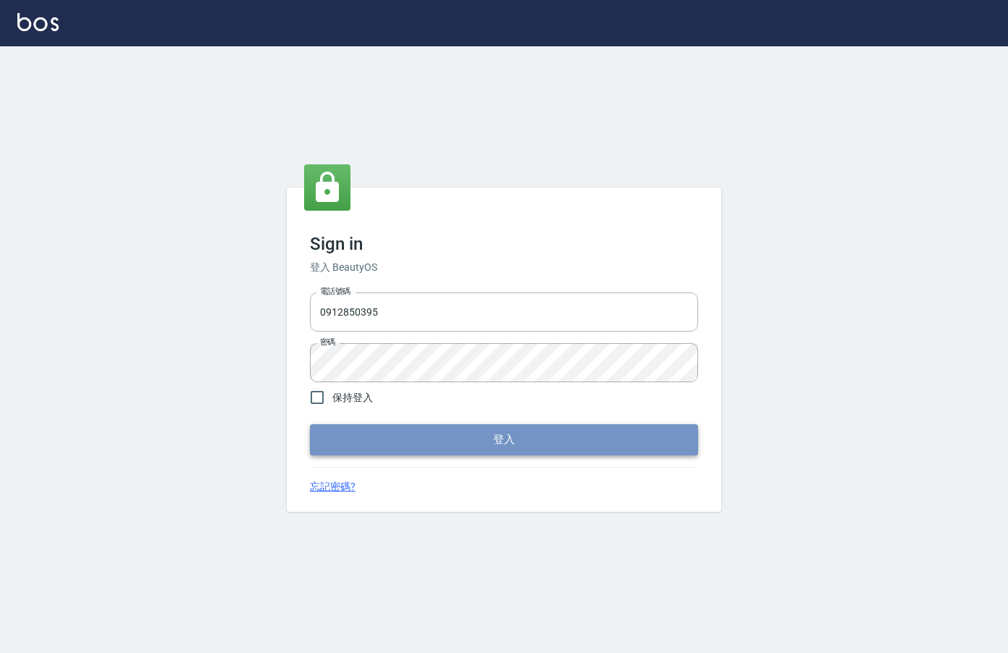
click at [462, 452] on button "登入" at bounding box center [504, 439] width 388 height 30
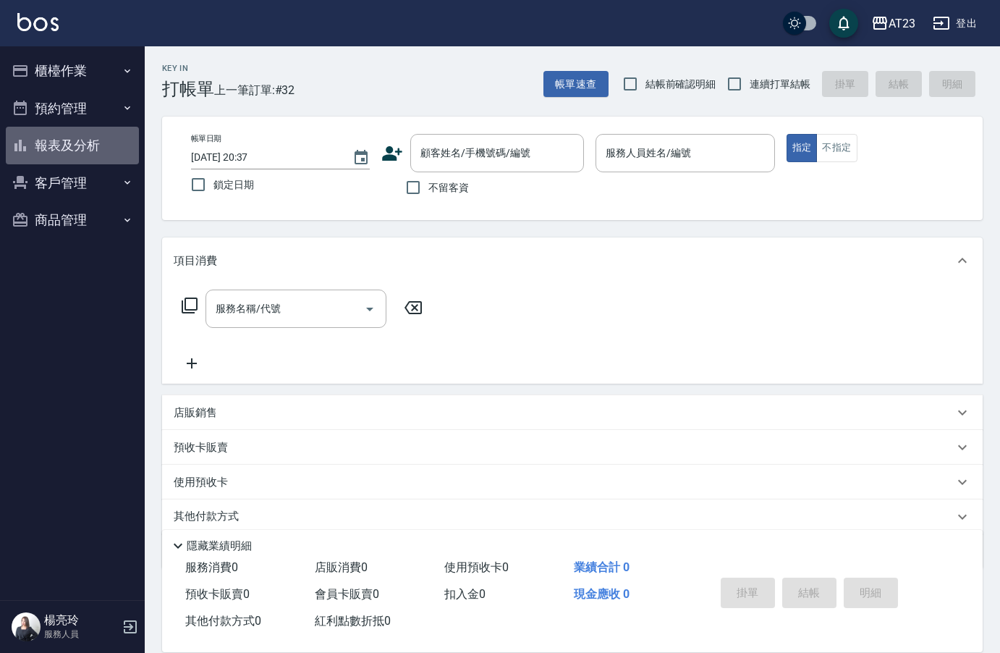
click at [98, 147] on button "報表及分析" at bounding box center [72, 146] width 133 height 38
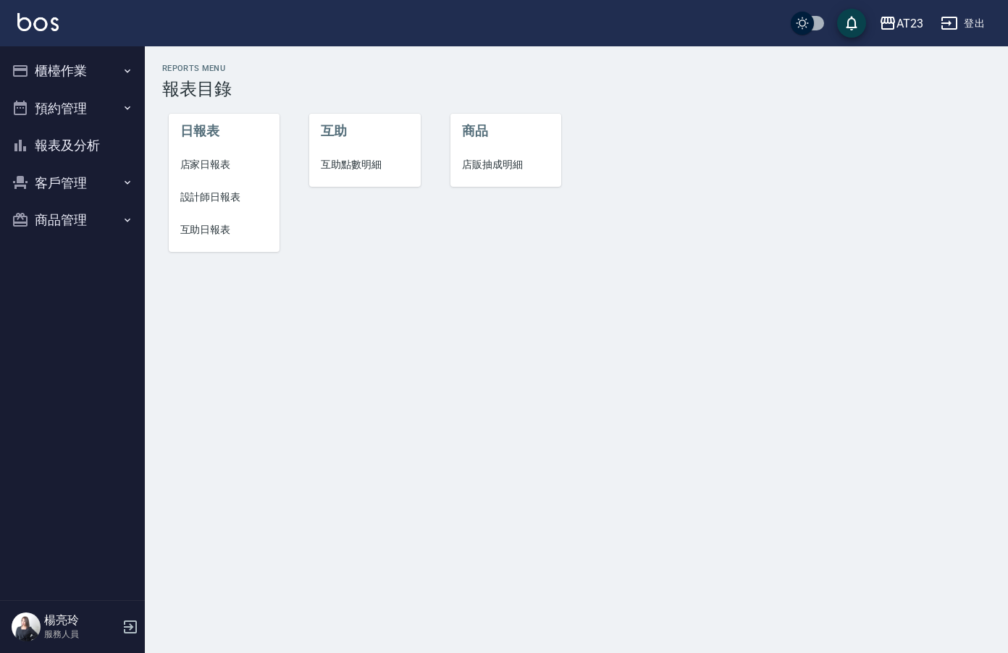
click at [236, 161] on span "店家日報表" at bounding box center [224, 164] width 88 height 15
